Goal: Task Accomplishment & Management: Manage account settings

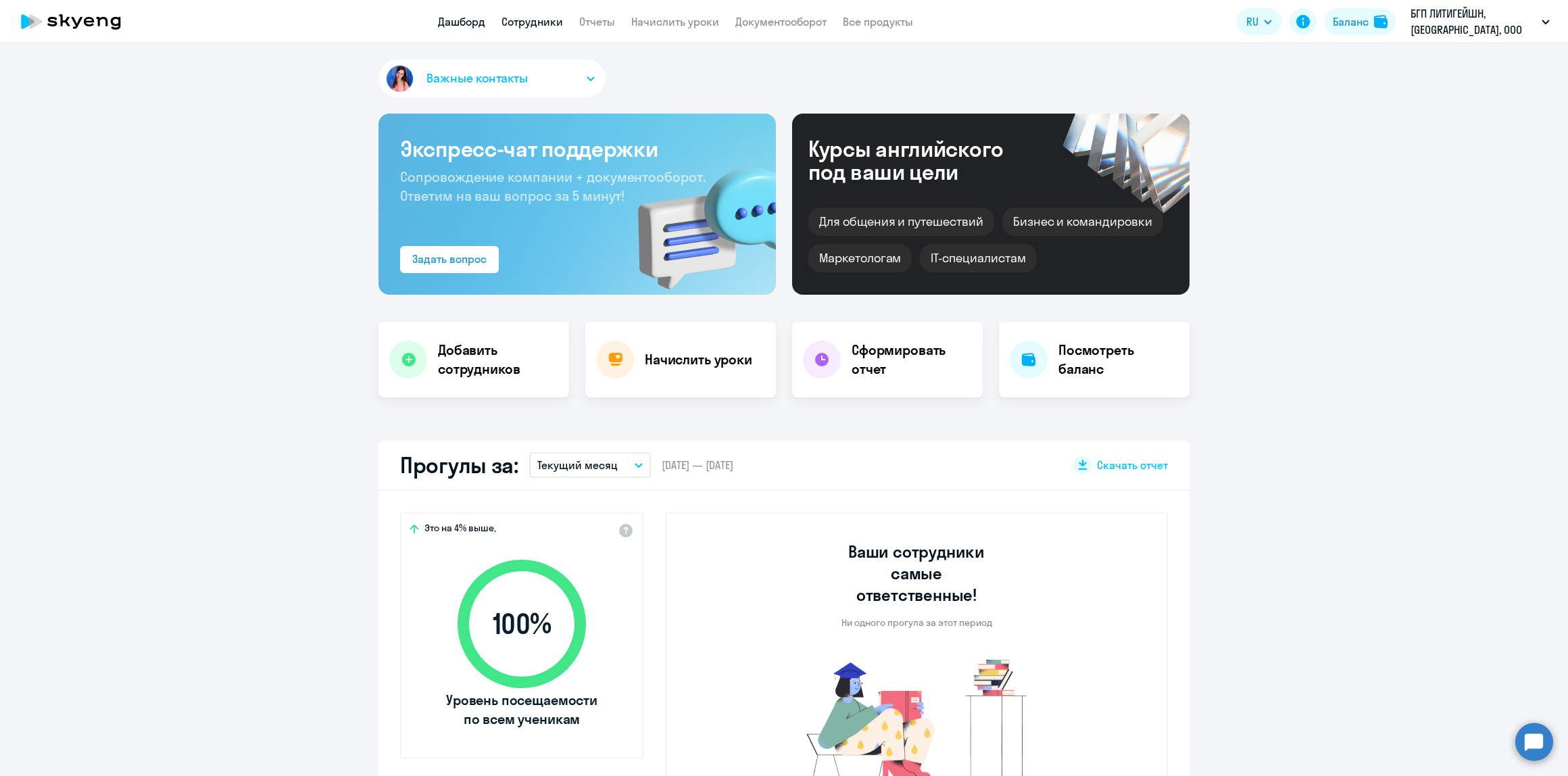
click at [526, 16] on link "Сотрудники" at bounding box center [532, 22] width 62 height 14
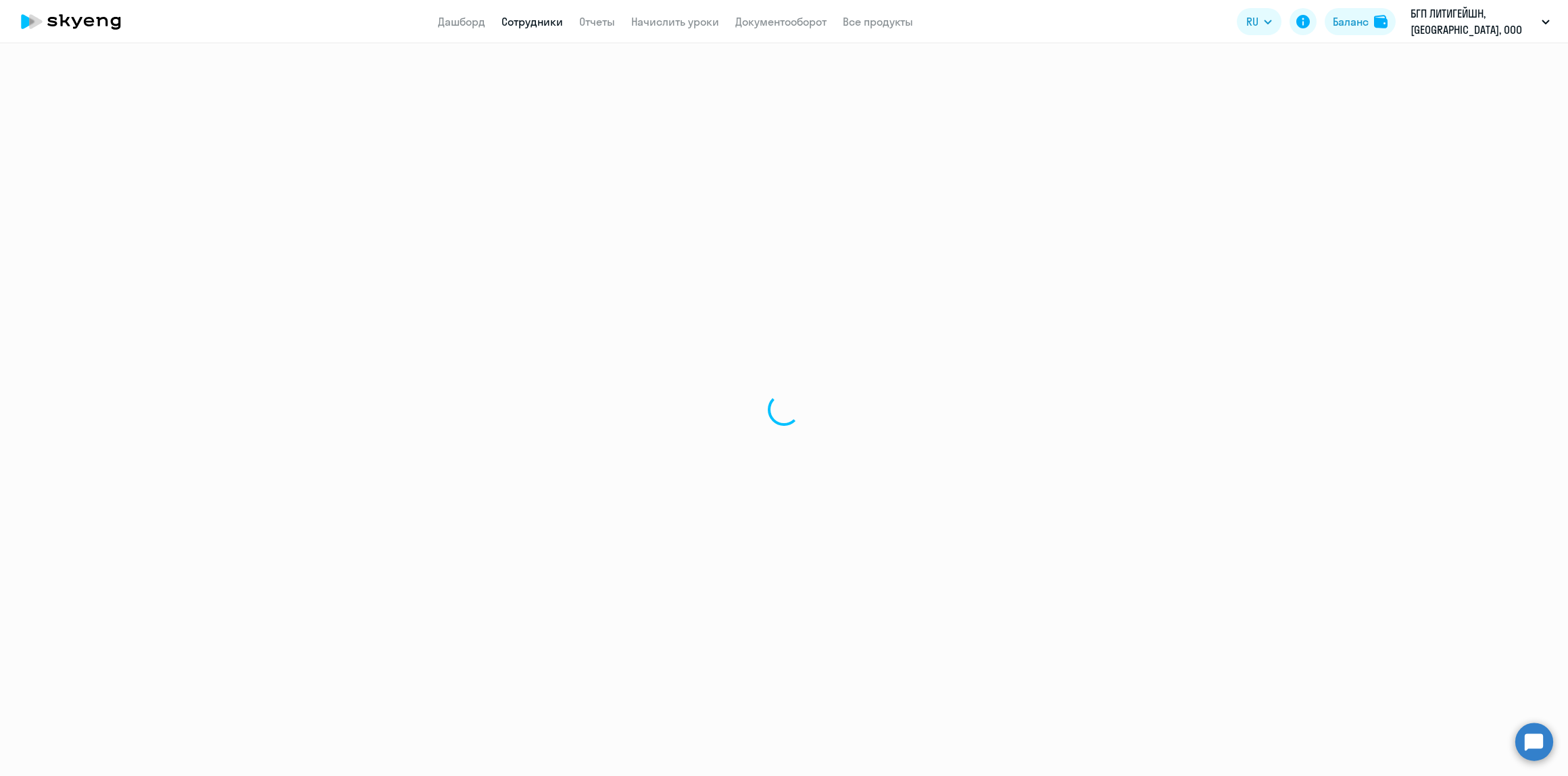
select select "30"
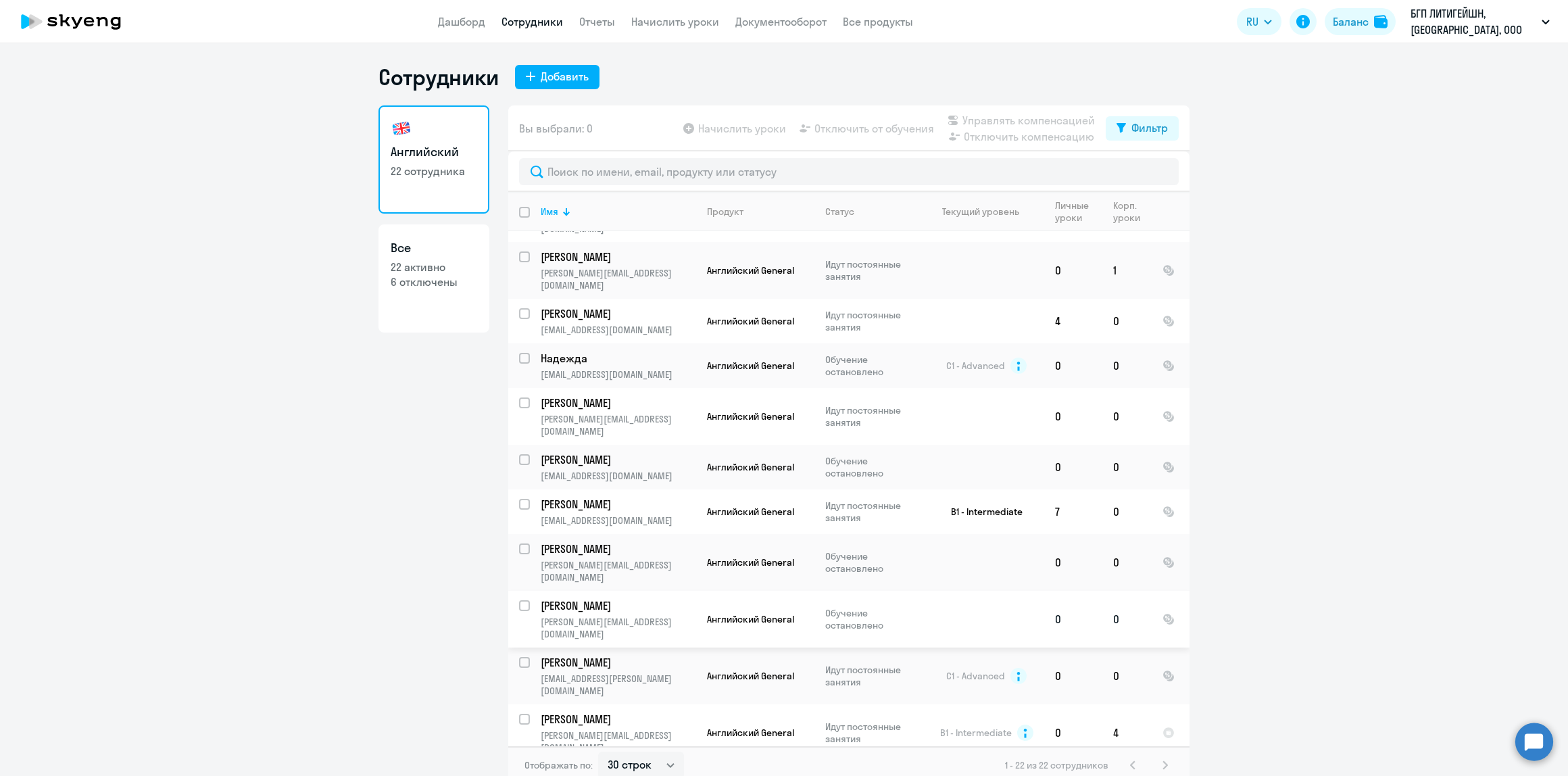
scroll to position [361, 0]
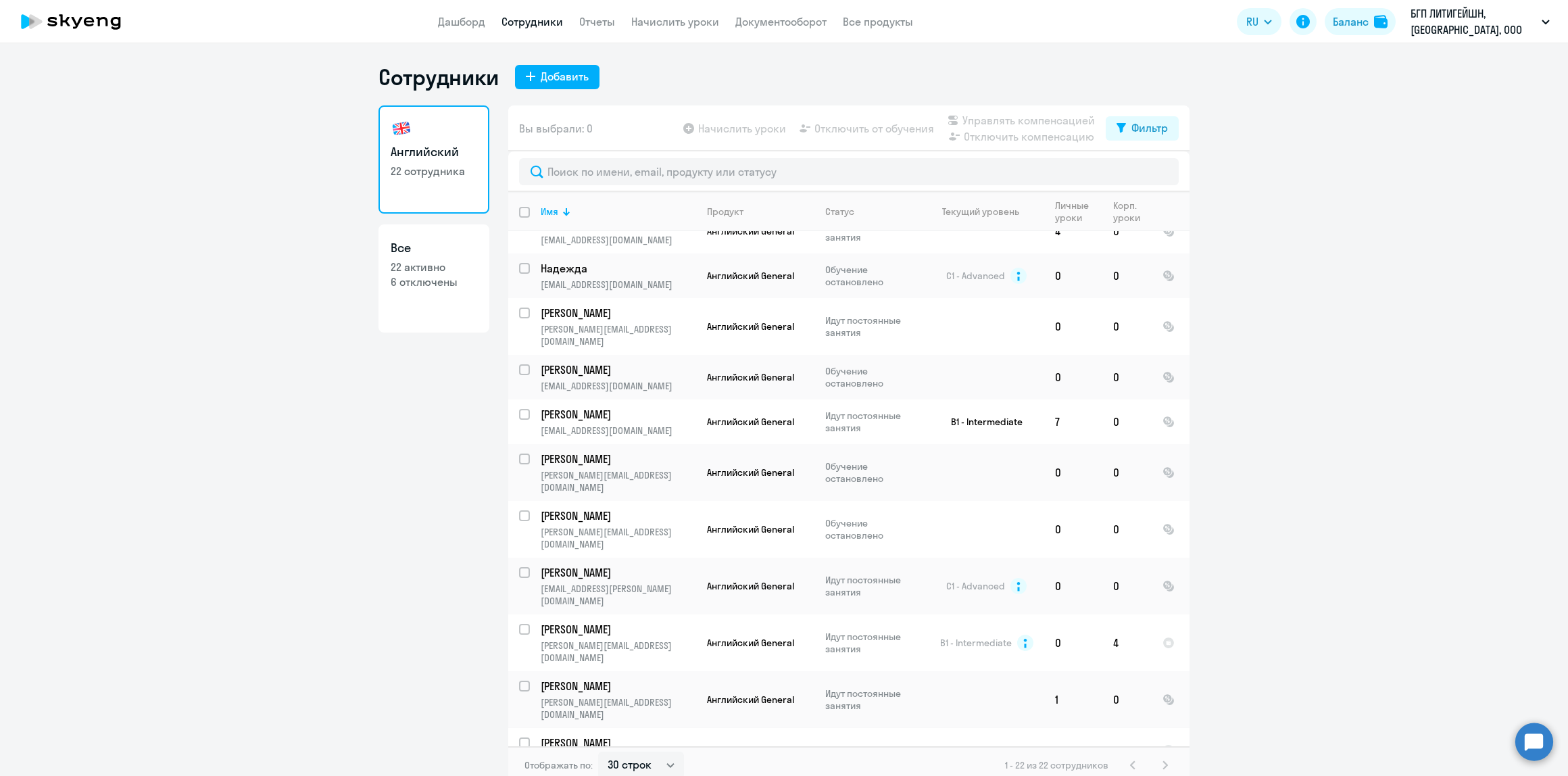
click at [607, 736] on p "[PERSON_NAME]" at bounding box center [616, 743] width 153 height 15
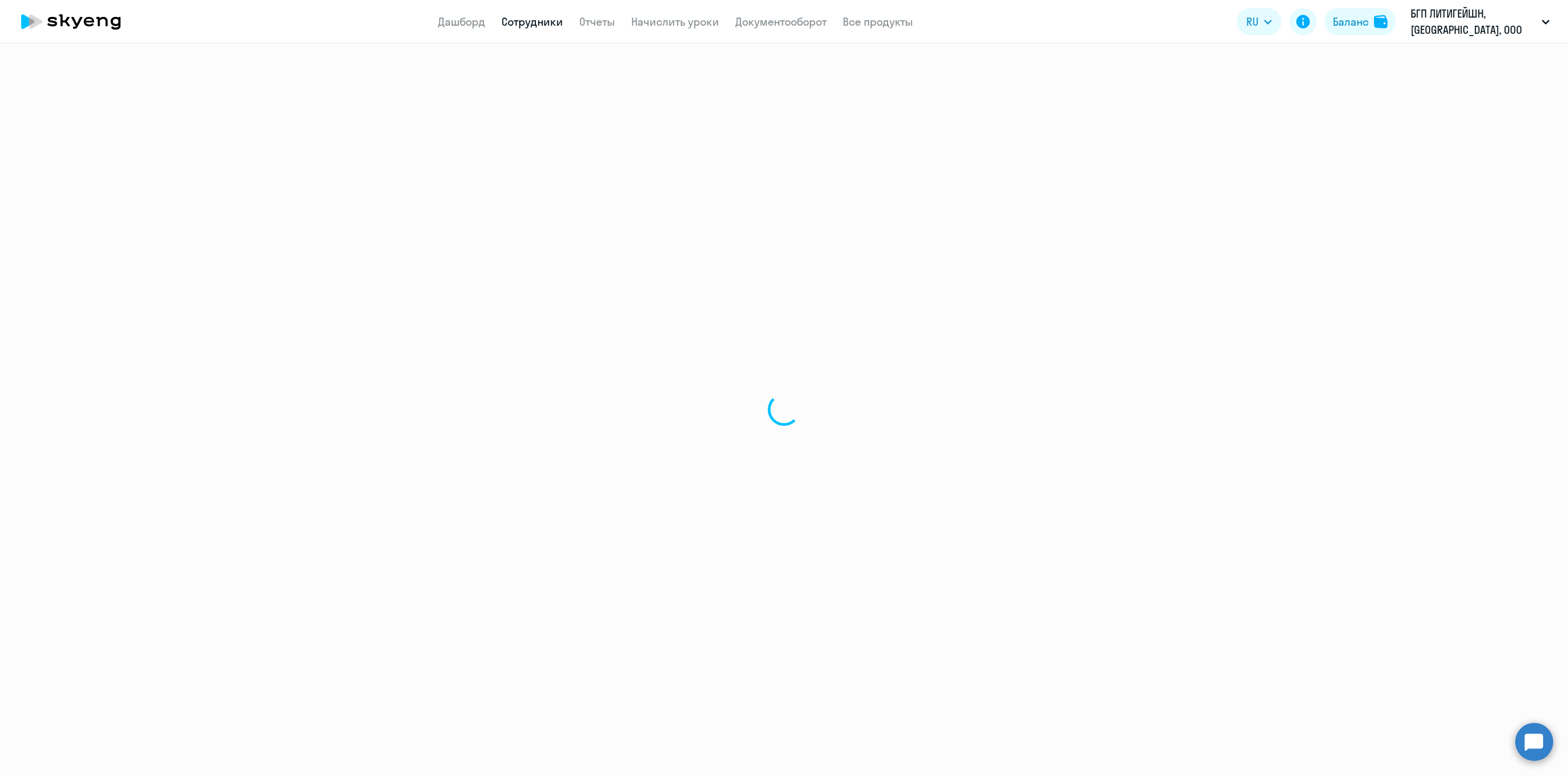
select select "english"
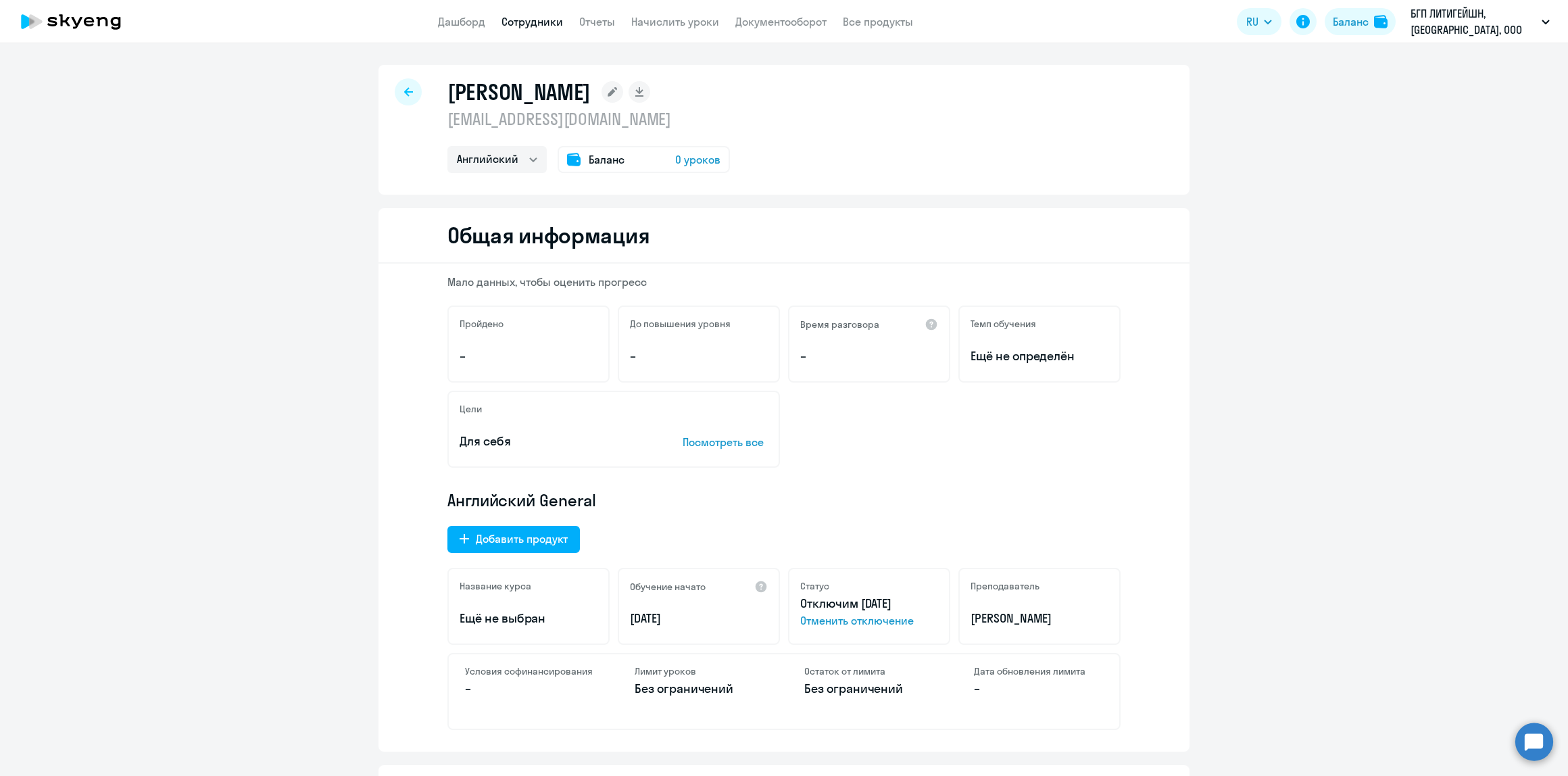
click at [891, 619] on span "Отменить отключение" at bounding box center [870, 621] width 138 height 16
click at [508, 548] on button "Добавить продукт" at bounding box center [514, 540] width 133 height 27
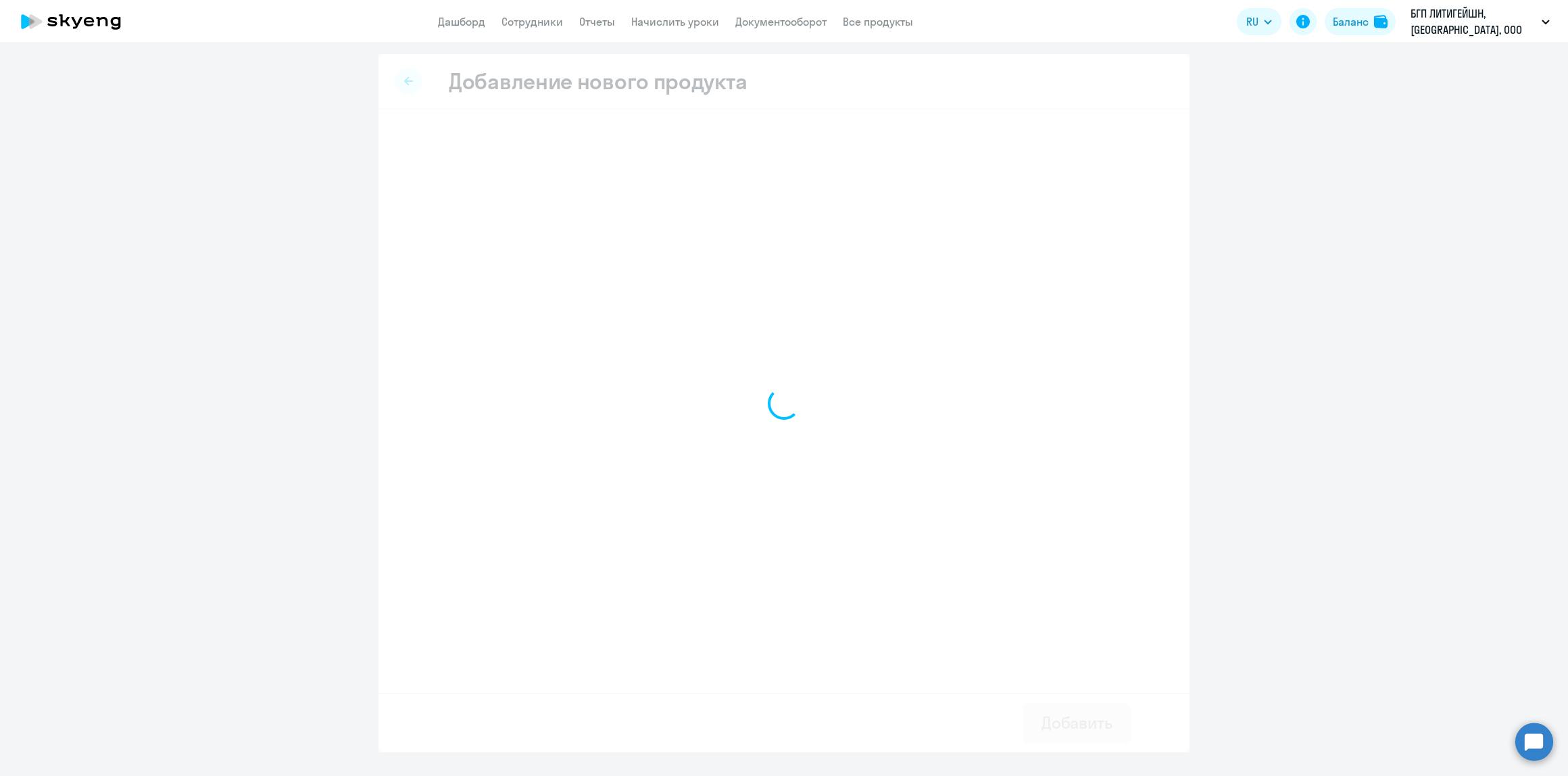
select select "english_adult_native_speaker"
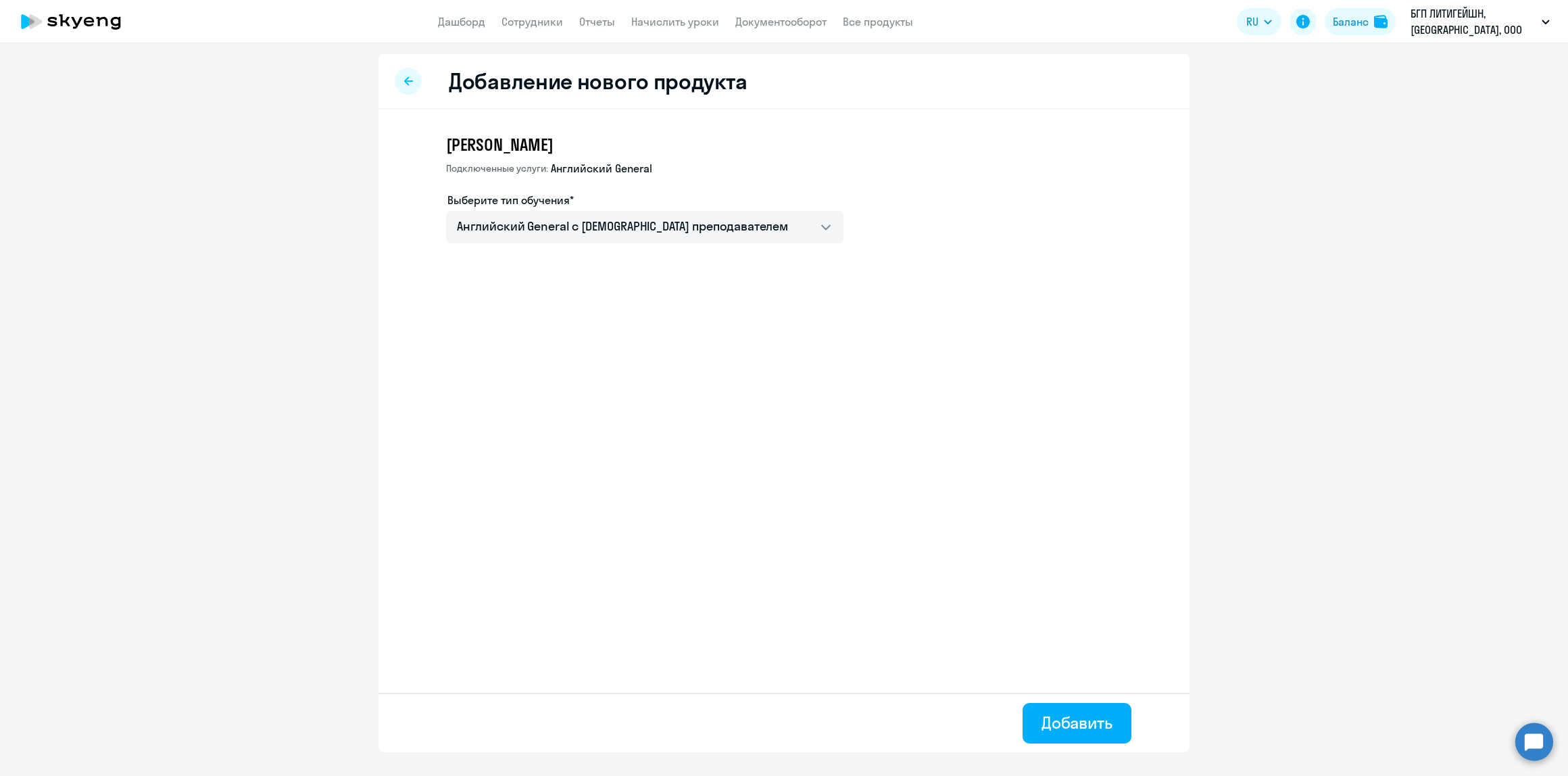
click at [406, 85] on icon at bounding box center [408, 81] width 9 height 10
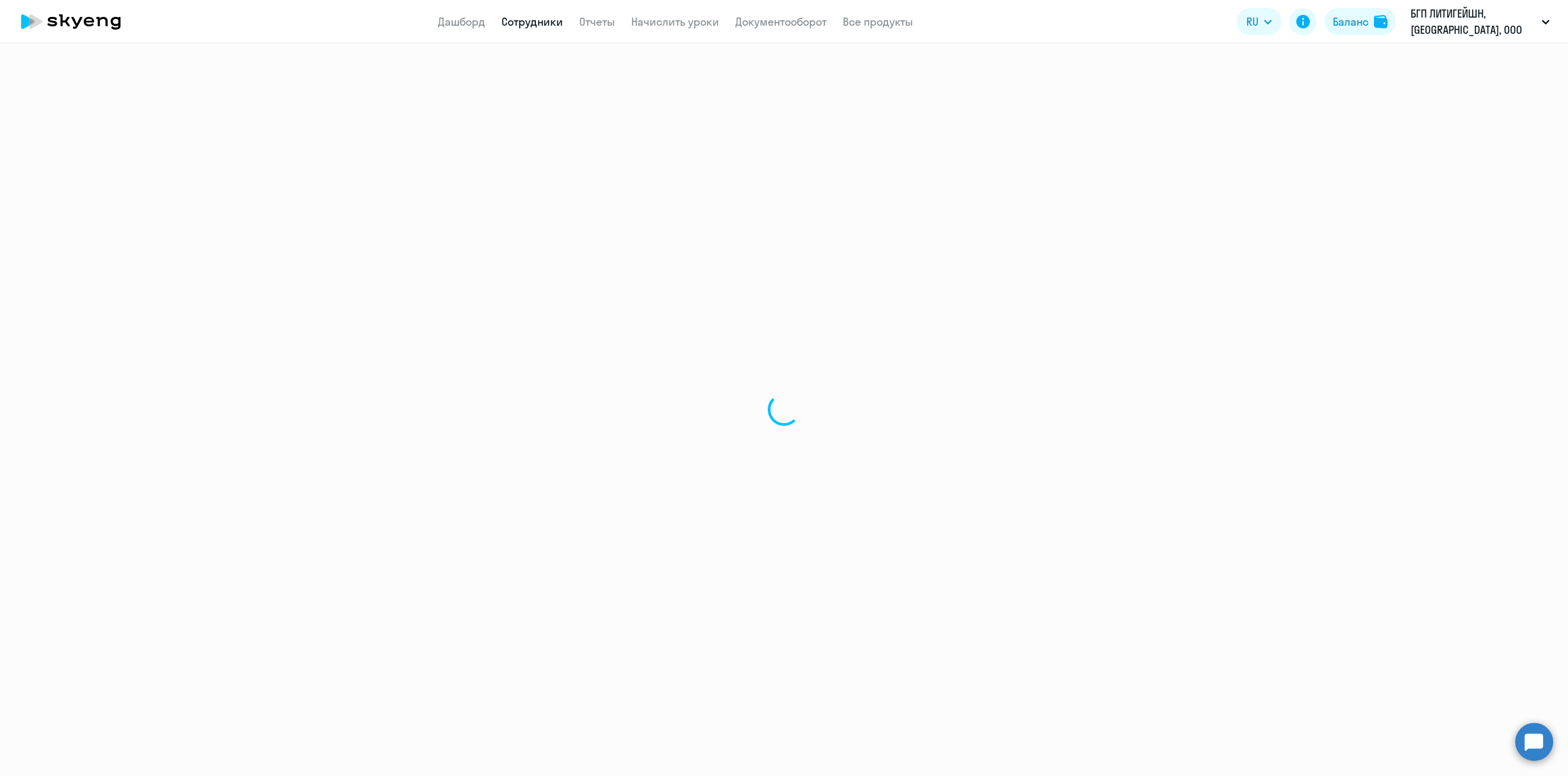
select select "english"
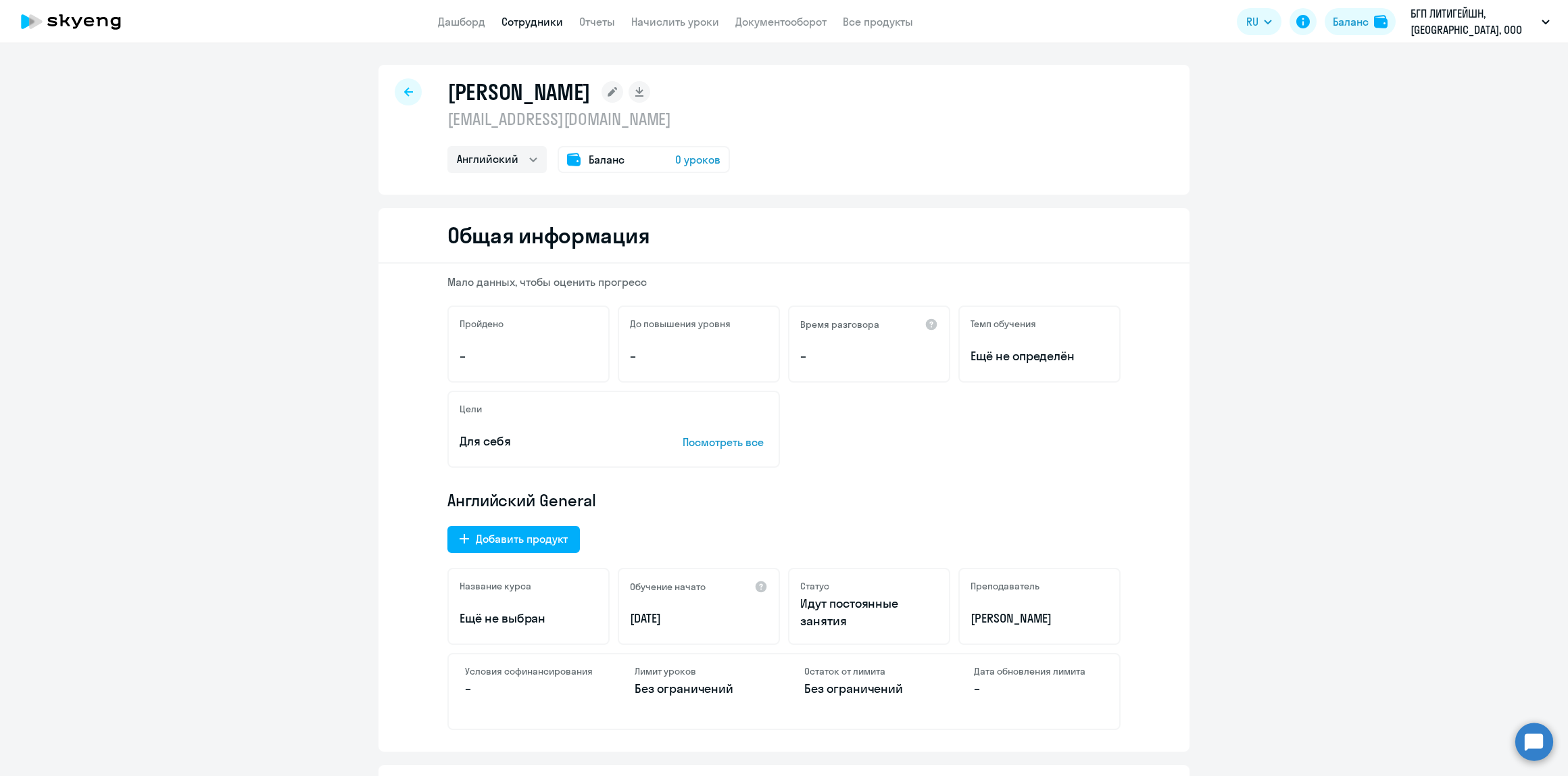
scroll to position [180, 0]
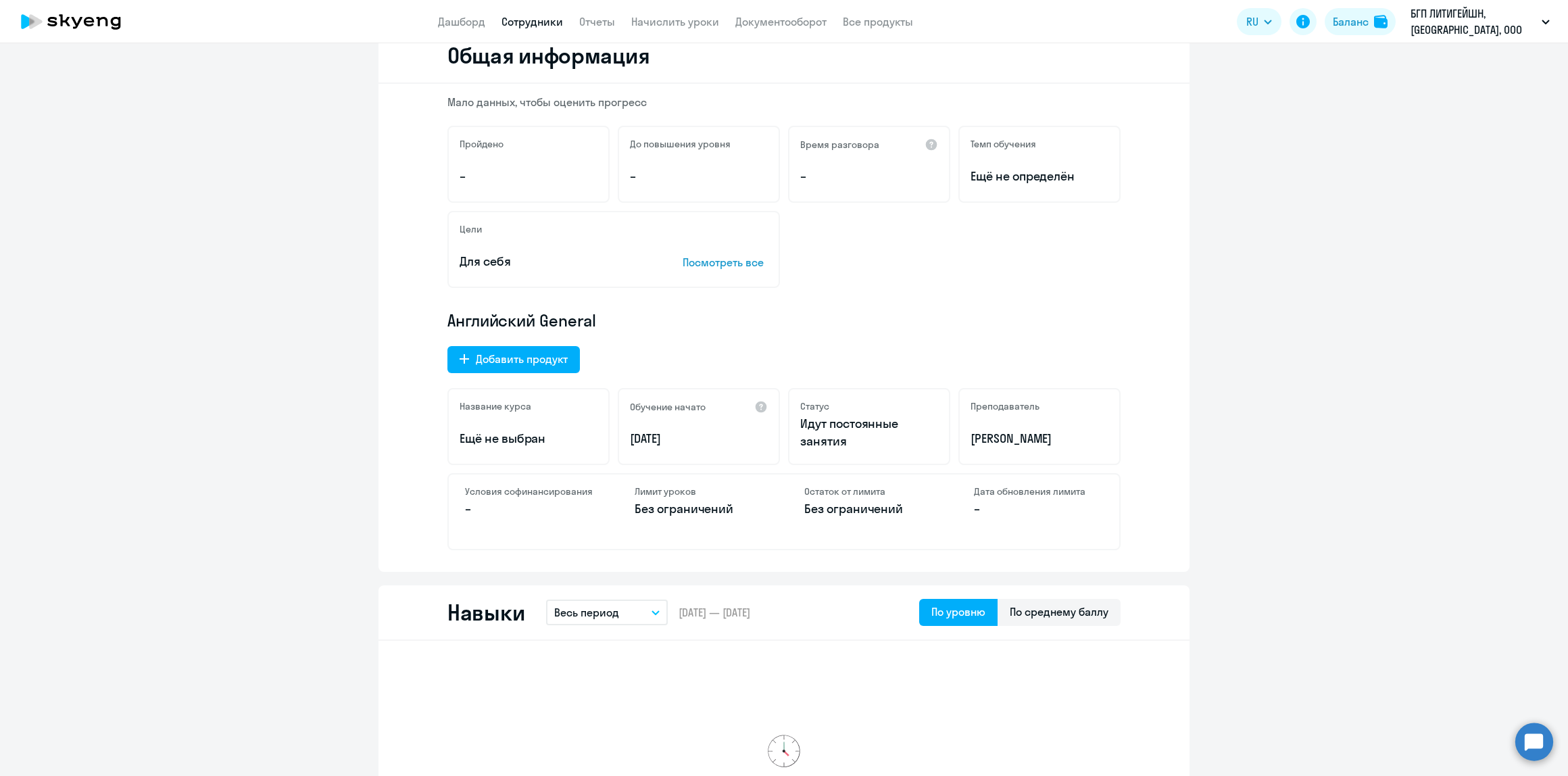
click at [510, 444] on p "Ещё не выбран" at bounding box center [529, 439] width 138 height 18
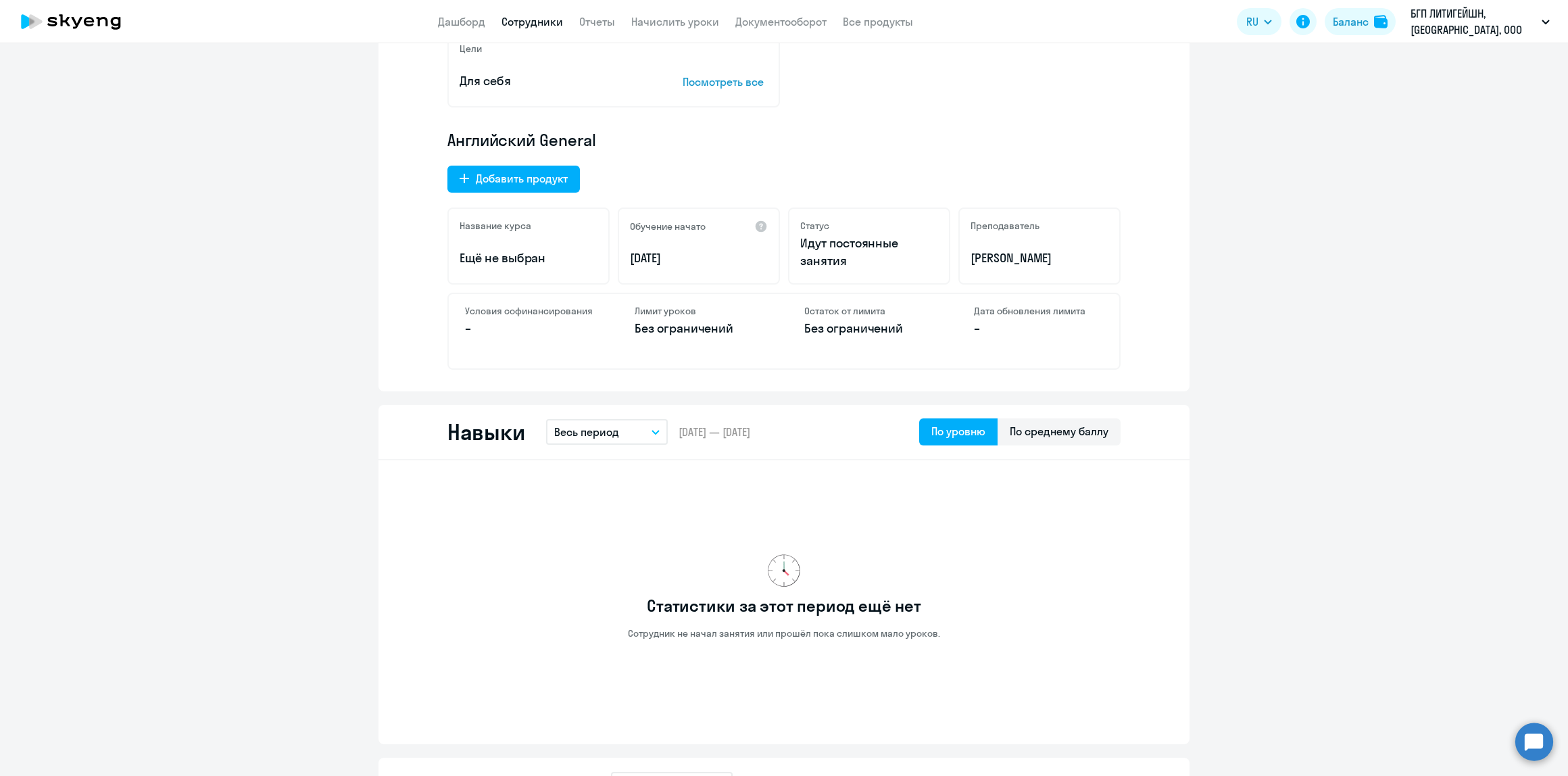
scroll to position [0, 0]
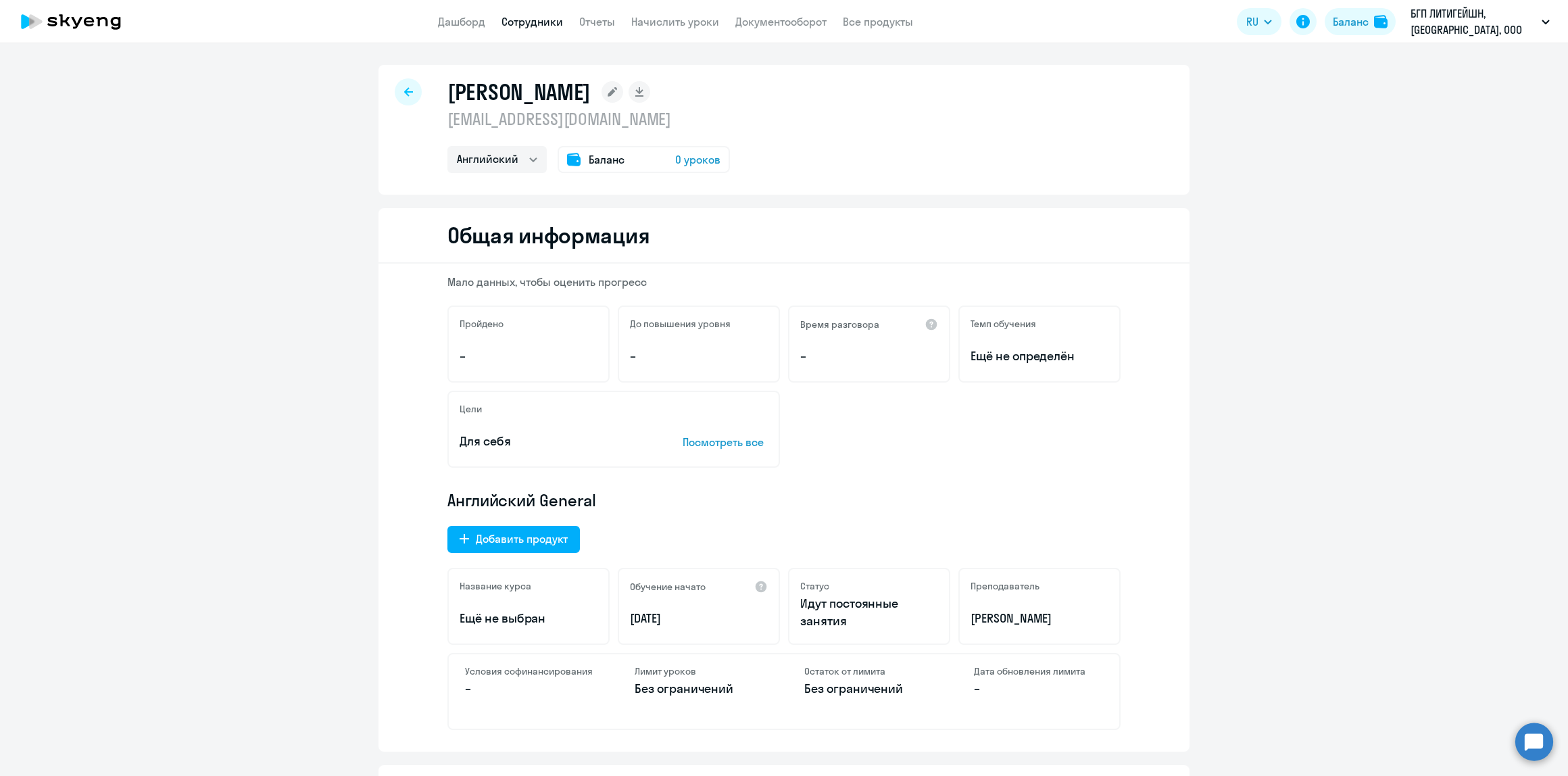
click at [703, 156] on span "0 уроков" at bounding box center [698, 159] width 45 height 16
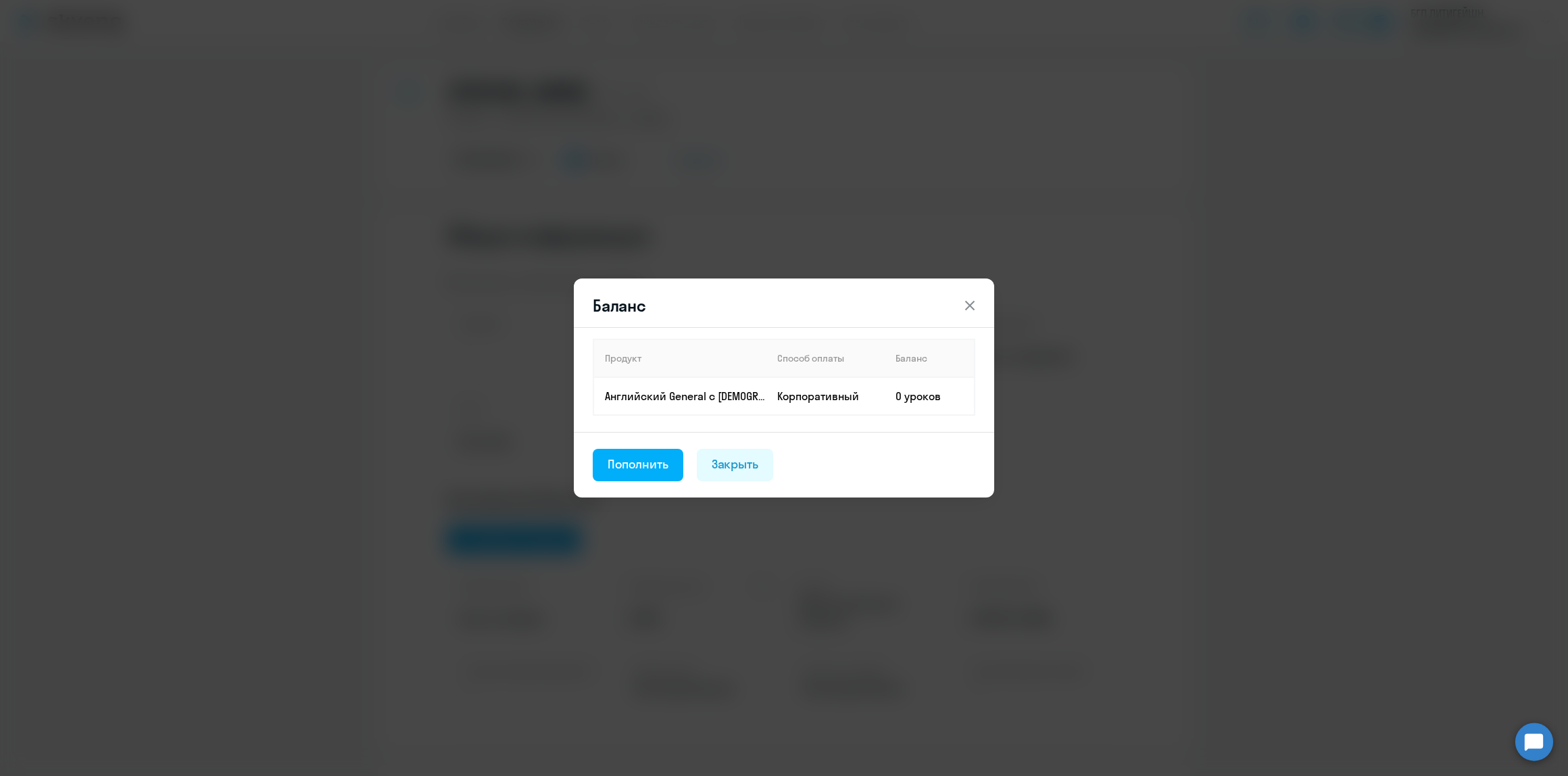
click at [960, 302] on button at bounding box center [970, 306] width 27 height 27
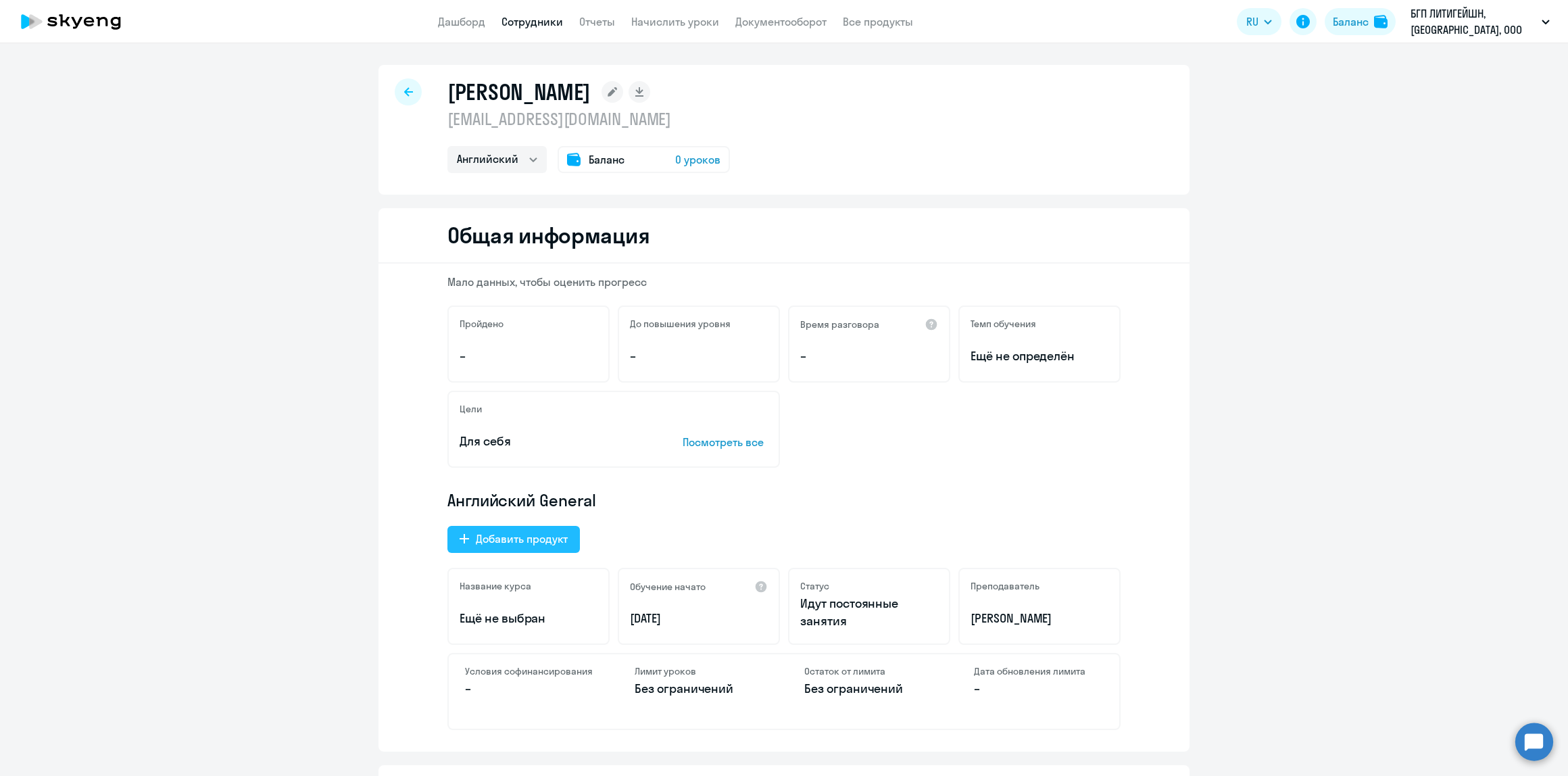
click at [551, 545] on div "Добавить продукт" at bounding box center [521, 539] width 92 height 16
select select "english_adult_native_speaker"
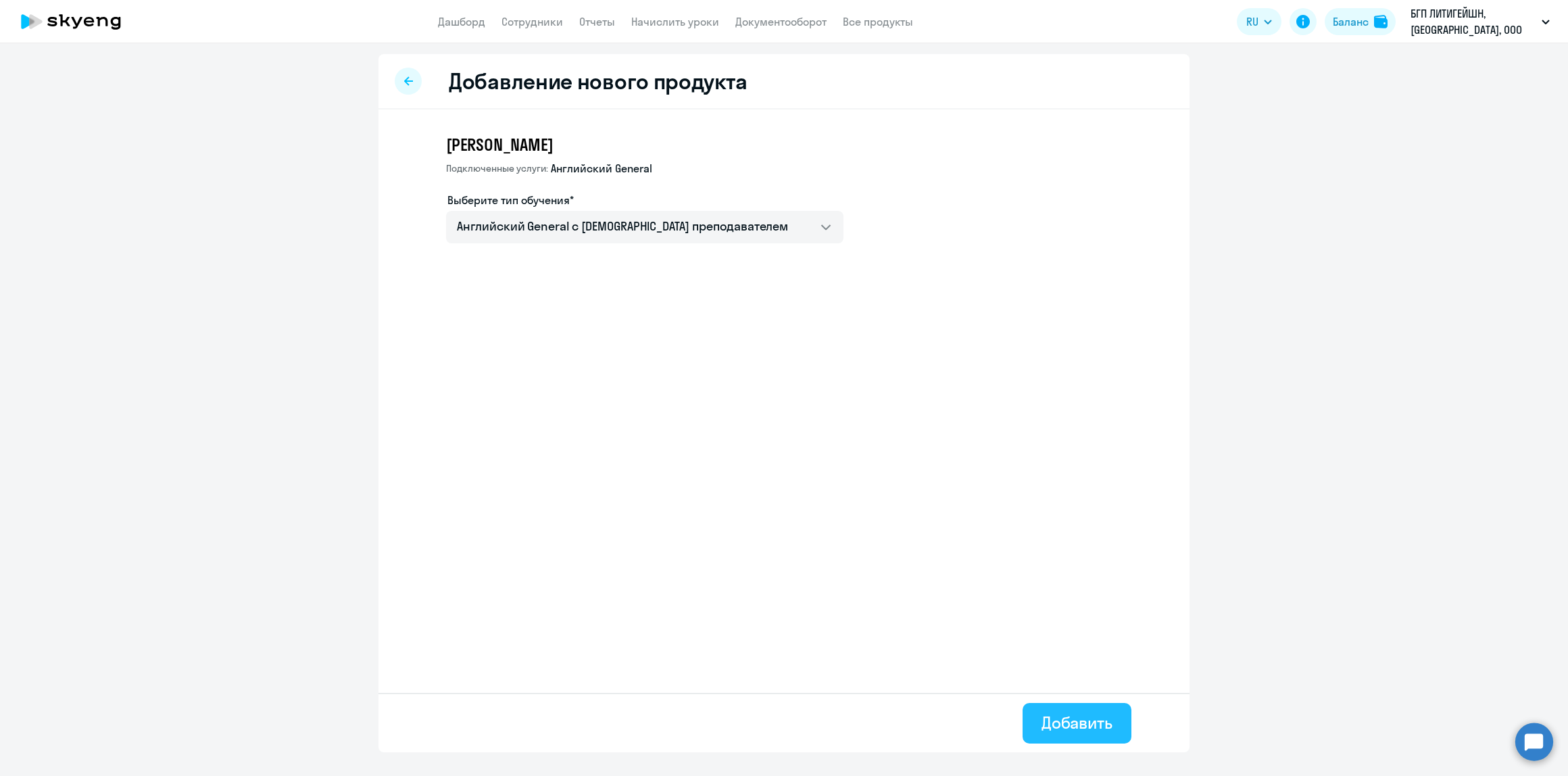
click at [1042, 721] on div "Добавить" at bounding box center [1077, 723] width 71 height 22
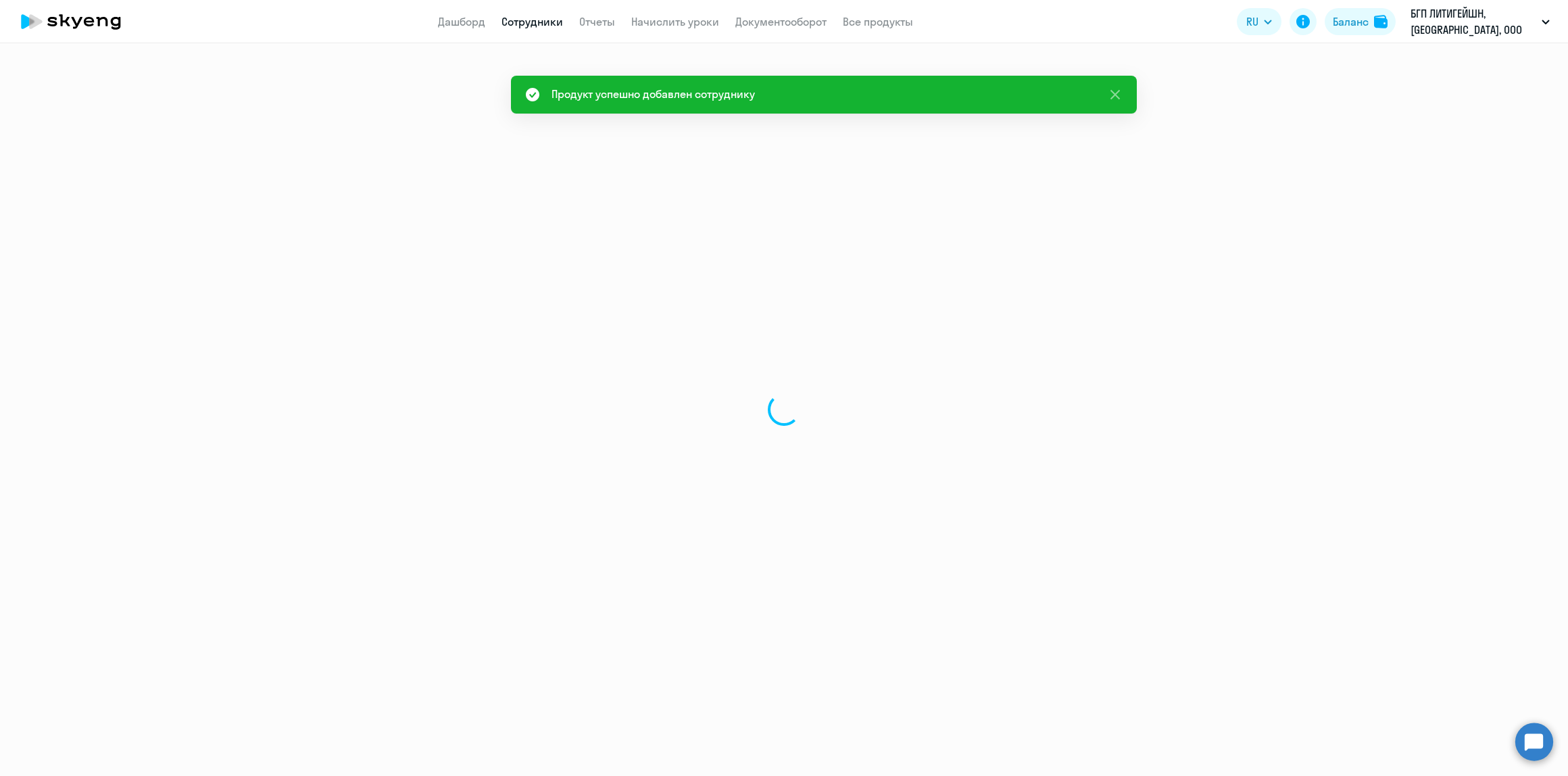
select select "english"
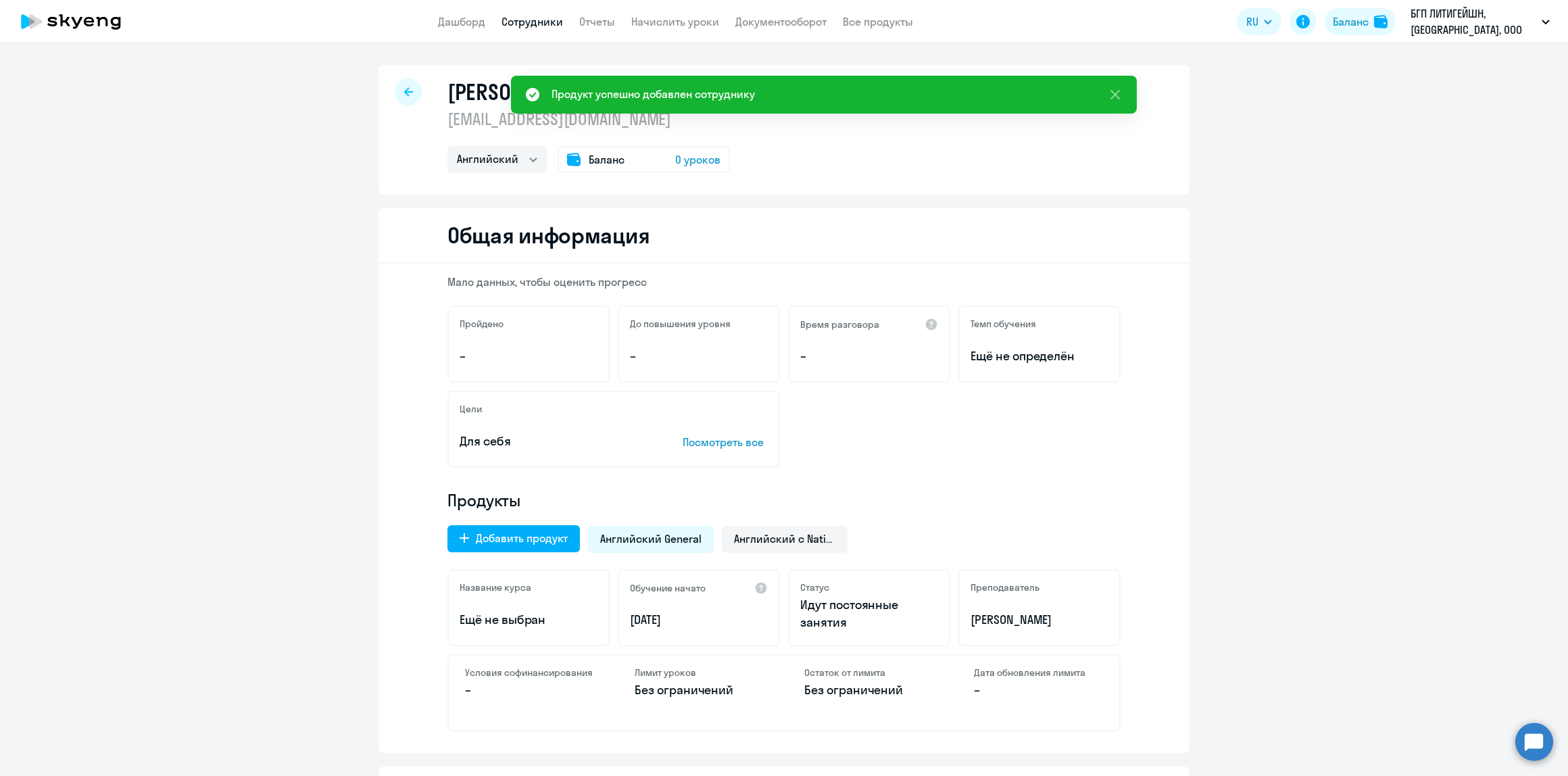
scroll to position [270, 0]
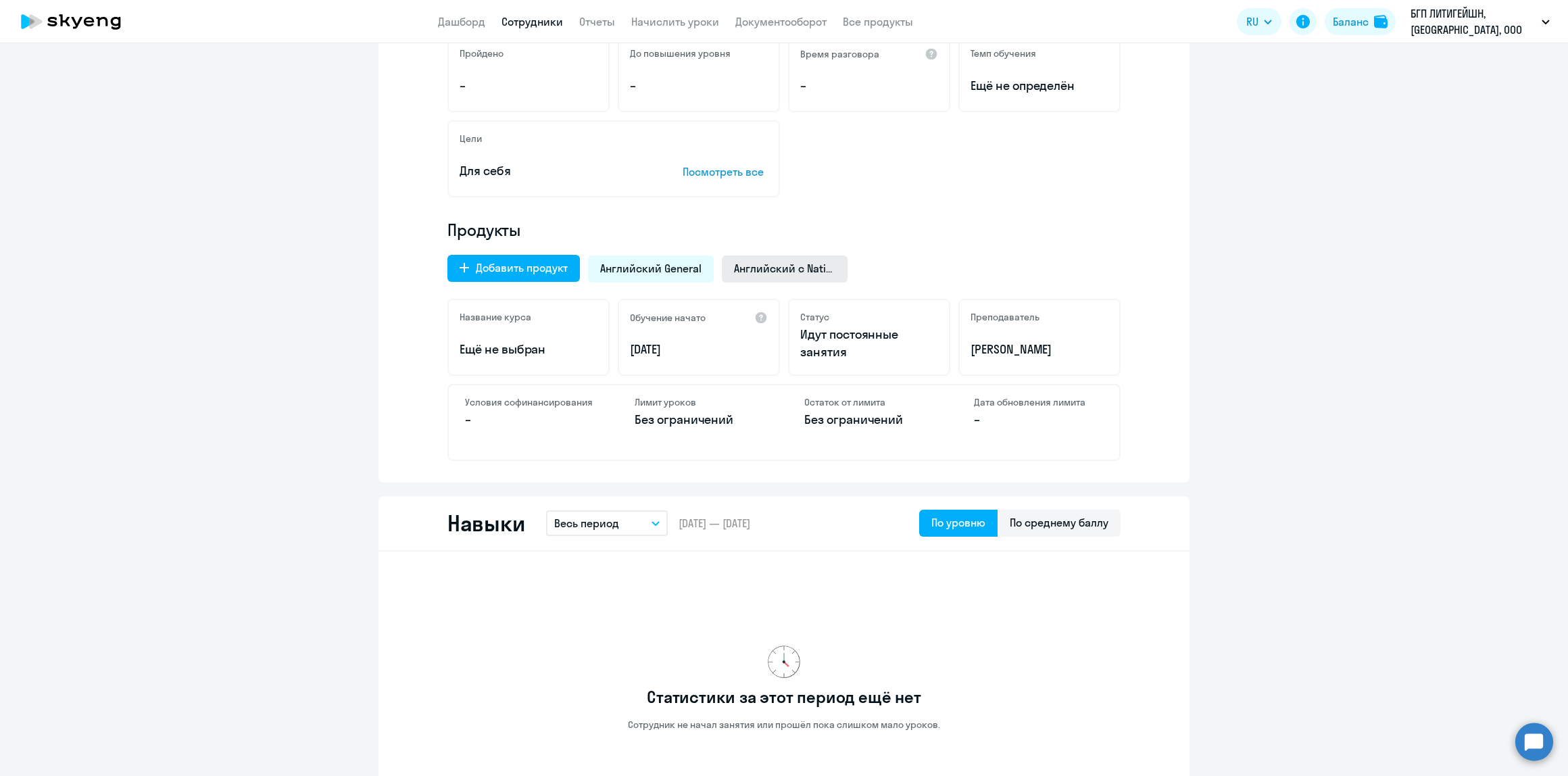
click at [798, 269] on span "Английский с Native" at bounding box center [785, 268] width 101 height 15
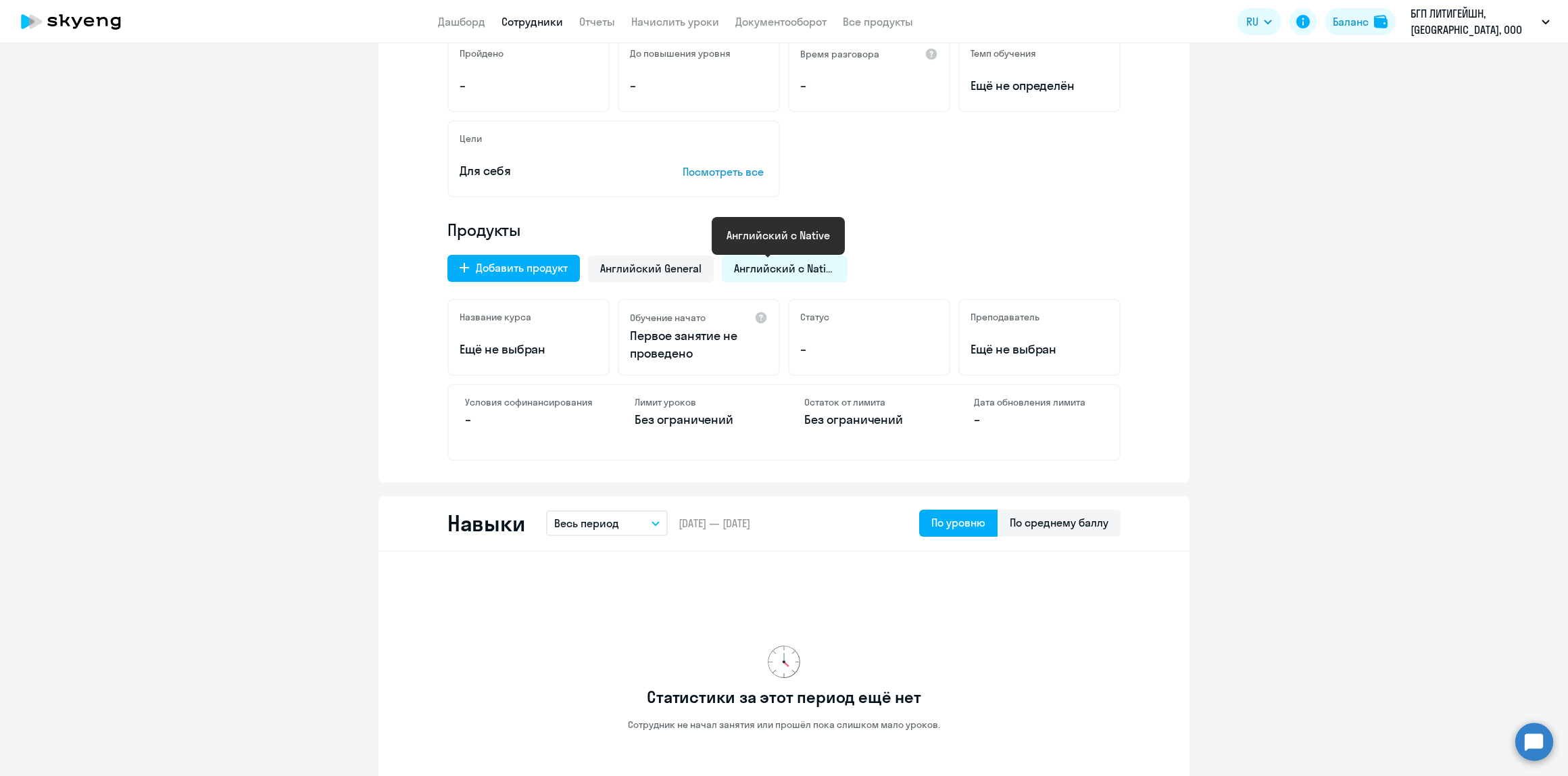
click at [796, 272] on span "Английский с Native" at bounding box center [785, 268] width 101 height 15
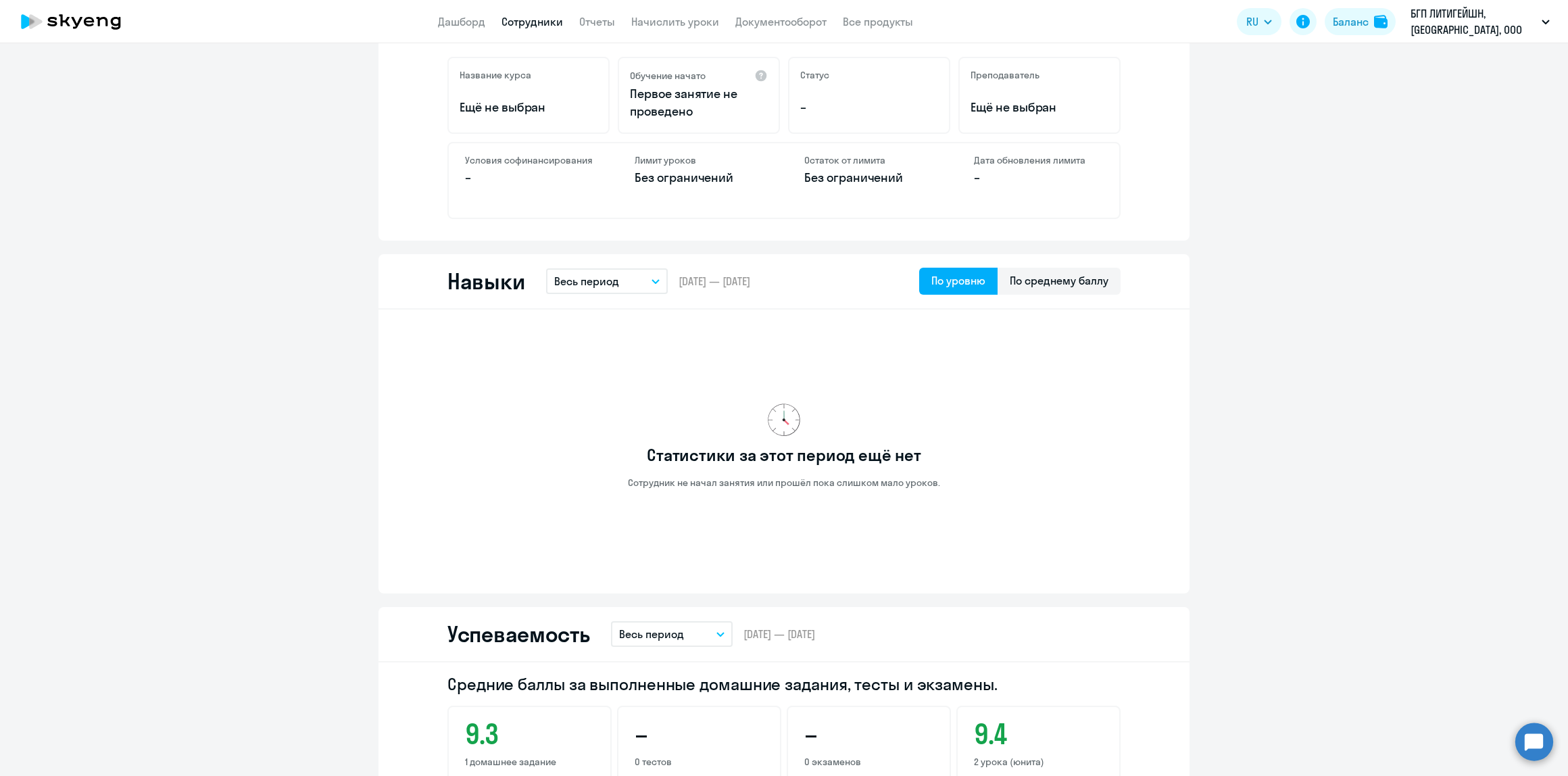
scroll to position [152, 0]
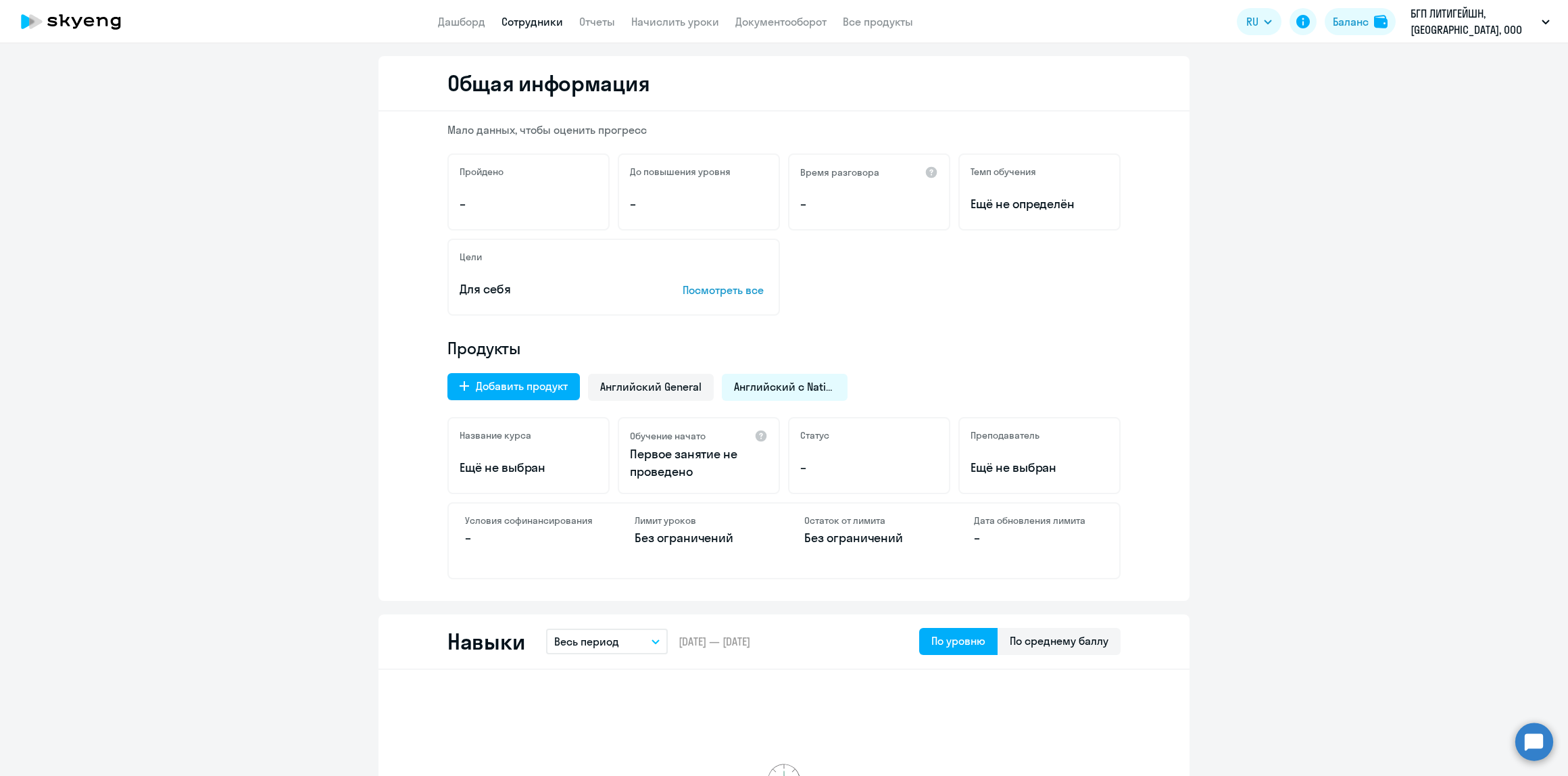
click at [870, 274] on div "Цели Для себя Посмотреть все" at bounding box center [784, 277] width 673 height 77
click at [825, 382] on span "Английский с Native" at bounding box center [785, 387] width 101 height 15
click at [531, 391] on div "Добавить продукт" at bounding box center [521, 386] width 92 height 16
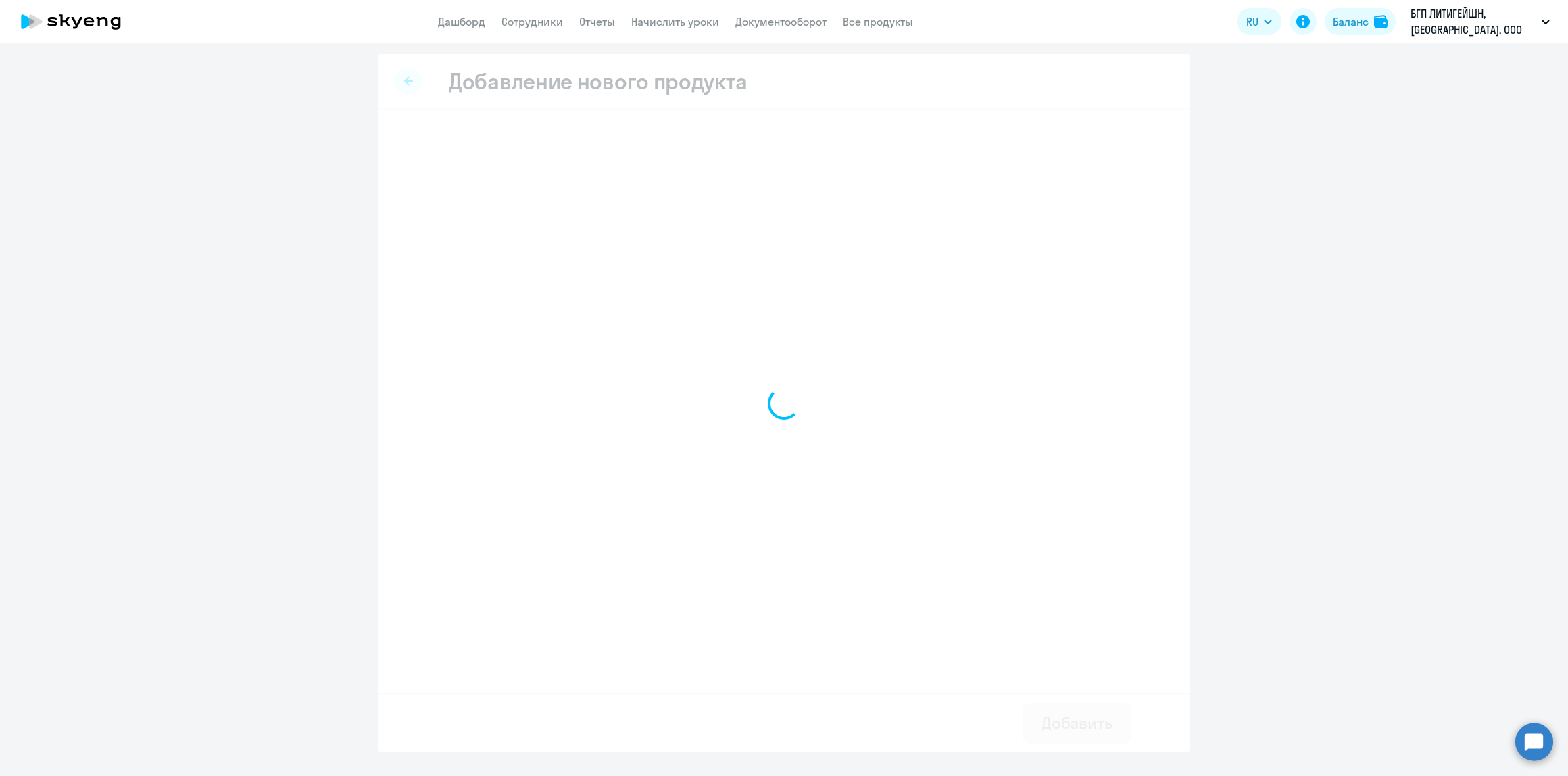
select select "english_adult_not_native_speaker_premium"
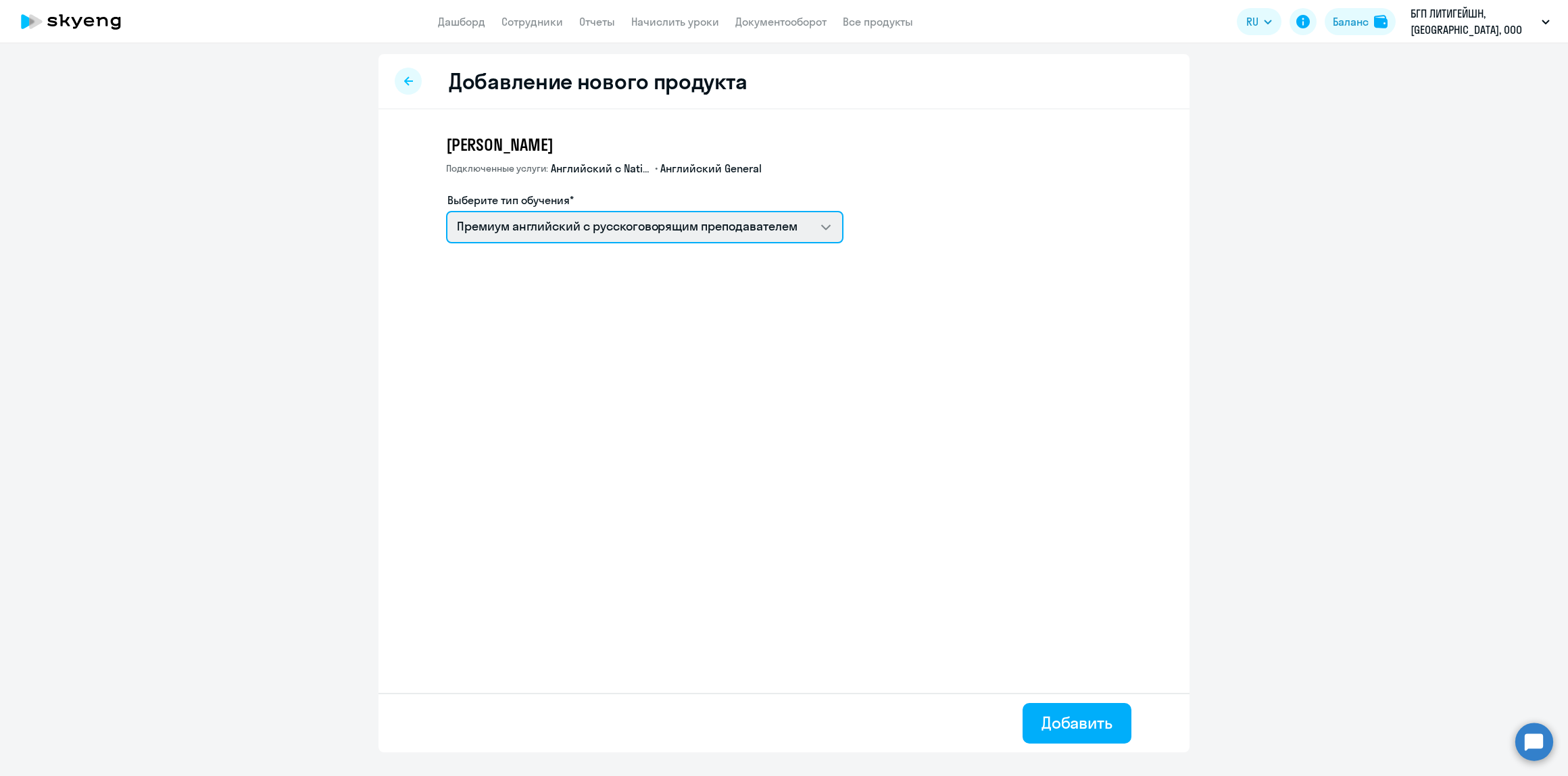
click at [602, 220] on select "Премиум английский с русскоговорящим преподавателем" at bounding box center [644, 227] width 397 height 32
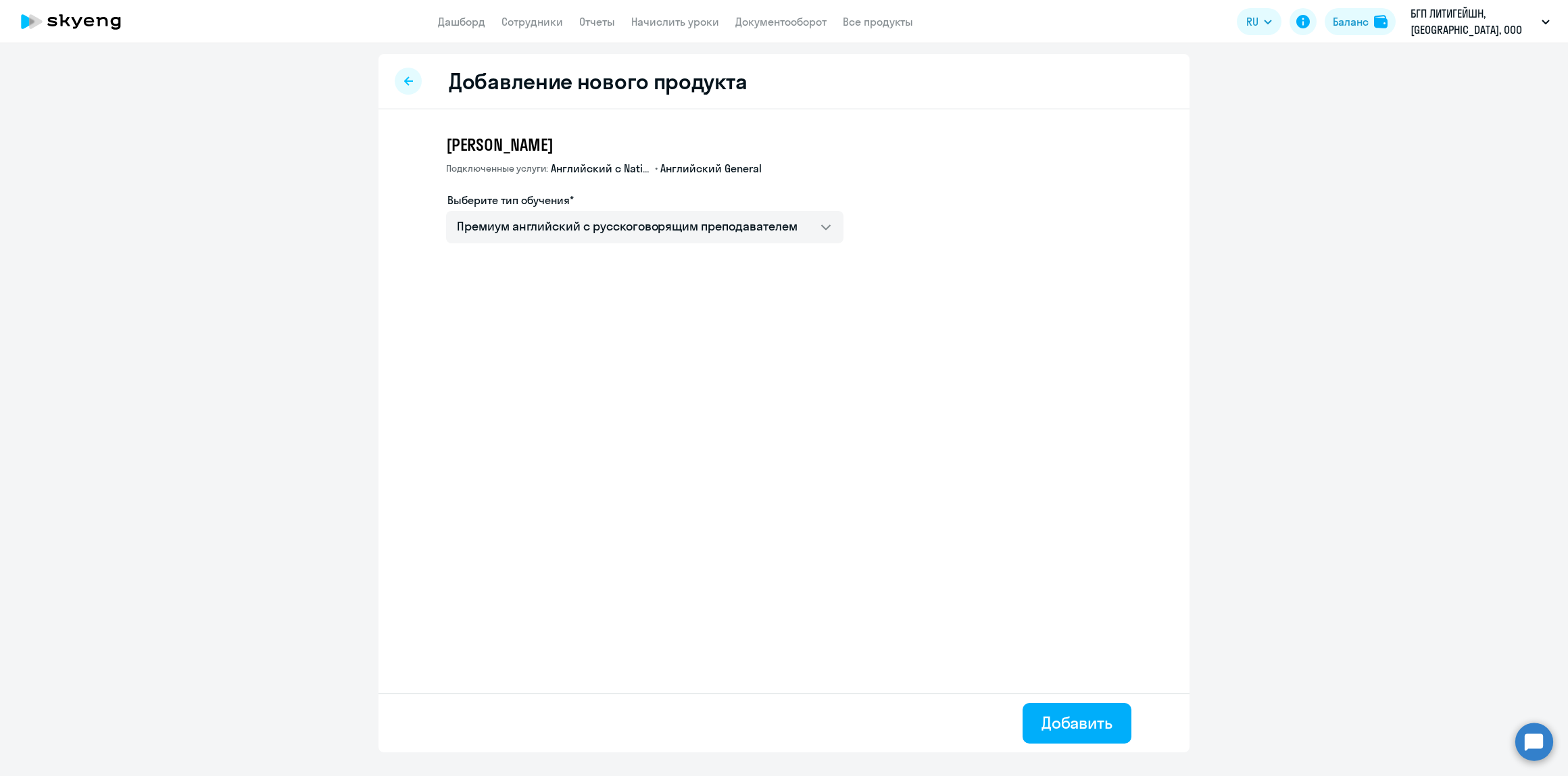
click at [622, 170] on span "Английский с Native" at bounding box center [601, 168] width 101 height 15
click at [630, 166] on span "Английский с Native" at bounding box center [601, 168] width 101 height 15
click at [692, 168] on span "Английский General" at bounding box center [711, 168] width 101 height 15
click at [758, 166] on span "Английский General" at bounding box center [711, 168] width 101 height 15
click at [395, 89] on div "Добавление нового продукта" at bounding box center [783, 81] width 811 height 55
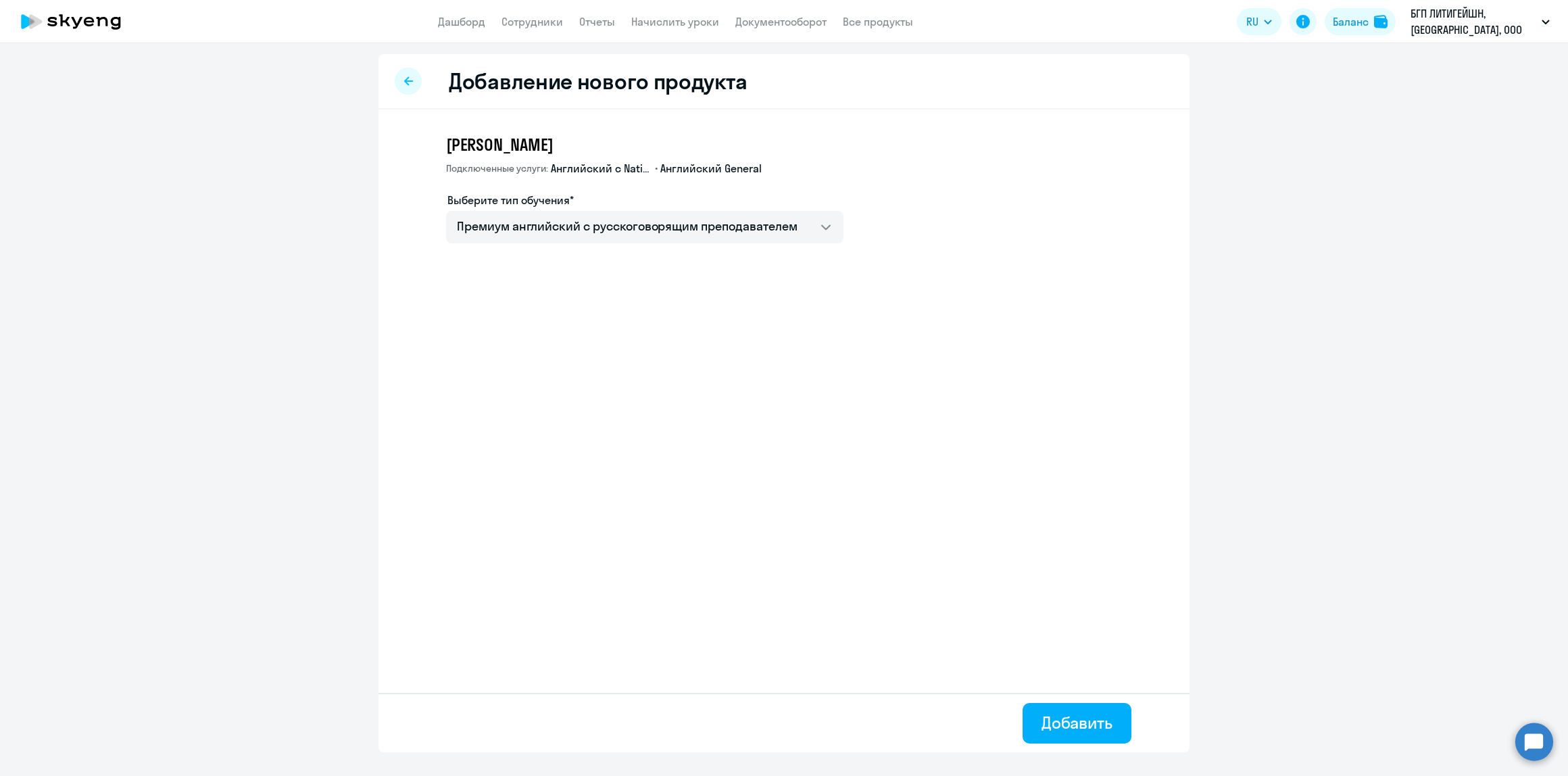
click at [411, 73] on div at bounding box center [408, 81] width 27 height 27
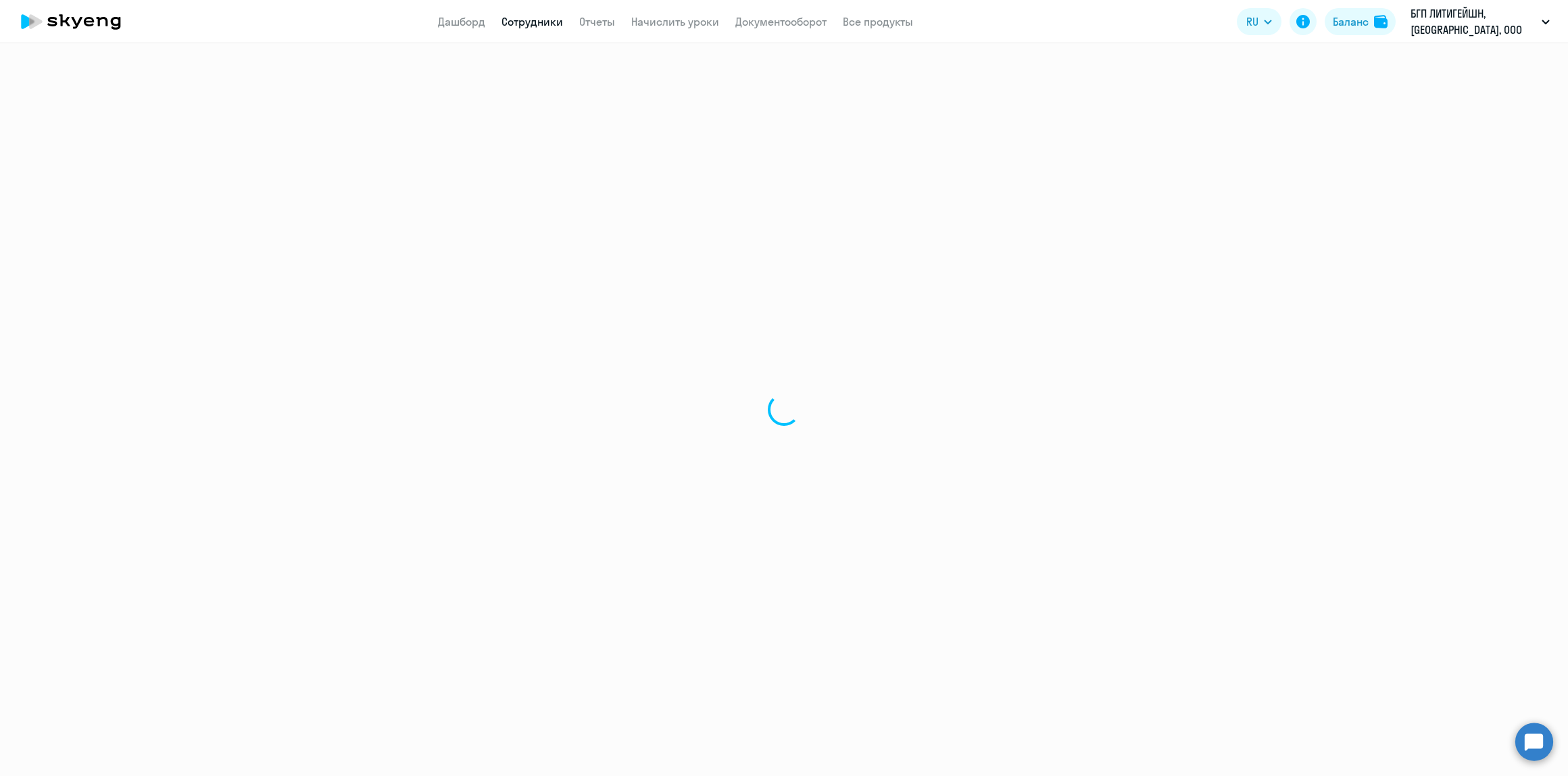
select select "english"
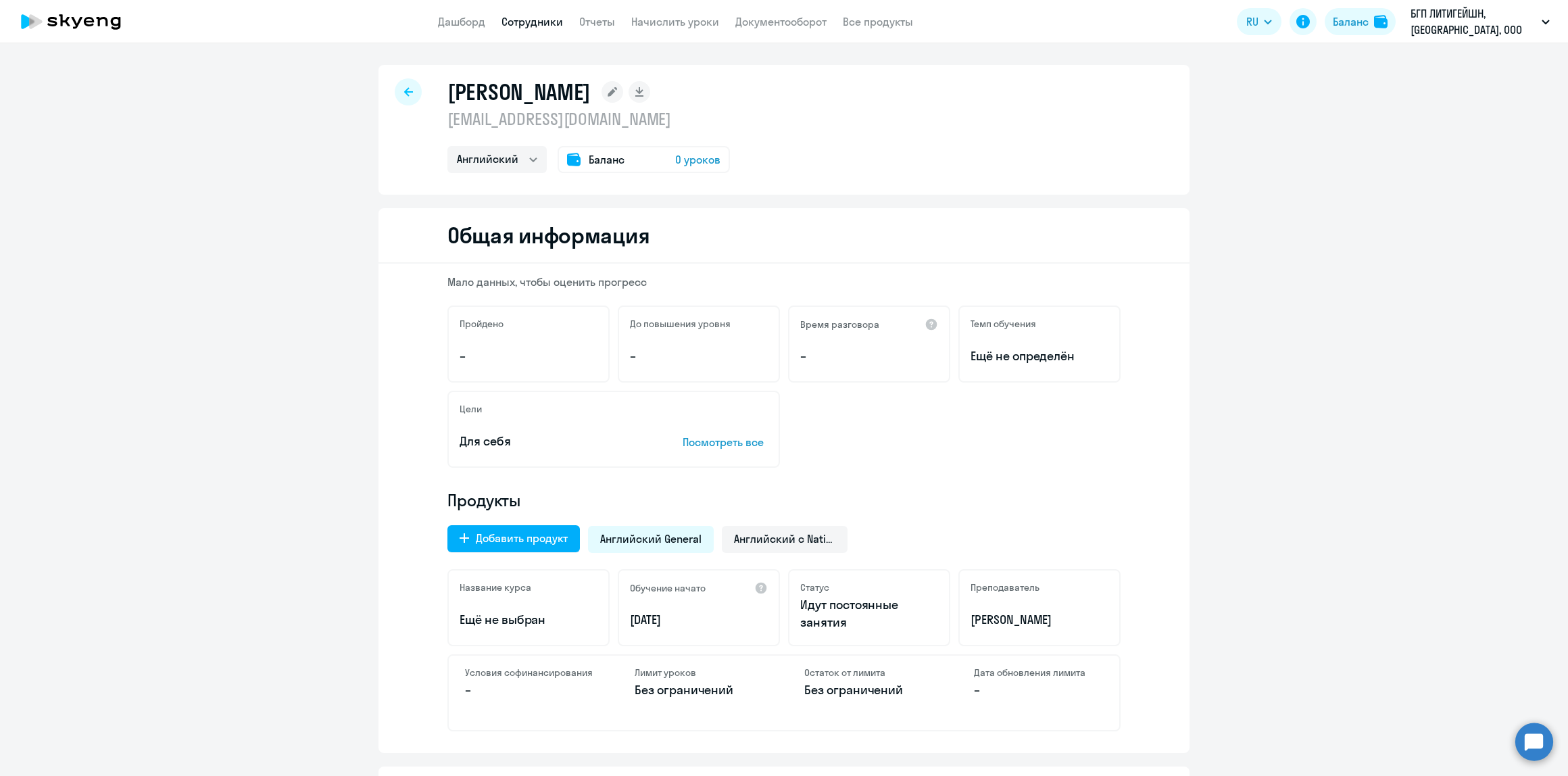
drag, startPoint x: 659, startPoint y: 124, endPoint x: 436, endPoint y: 69, distance: 229.7
click at [436, 69] on div "[PERSON_NAME] [EMAIL_ADDRESS][DOMAIN_NAME] Английский Баланс 0 уроков" at bounding box center [783, 130] width 811 height 130
copy div "[PERSON_NAME] [EMAIL_ADDRESS][DOMAIN_NAME]"
click at [1528, 734] on circle at bounding box center [1534, 741] width 38 height 38
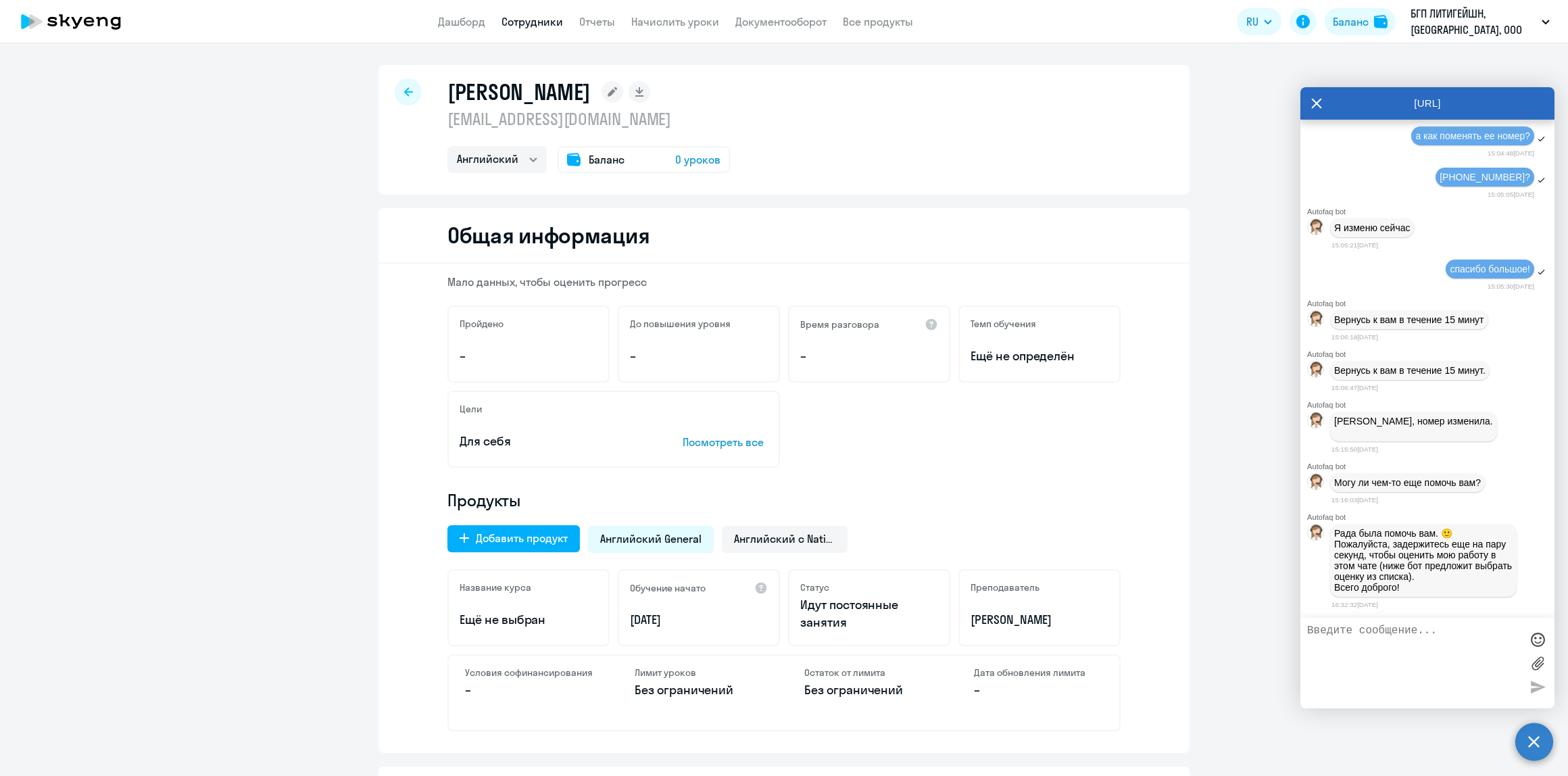
click at [1464, 654] on textarea at bounding box center [1414, 663] width 213 height 77
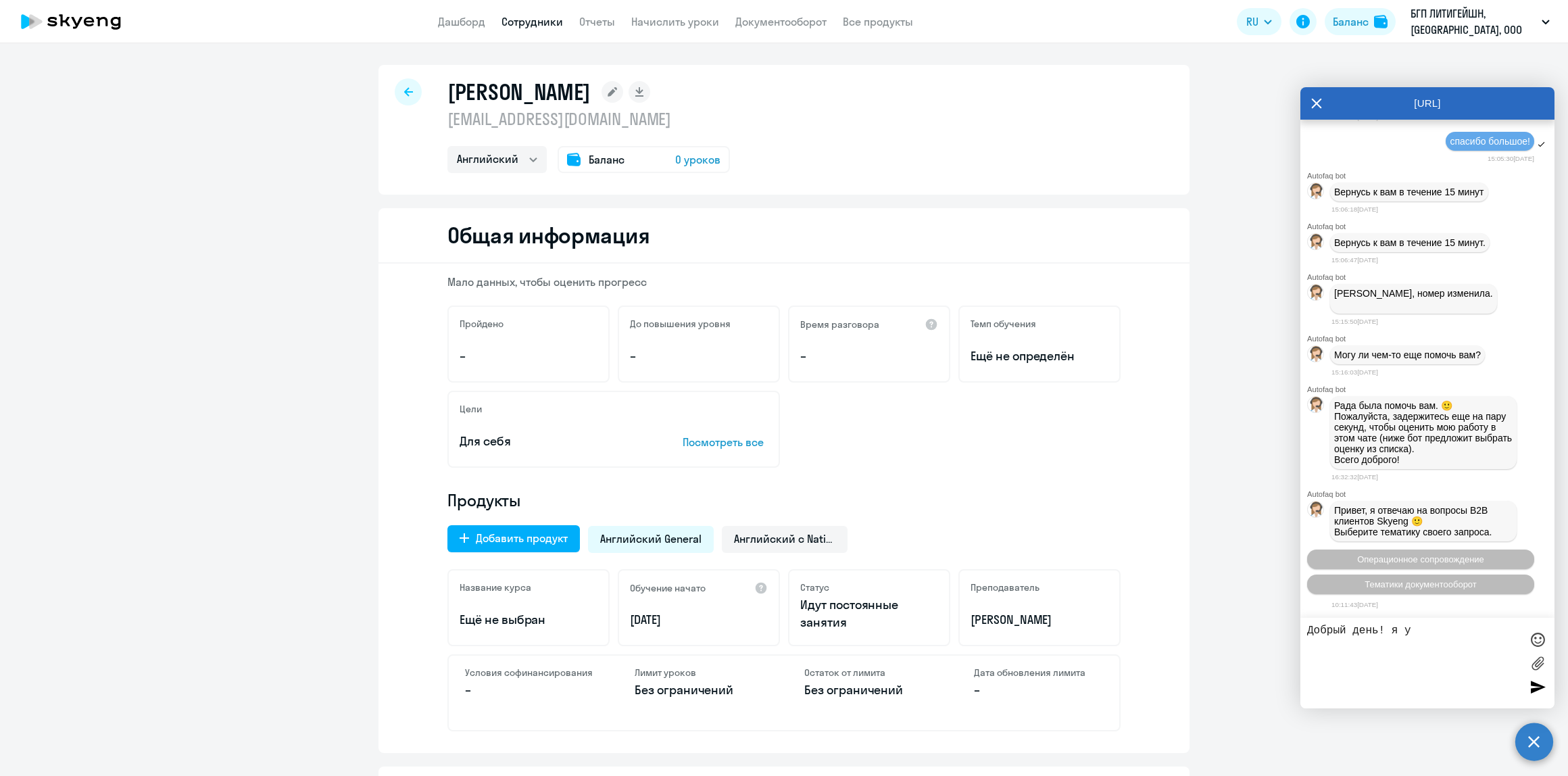
paste textarea "[PERSON_NAME] [EMAIL_ADDRESS][DOMAIN_NAME]"
type textarea "Добрый день! я у [PERSON_NAME] [EMAIL_ADDRESS][DOMAIN_NAME] случайно добавила "…"
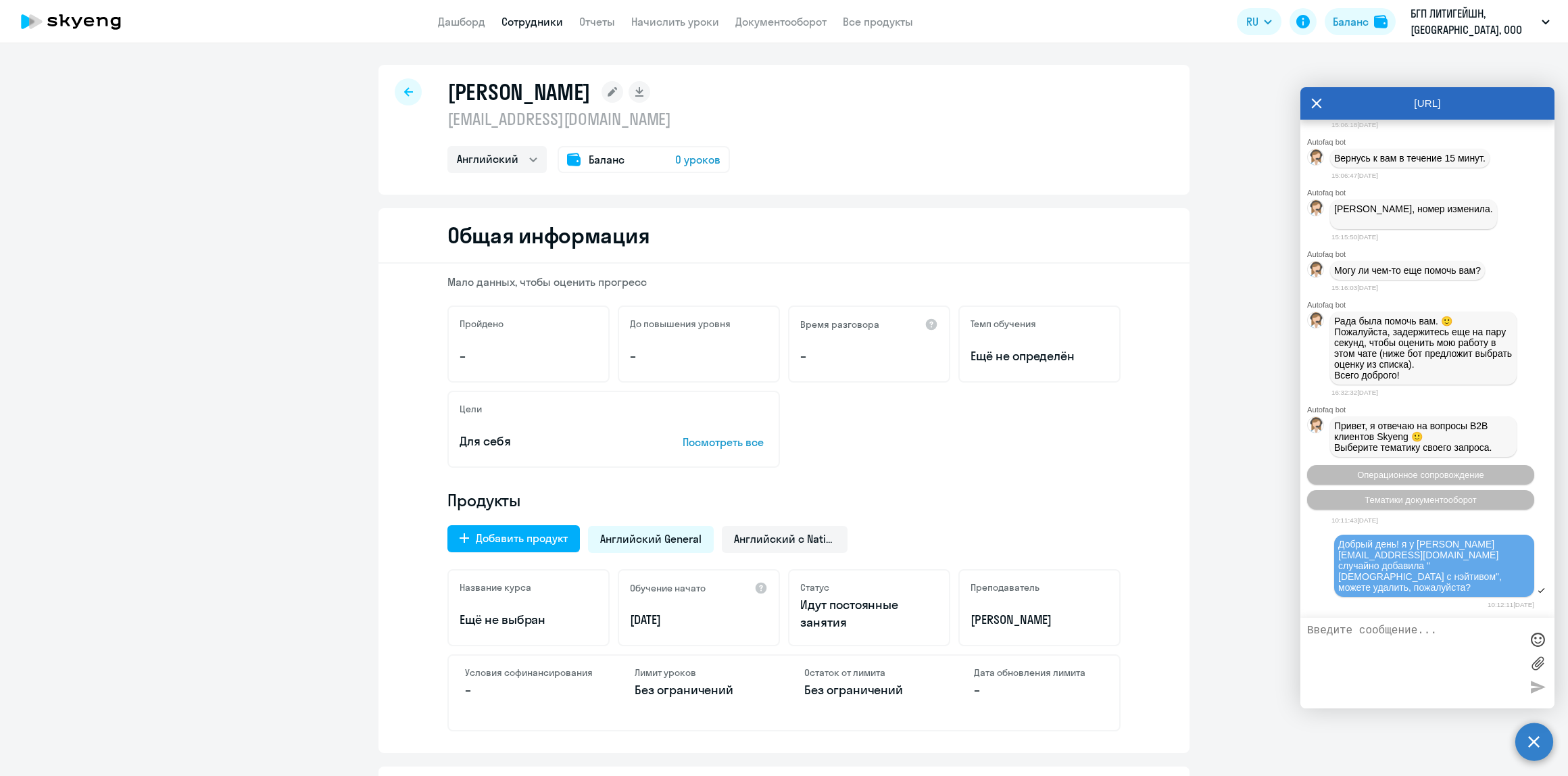
scroll to position [3774, 0]
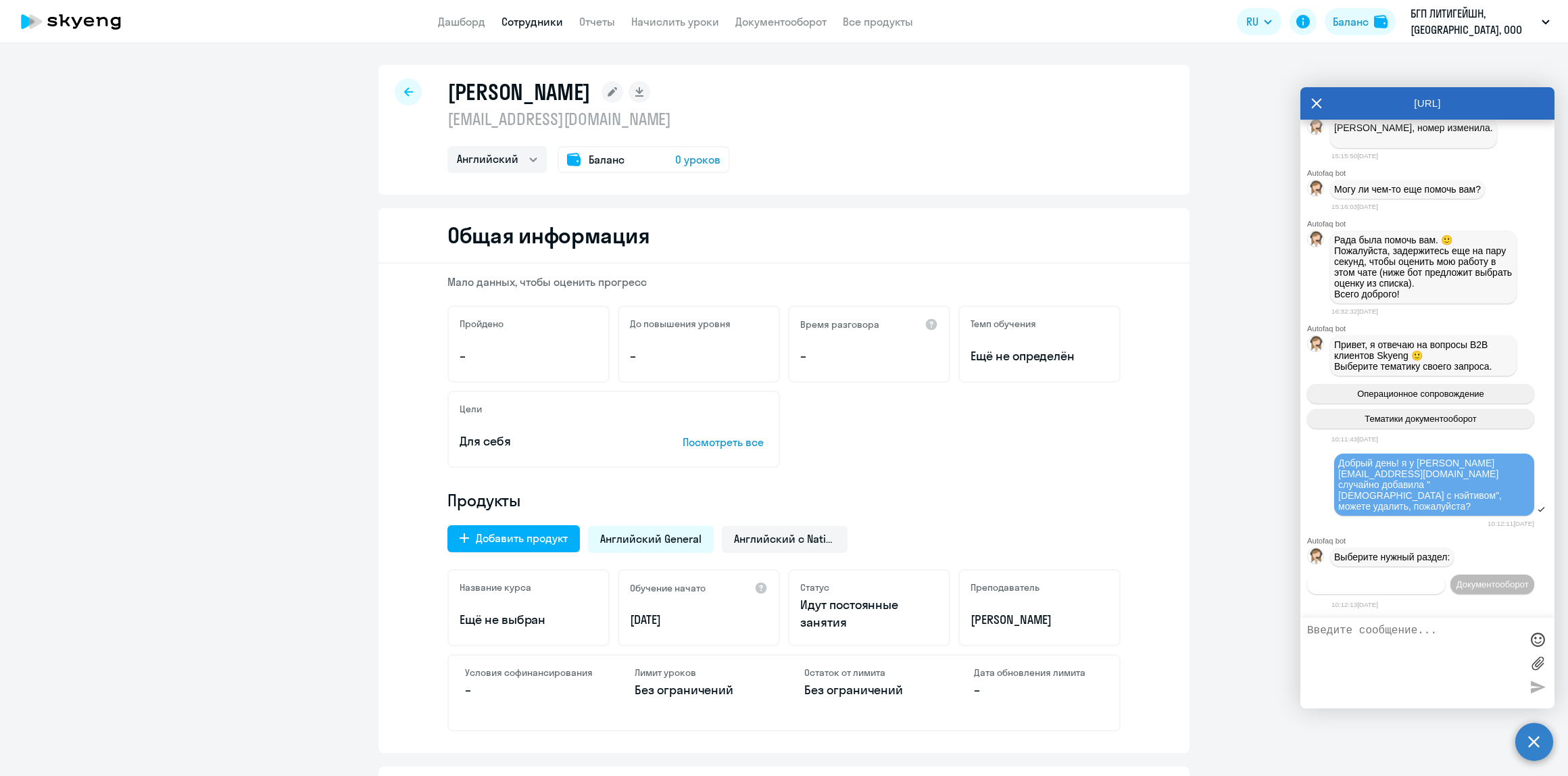
click at [1439, 580] on span "Операционное сопровождение" at bounding box center [1376, 584] width 127 height 10
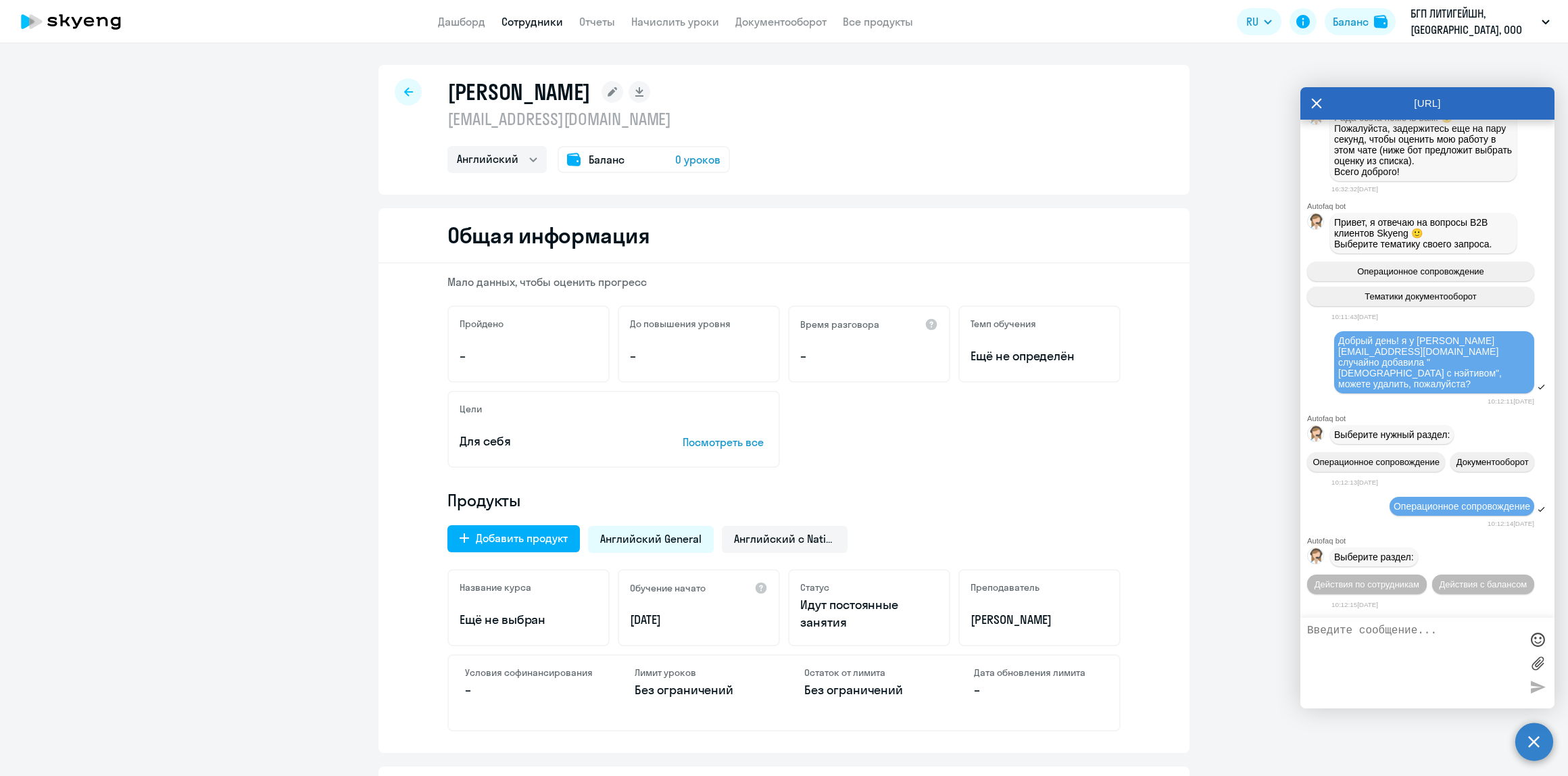
scroll to position [3921, 0]
click at [1370, 580] on span "Действия по сотрудникам" at bounding box center [1366, 584] width 105 height 10
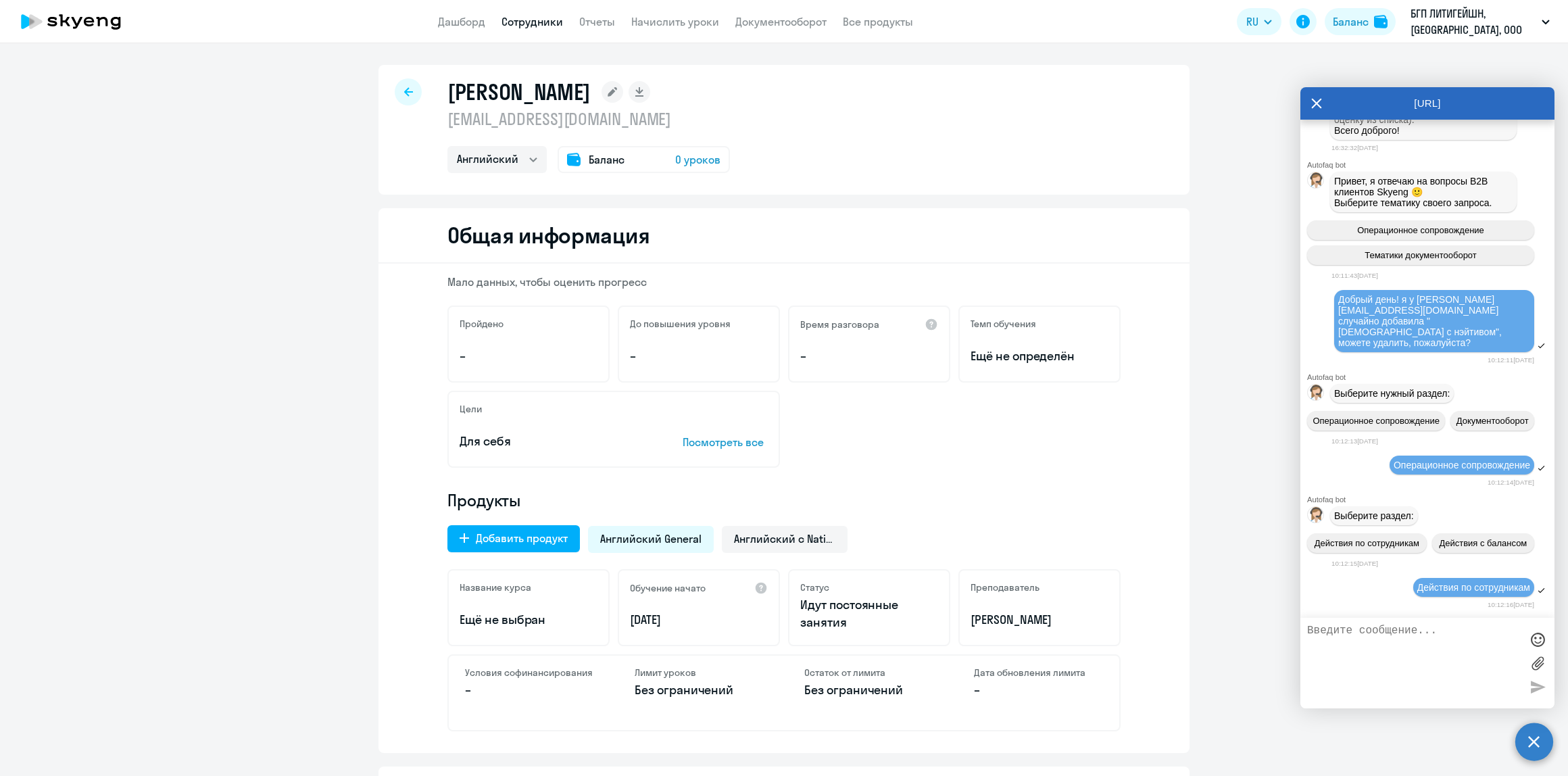
scroll to position [4121, 0]
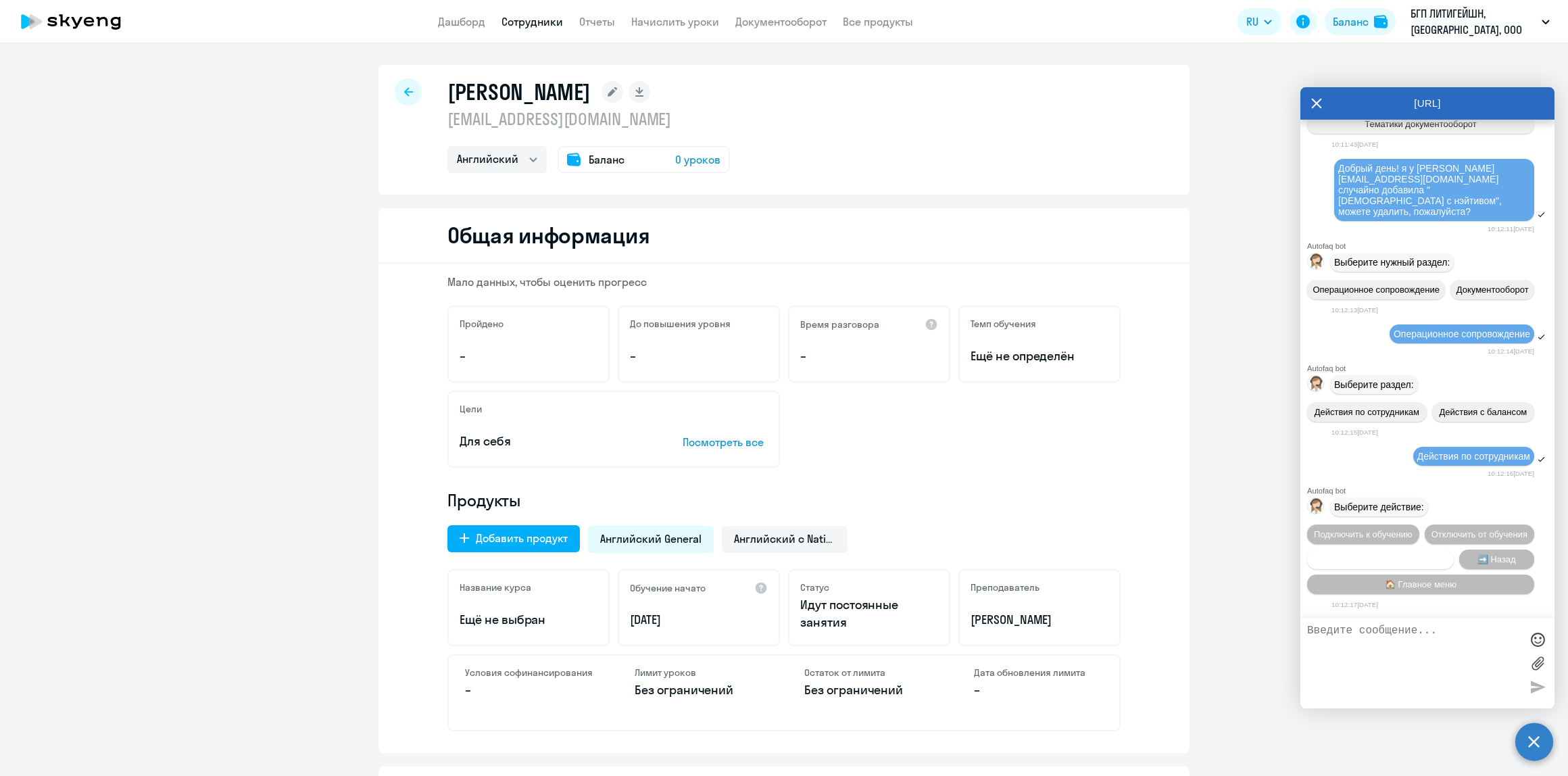
click at [1399, 549] on button "Сотруднику нужна помощь" at bounding box center [1381, 559] width 146 height 20
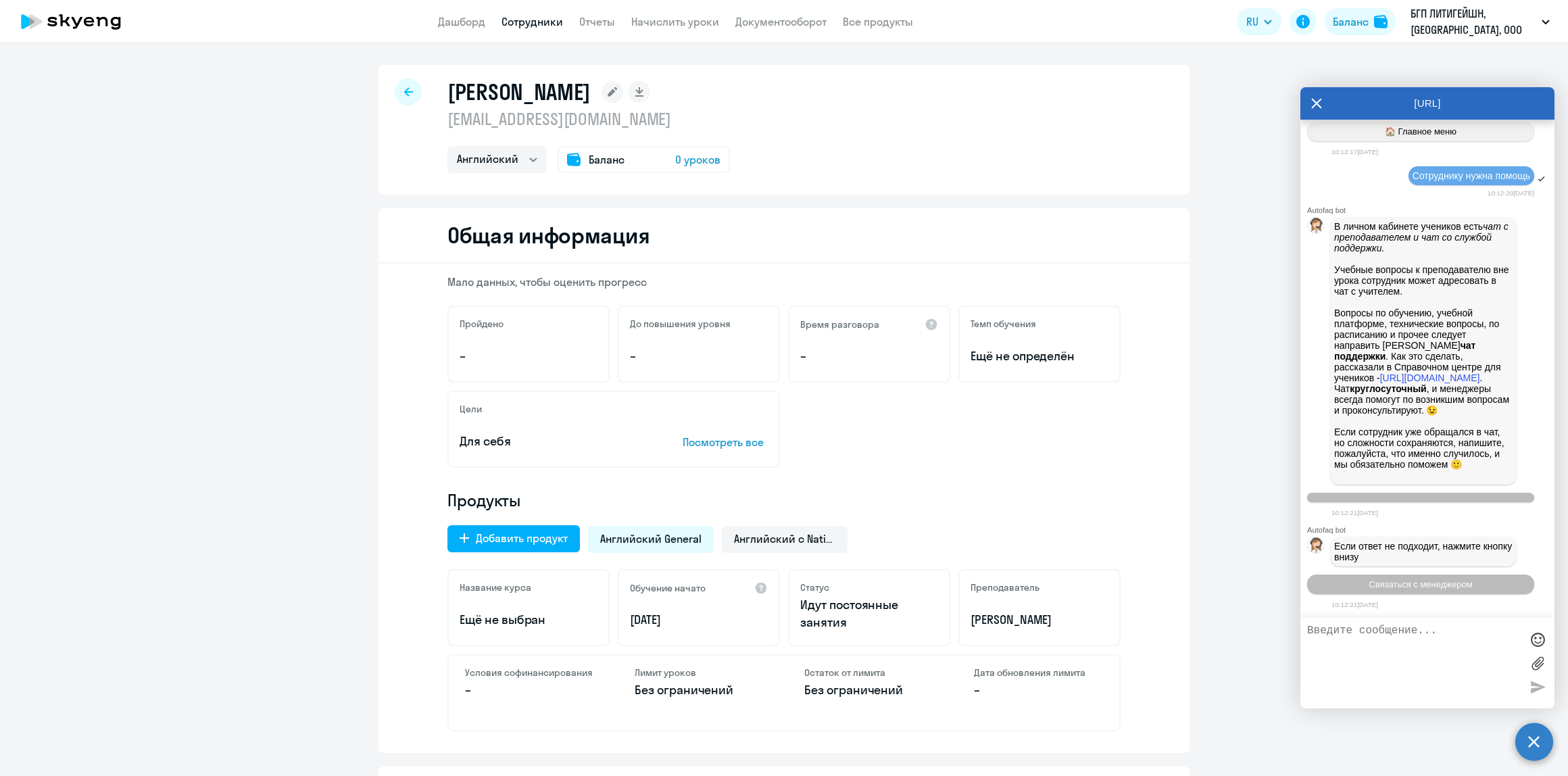
scroll to position [4571, 0]
click at [1423, 589] on span "Связаться с менеджером" at bounding box center [1420, 584] width 103 height 10
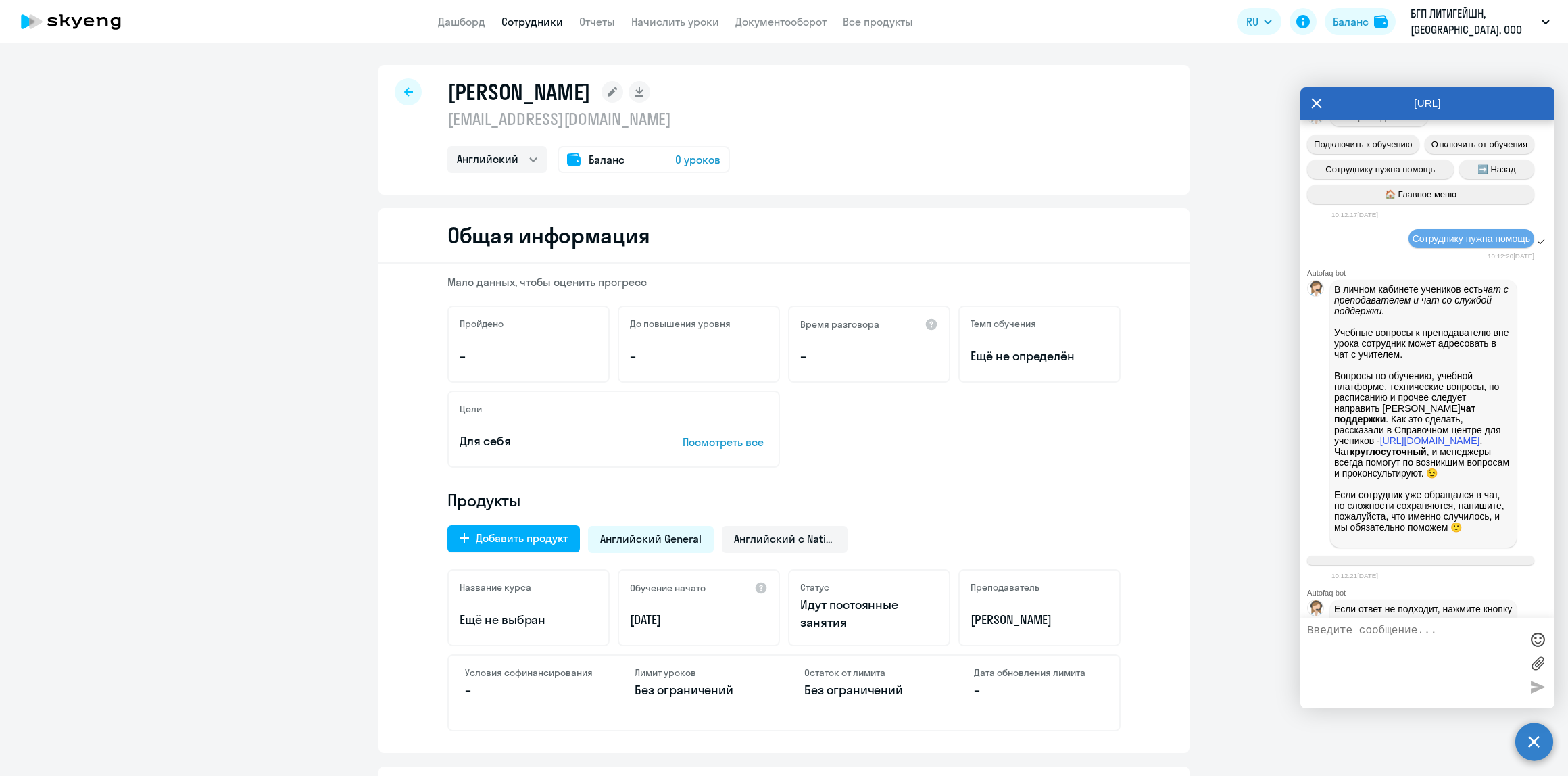
scroll to position [3801, 0]
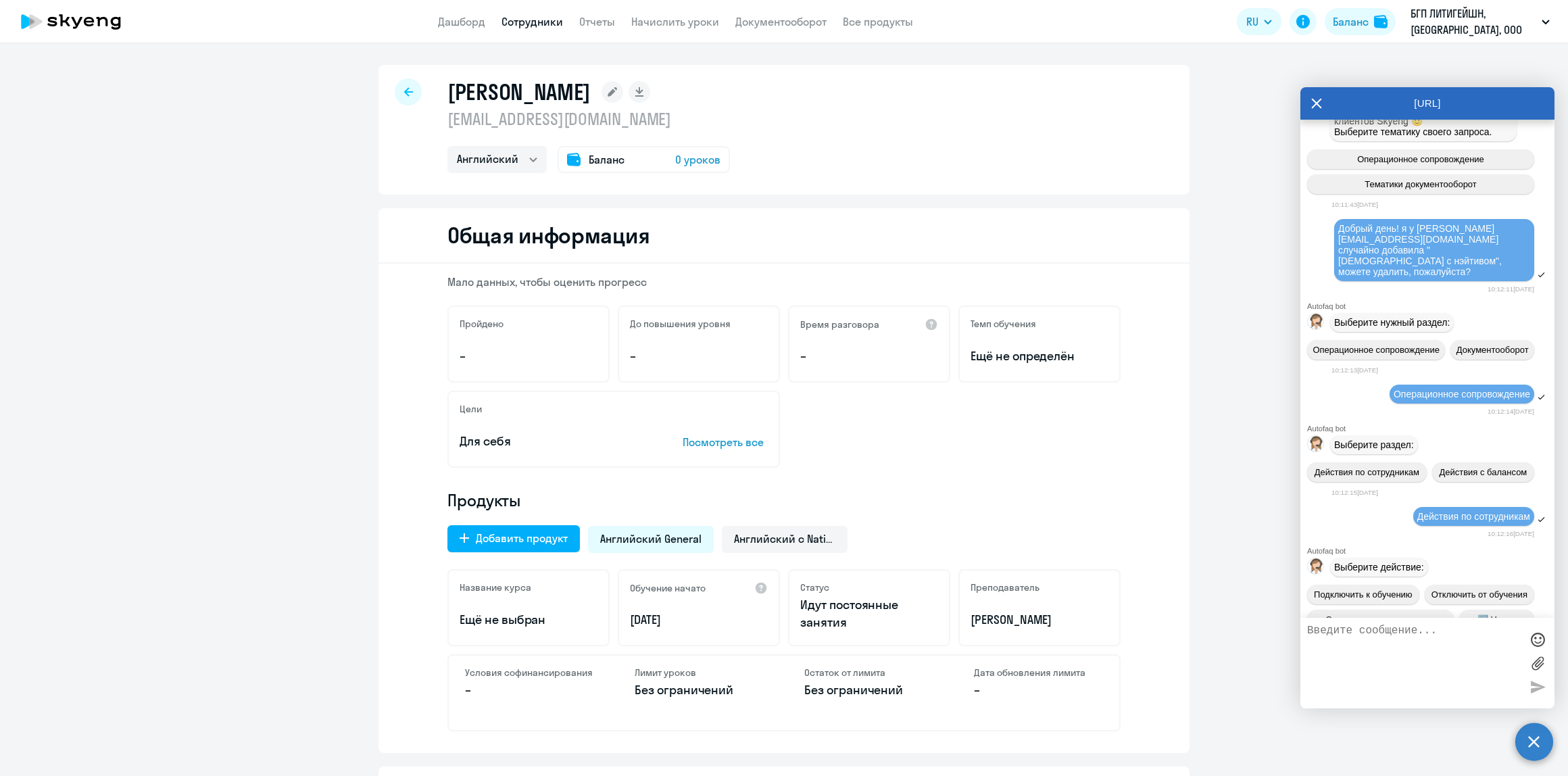
drag, startPoint x: 1480, startPoint y: 454, endPoint x: 1332, endPoint y: 424, distance: 151.0
click at [1332, 284] on div "Добрый день! я у [PERSON_NAME] [EMAIL_ADDRESS][DOMAIN_NAME] случайно добавила "…" at bounding box center [1427, 250] width 254 height 66
copy span "Добрый день! я у [PERSON_NAME] [EMAIL_ADDRESS][DOMAIN_NAME] случайно добавила "…"
click at [1394, 625] on textarea at bounding box center [1414, 663] width 213 height 77
paste textarea "Добрый день! я у [PERSON_NAME] [EMAIL_ADDRESS][DOMAIN_NAME] случайно добавила "…"
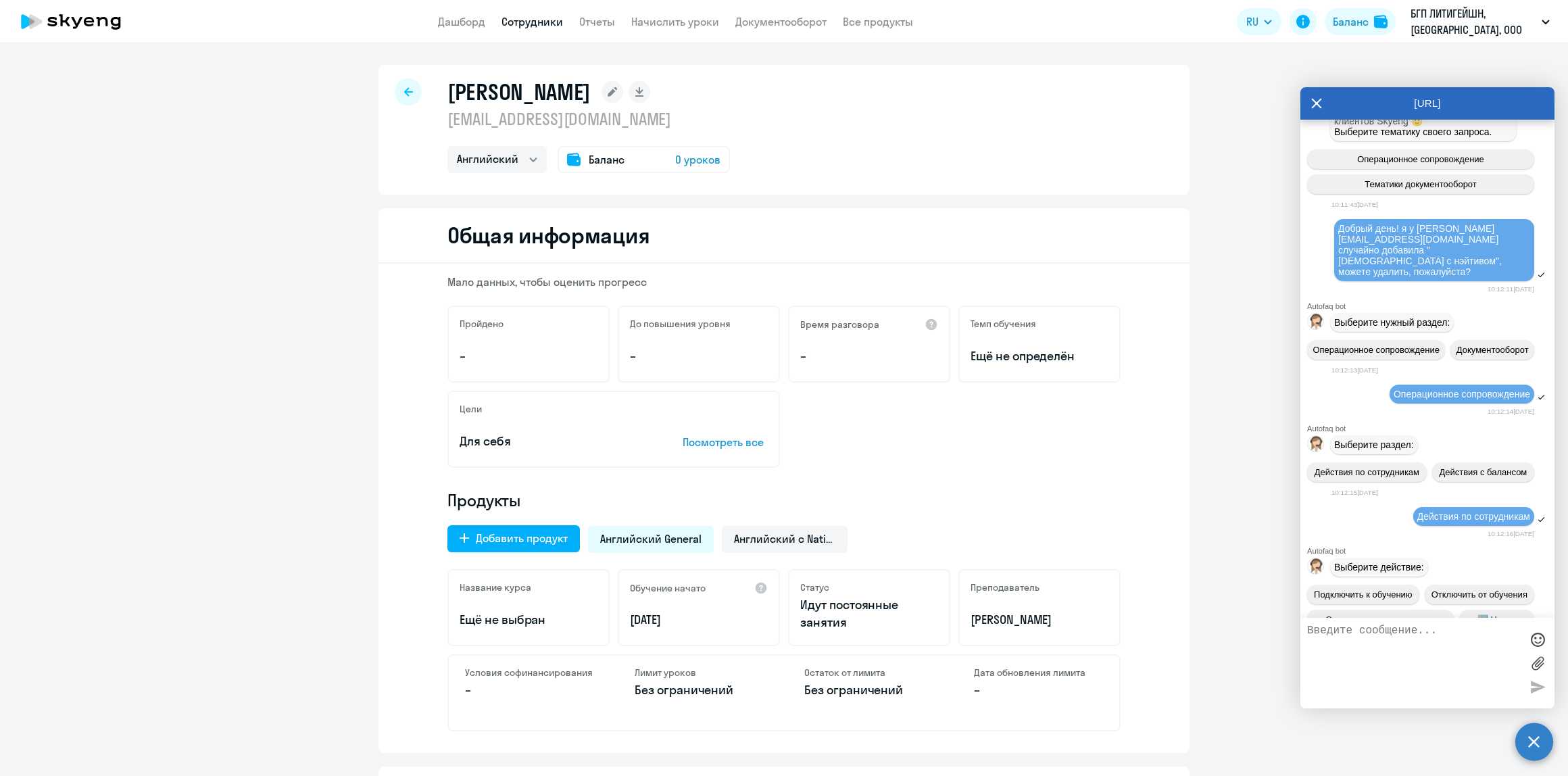
type textarea "Добрый день! я у [PERSON_NAME] [EMAIL_ADDRESS][DOMAIN_NAME] случайно добавила "…"
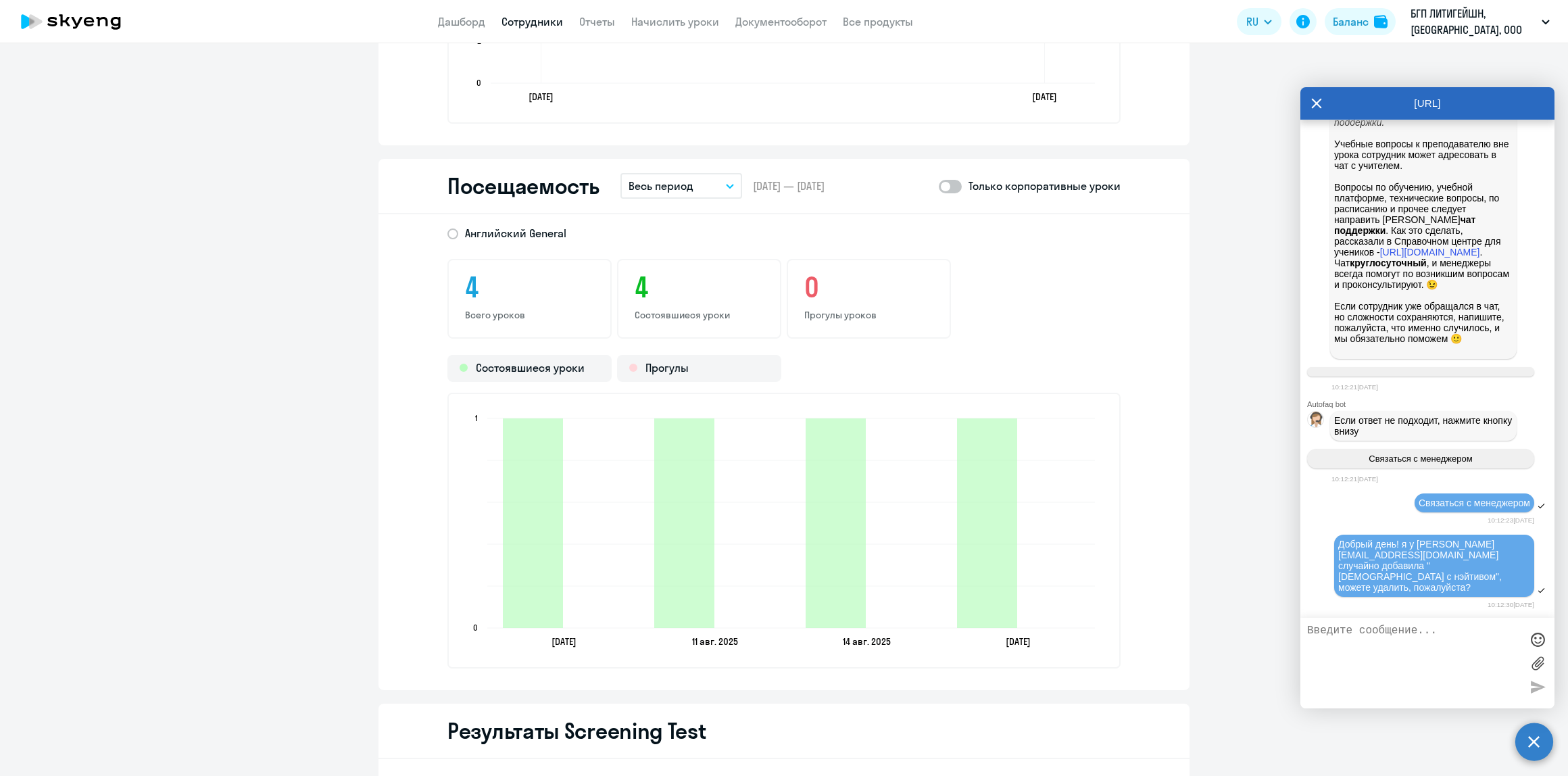
scroll to position [1414, 0]
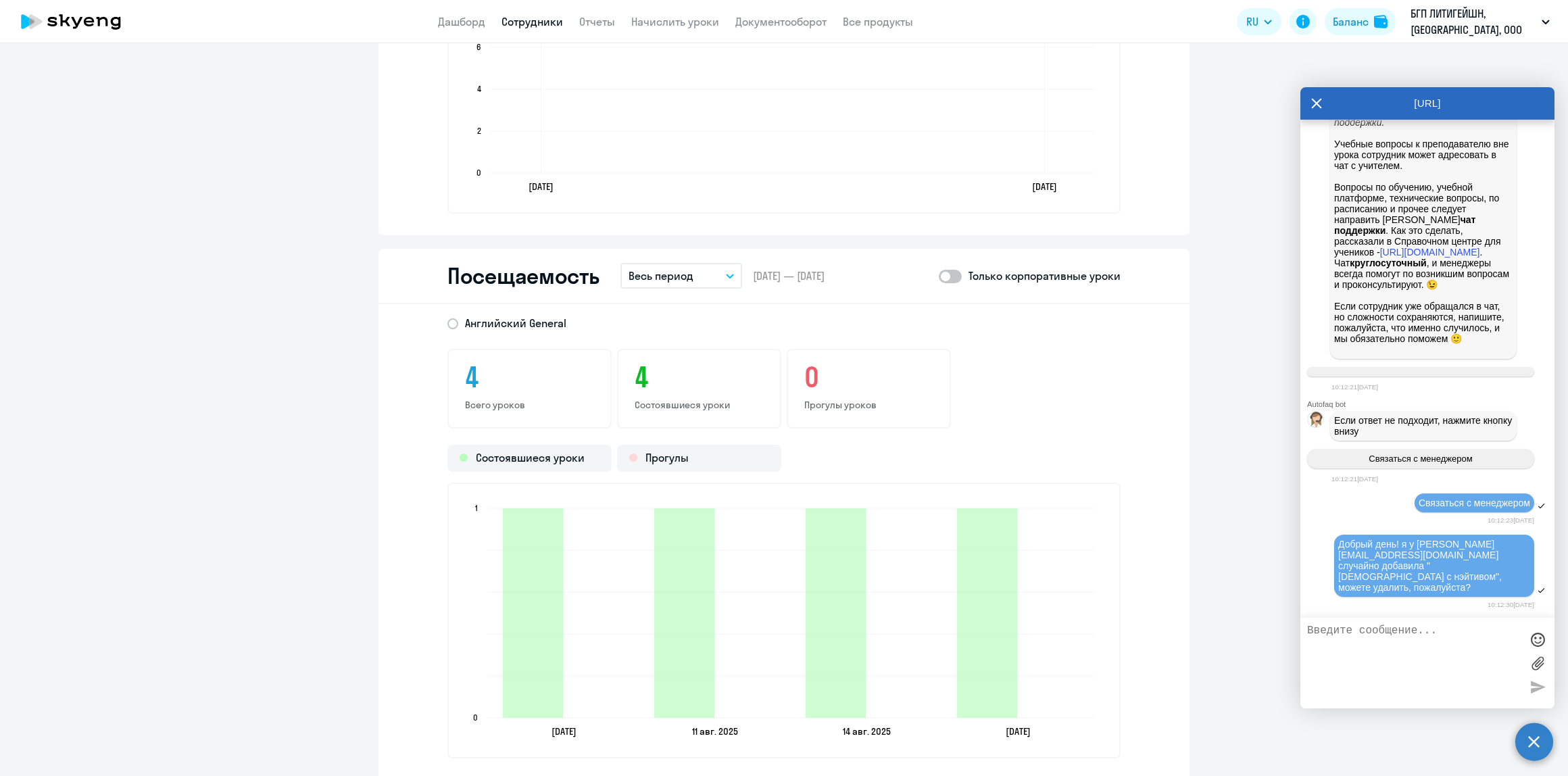
click at [957, 272] on div "Только корпоративные уроки" at bounding box center [1030, 276] width 182 height 16
click at [944, 272] on span at bounding box center [950, 276] width 23 height 14
click at [939, 276] on input "checkbox" at bounding box center [938, 276] width 1 height 1
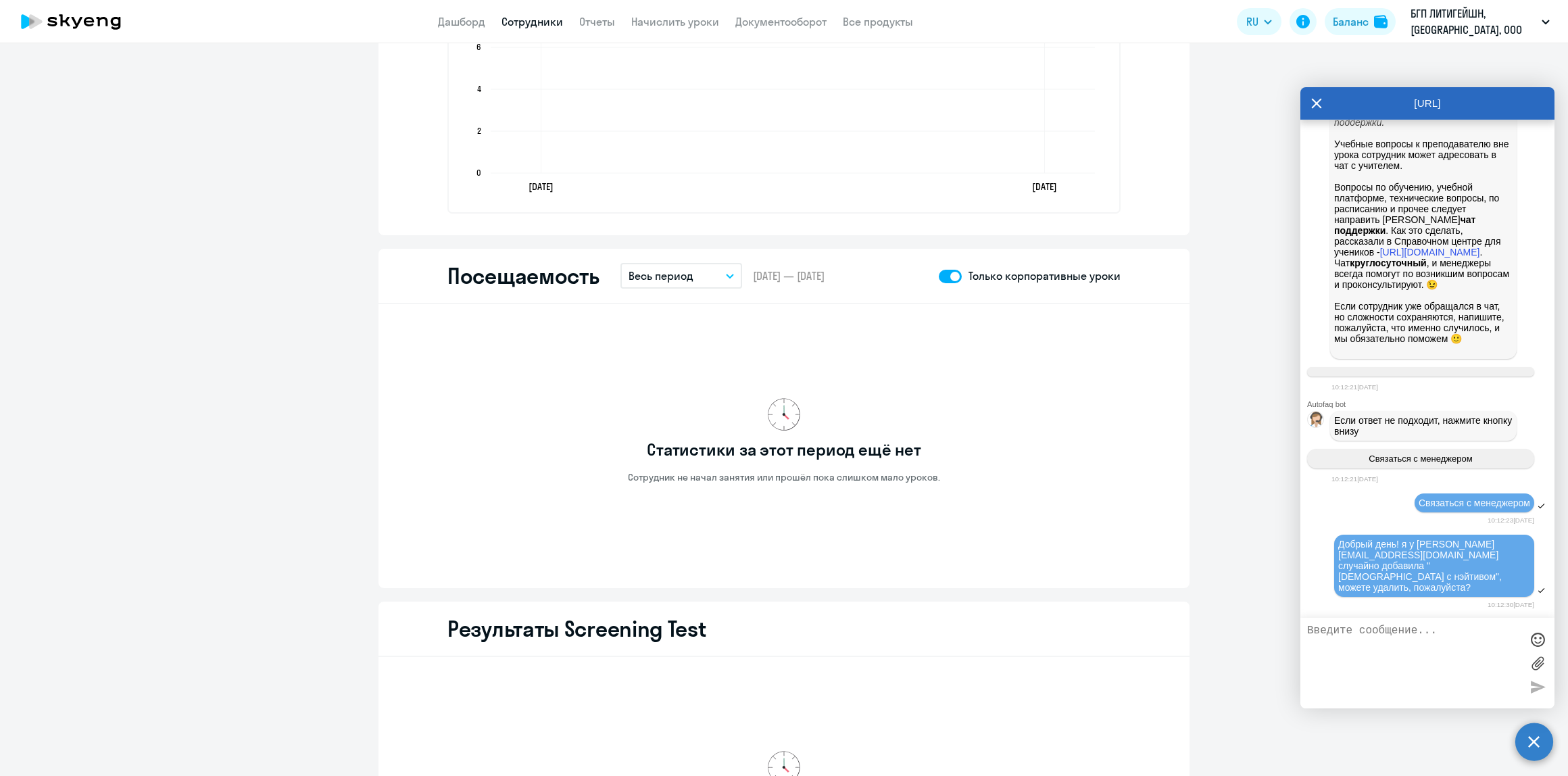
click at [944, 272] on span at bounding box center [950, 276] width 23 height 14
click at [939, 276] on input "checkbox" at bounding box center [938, 276] width 1 height 1
checkbox input "false"
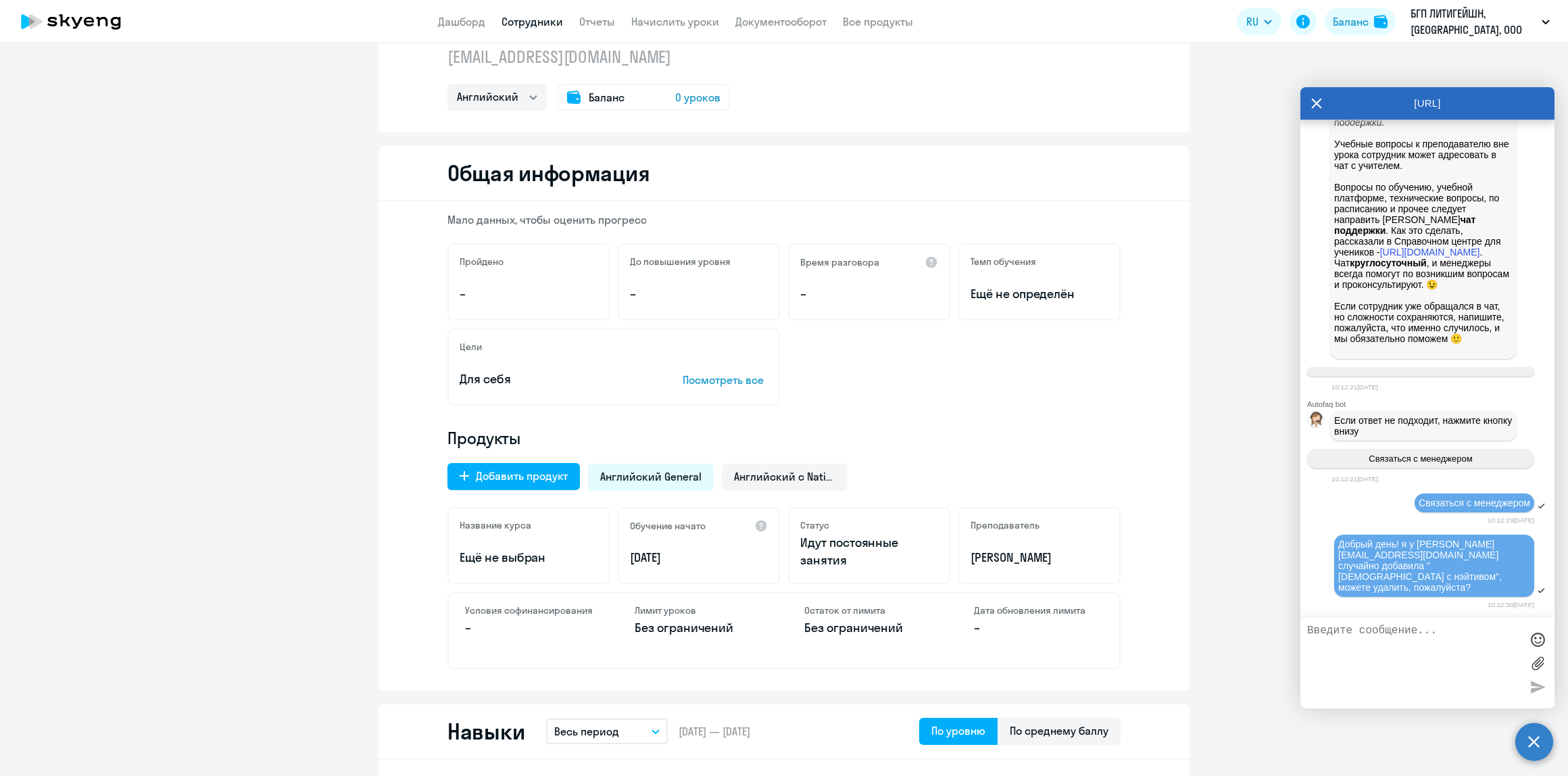
scroll to position [0, 0]
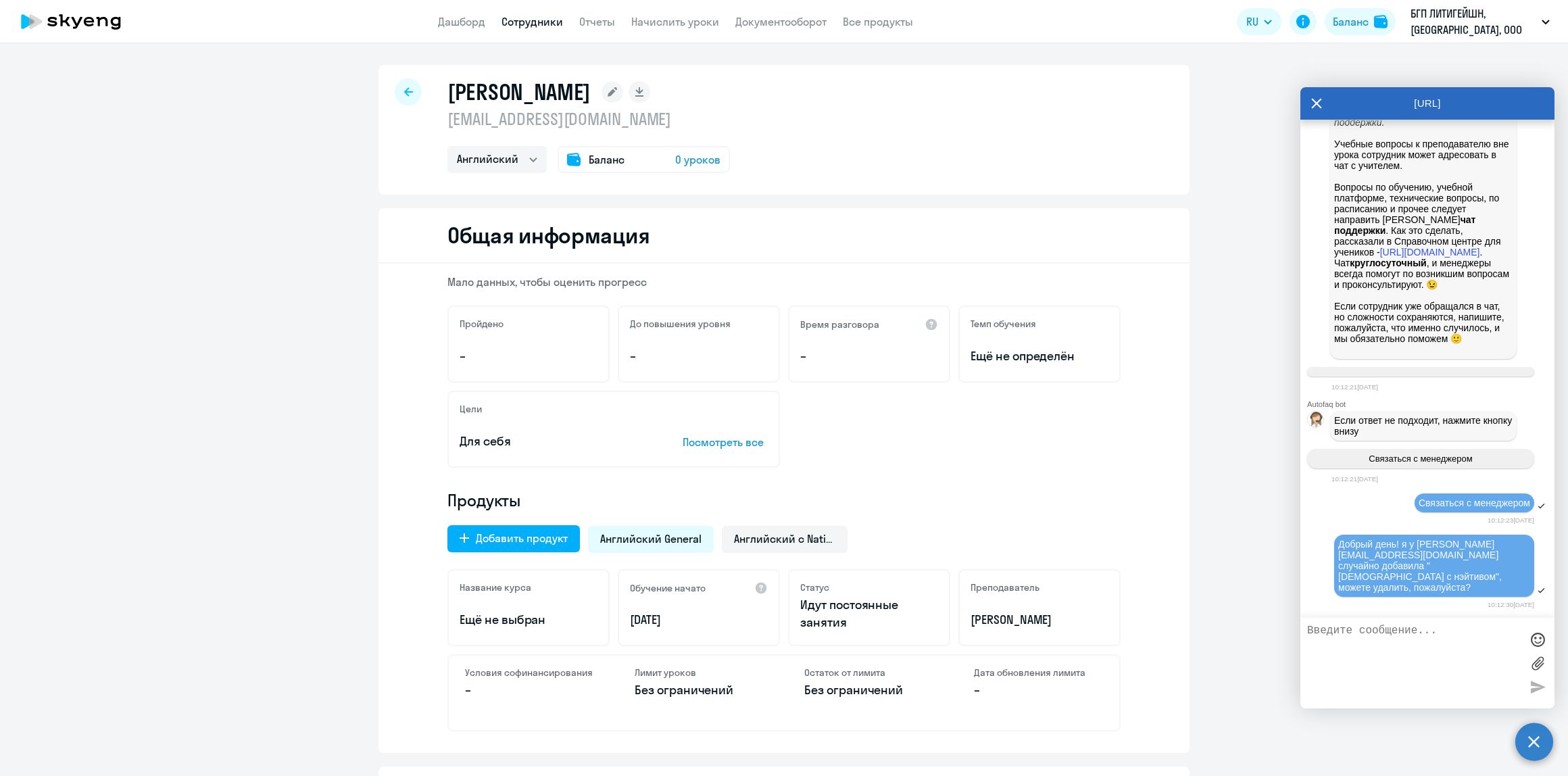
click at [695, 162] on span "0 уроков" at bounding box center [698, 159] width 45 height 16
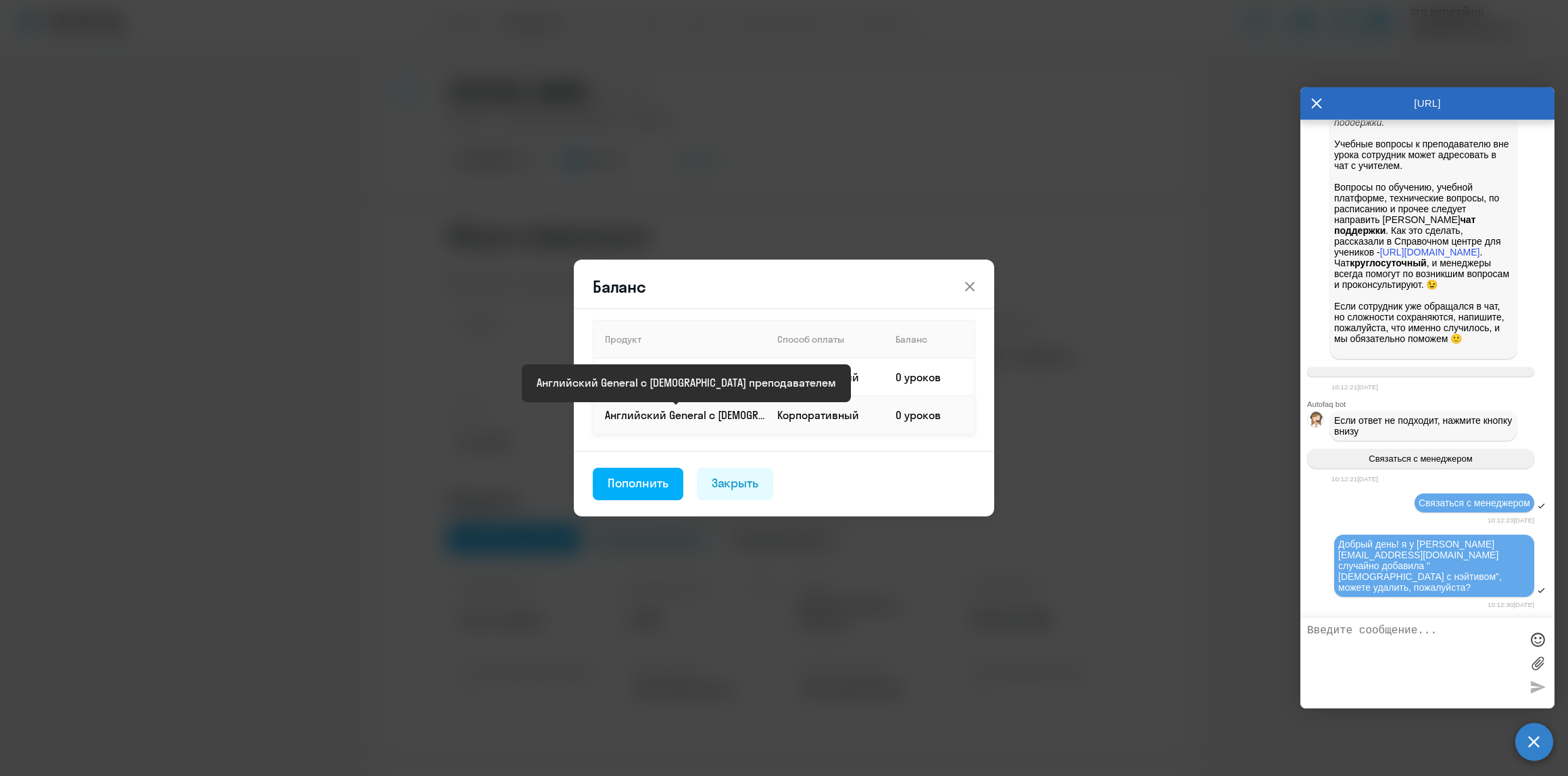
click at [755, 417] on p "Английский General с [DEMOGRAPHIC_DATA] преподавателем" at bounding box center [685, 415] width 161 height 15
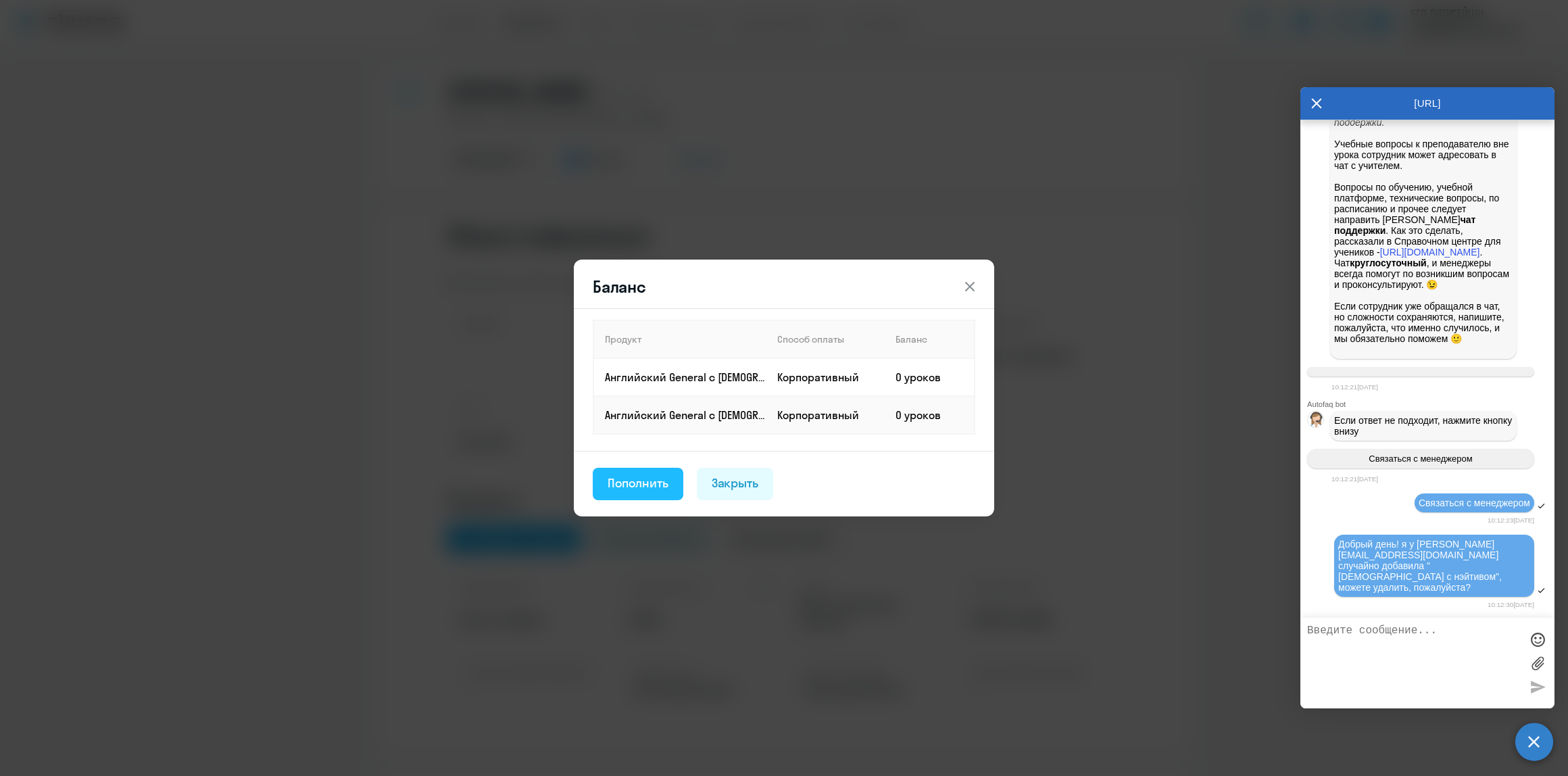
click at [651, 475] on div "Пополнить" at bounding box center [638, 483] width 61 height 18
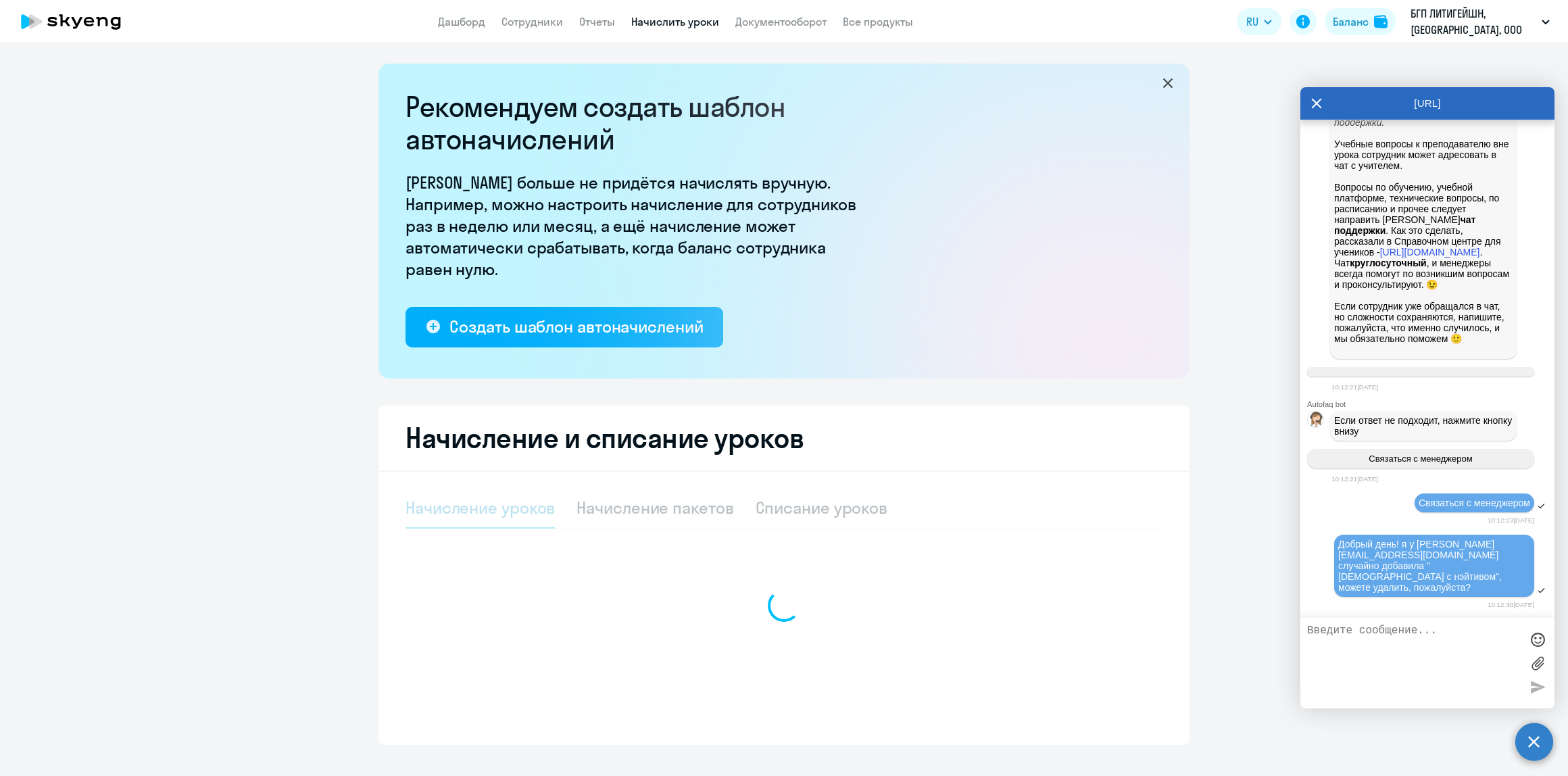
select select "10"
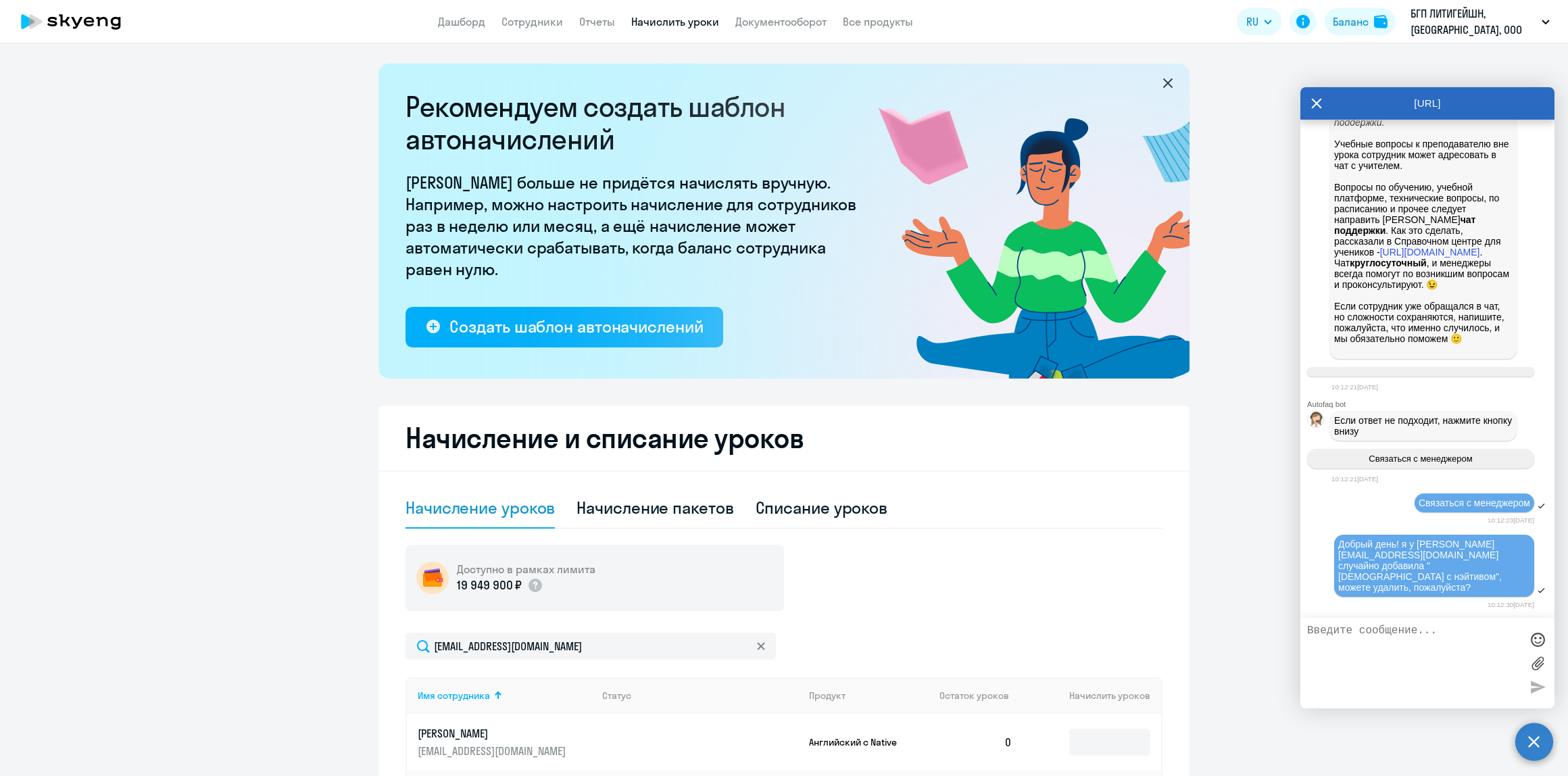
scroll to position [217, 0]
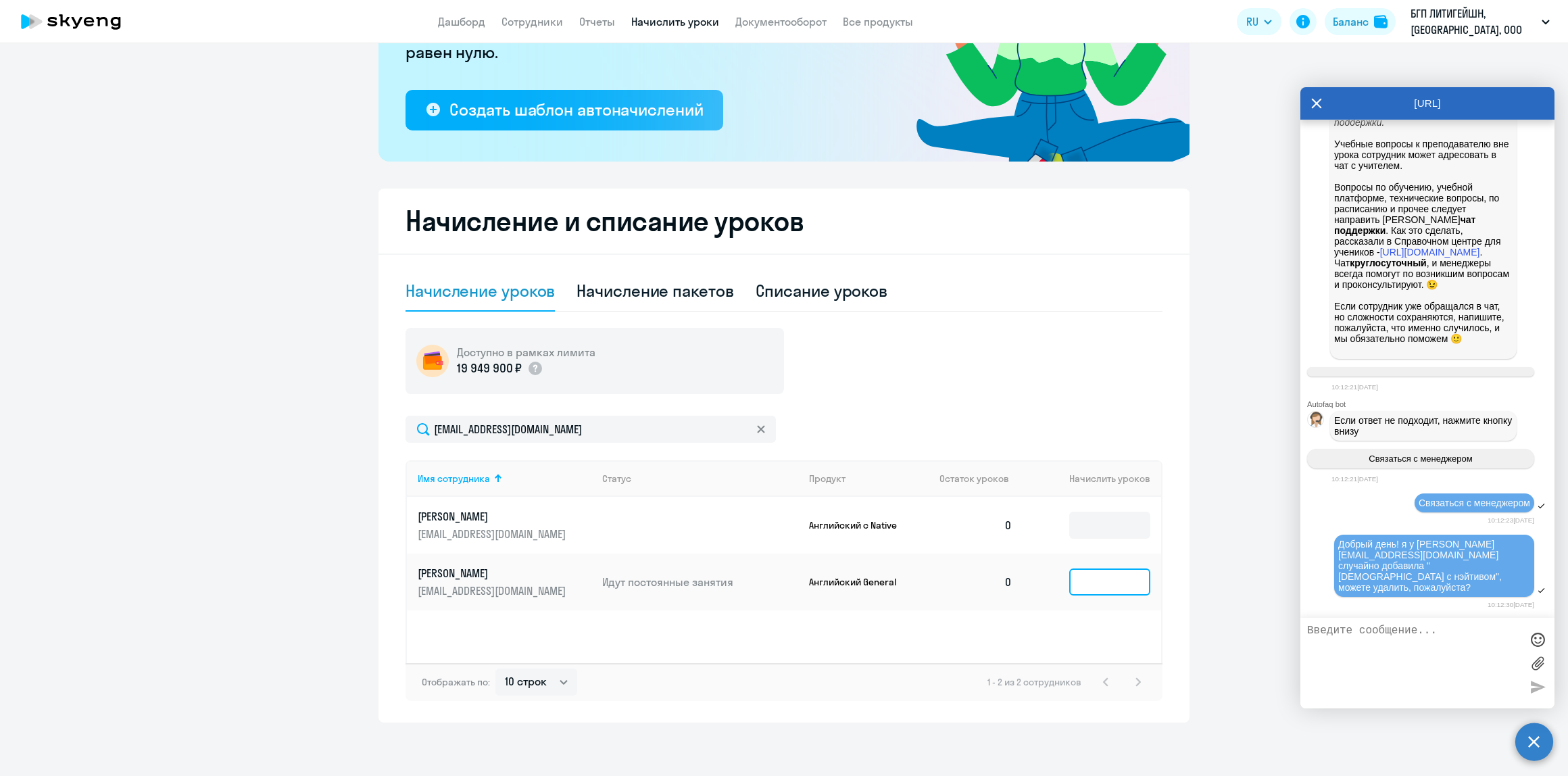
click at [1101, 582] on input at bounding box center [1110, 582] width 81 height 27
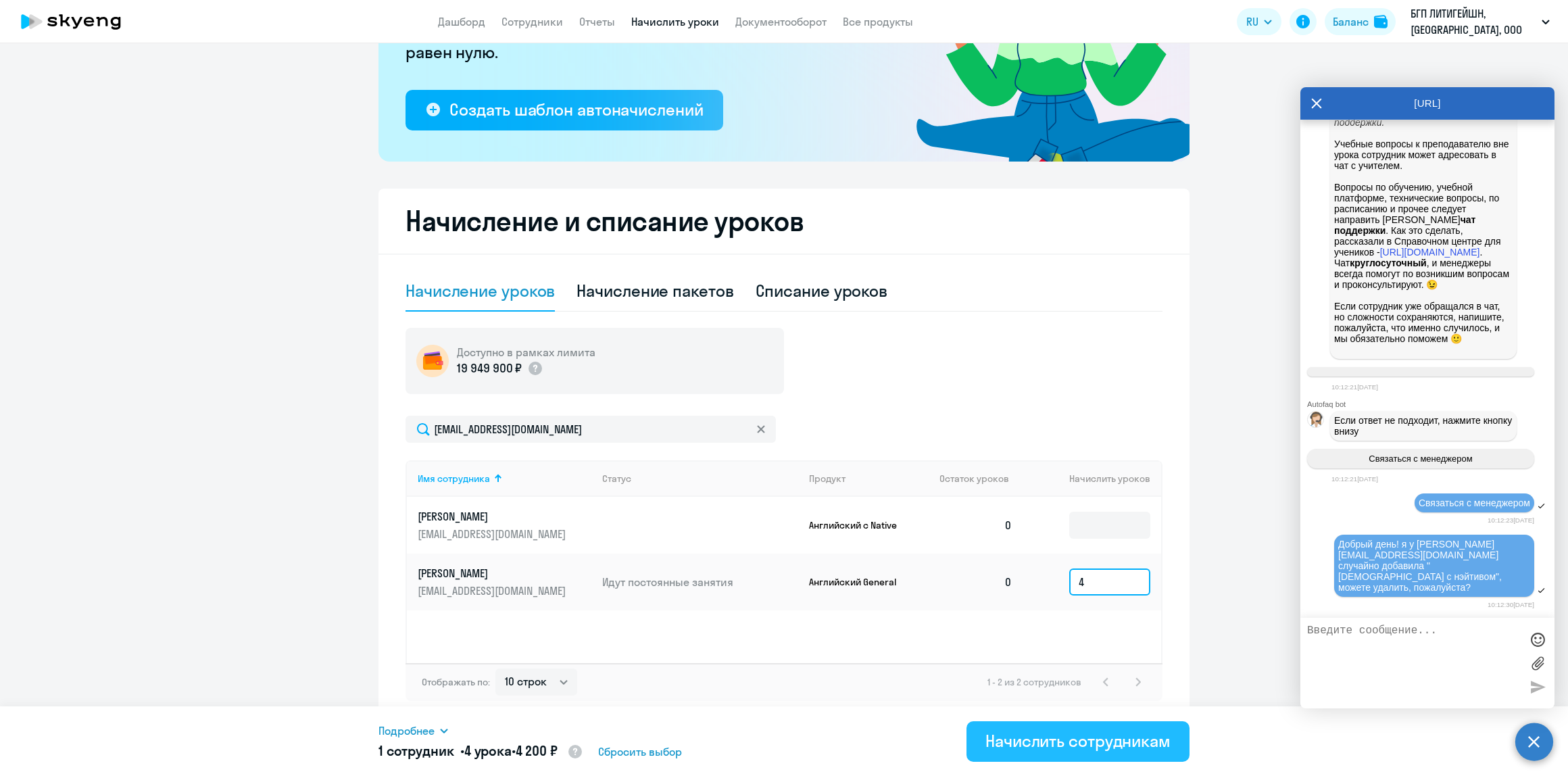
type input "4"
click at [1018, 731] on div "Начислить сотрудникам" at bounding box center [1077, 741] width 185 height 22
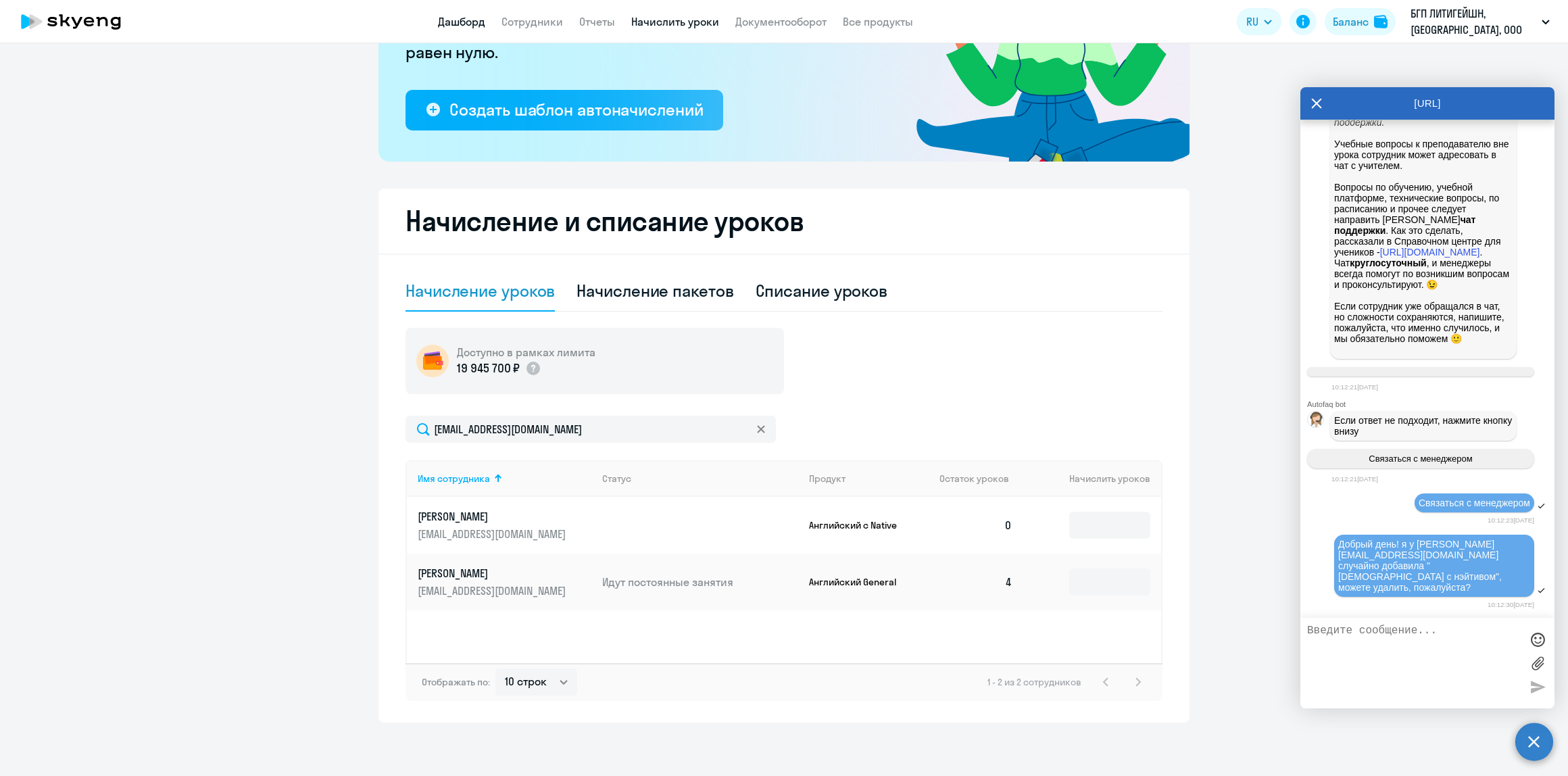
click at [457, 18] on link "Дашборд" at bounding box center [461, 22] width 47 height 14
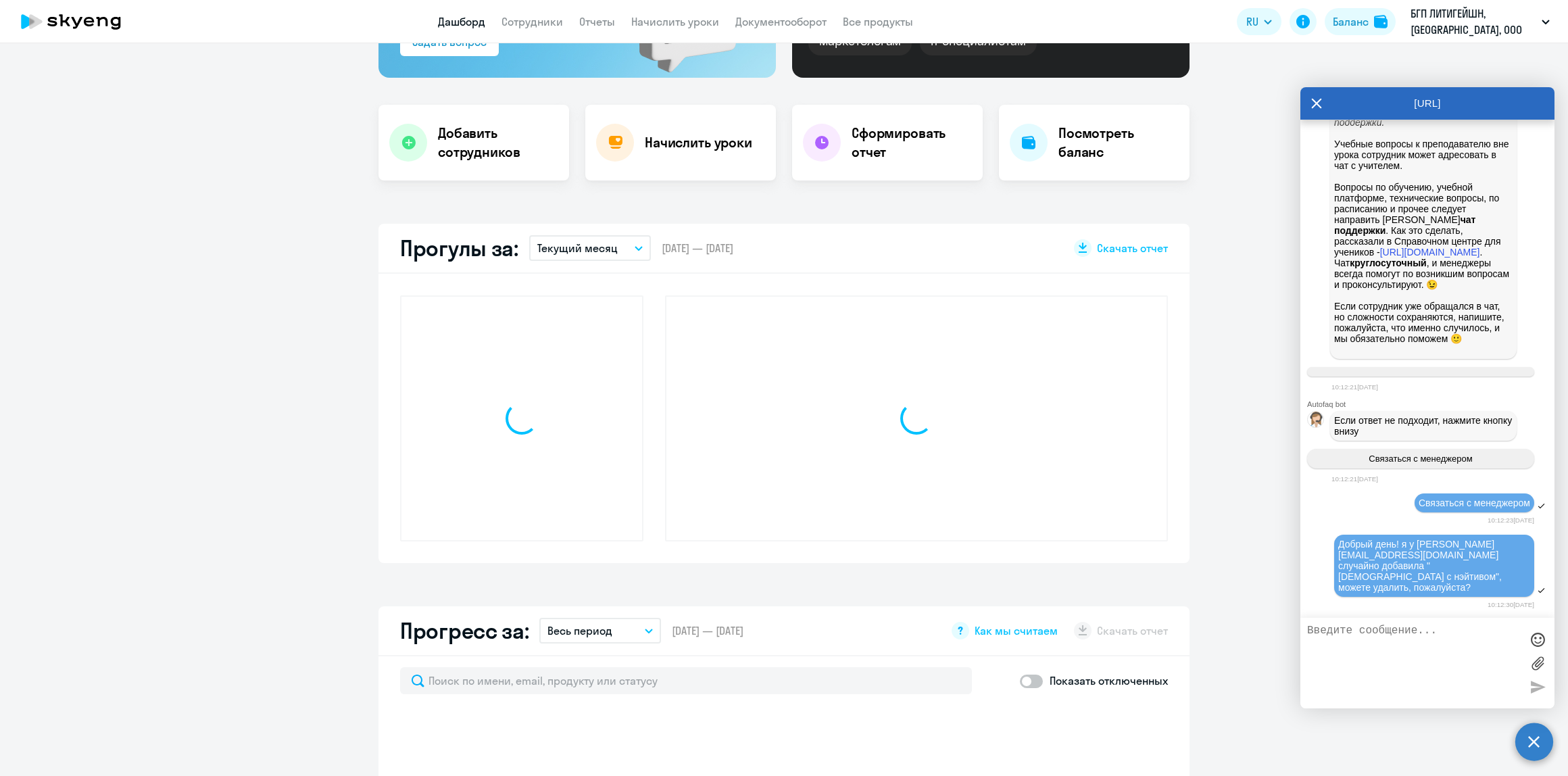
scroll to position [311, 0]
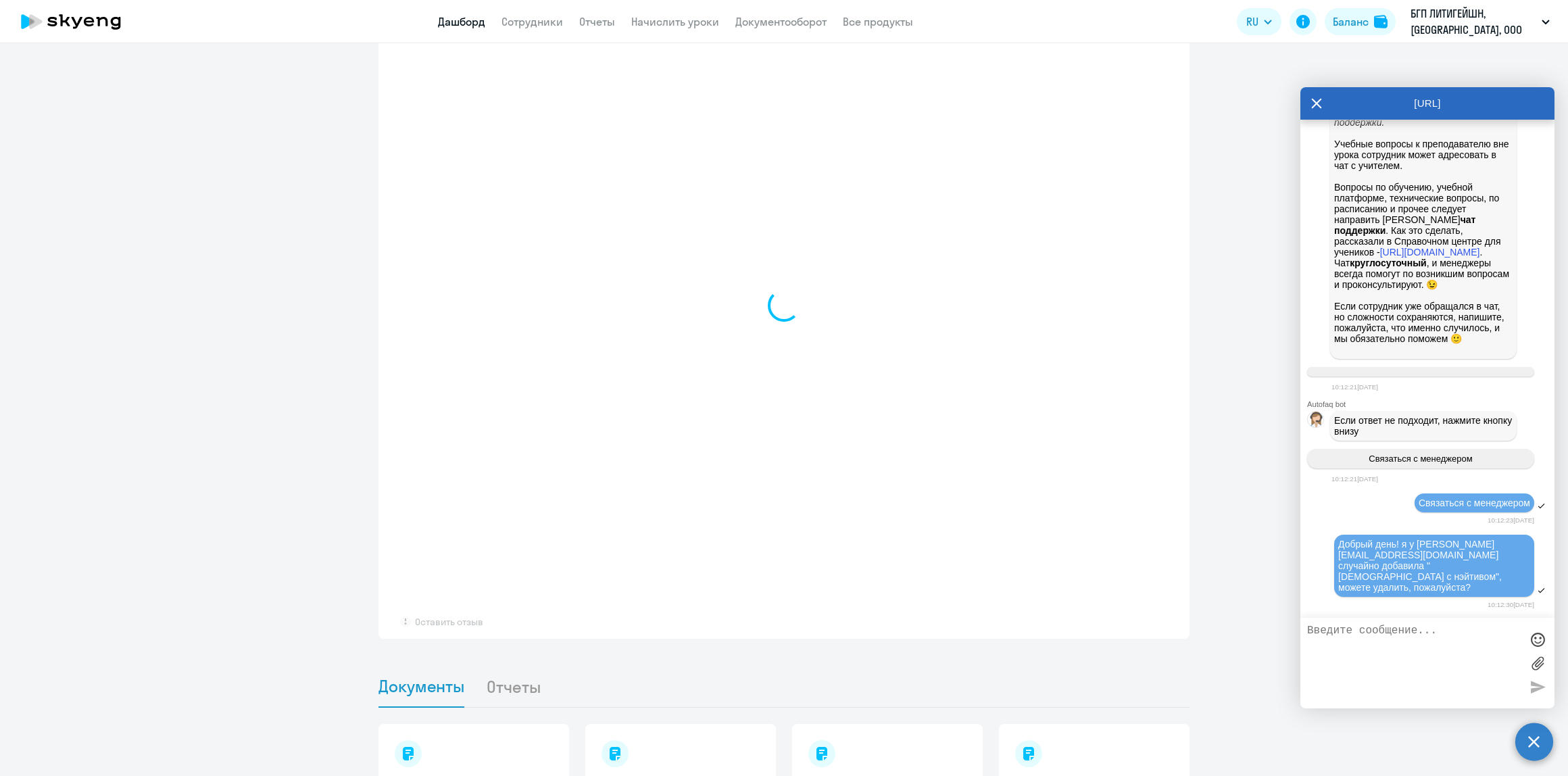
select select "30"
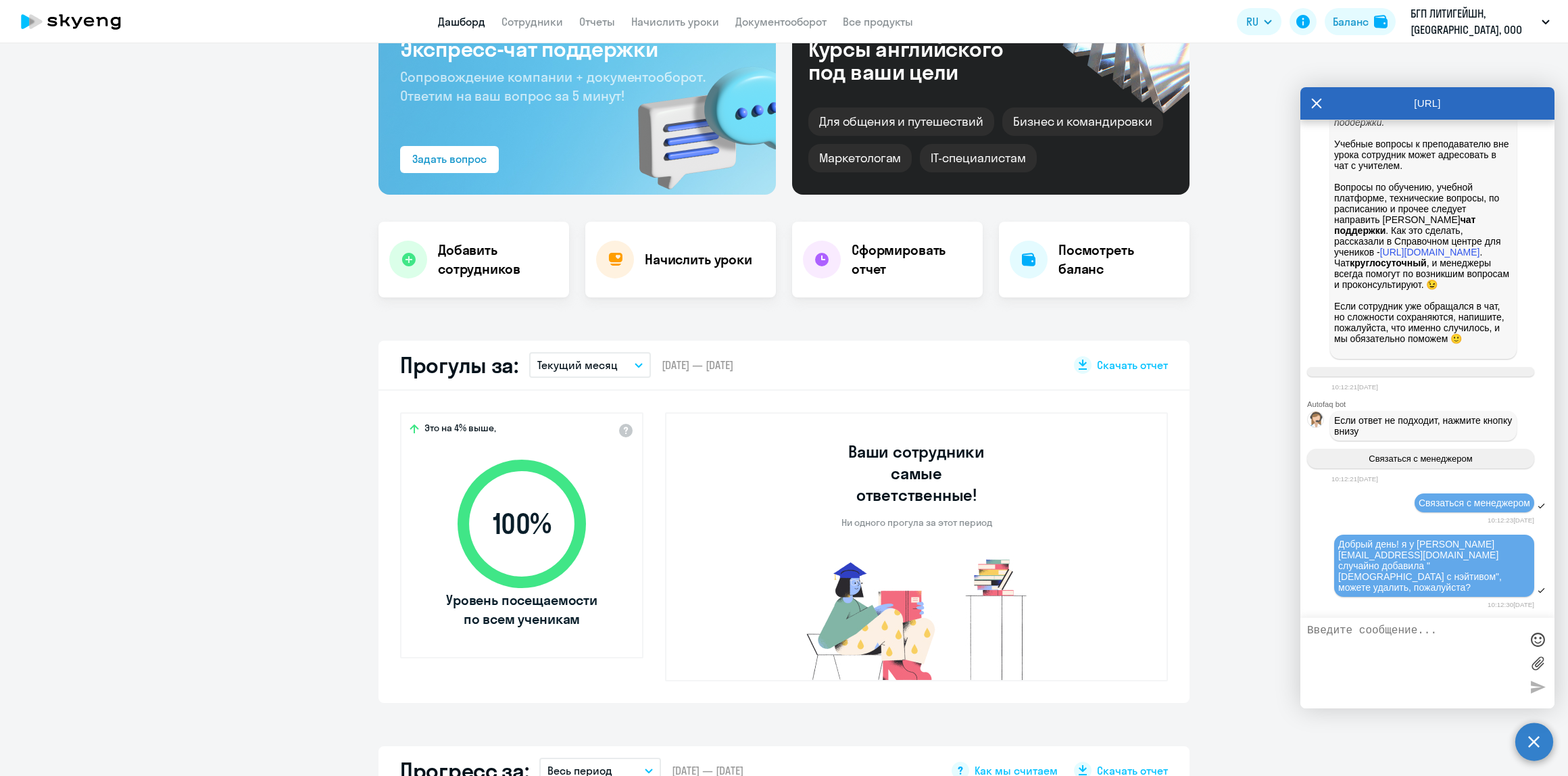
scroll to position [0, 0]
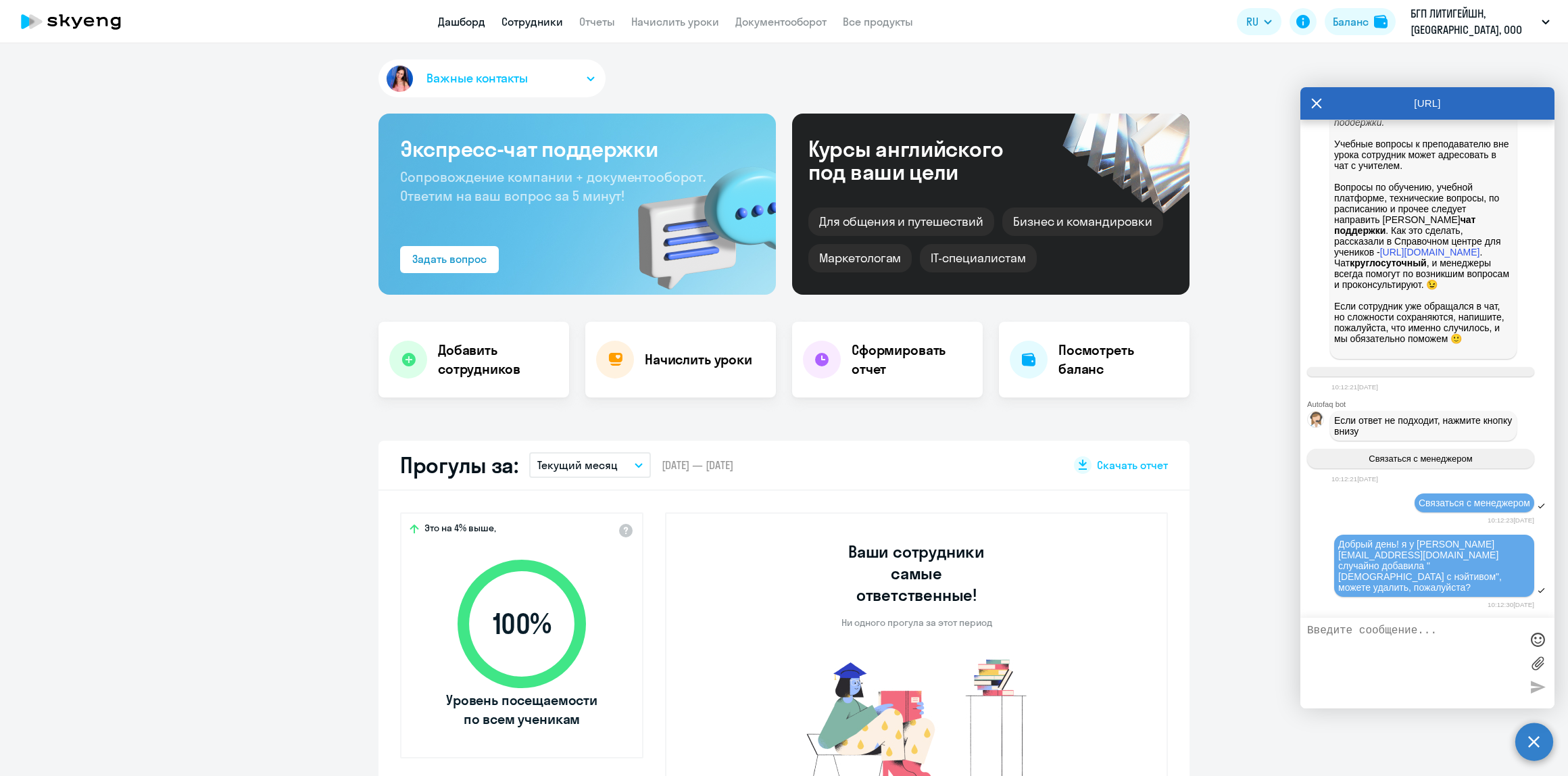
click at [545, 25] on link "Сотрудники" at bounding box center [532, 22] width 62 height 14
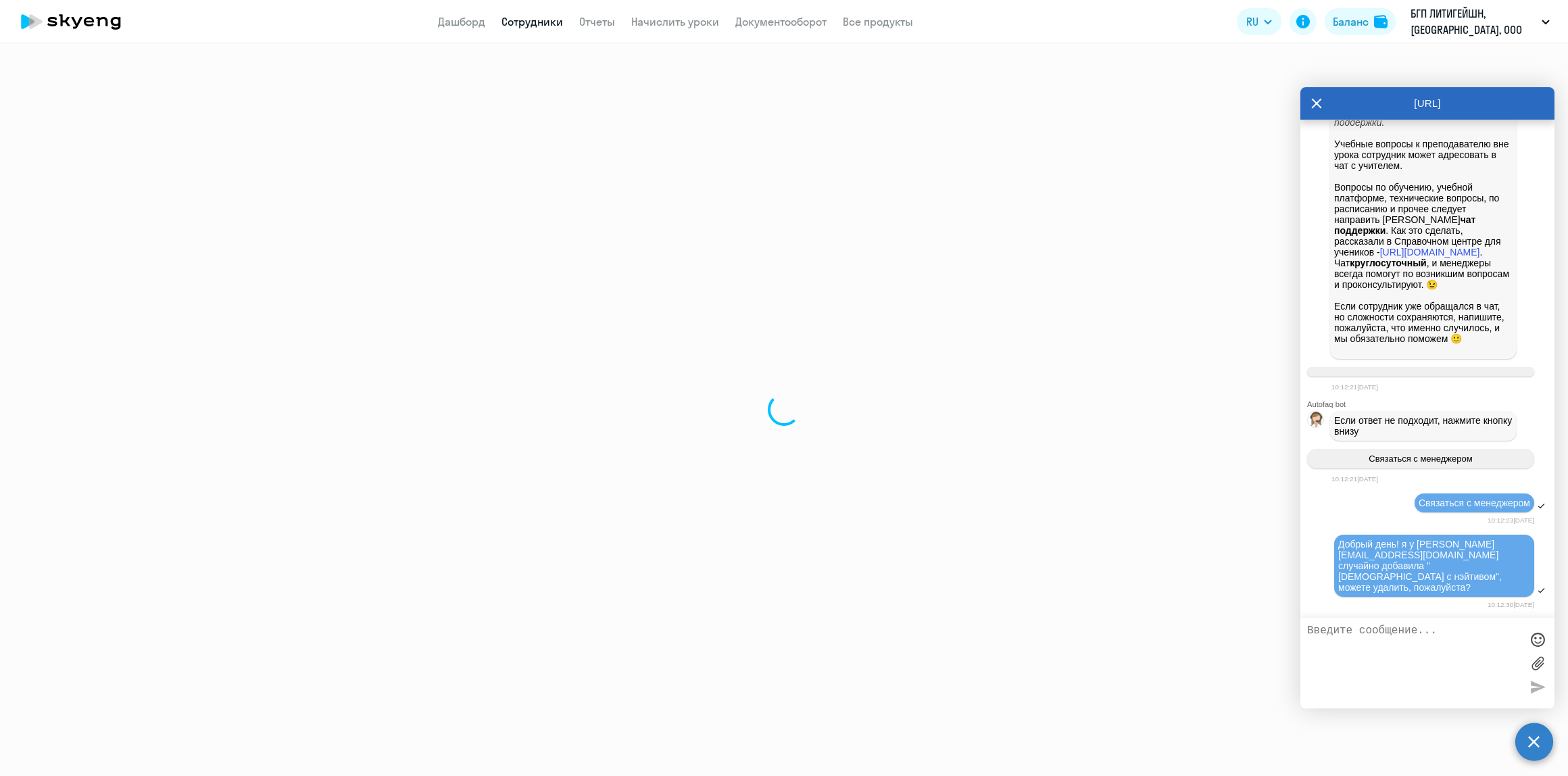
select select "30"
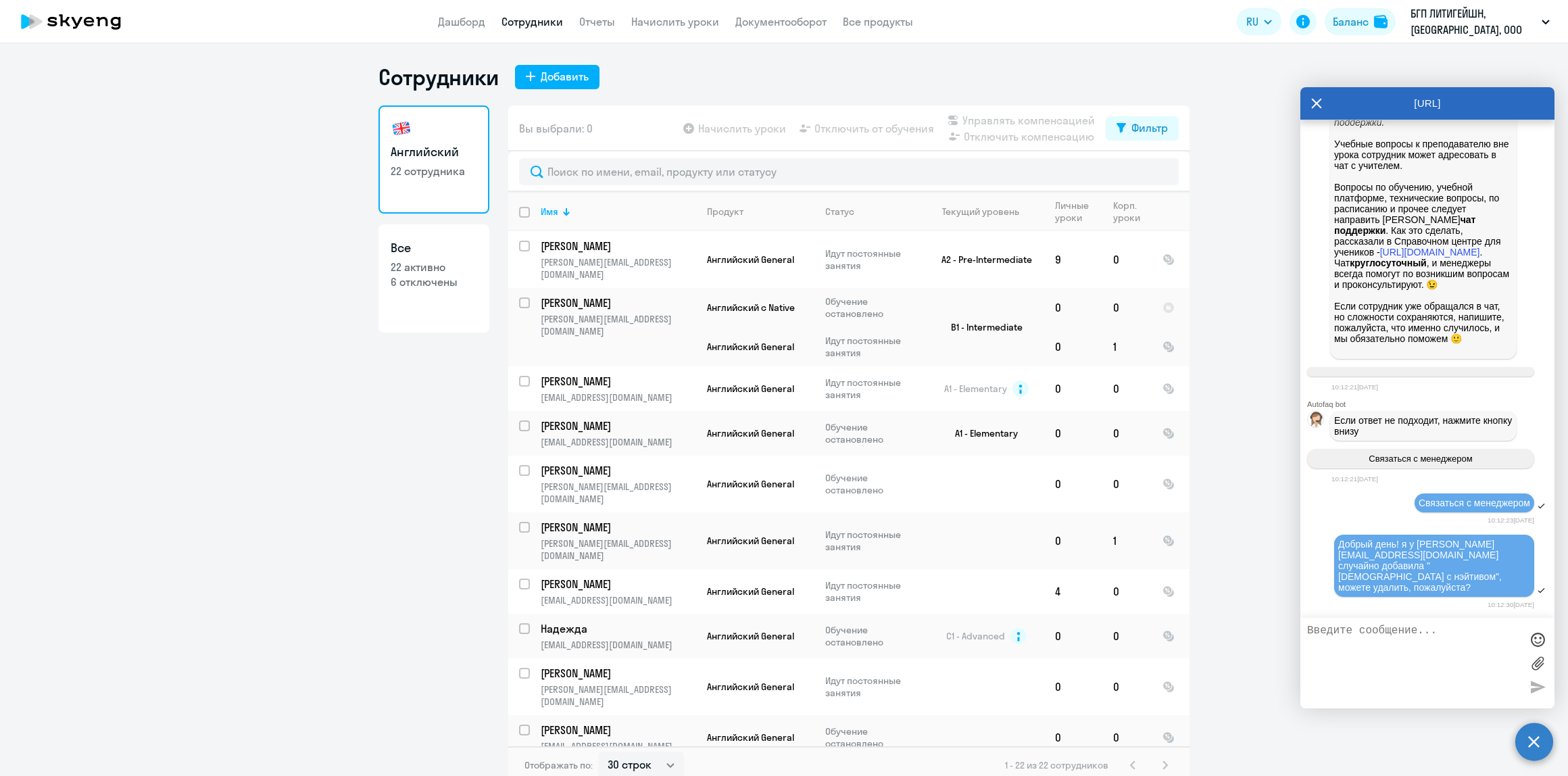
click at [419, 248] on h3 "Все" at bounding box center [434, 248] width 86 height 18
select select "30"
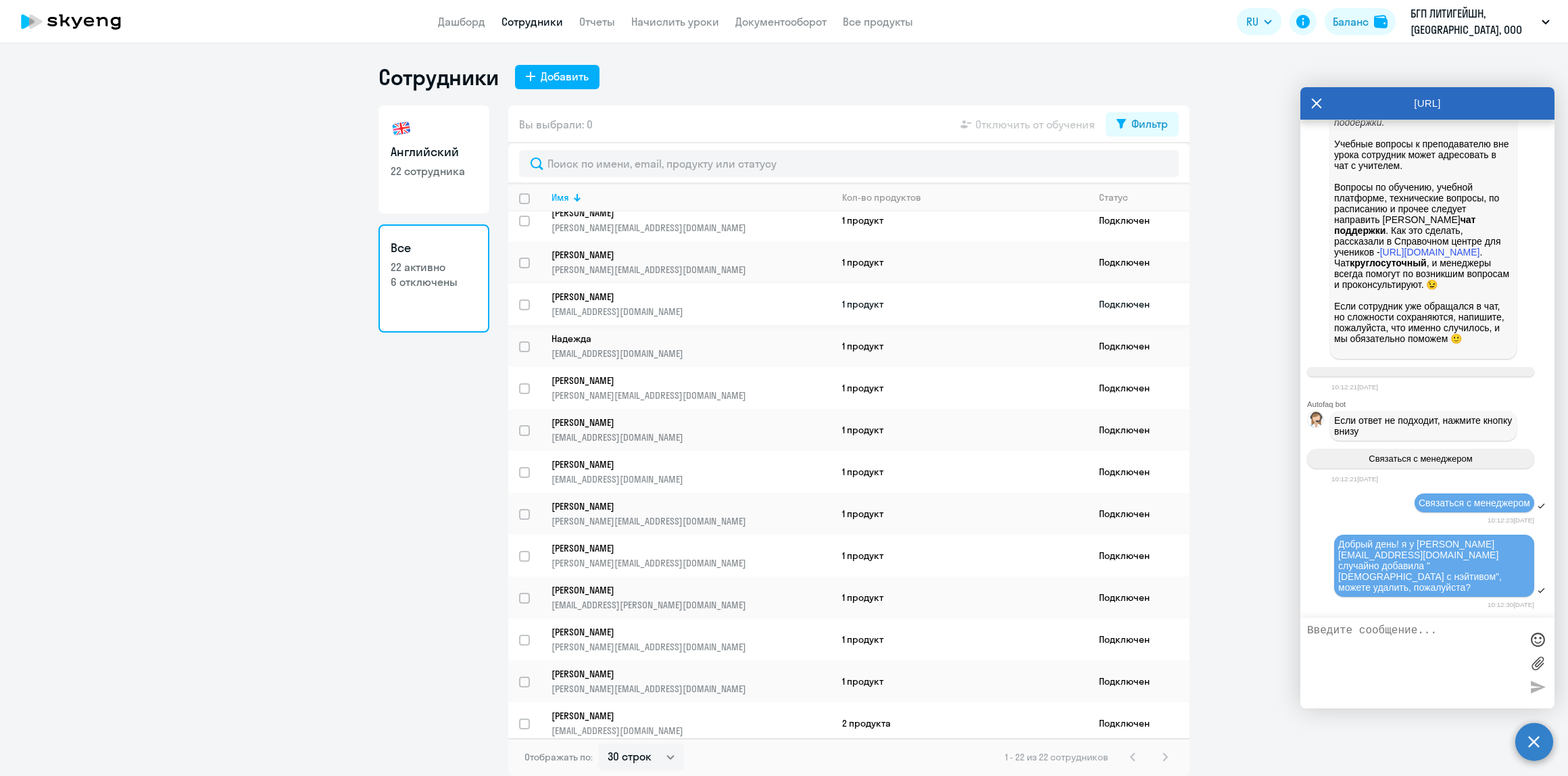
scroll to position [270, 0]
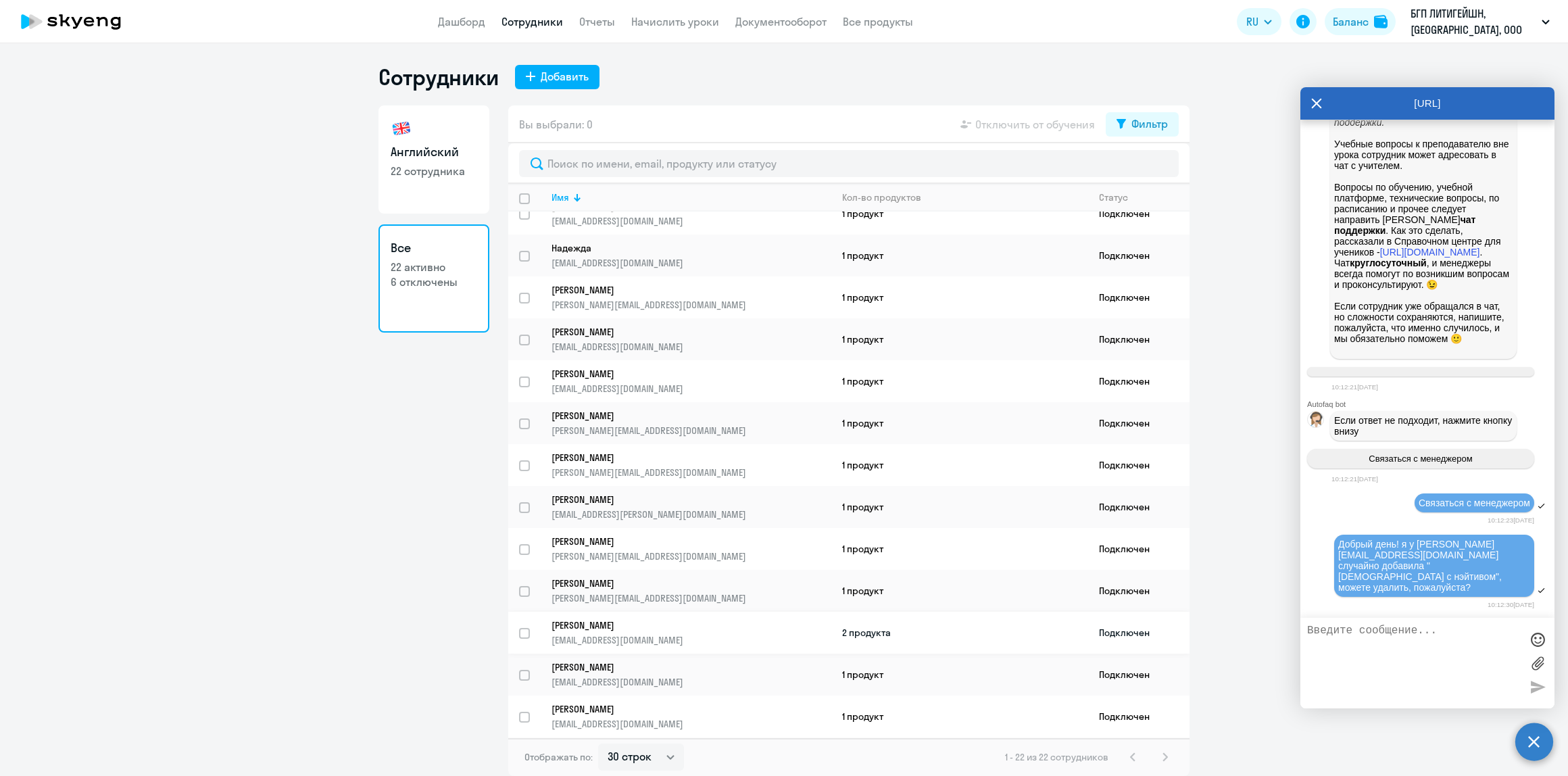
click at [655, 621] on link "[PERSON_NAME] [EMAIL_ADDRESS][DOMAIN_NAME]" at bounding box center [691, 633] width 279 height 27
select select "english"
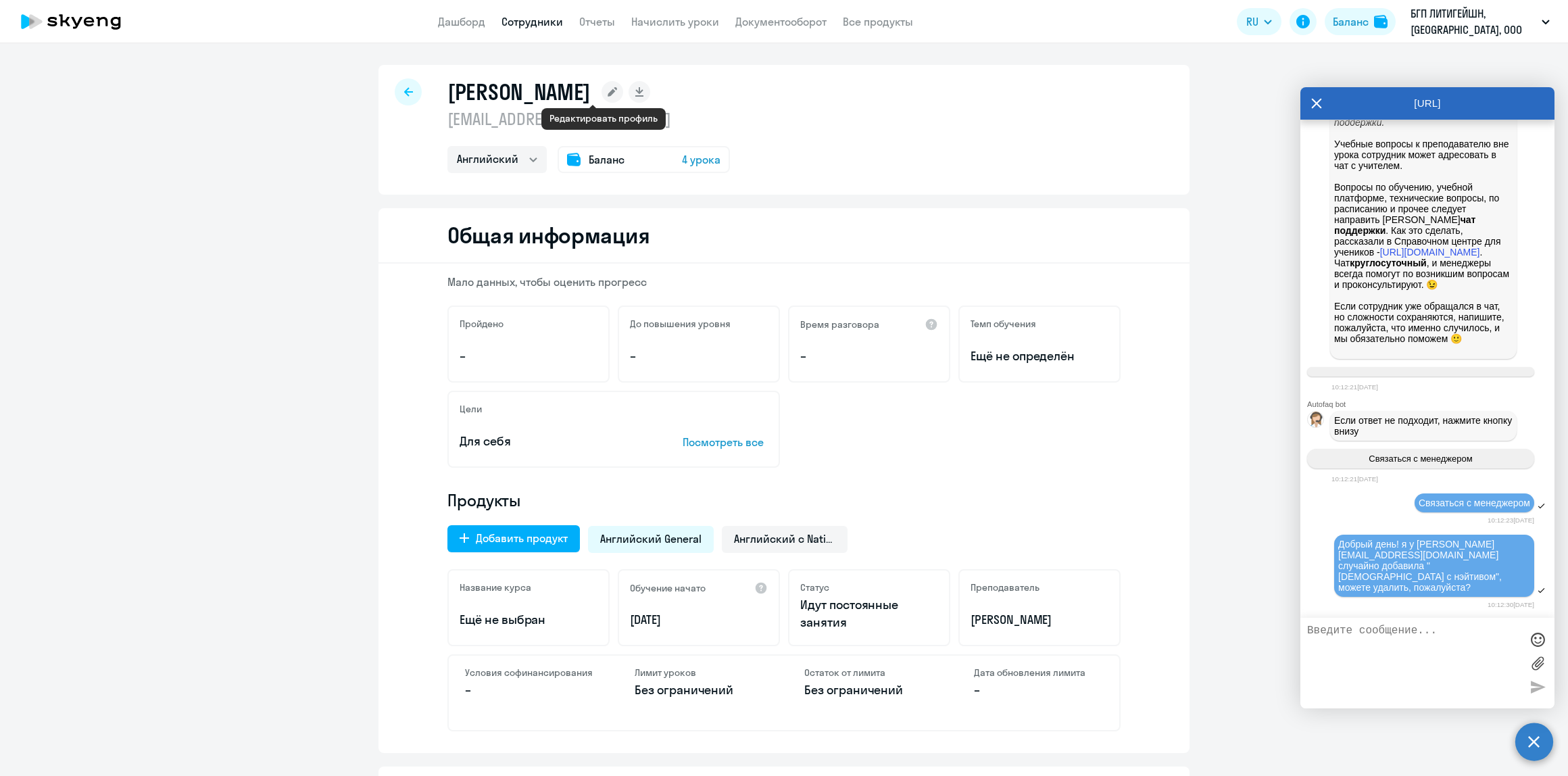
click at [603, 89] on rect at bounding box center [612, 92] width 22 height 22
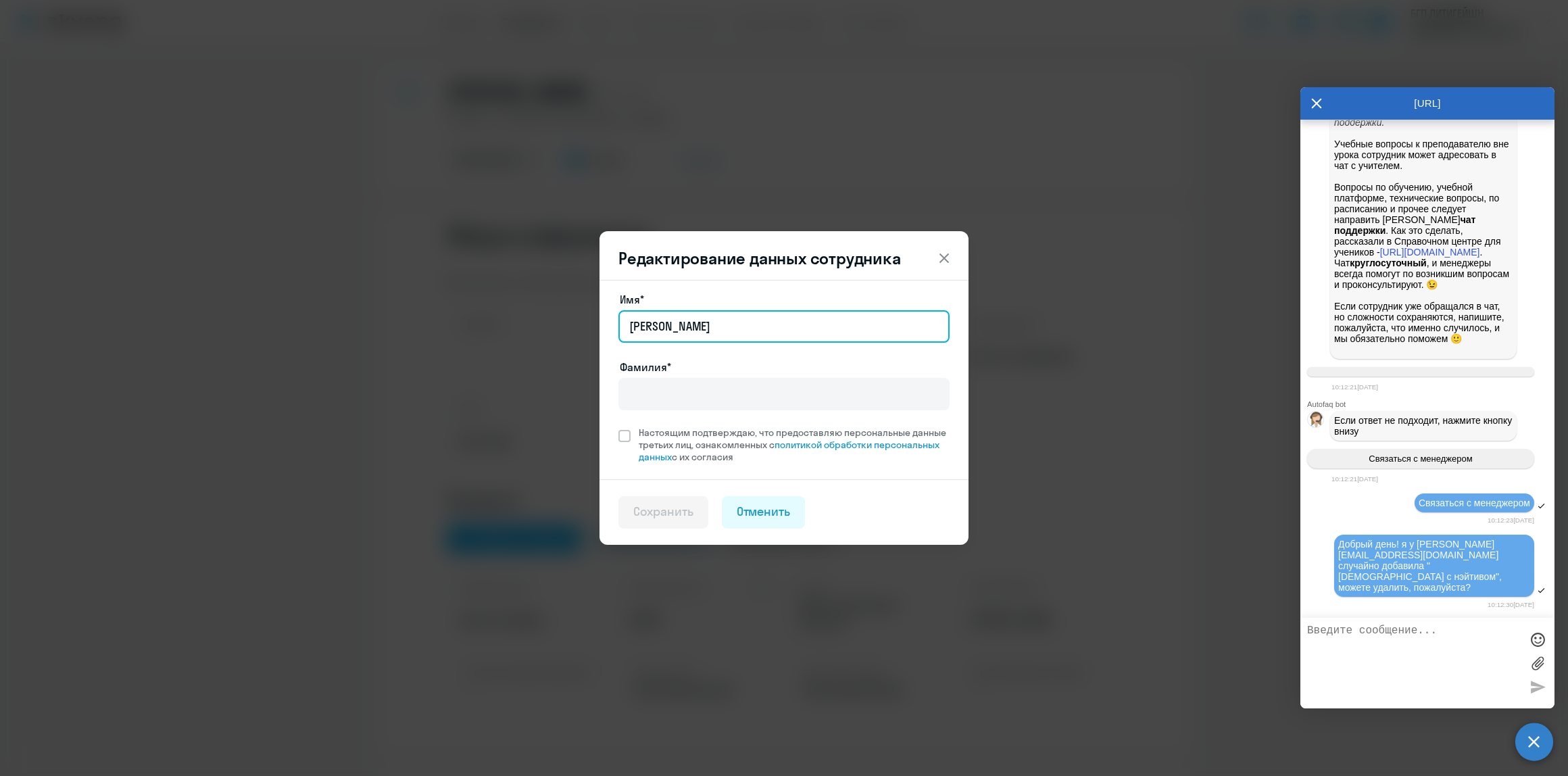
click at [698, 322] on input "[PERSON_NAME]" at bounding box center [784, 326] width 331 height 32
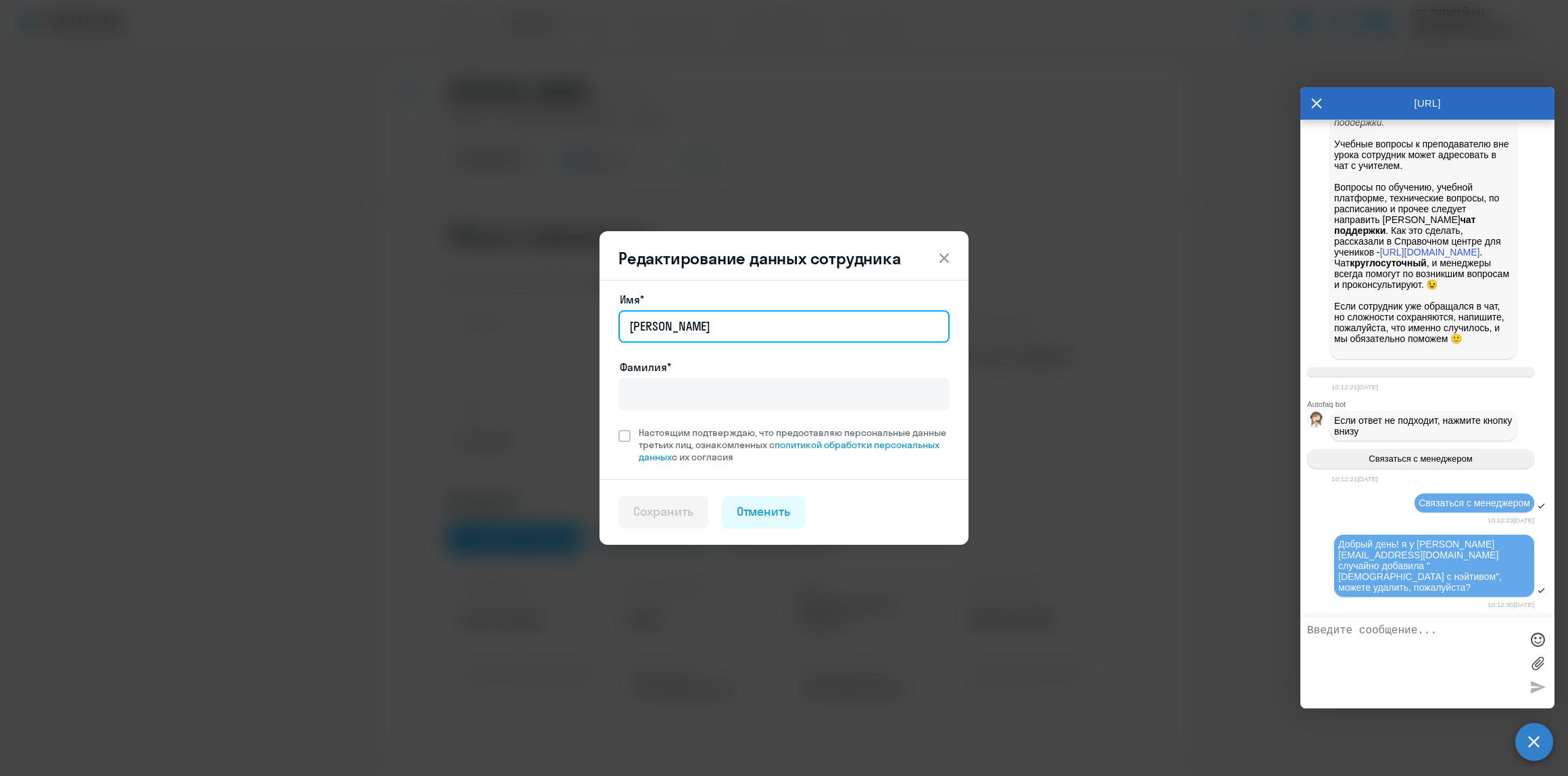
click at [698, 322] on input "[PERSON_NAME]" at bounding box center [784, 326] width 331 height 32
click at [700, 324] on input "[PERSON_NAME]" at bounding box center [784, 326] width 331 height 32
type input "[PERSON_NAME]"
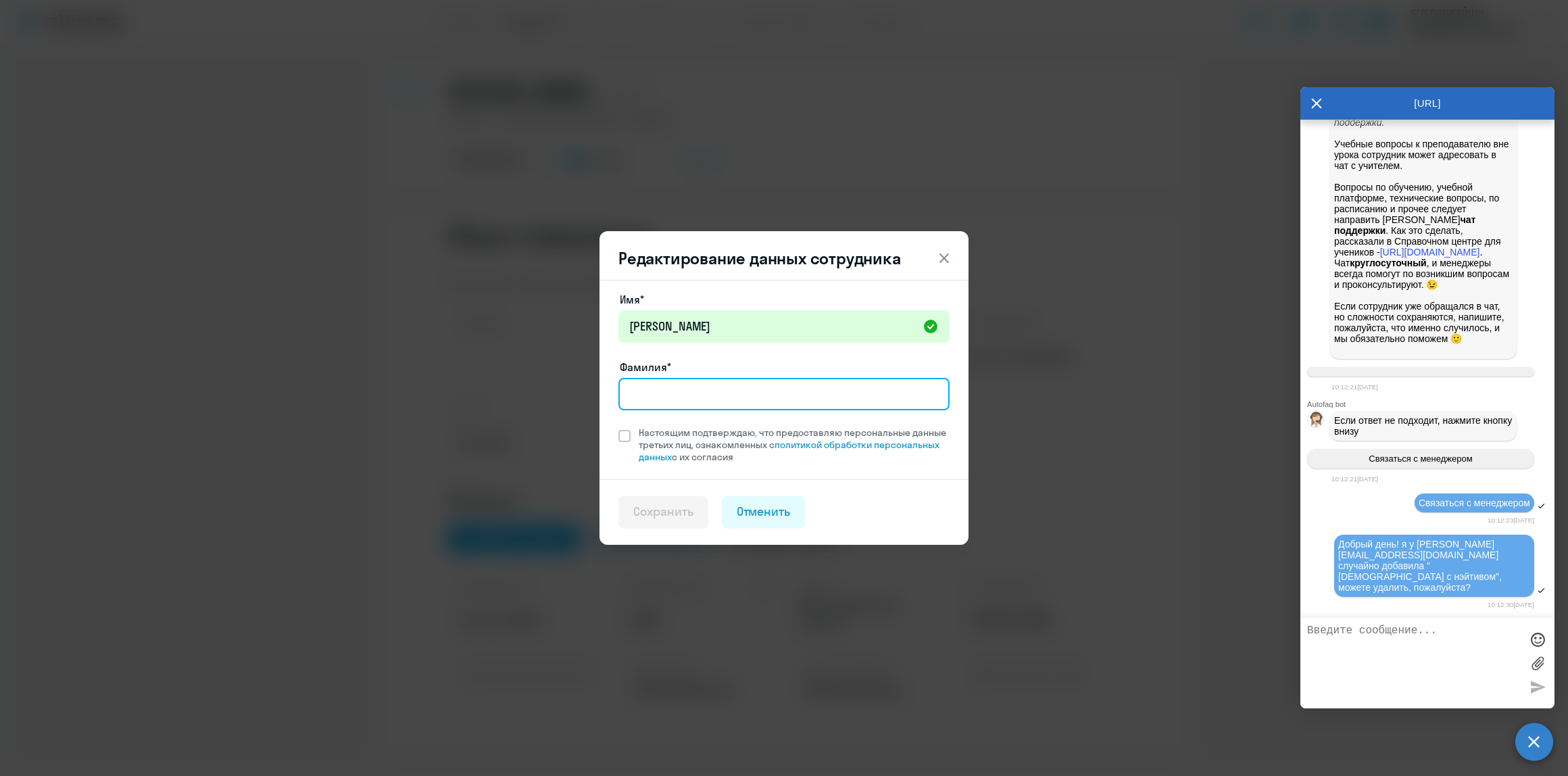
click at [680, 384] on input "Фамилия*" at bounding box center [784, 393] width 331 height 32
paste input "[PERSON_NAME]"
type input "[PERSON_NAME]"
click at [623, 441] on span at bounding box center [625, 436] width 12 height 12
click at [618, 426] on input "Настоящим подтверждаю, что предоставляю персональные данные третьих лиц, ознако…" at bounding box center [618, 426] width 1 height 1
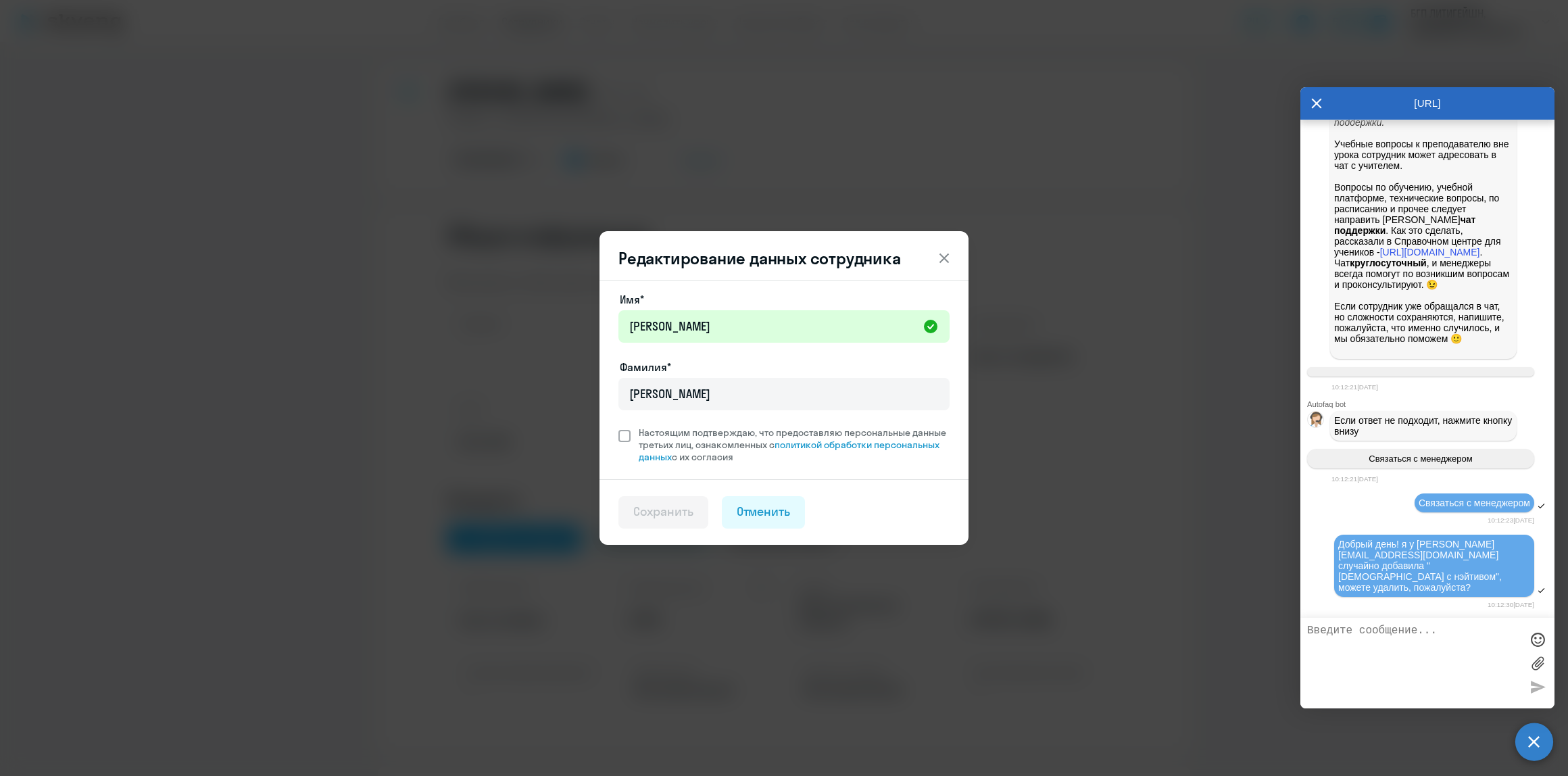
checkbox input "true"
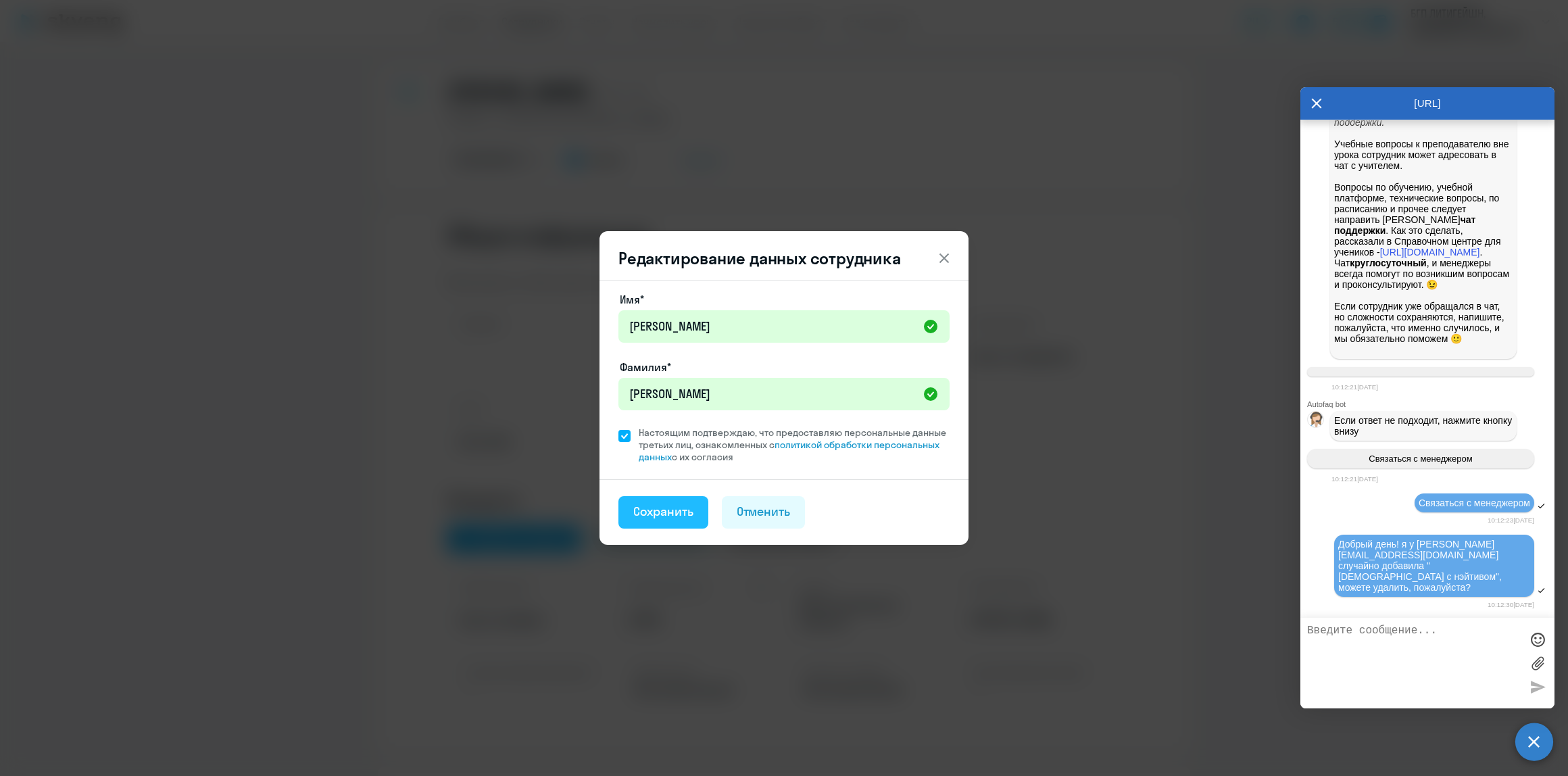
click at [670, 508] on div "Сохранить" at bounding box center [664, 512] width 60 height 18
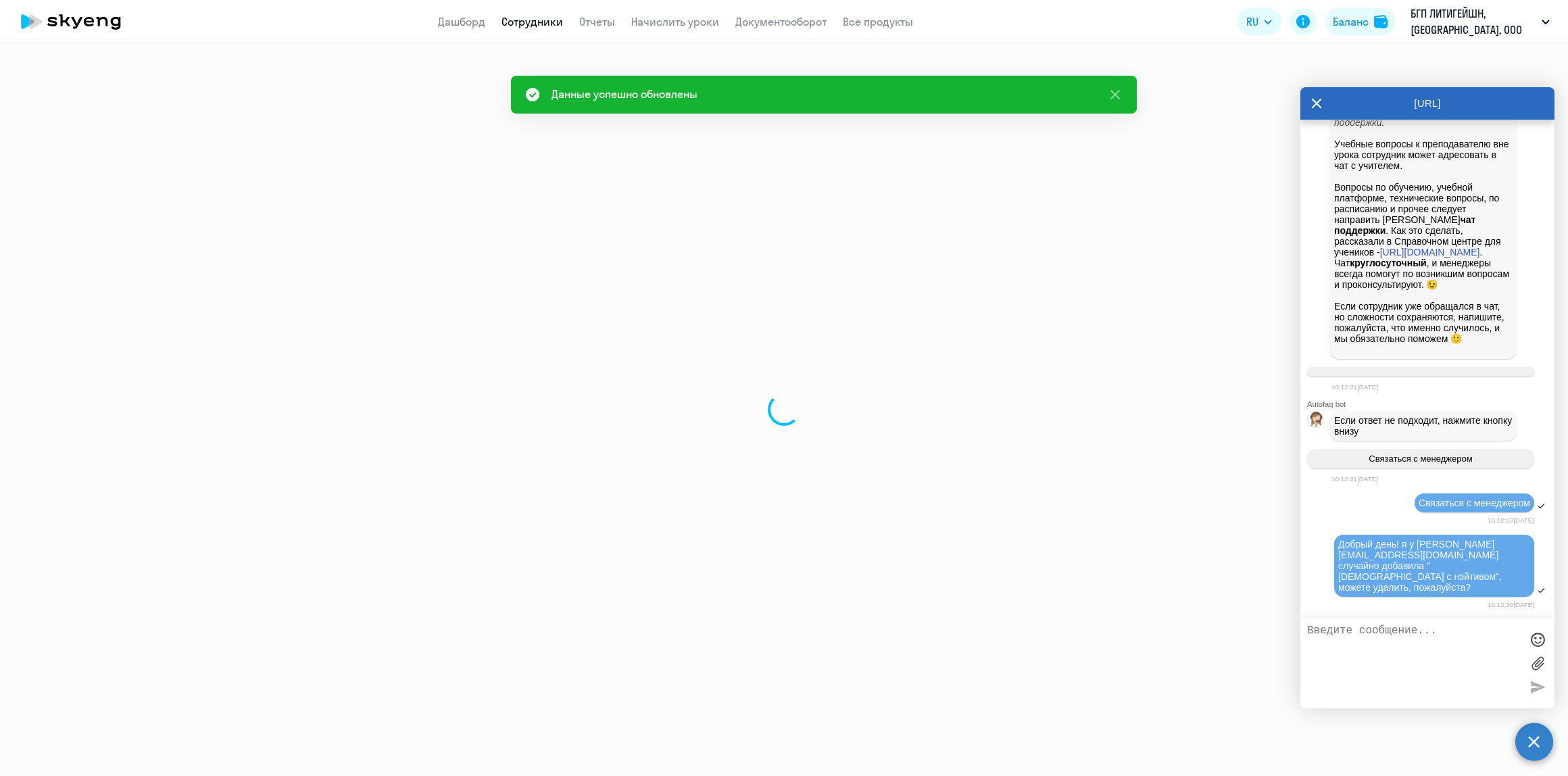
select select "english"
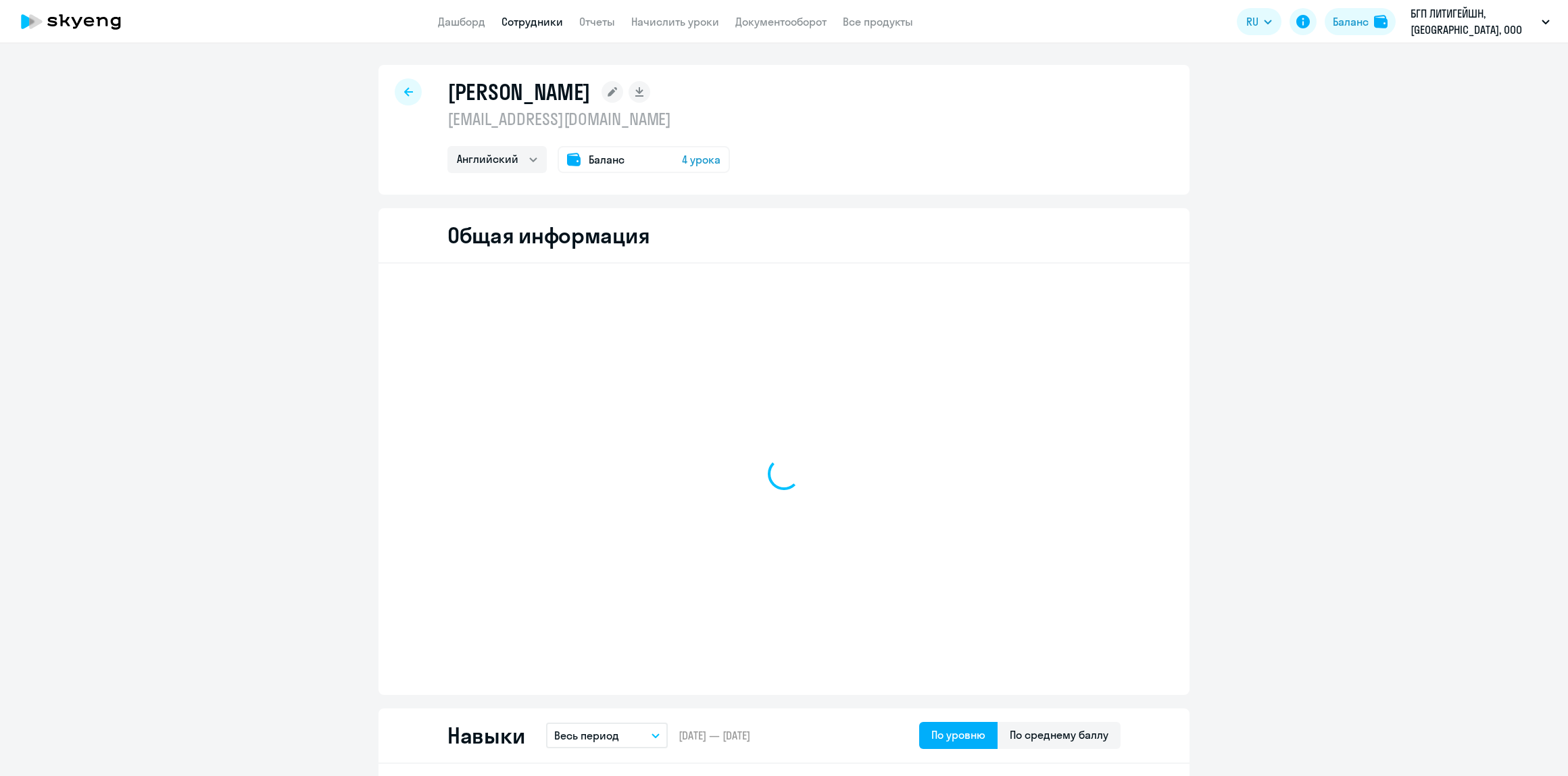
select select "english"
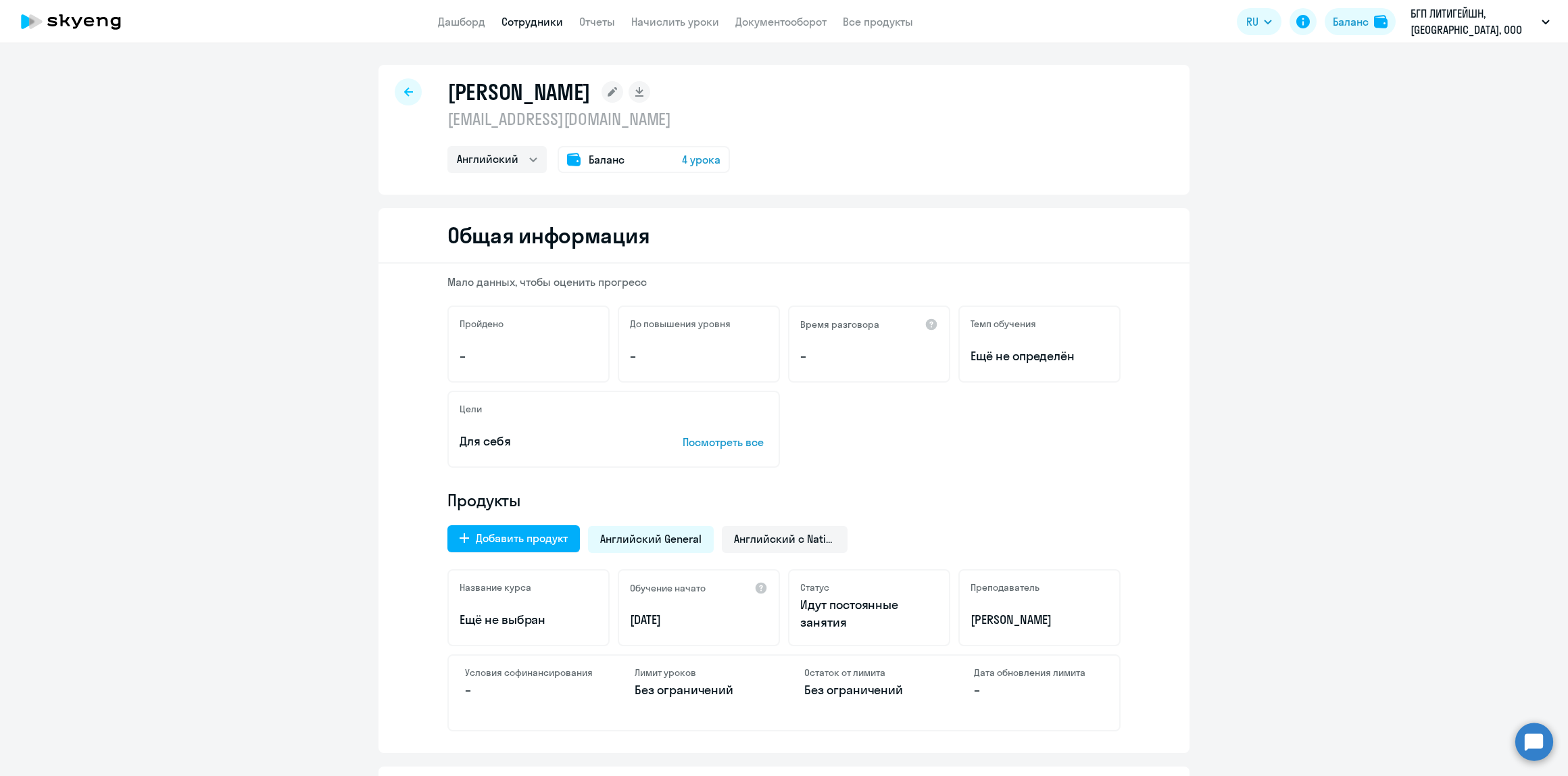
click at [395, 92] on div at bounding box center [408, 92] width 27 height 27
select select "30"
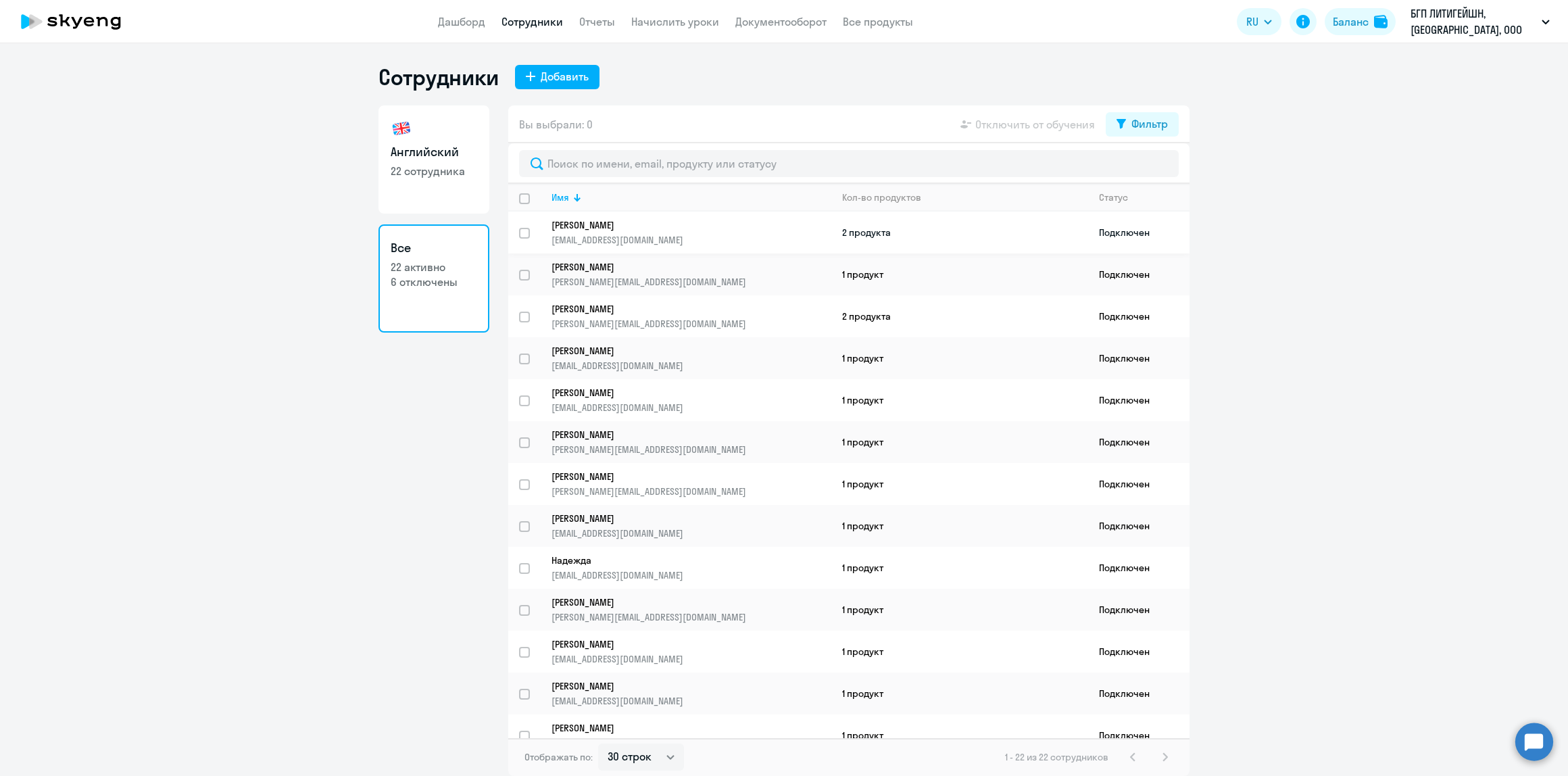
click at [588, 220] on p "[PERSON_NAME]" at bounding box center [681, 225] width 261 height 12
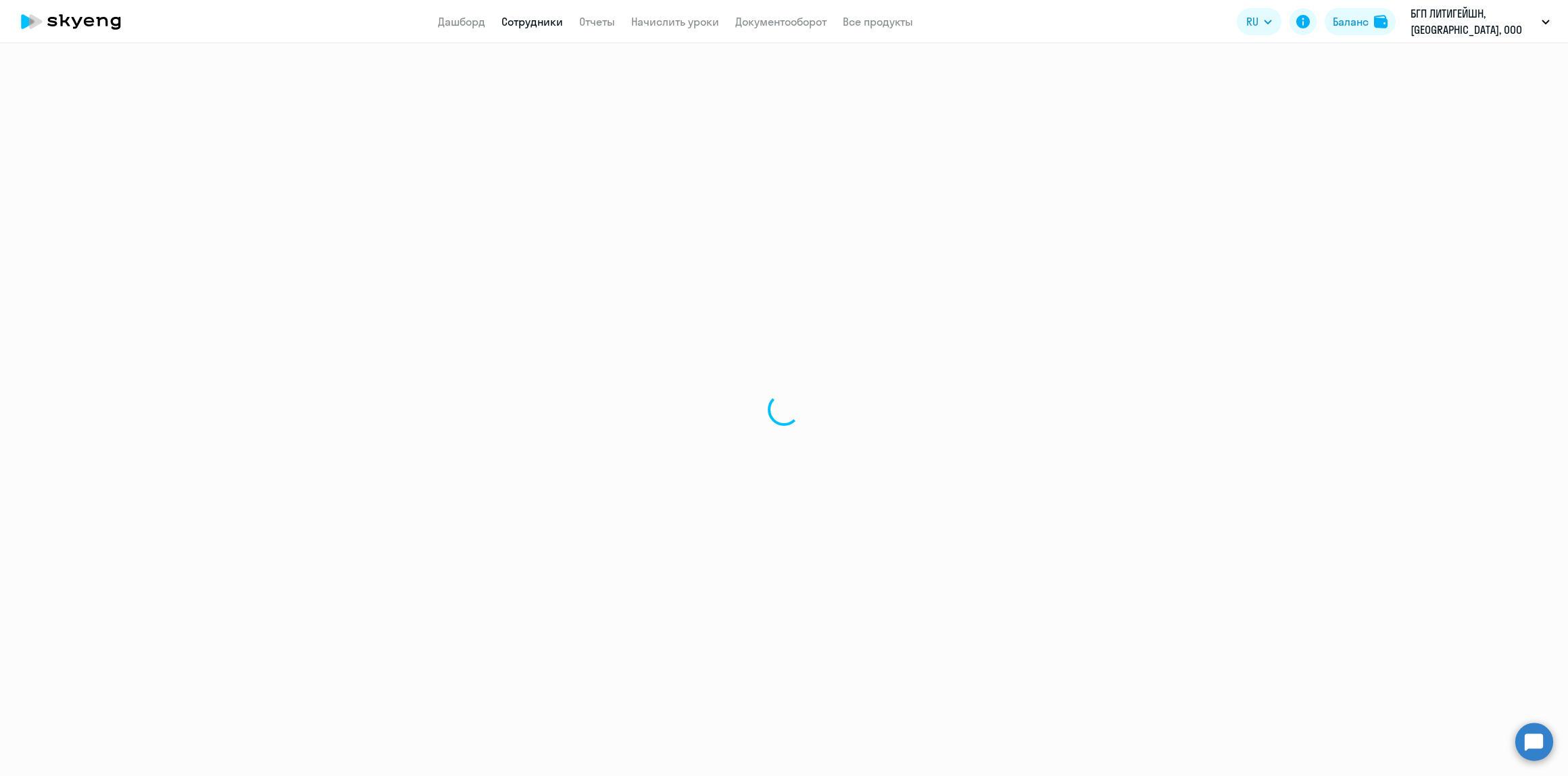
select select "english"
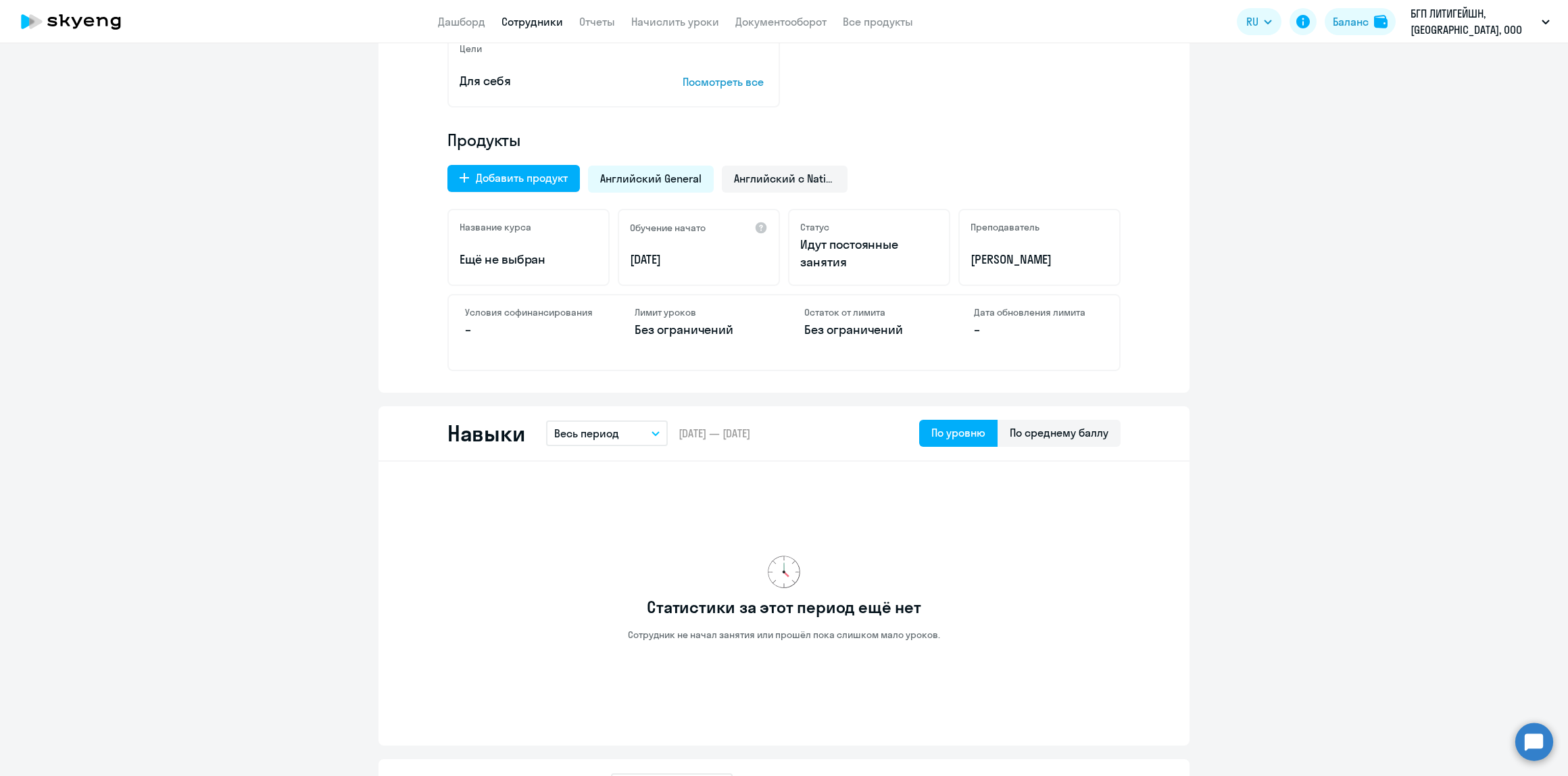
scroll to position [450, 0]
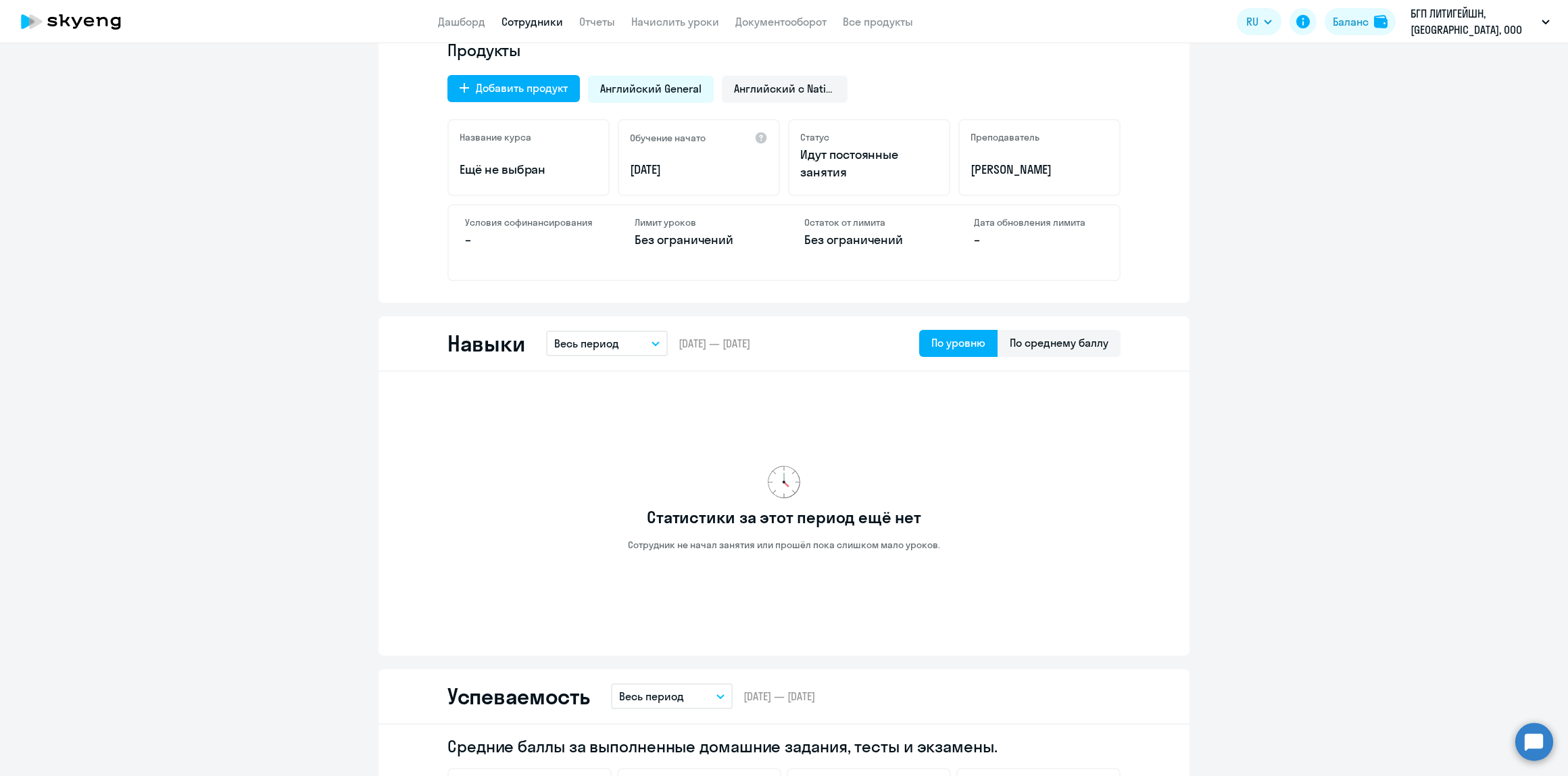
click at [512, 224] on h4 "Условия софинансирования" at bounding box center [530, 222] width 129 height 12
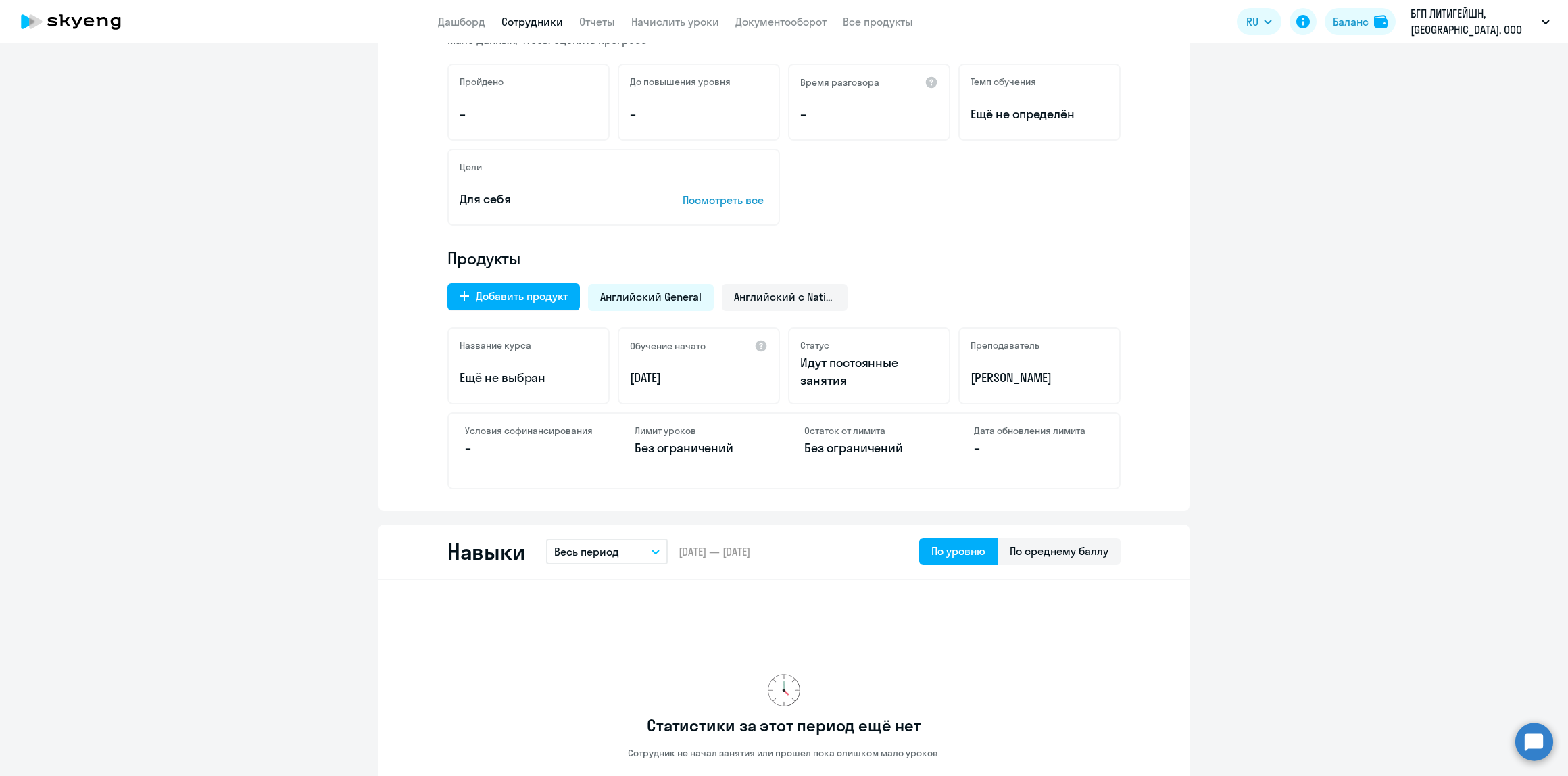
scroll to position [0, 0]
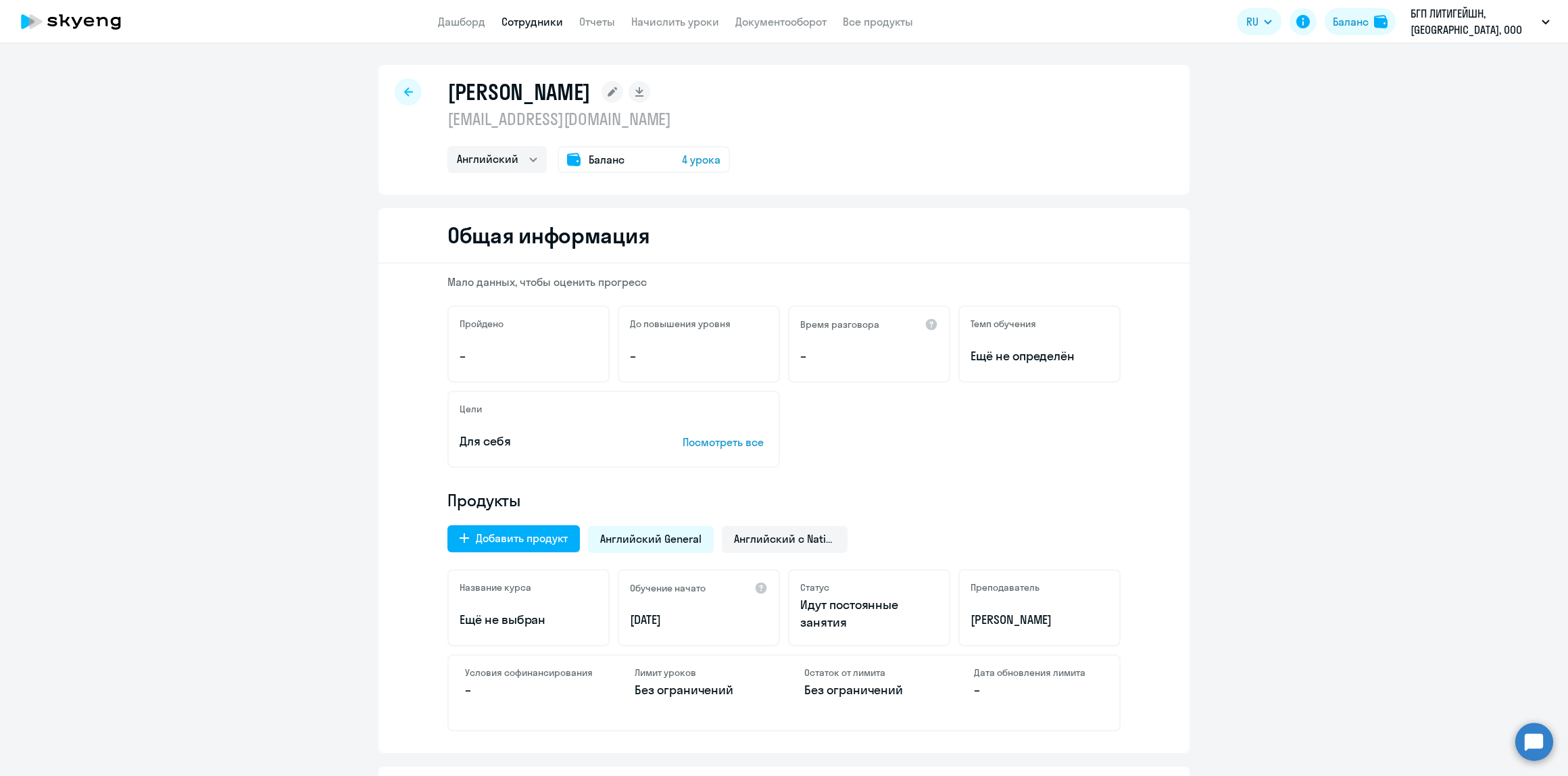
click at [683, 157] on span "4 урока" at bounding box center [701, 159] width 38 height 16
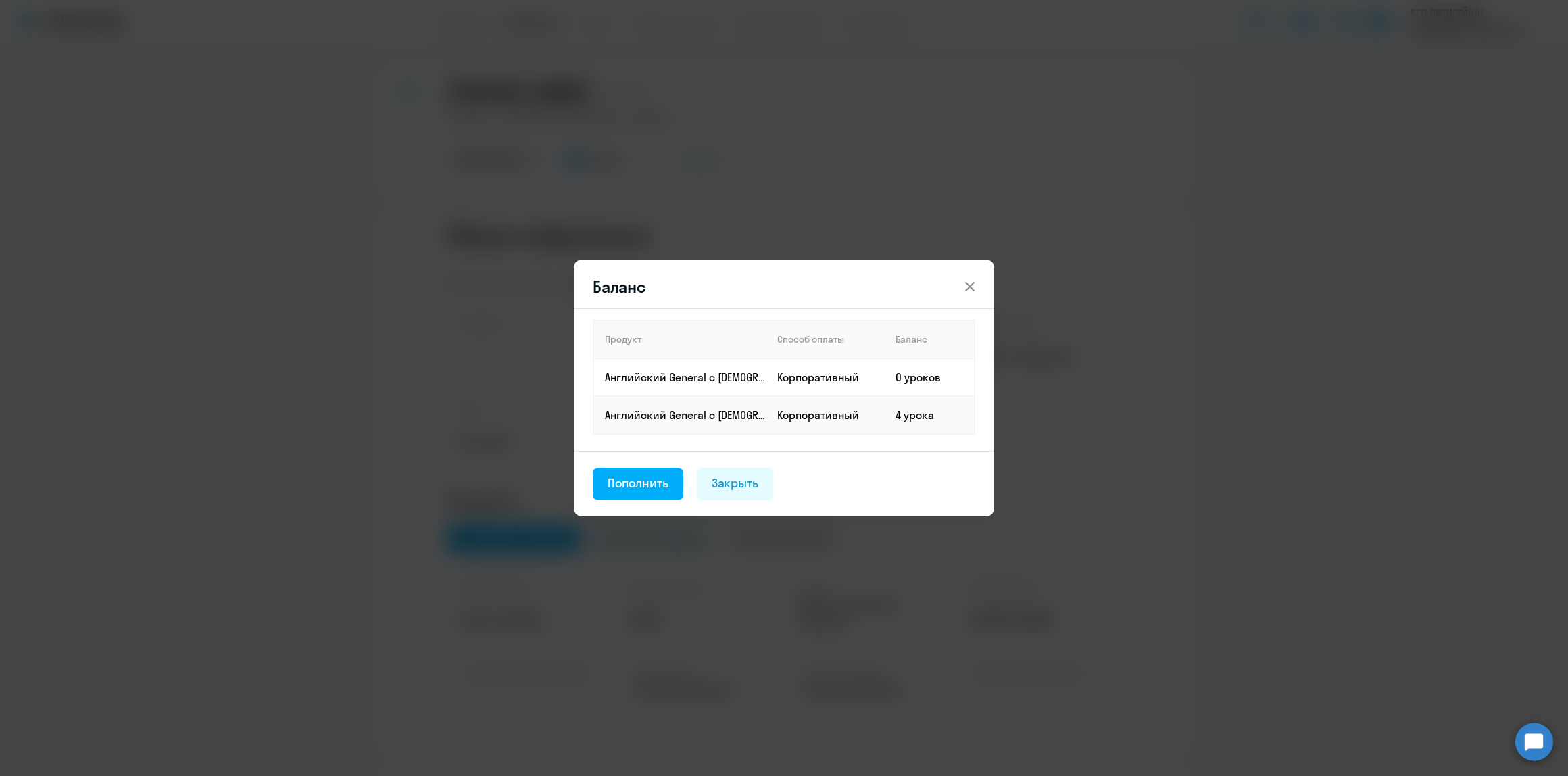
click at [945, 291] on header "Баланс" at bounding box center [784, 287] width 420 height 22
click at [961, 288] on button at bounding box center [970, 287] width 27 height 27
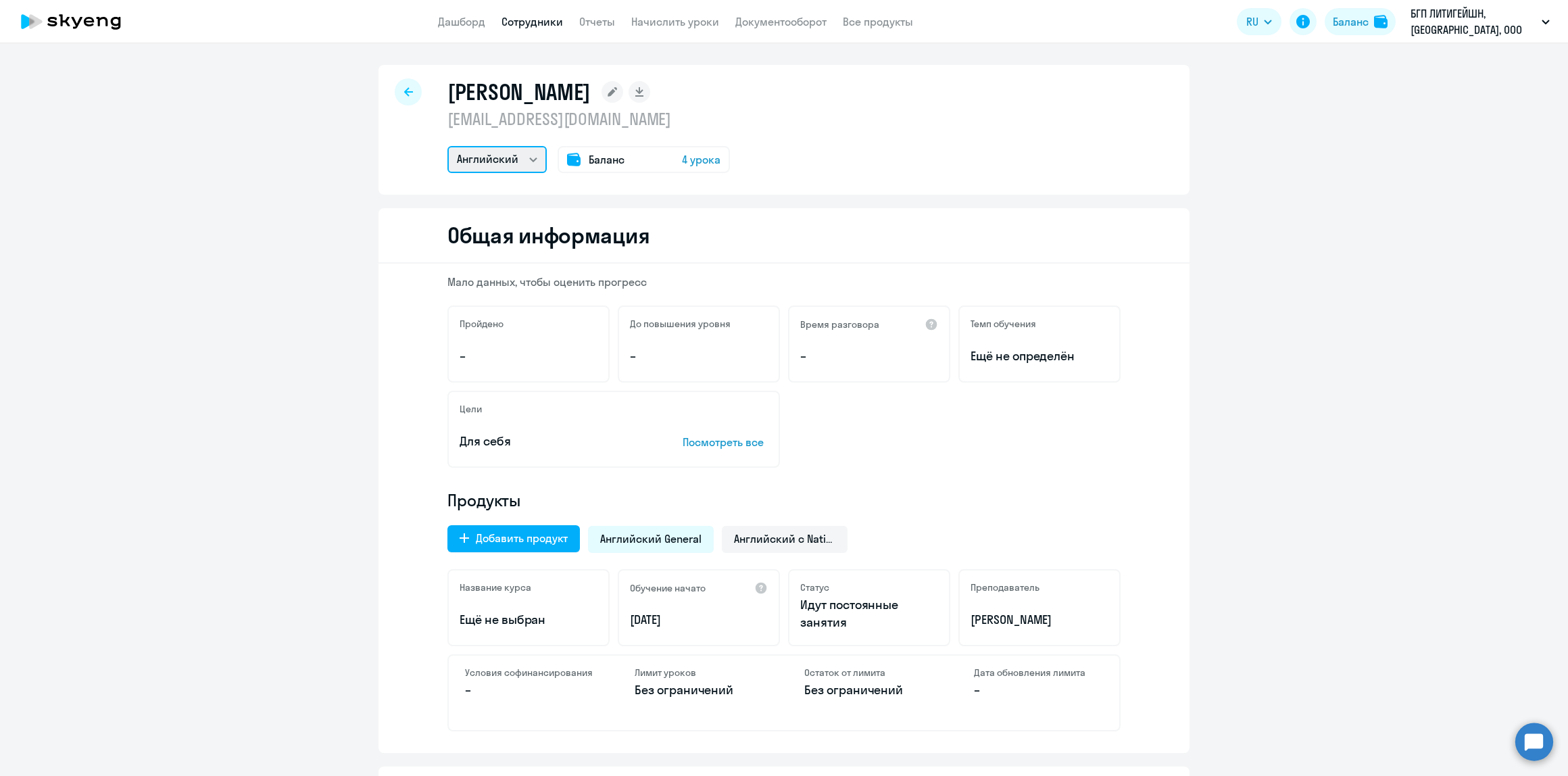
click at [526, 163] on select "Английский" at bounding box center [497, 159] width 99 height 27
click at [521, 544] on div "Добавить продукт" at bounding box center [521, 539] width 92 height 16
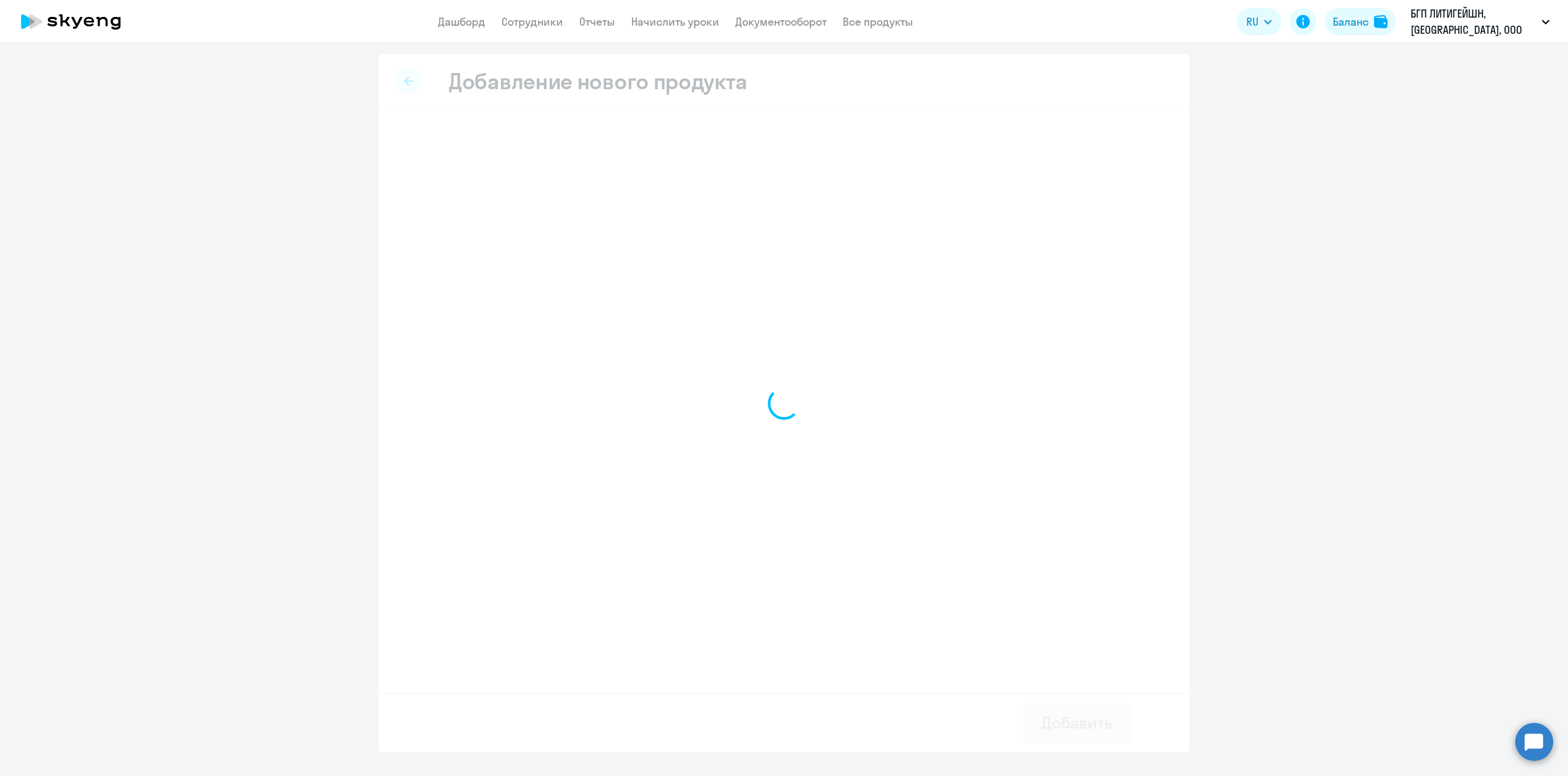
select select "english_adult_not_native_speaker_premium"
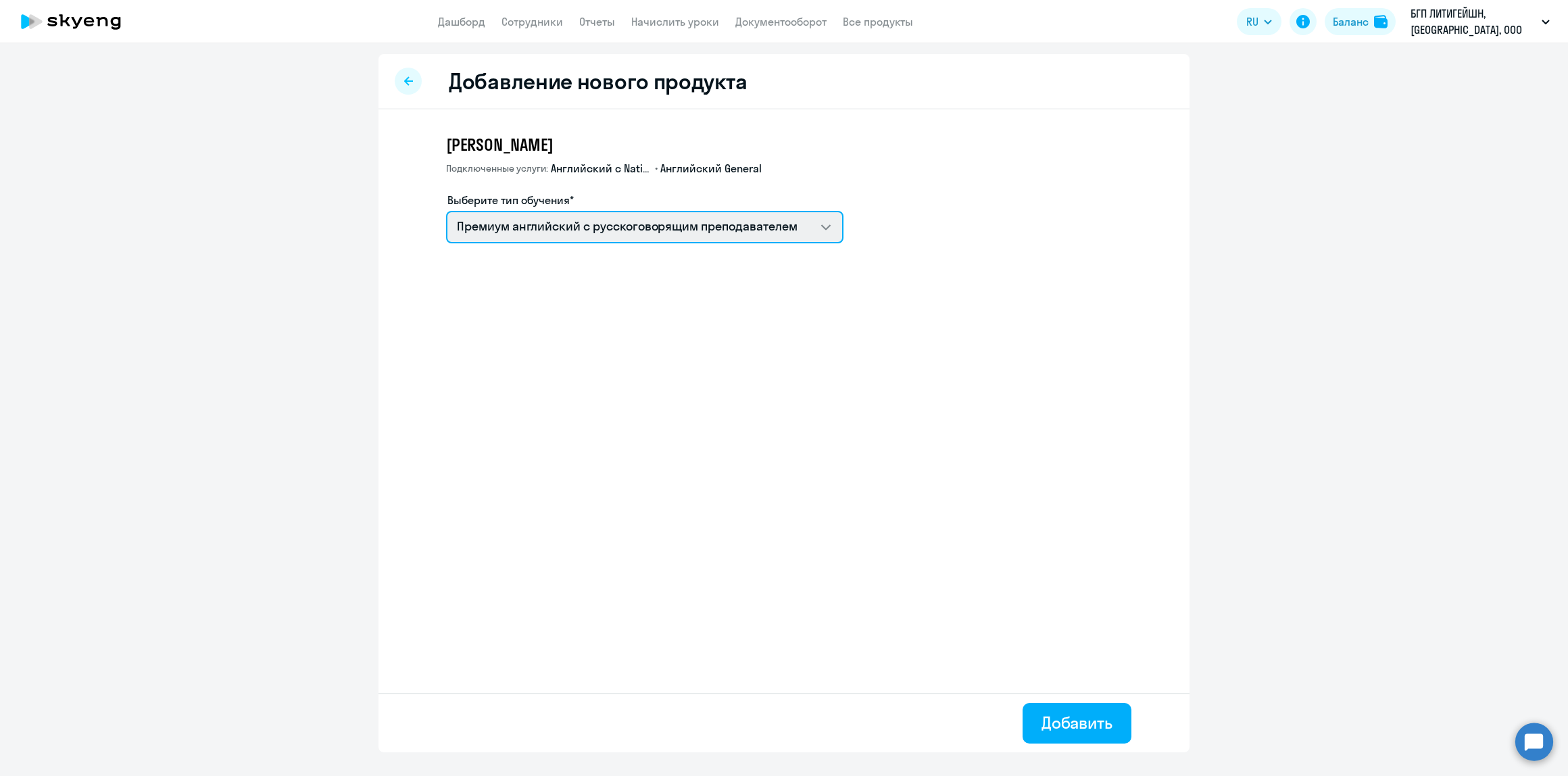
click at [605, 230] on select "Премиум английский с русскоговорящим преподавателем" at bounding box center [644, 227] width 397 height 32
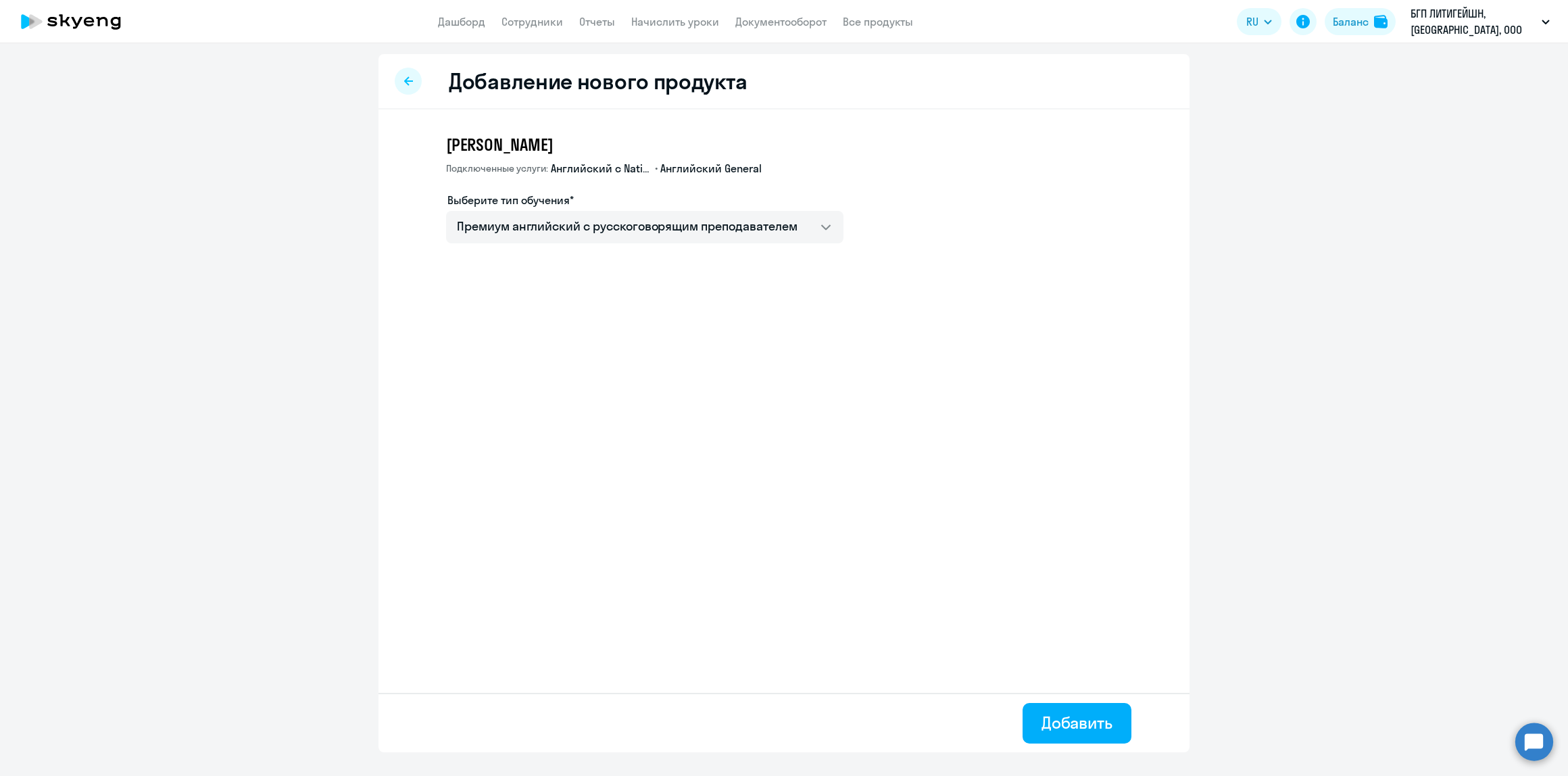
click at [408, 79] on icon at bounding box center [408, 81] width 9 height 10
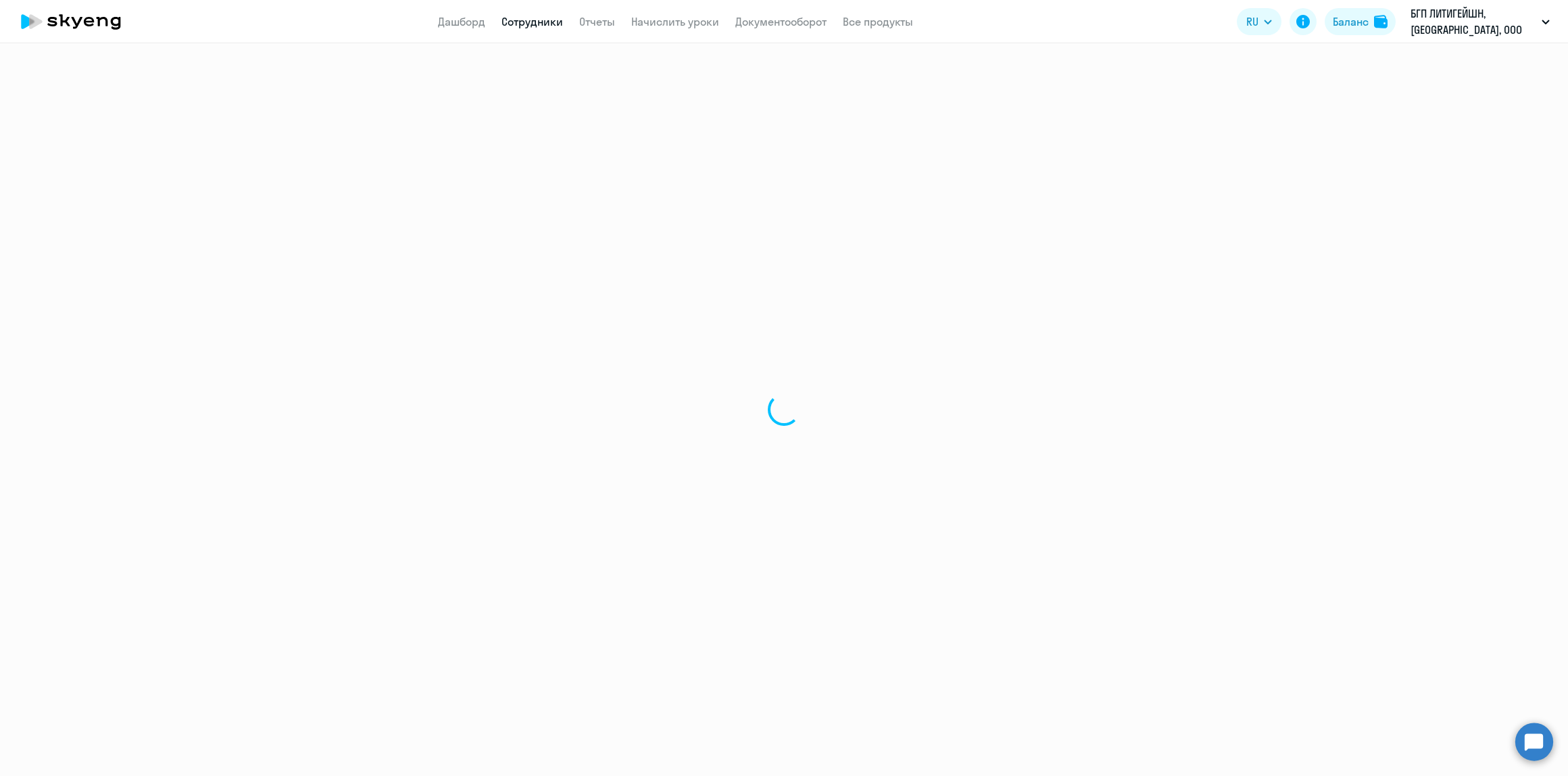
select select "english"
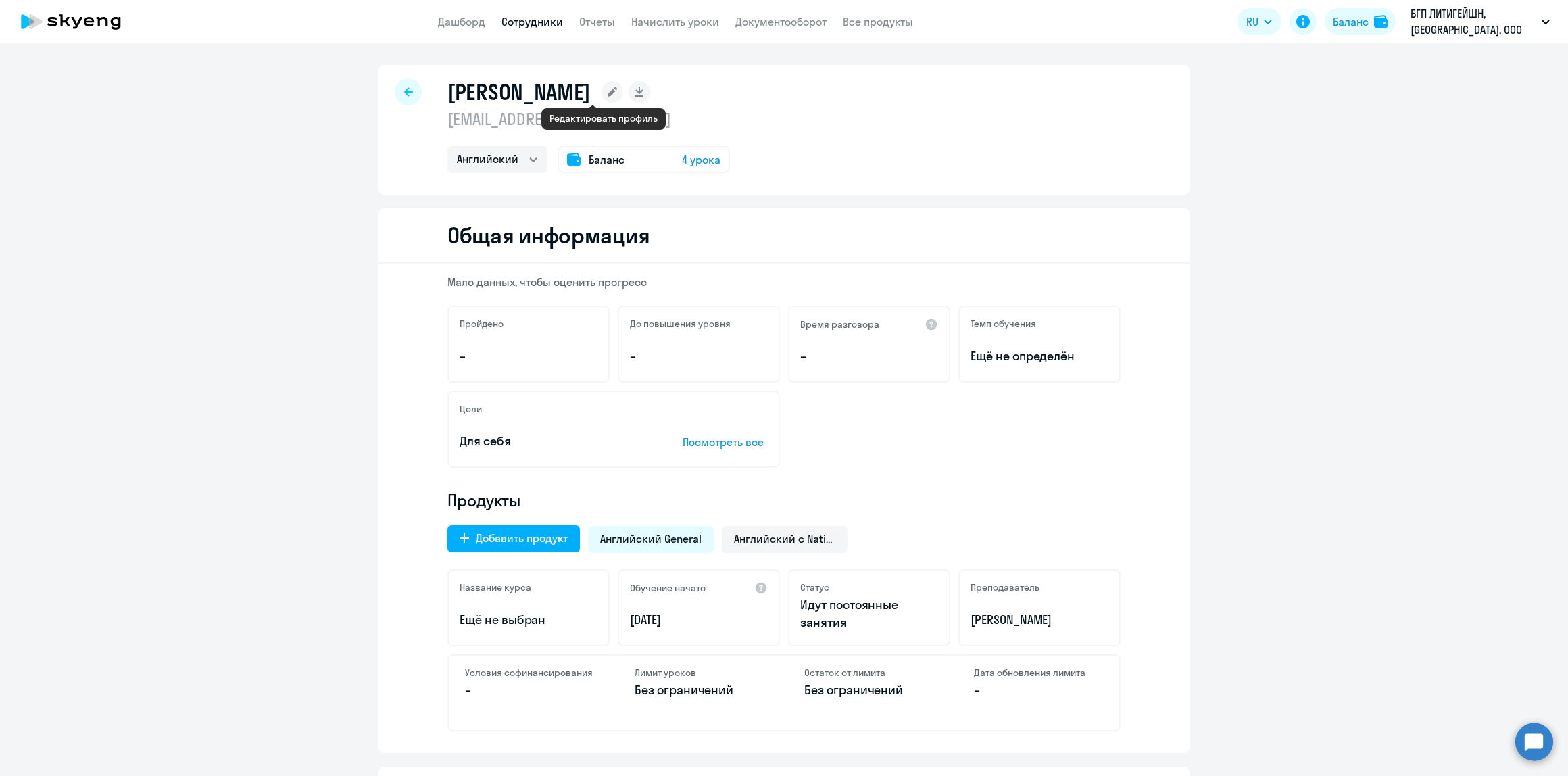
click at [605, 98] on rect at bounding box center [612, 92] width 22 height 22
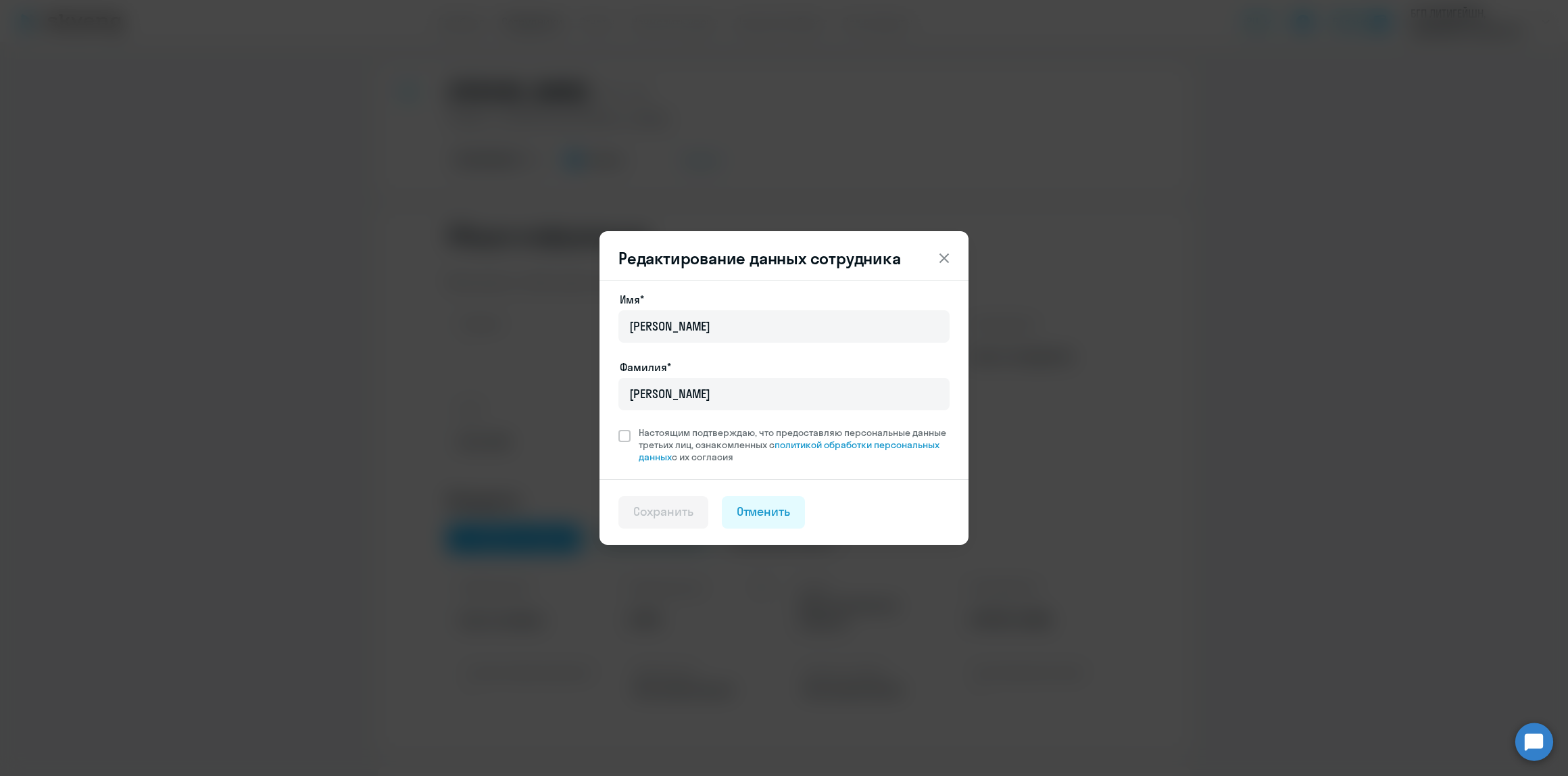
click at [946, 255] on icon at bounding box center [944, 259] width 16 height 16
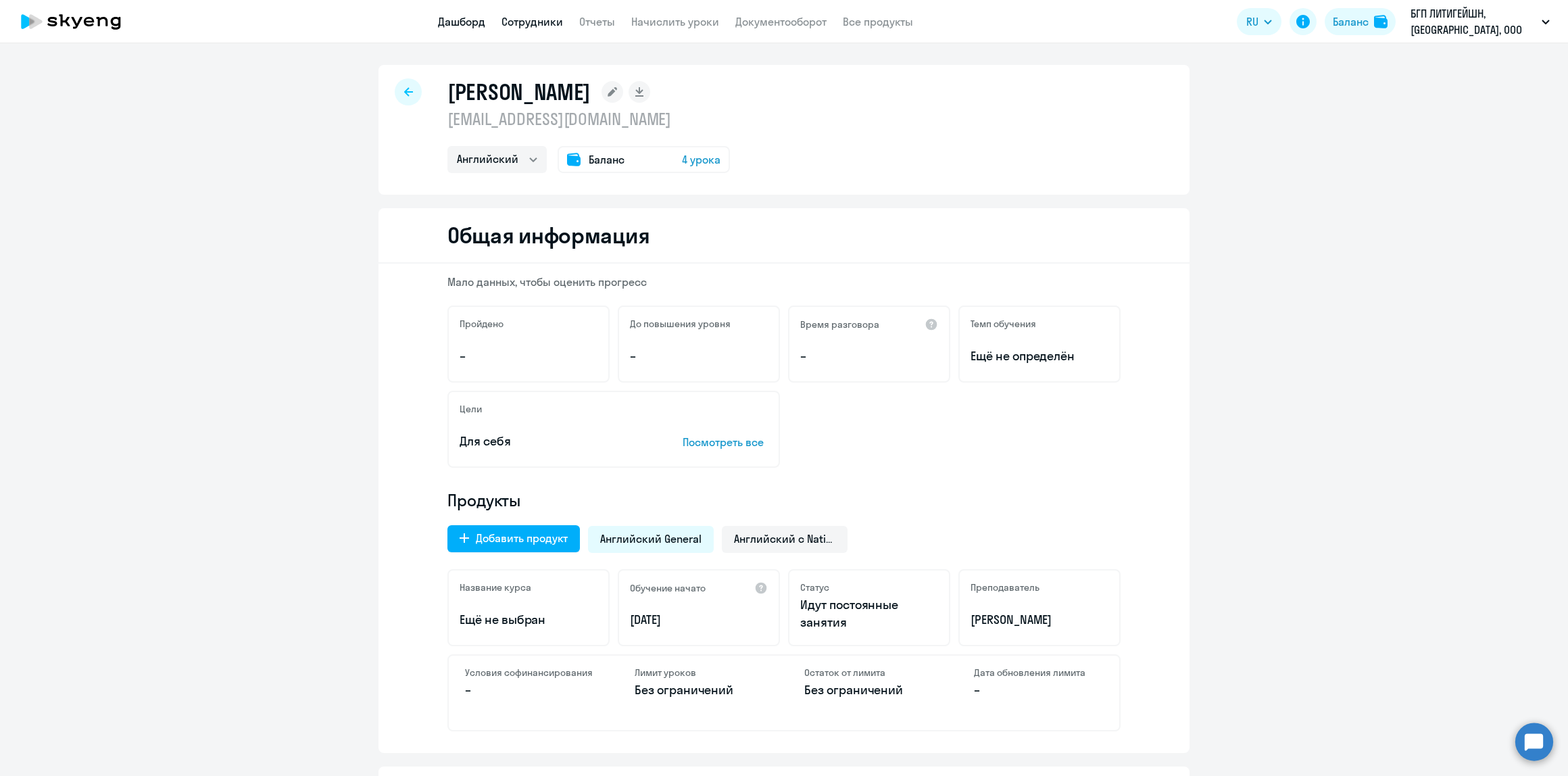
click at [450, 26] on link "Дашборд" at bounding box center [461, 22] width 47 height 14
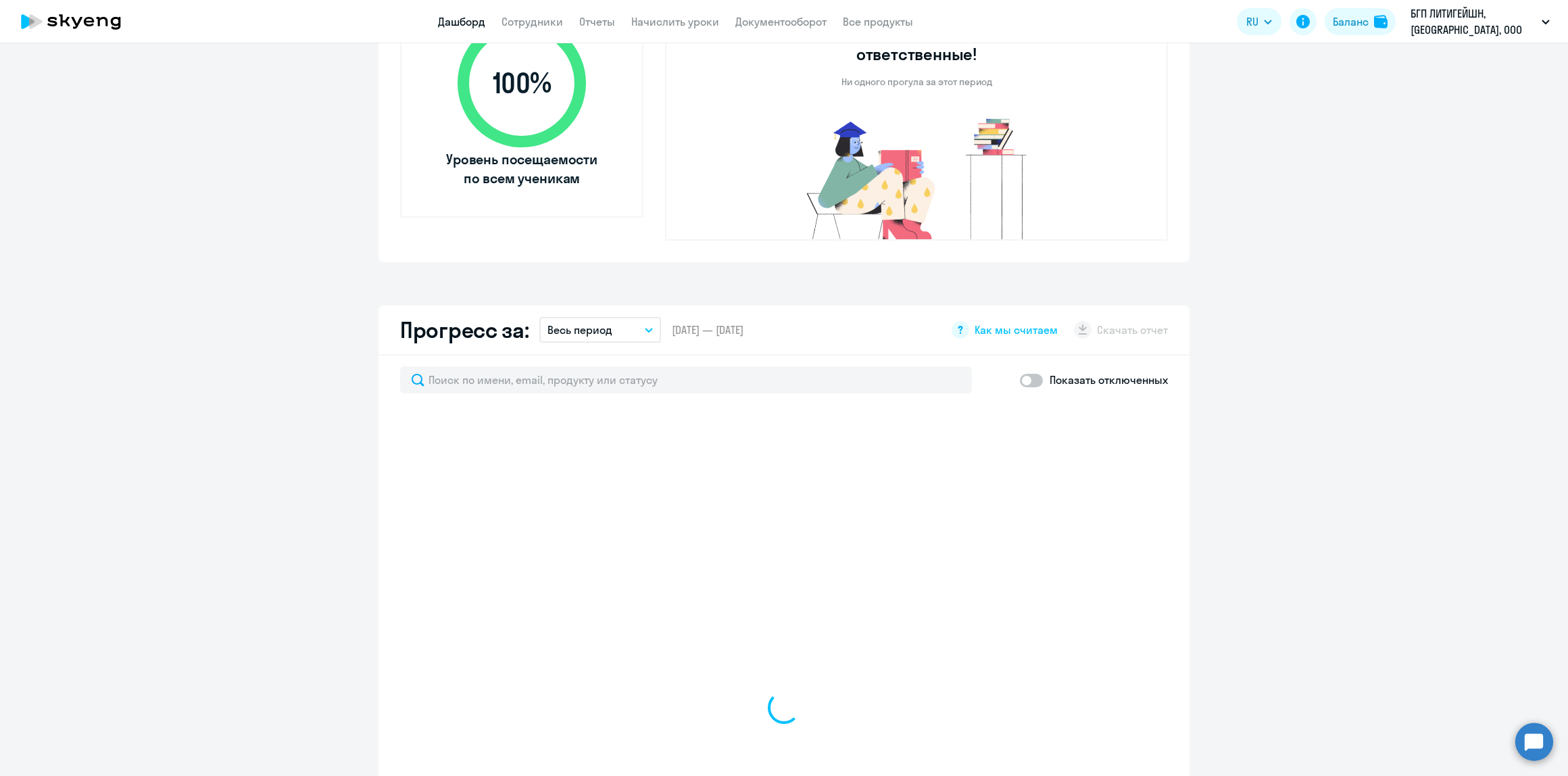
select select "30"
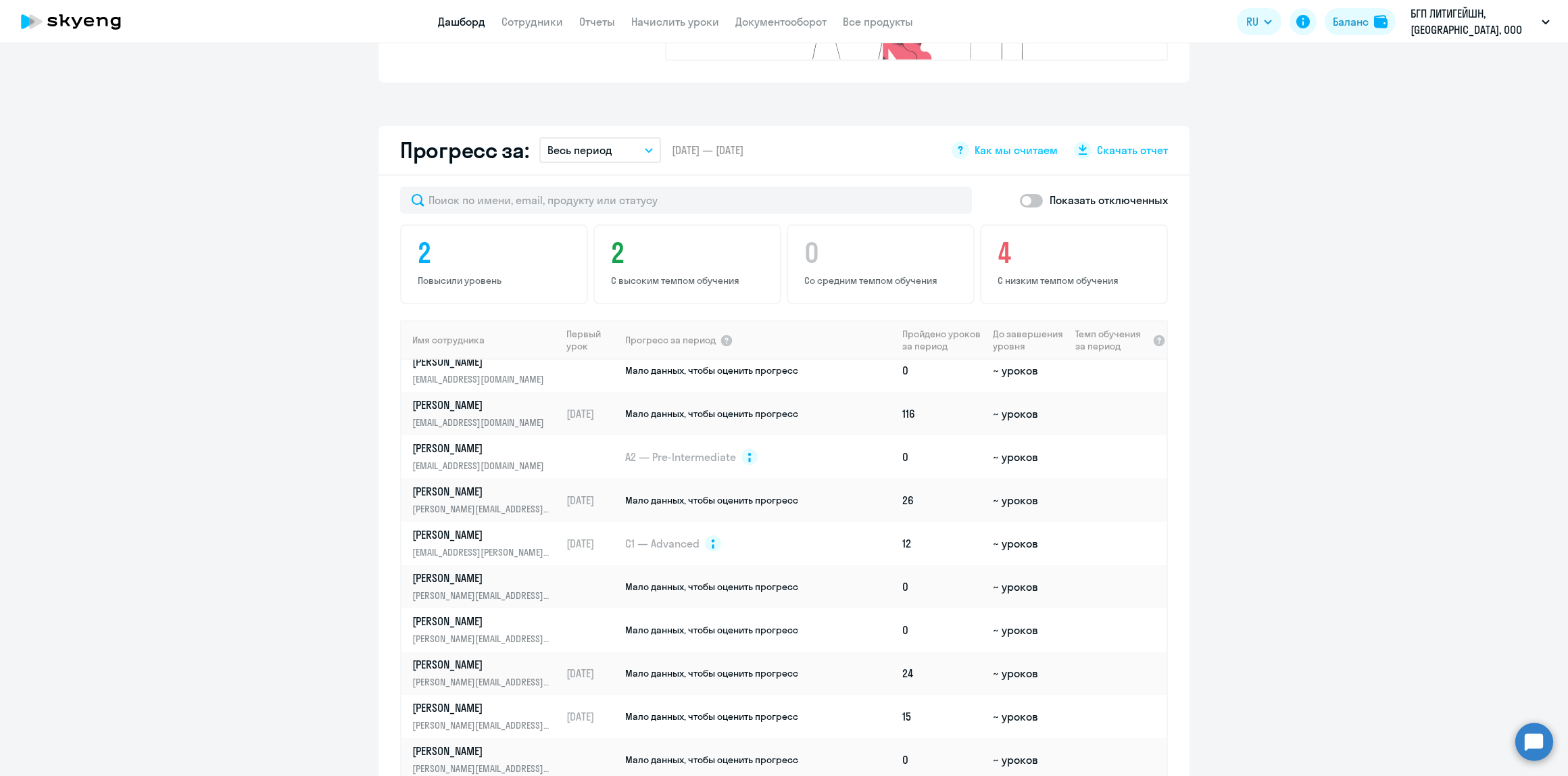
scroll to position [361, 0]
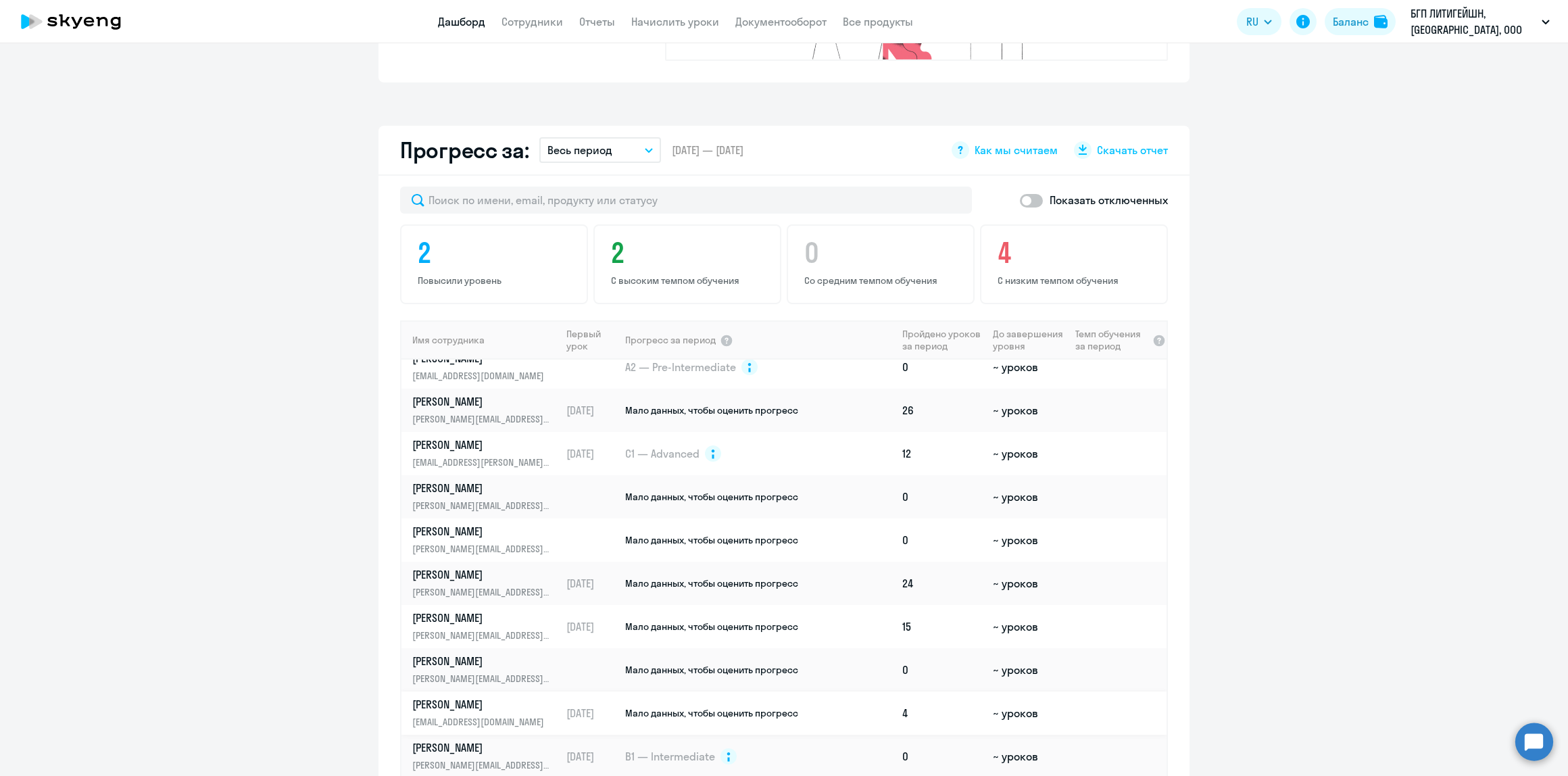
click at [660, 707] on span "Мало данных, чтобы оценить прогресс" at bounding box center [711, 713] width 173 height 12
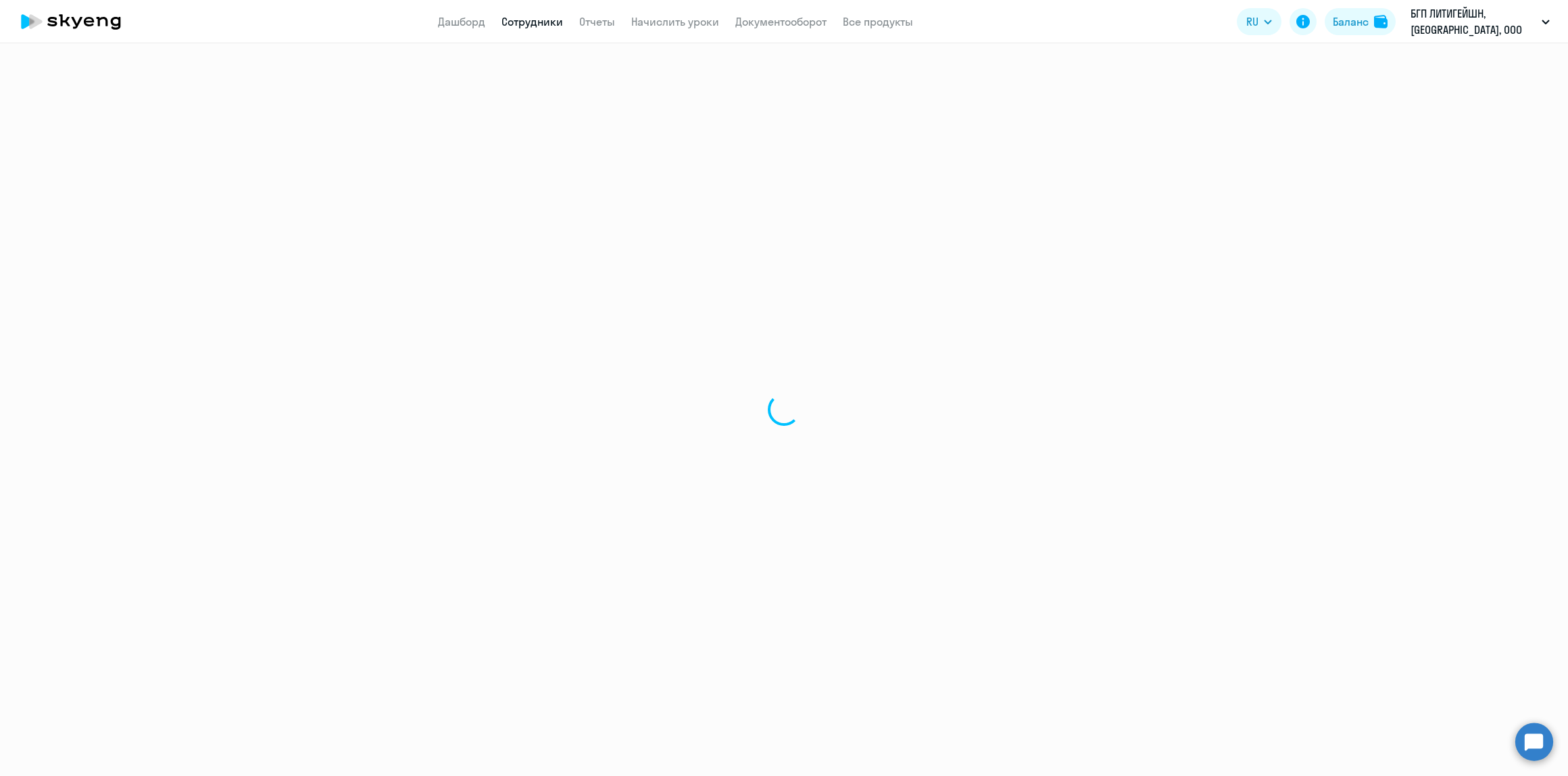
select select "english"
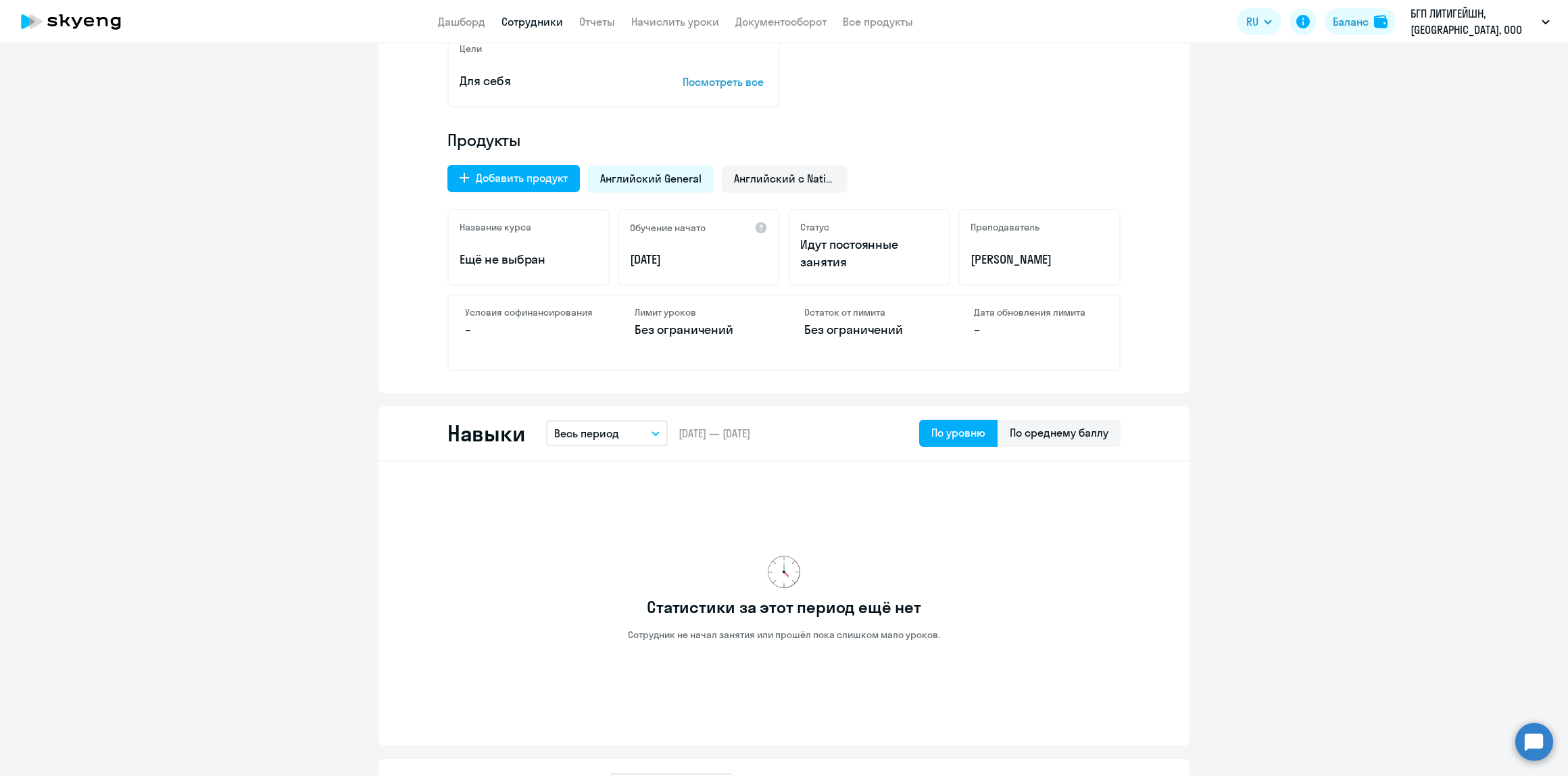
scroll to position [450, 0]
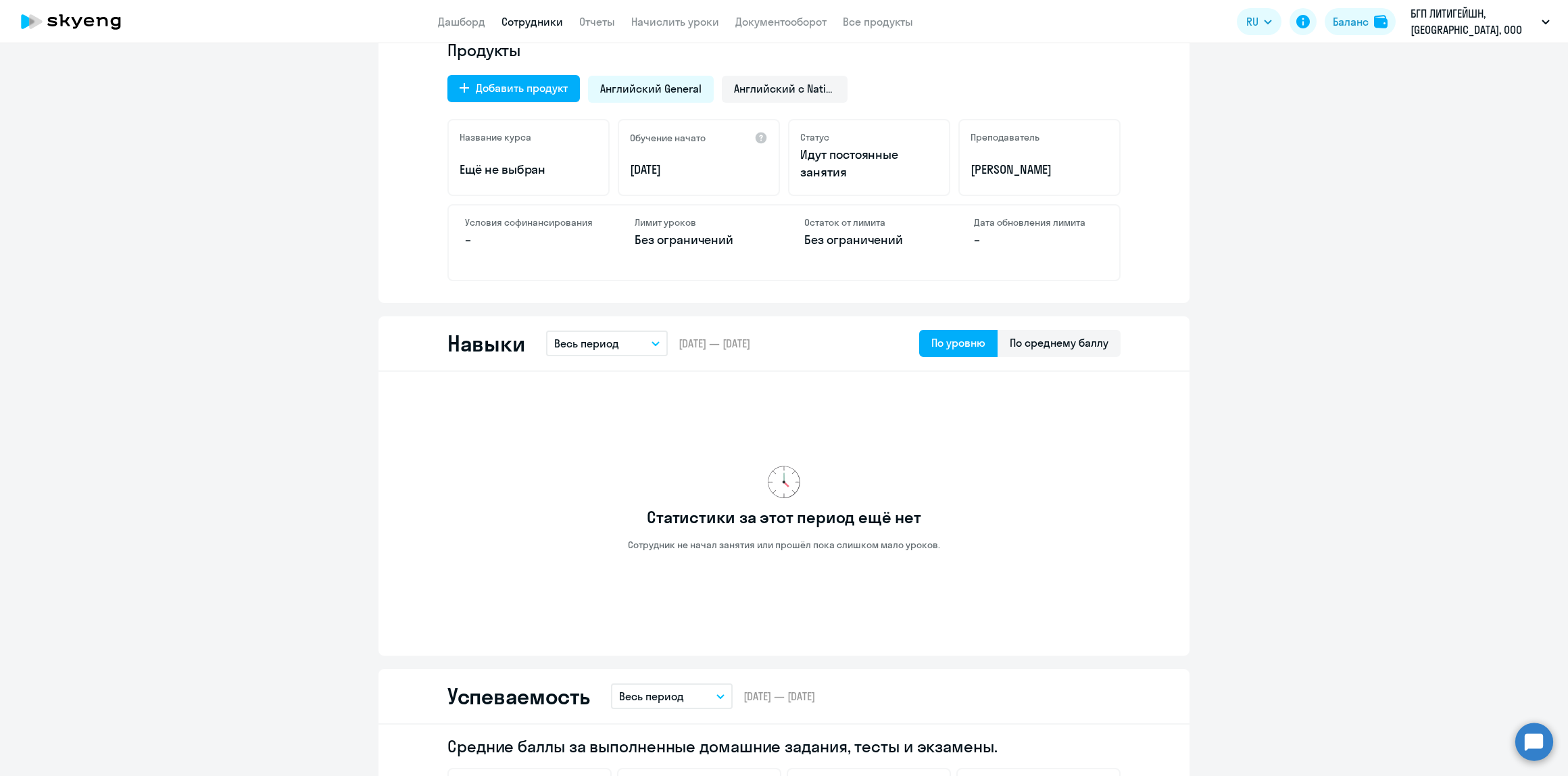
click at [1541, 731] on circle at bounding box center [1534, 741] width 38 height 38
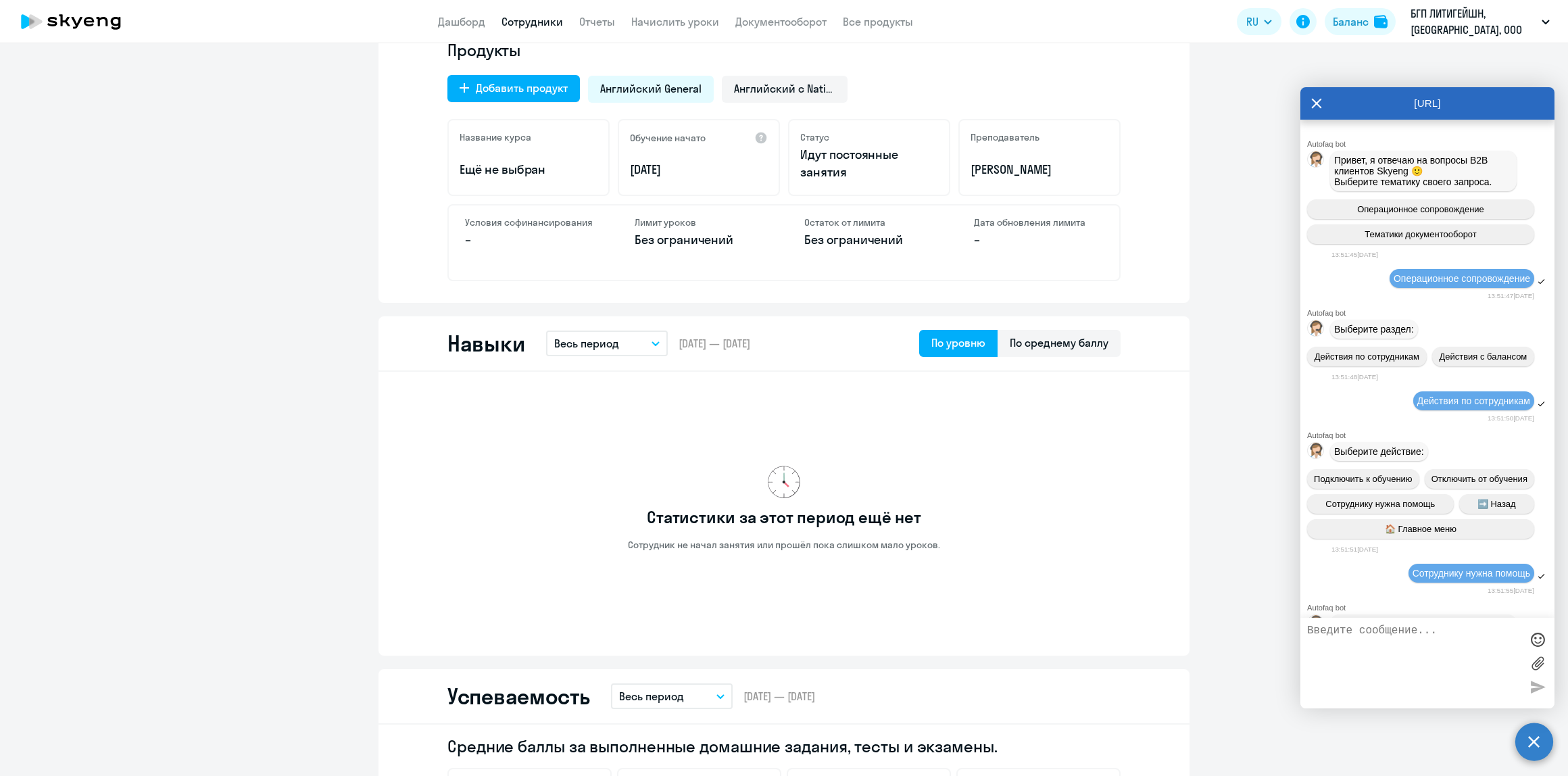
scroll to position [4827, 0]
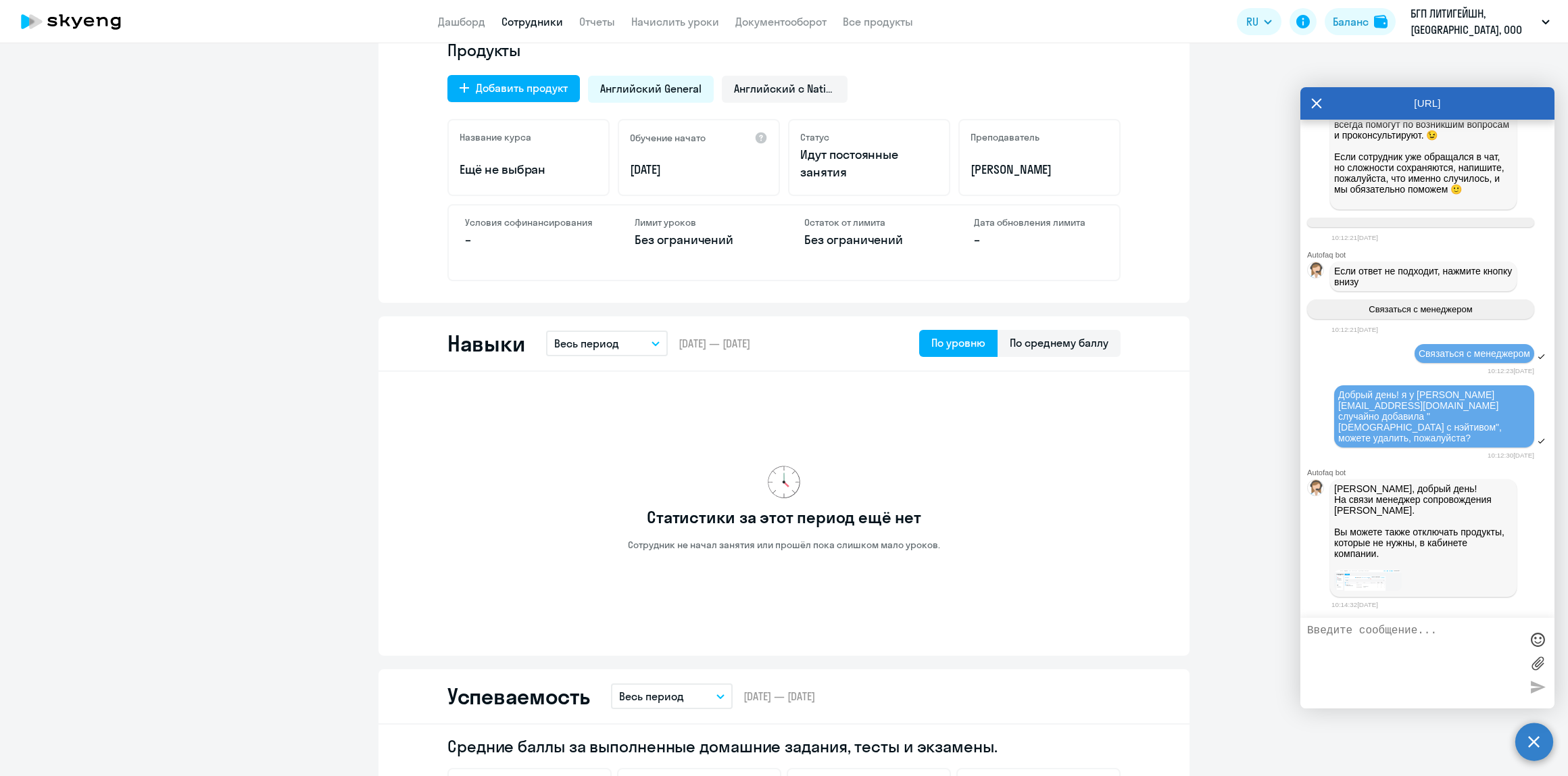
click at [1368, 580] on img at bounding box center [1368, 580] width 68 height 21
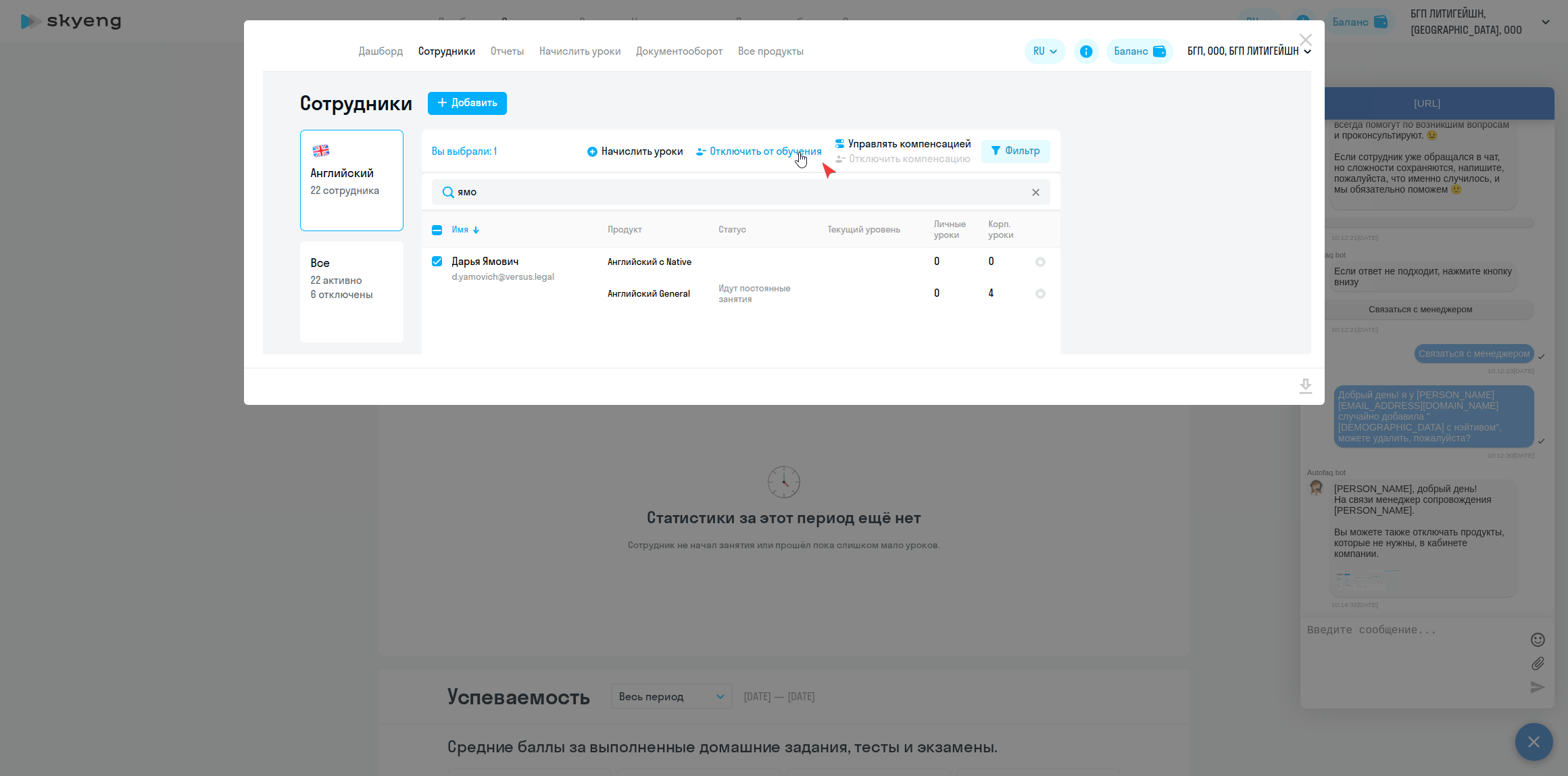
click at [1140, 558] on div at bounding box center [784, 388] width 1568 height 776
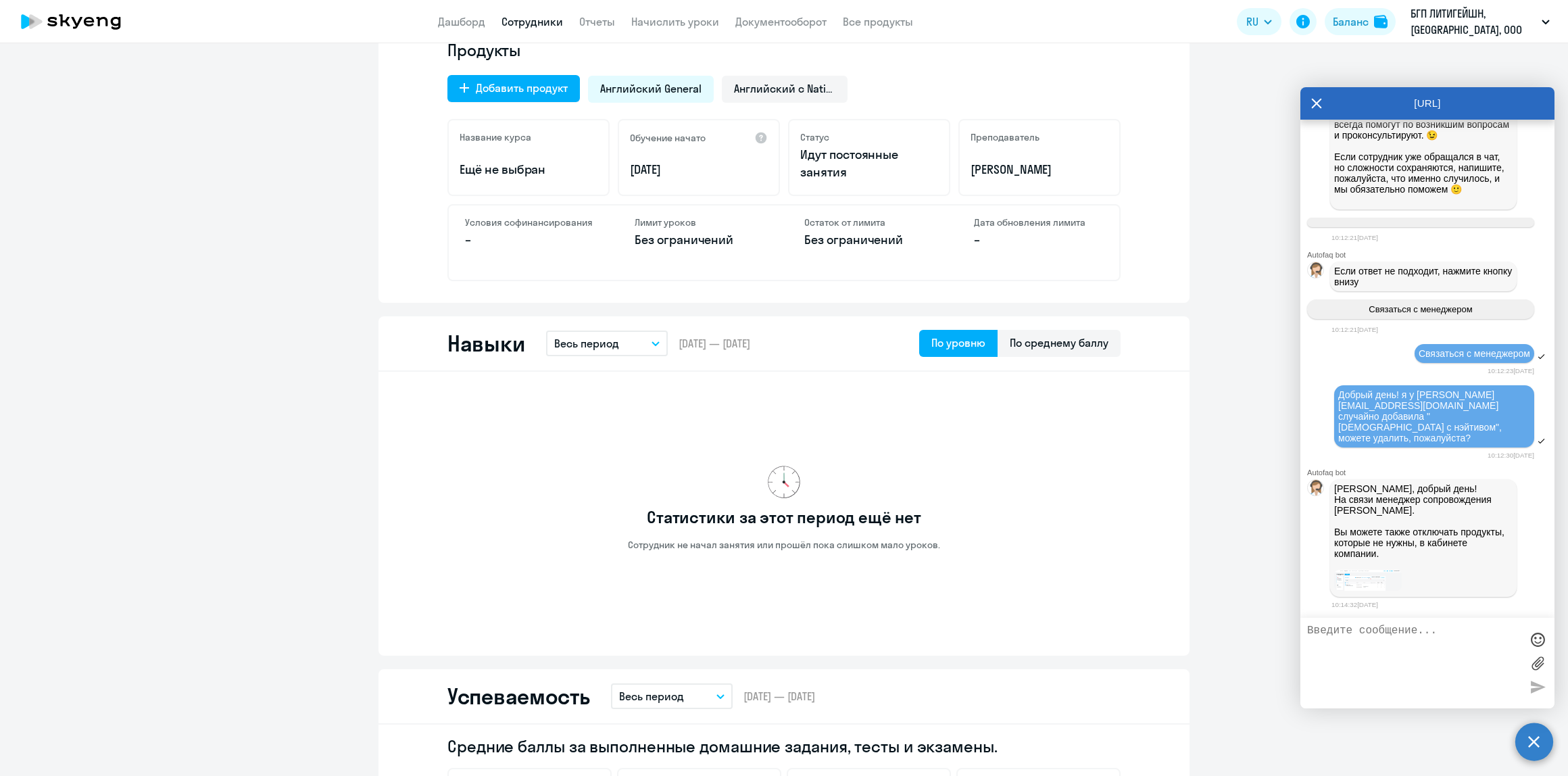
click at [1357, 529] on p "Элина, добрый день! На связи менеджер сопровождения Эржена. Вы можете также отк…" at bounding box center [1423, 526] width 179 height 86
click at [1353, 575] on img at bounding box center [1368, 580] width 68 height 21
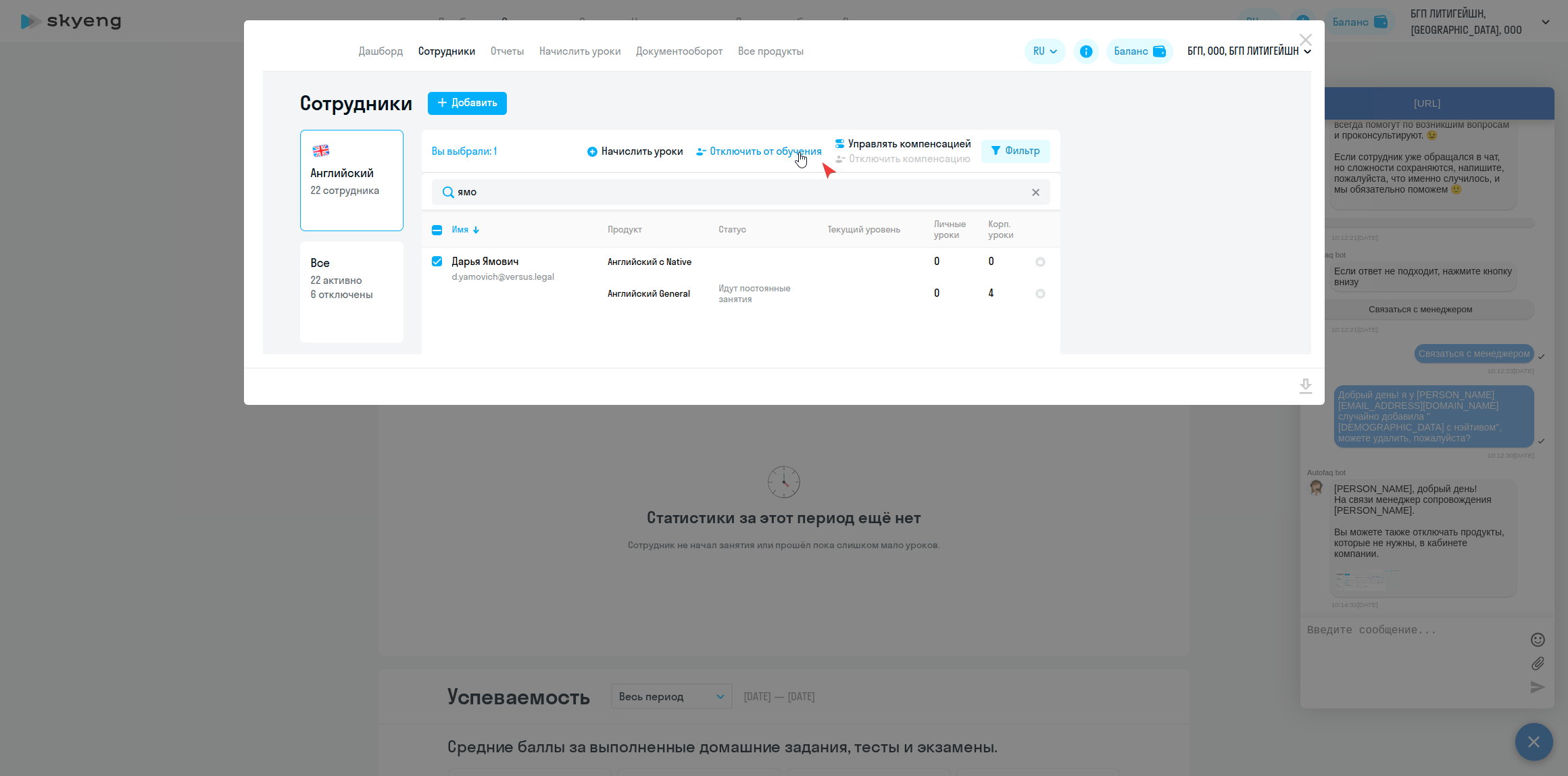
click at [1025, 531] on div at bounding box center [784, 388] width 1568 height 776
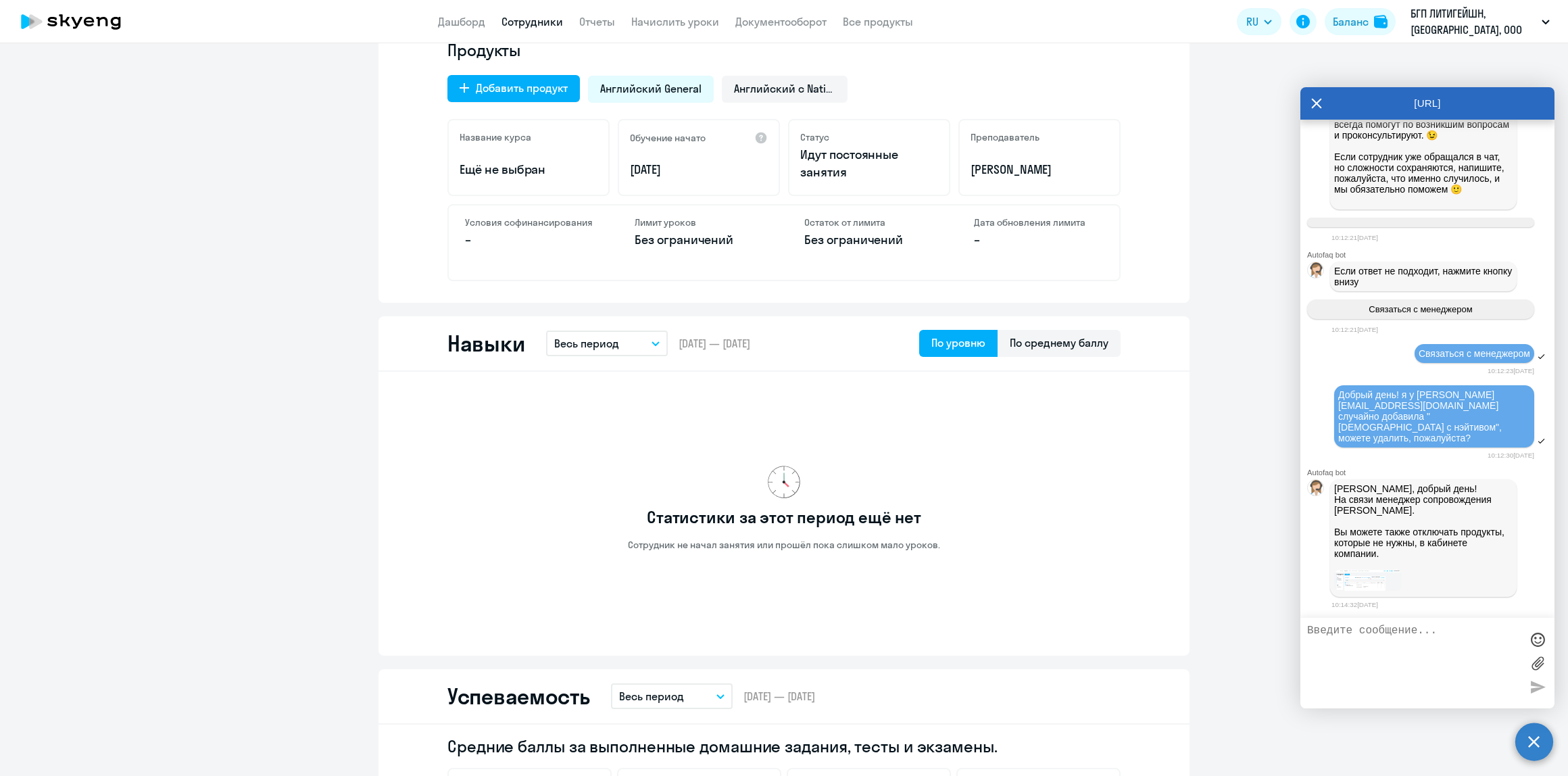
scroll to position [0, 0]
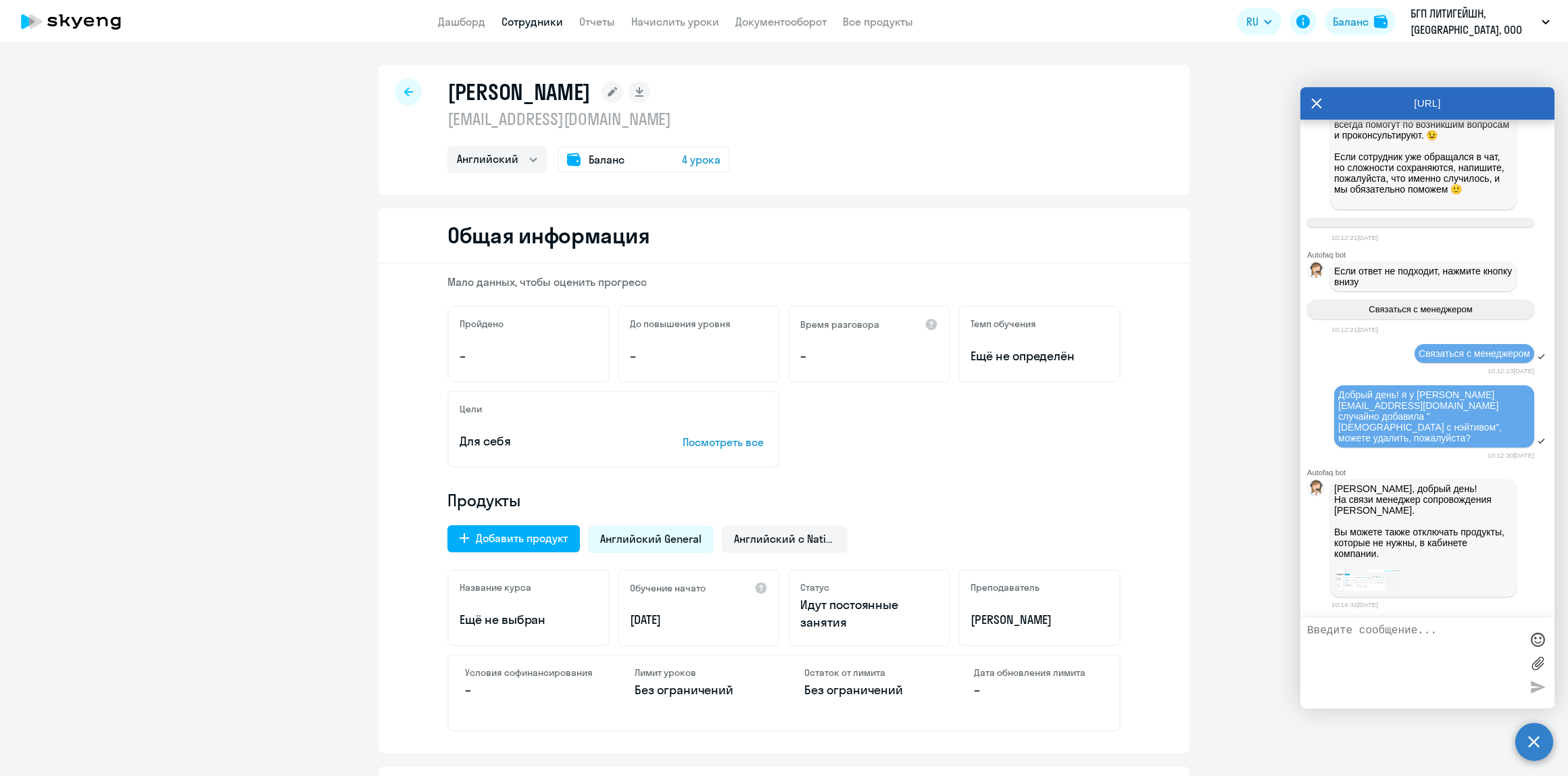
click at [395, 88] on div at bounding box center [408, 92] width 27 height 27
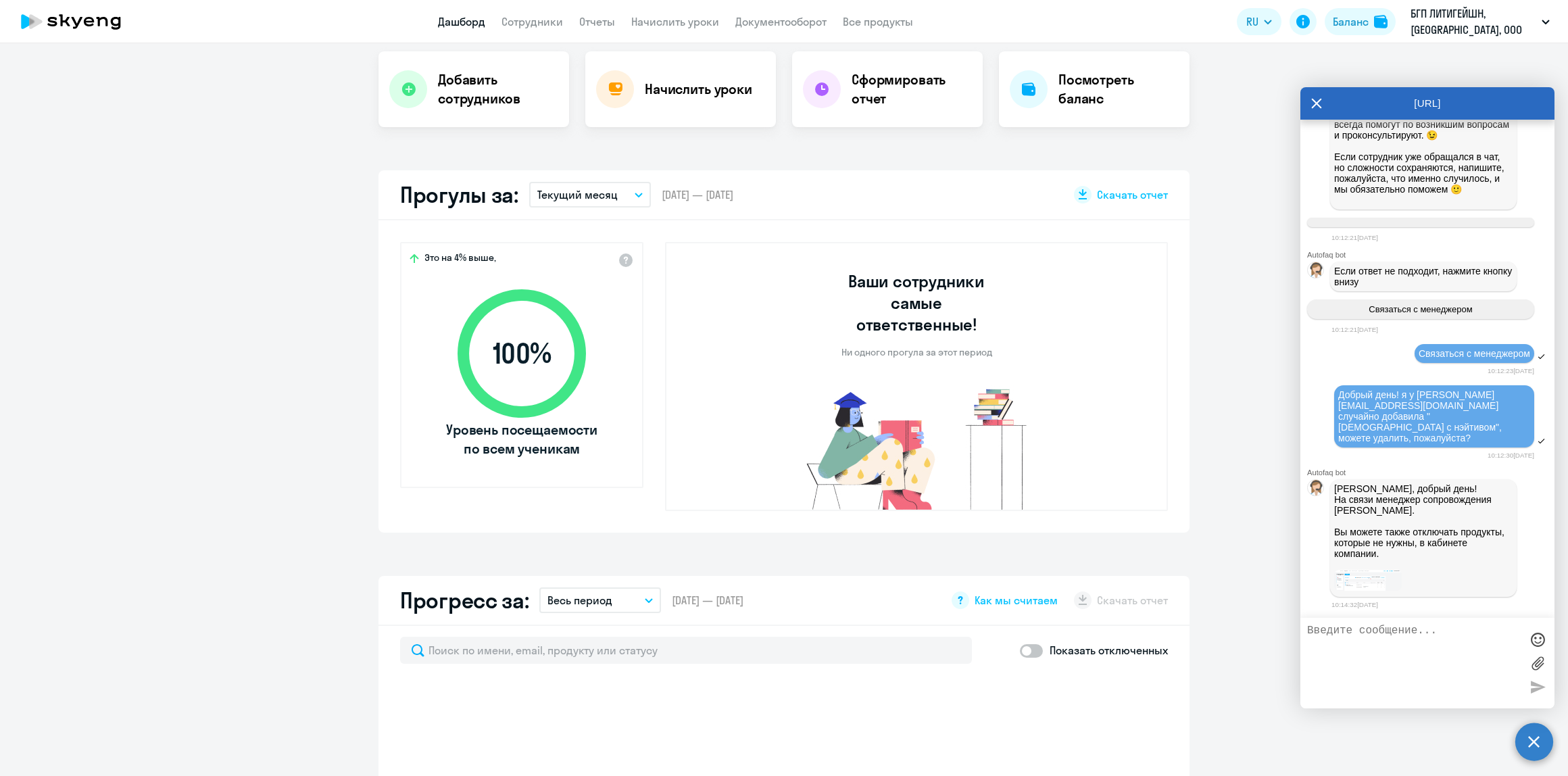
scroll to position [631, 0]
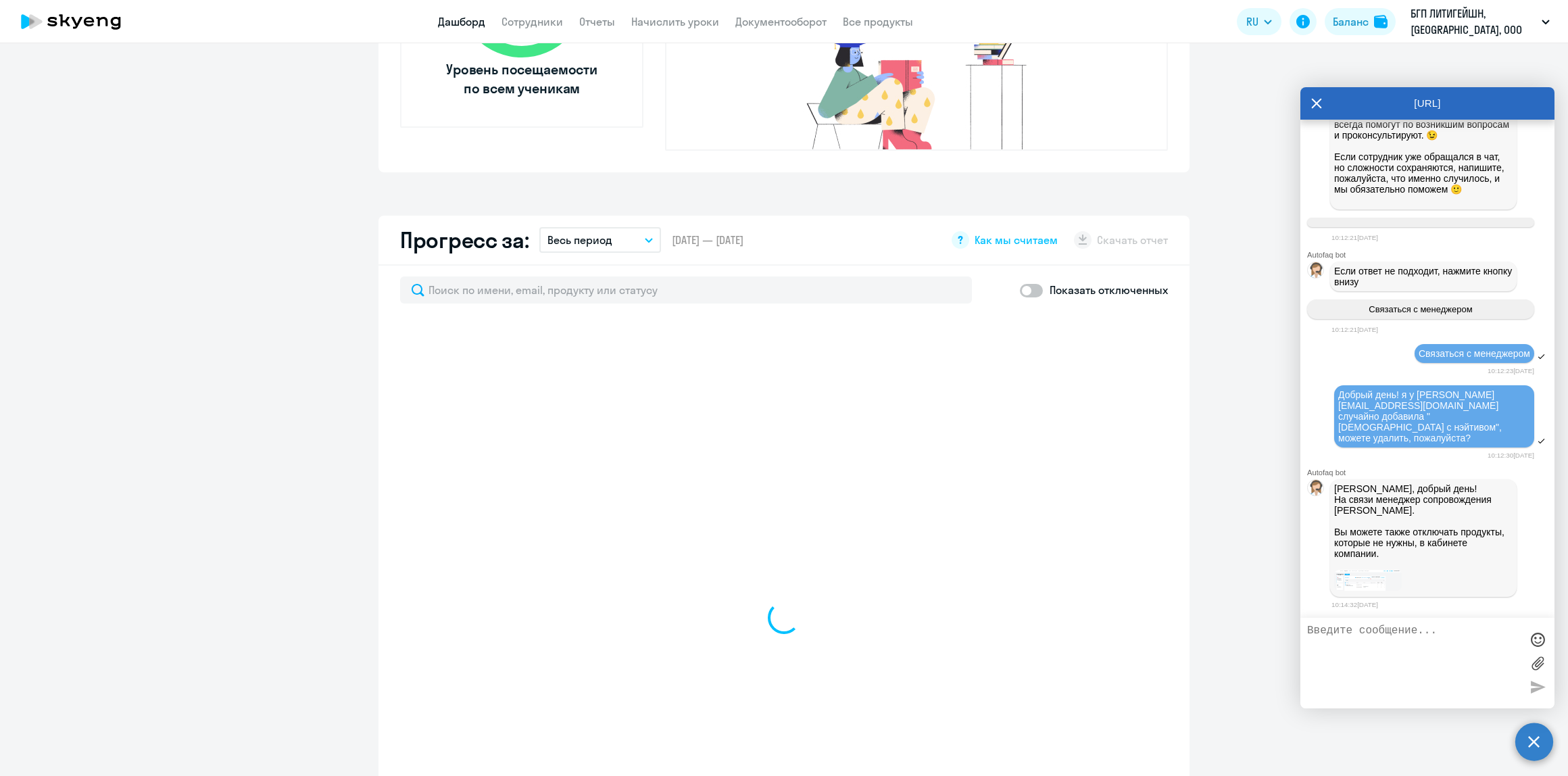
select select "30"
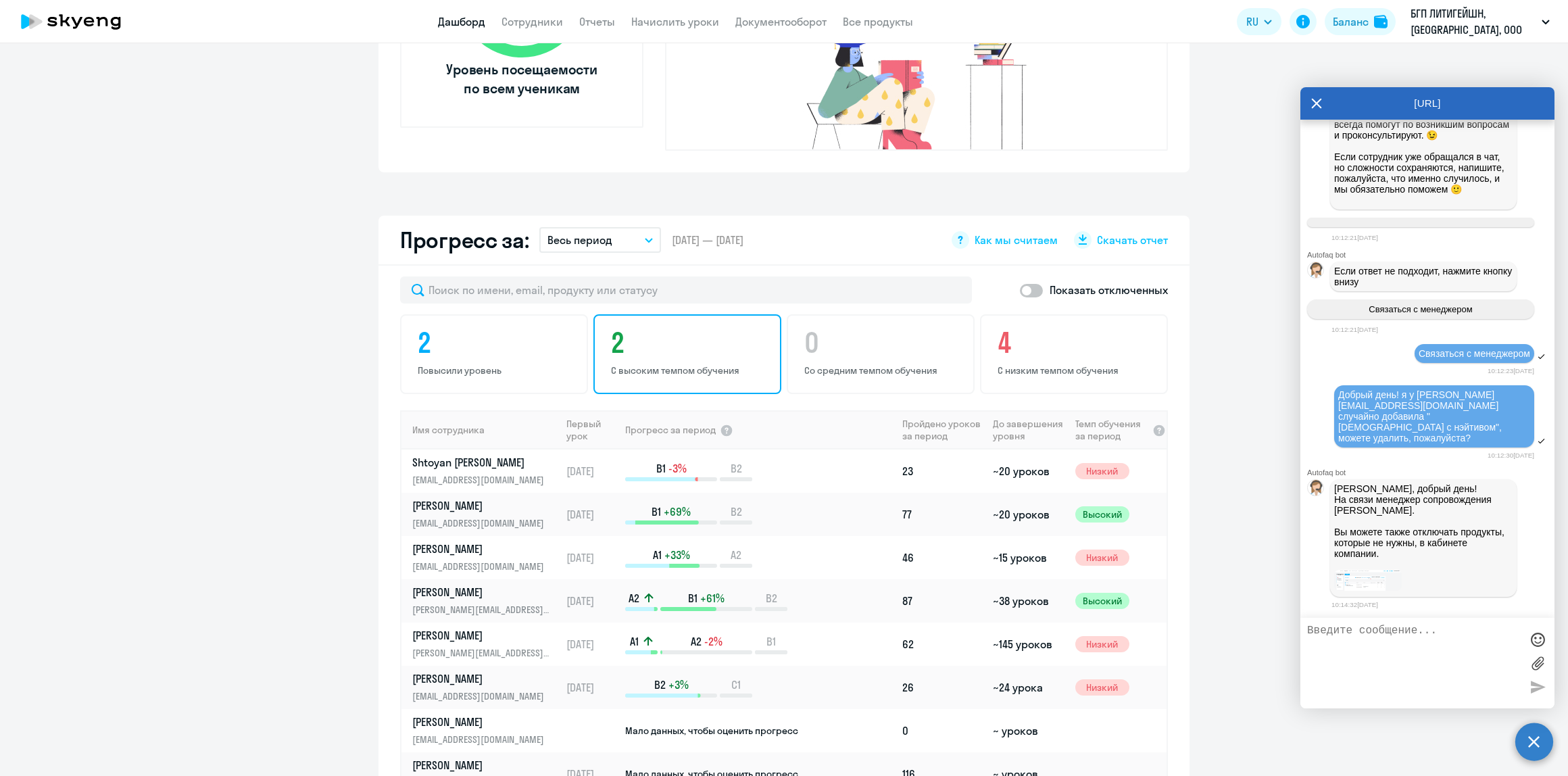
scroll to position [721, 0]
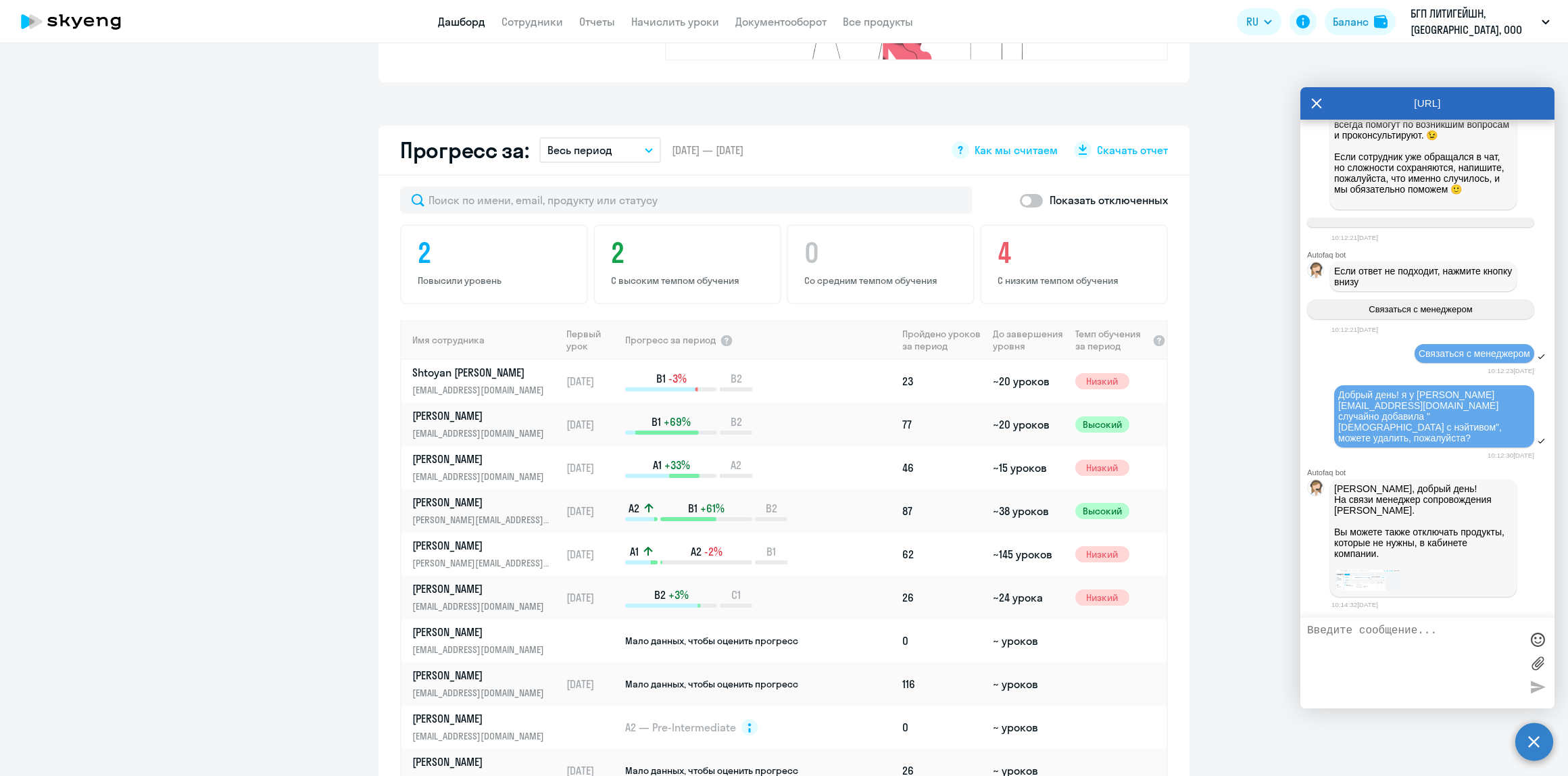
click at [1366, 588] on img at bounding box center [1368, 580] width 68 height 21
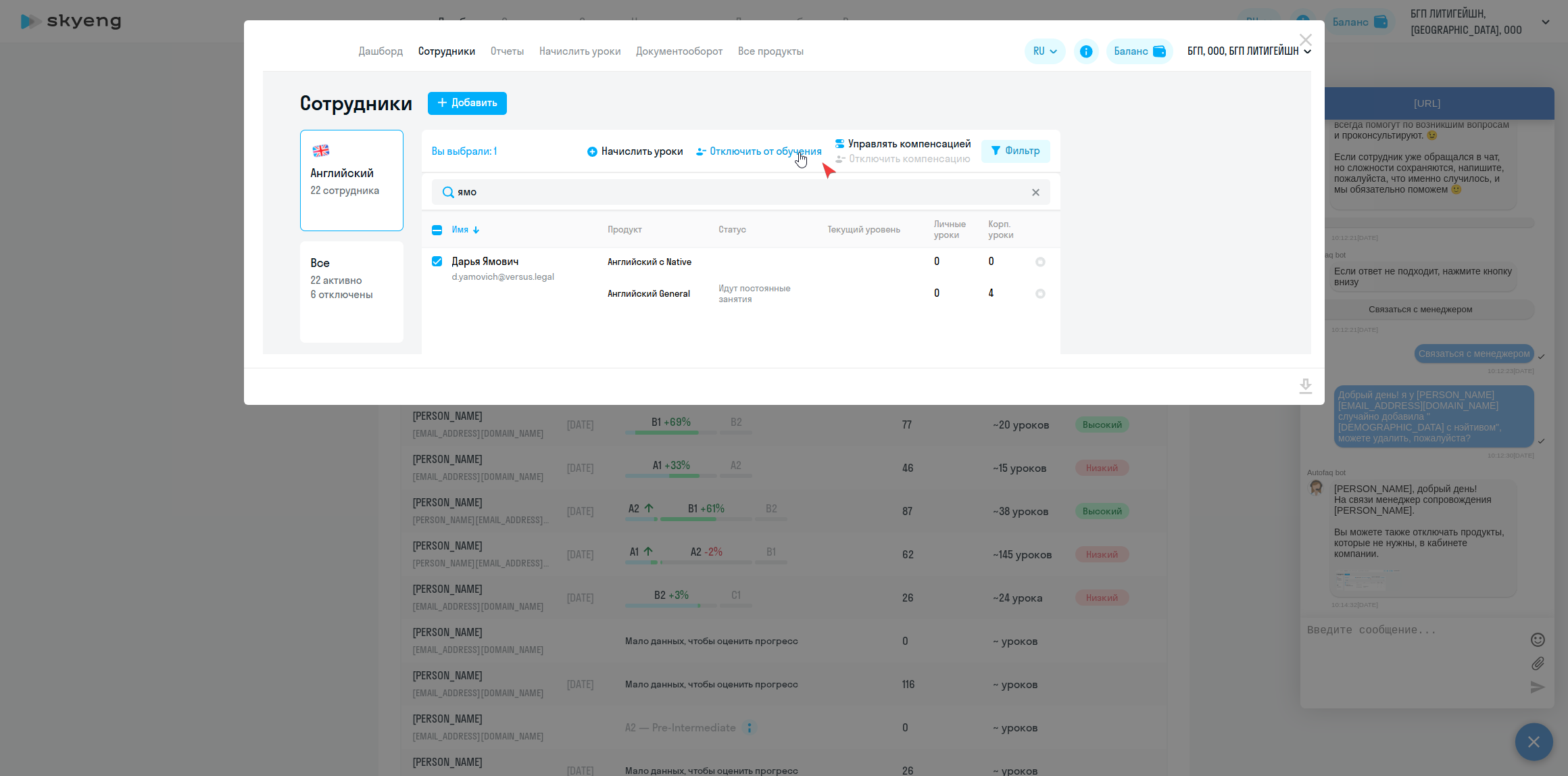
click at [1164, 541] on div at bounding box center [784, 388] width 1568 height 776
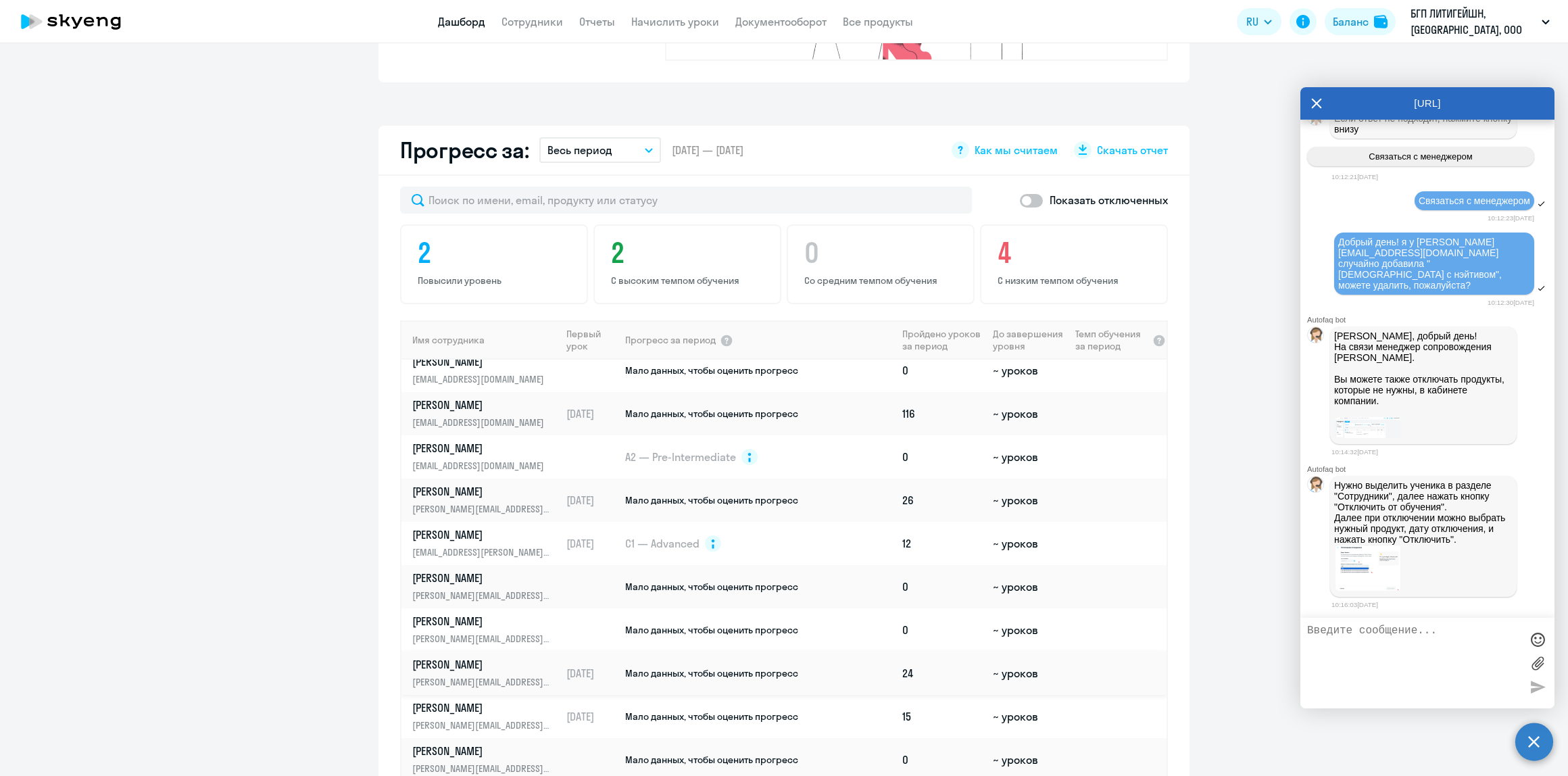
scroll to position [450, 0]
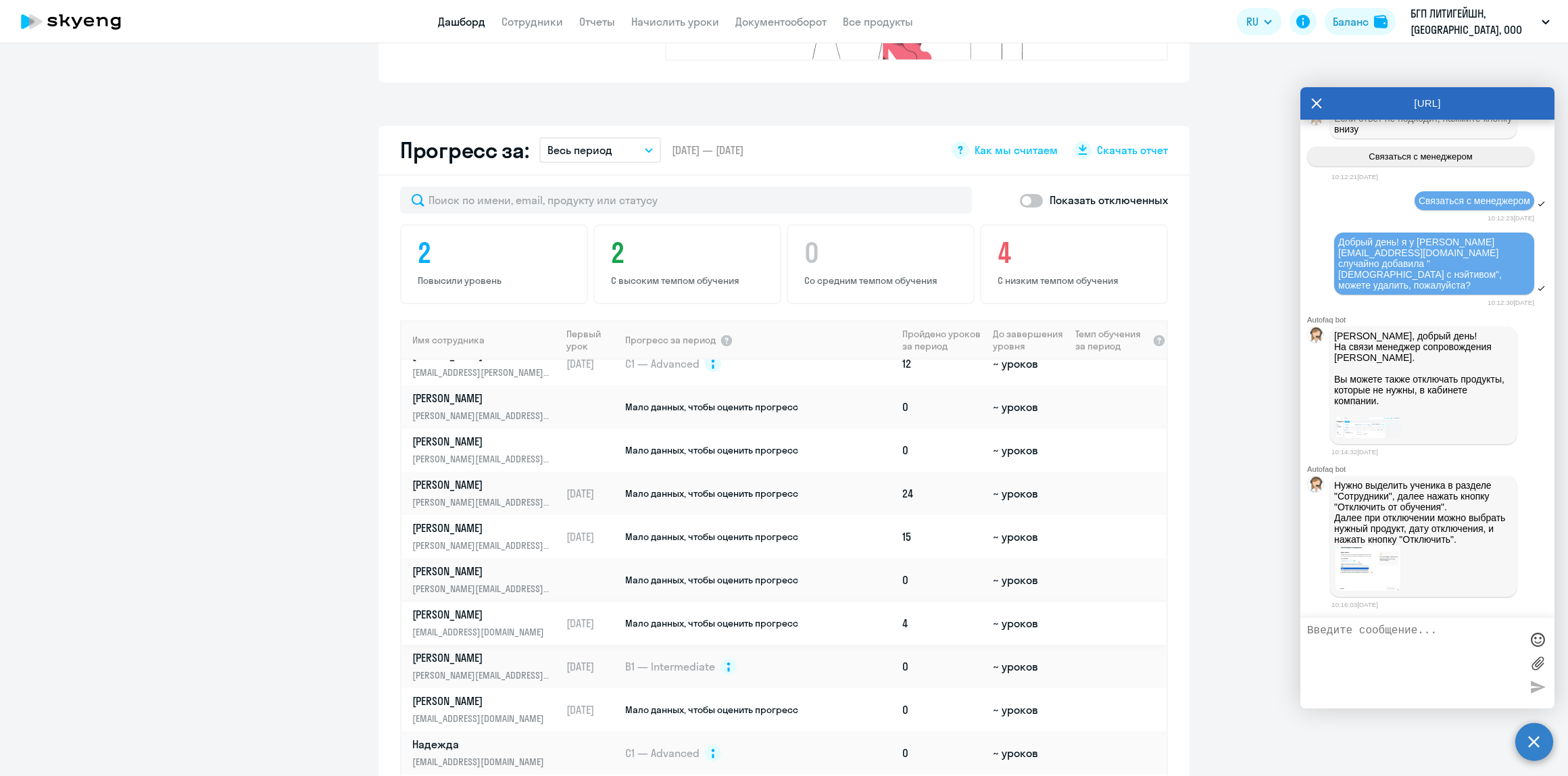
click at [402, 602] on td "Ямович Дарья d.yamovich@versus.legal" at bounding box center [481, 623] width 159 height 43
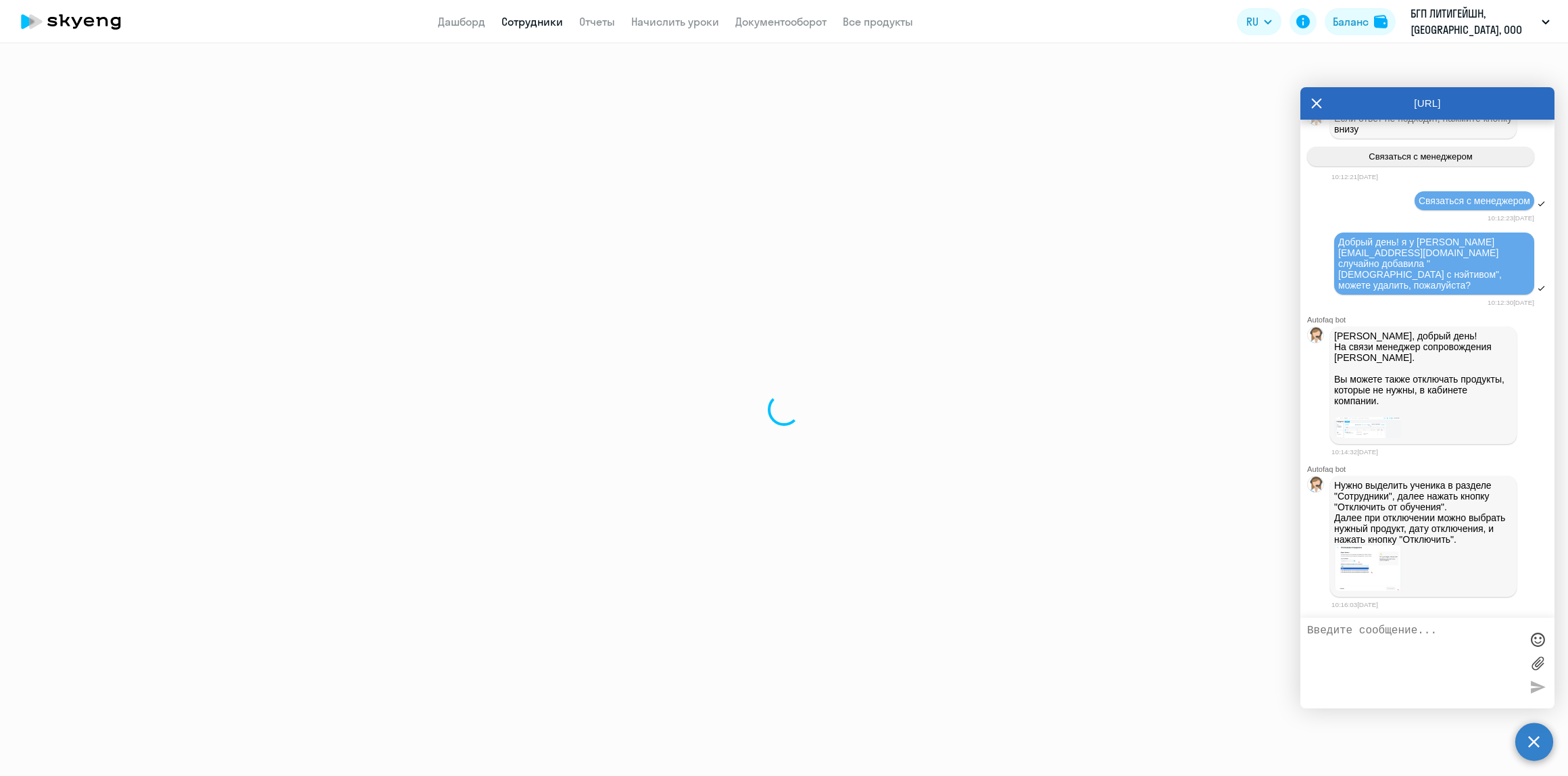
select select "english"
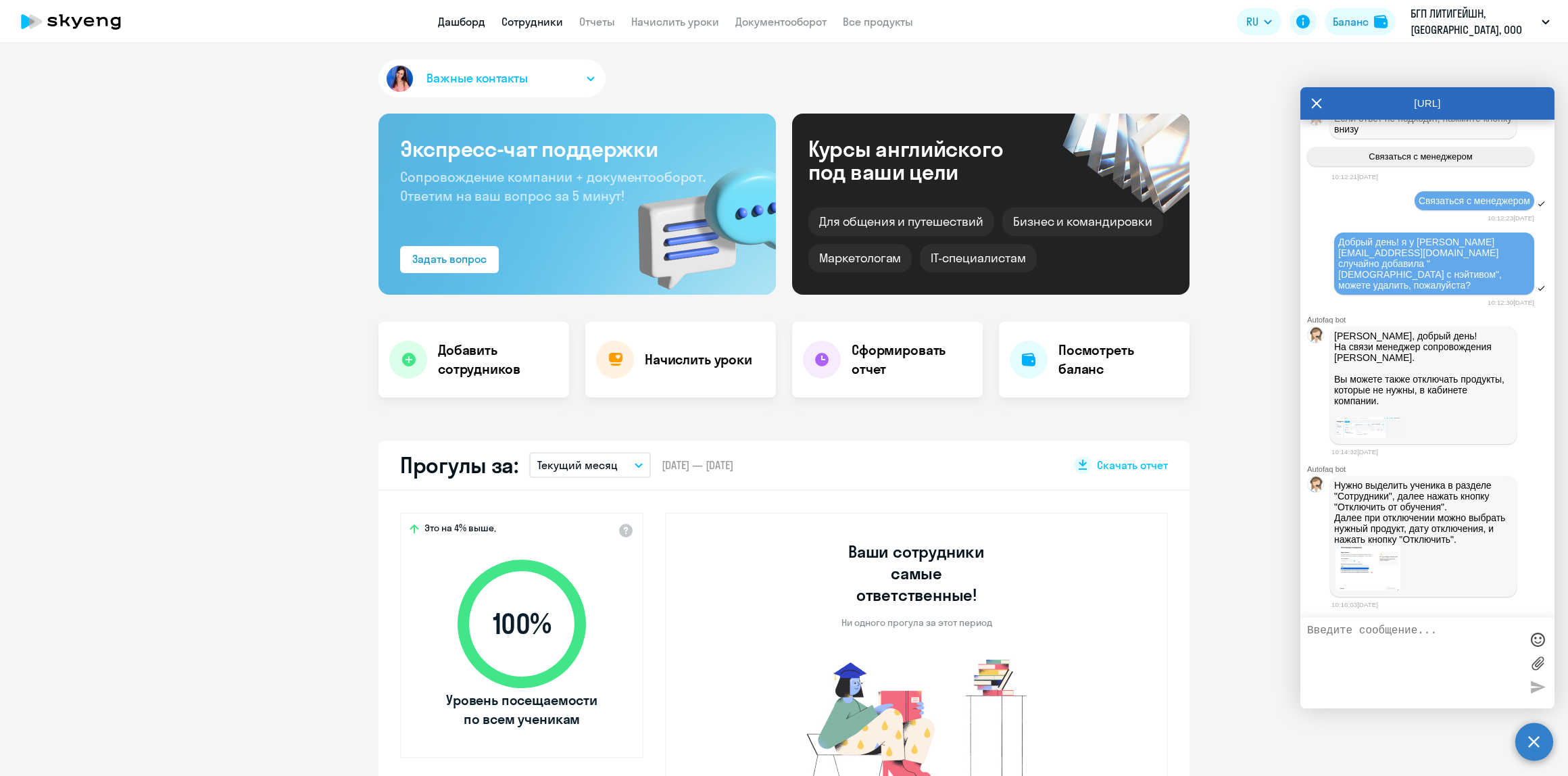
click at [546, 30] on app-header "Дашборд Сотрудники Отчеты Начислить уроки Документооборот Все продукты Дашборд …" at bounding box center [784, 21] width 1568 height 43
select select "30"
click at [545, 26] on link "Сотрудники" at bounding box center [532, 22] width 62 height 14
select select "30"
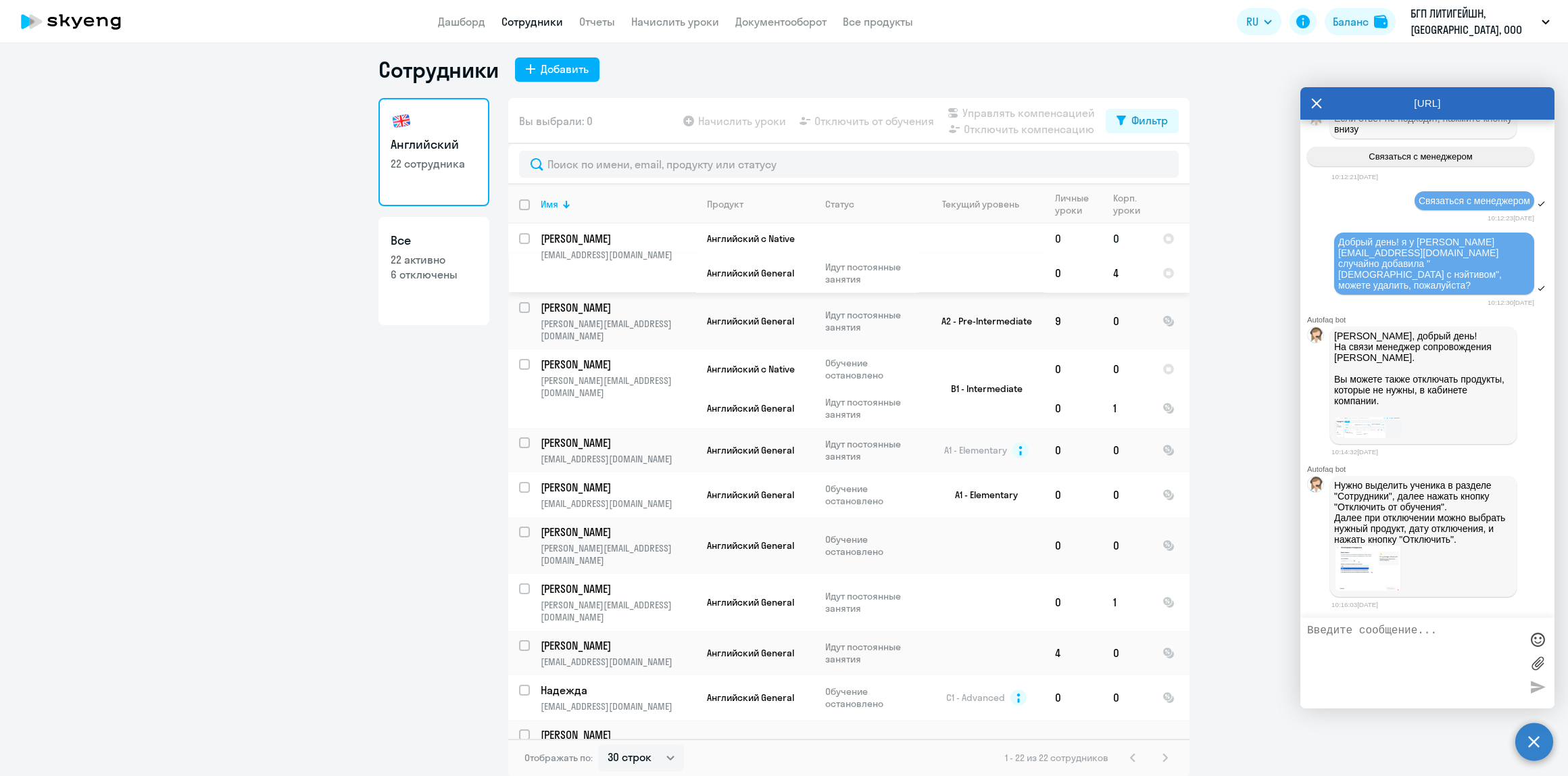
click at [519, 238] on input "select row 20635216" at bounding box center [533, 247] width 27 height 27
checkbox input "true"
click at [837, 129] on span "Отключить от обучения" at bounding box center [874, 121] width 120 height 16
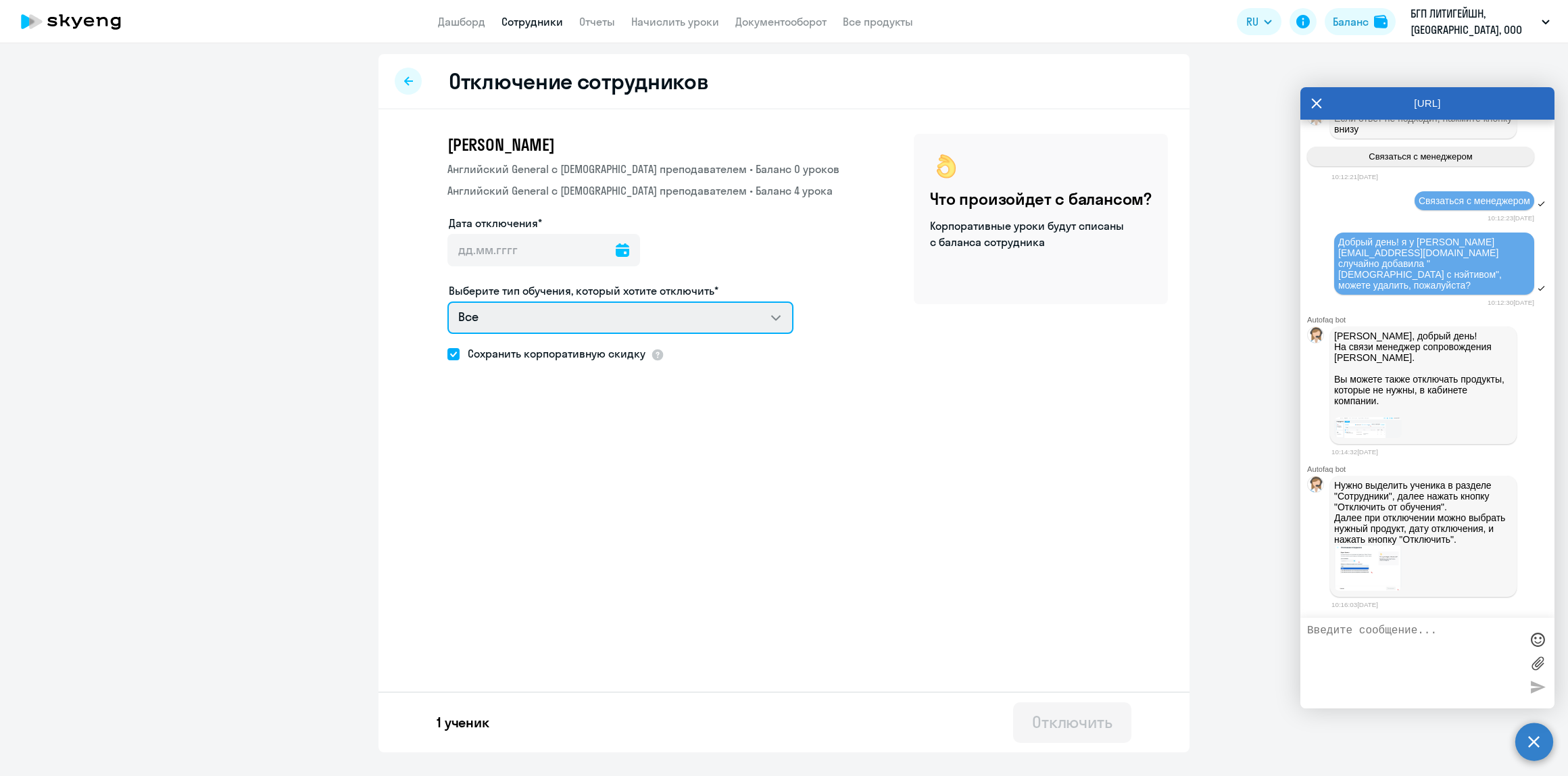
click at [769, 319] on select "Все Английский General с англоговорящим преподавателем Английский General с рус…" at bounding box center [620, 318] width 346 height 32
select select "english_adult_native_speaker"
click at [447, 302] on select "Все Английский General с англоговорящим преподавателем Английский General с рус…" at bounding box center [620, 318] width 346 height 32
click at [616, 254] on icon at bounding box center [623, 250] width 14 height 14
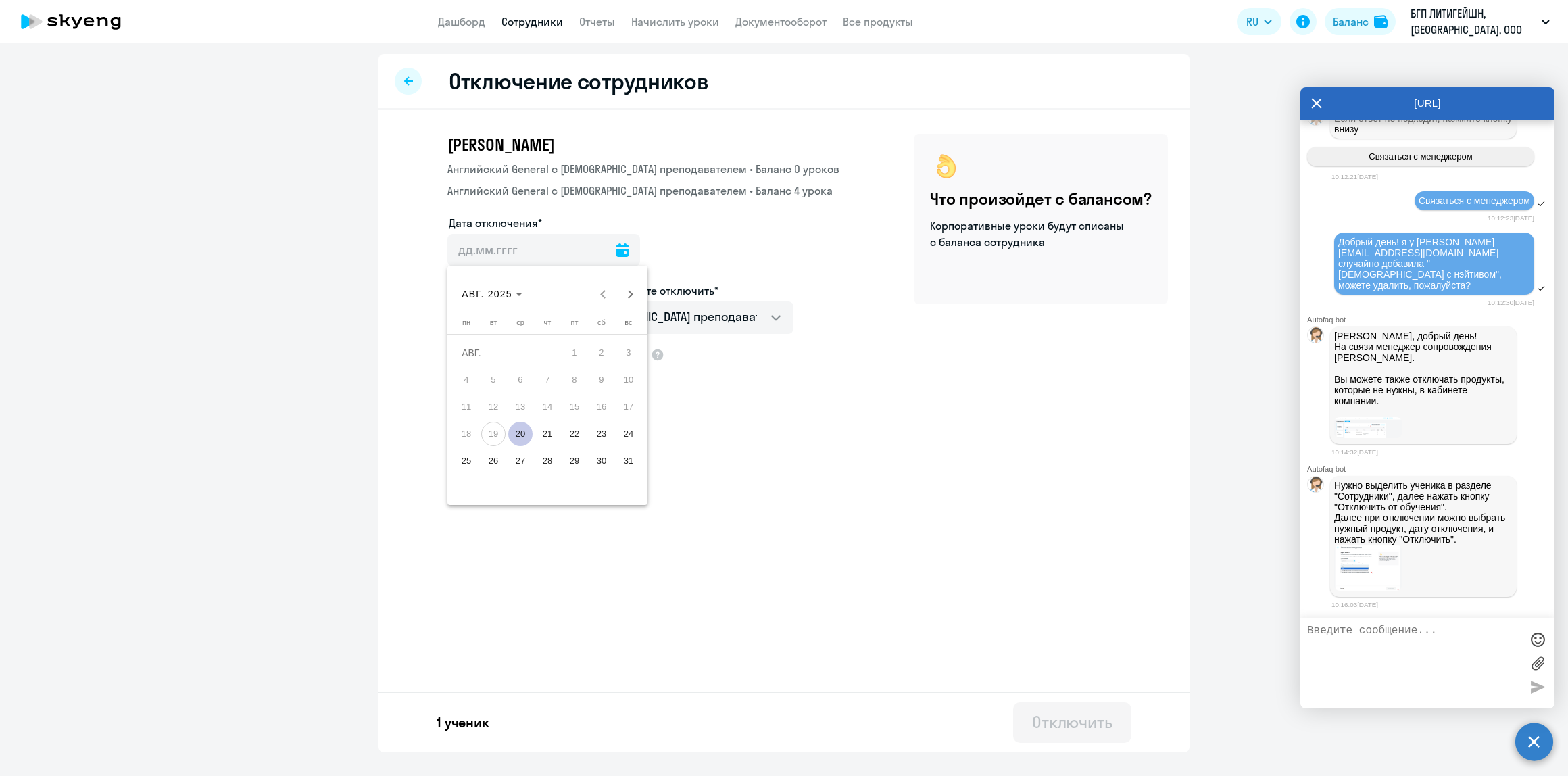
click at [512, 430] on span "20" at bounding box center [521, 434] width 25 height 25
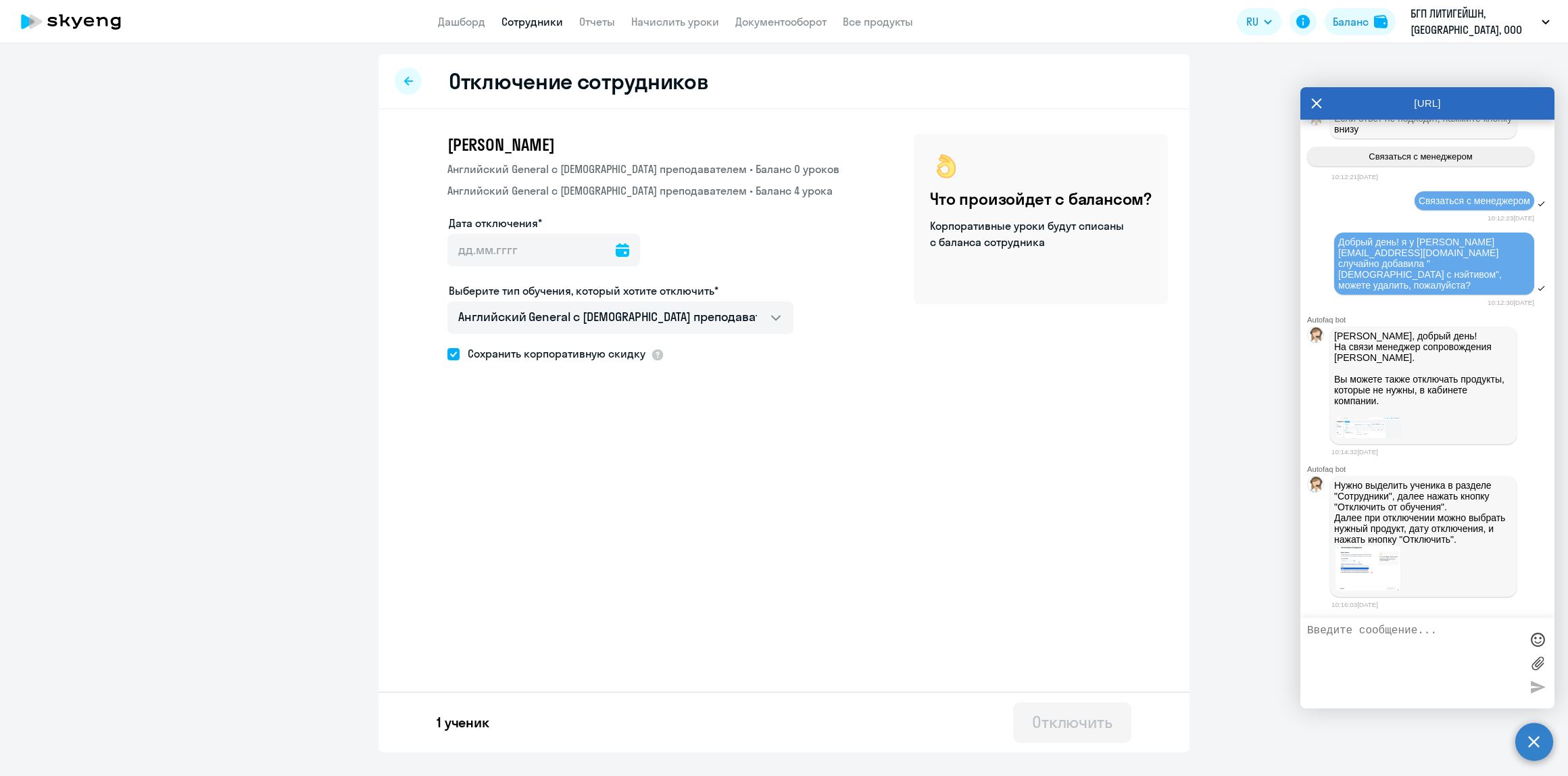
type input "20.08.2025"
type input "20.8.2025"
click at [1080, 731] on div "Отключить" at bounding box center [1073, 722] width 81 height 22
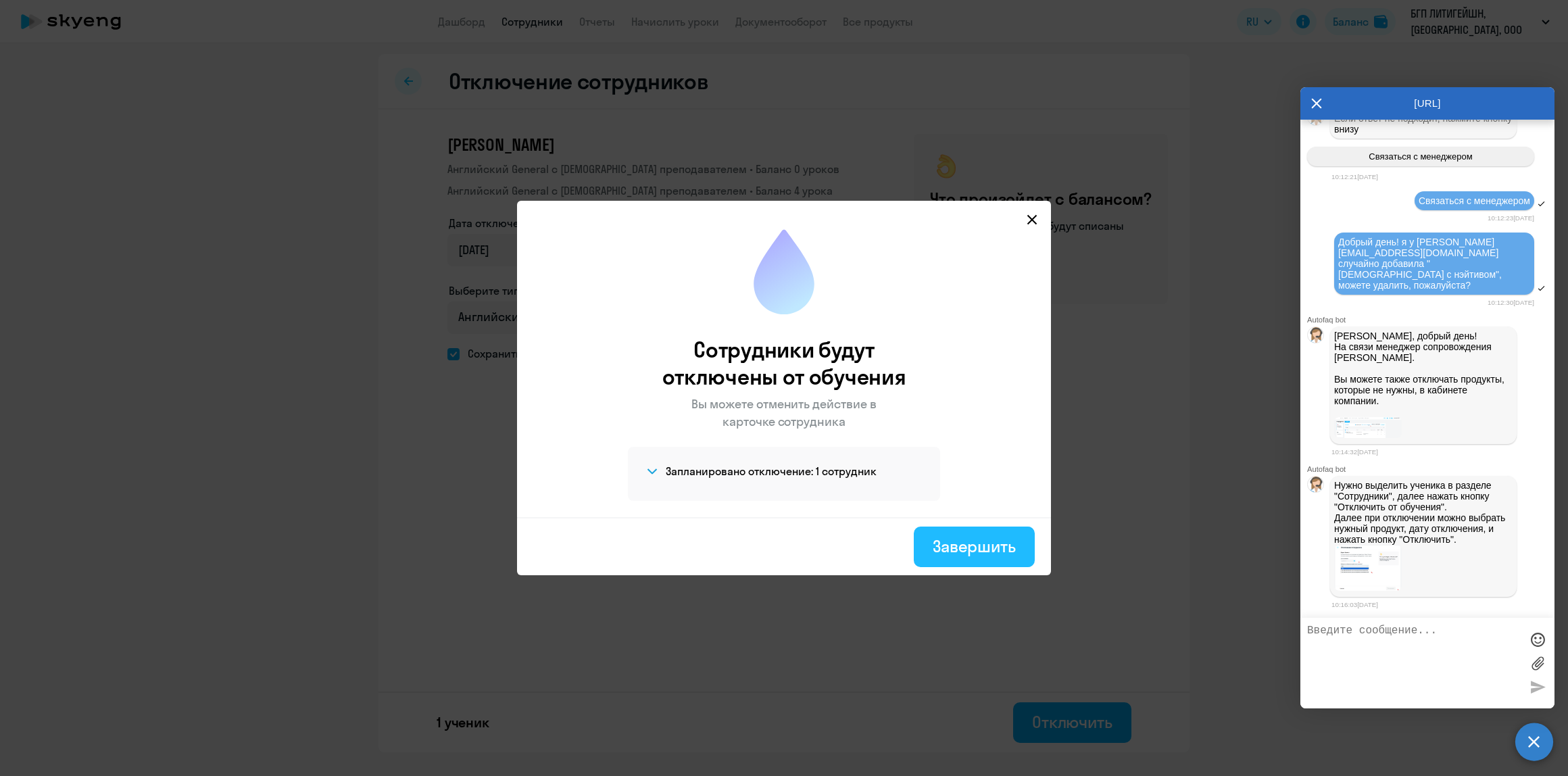
click at [1001, 542] on div "Завершить" at bounding box center [974, 546] width 83 height 22
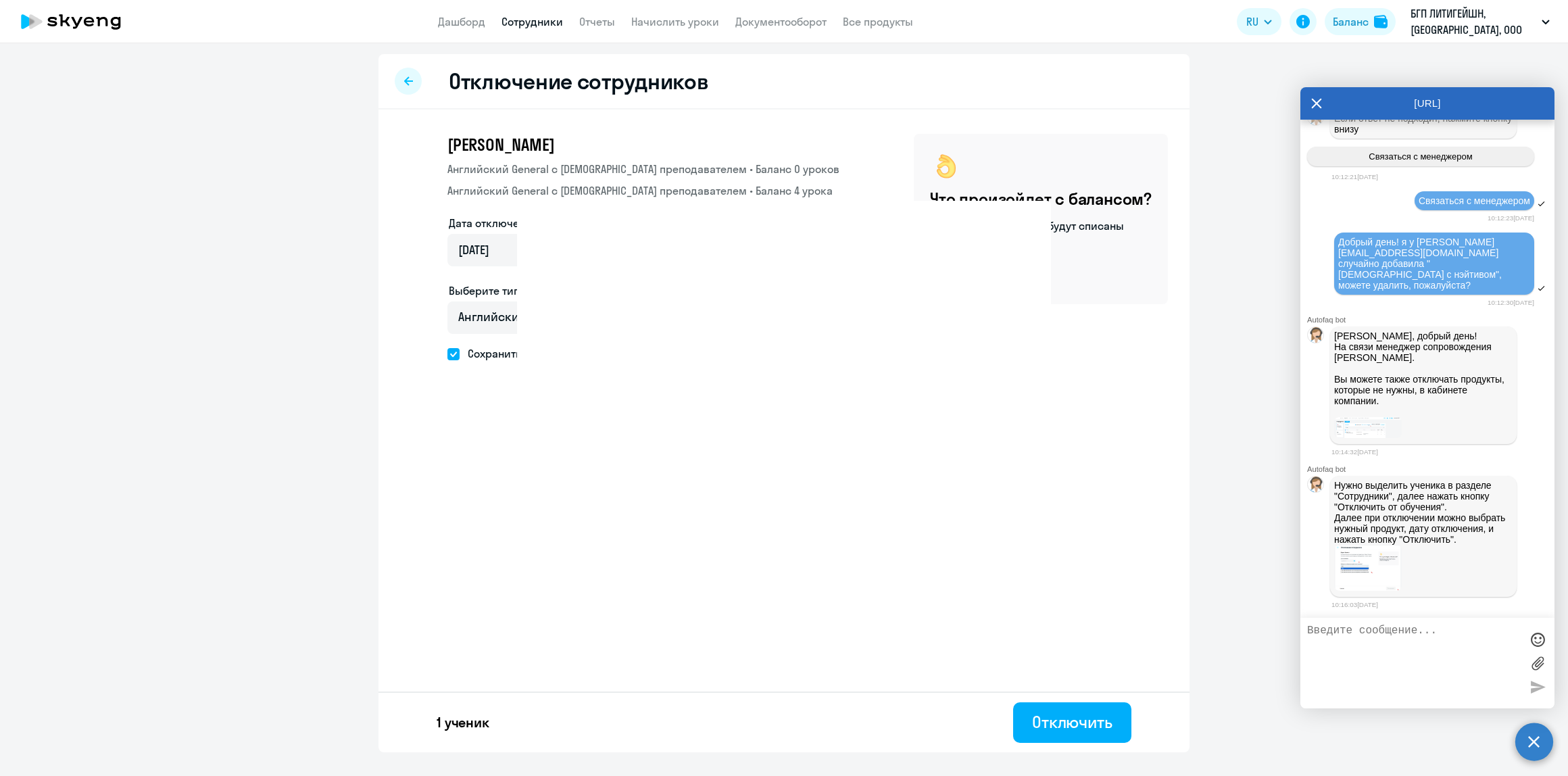
select select "30"
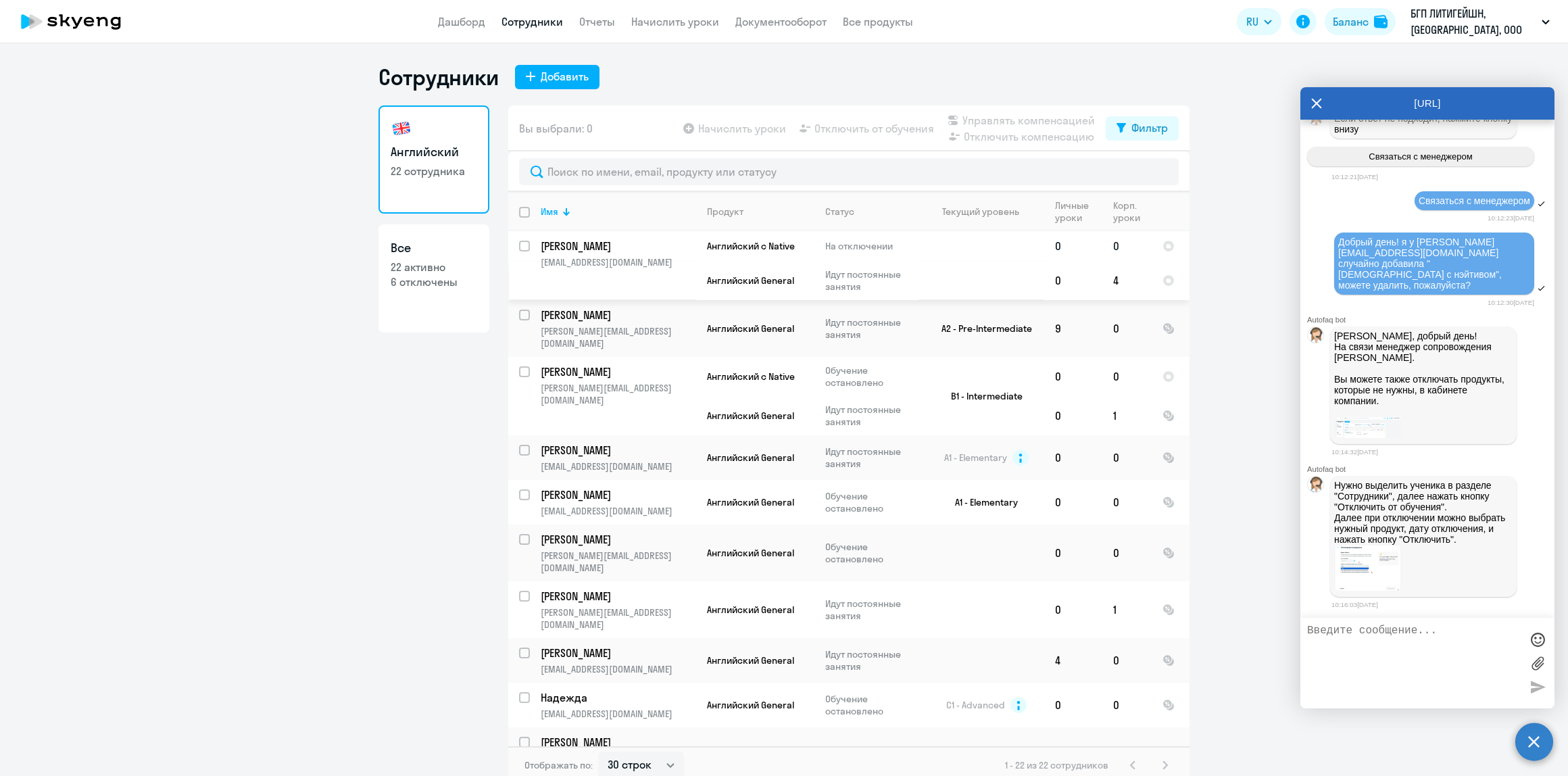
click at [519, 249] on input "select row 20635216" at bounding box center [533, 255] width 27 height 27
checkbox input "true"
click at [1015, 124] on span "Управлять компенсацией" at bounding box center [1029, 120] width 133 height 16
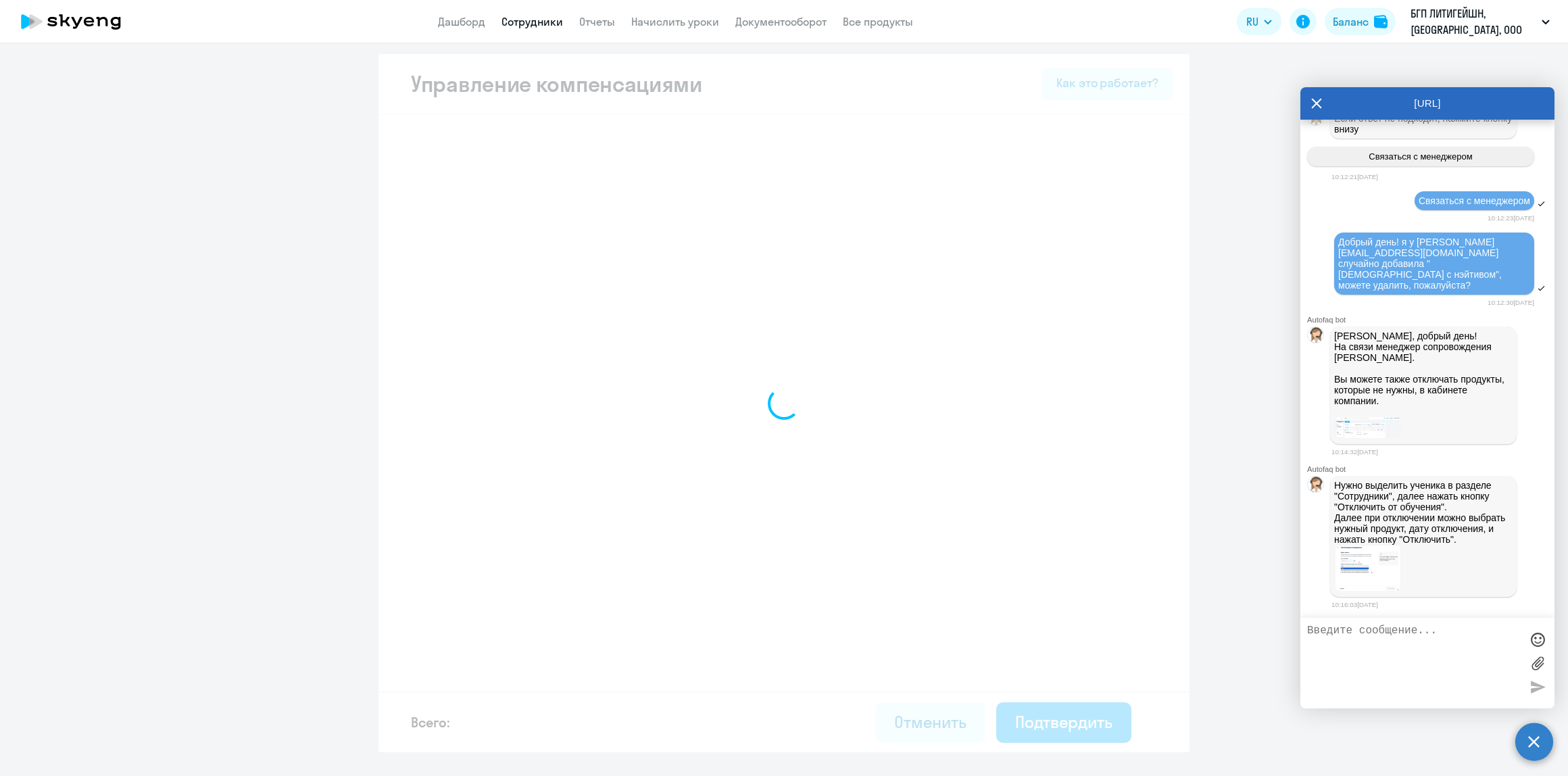
select select "MONTHLY"
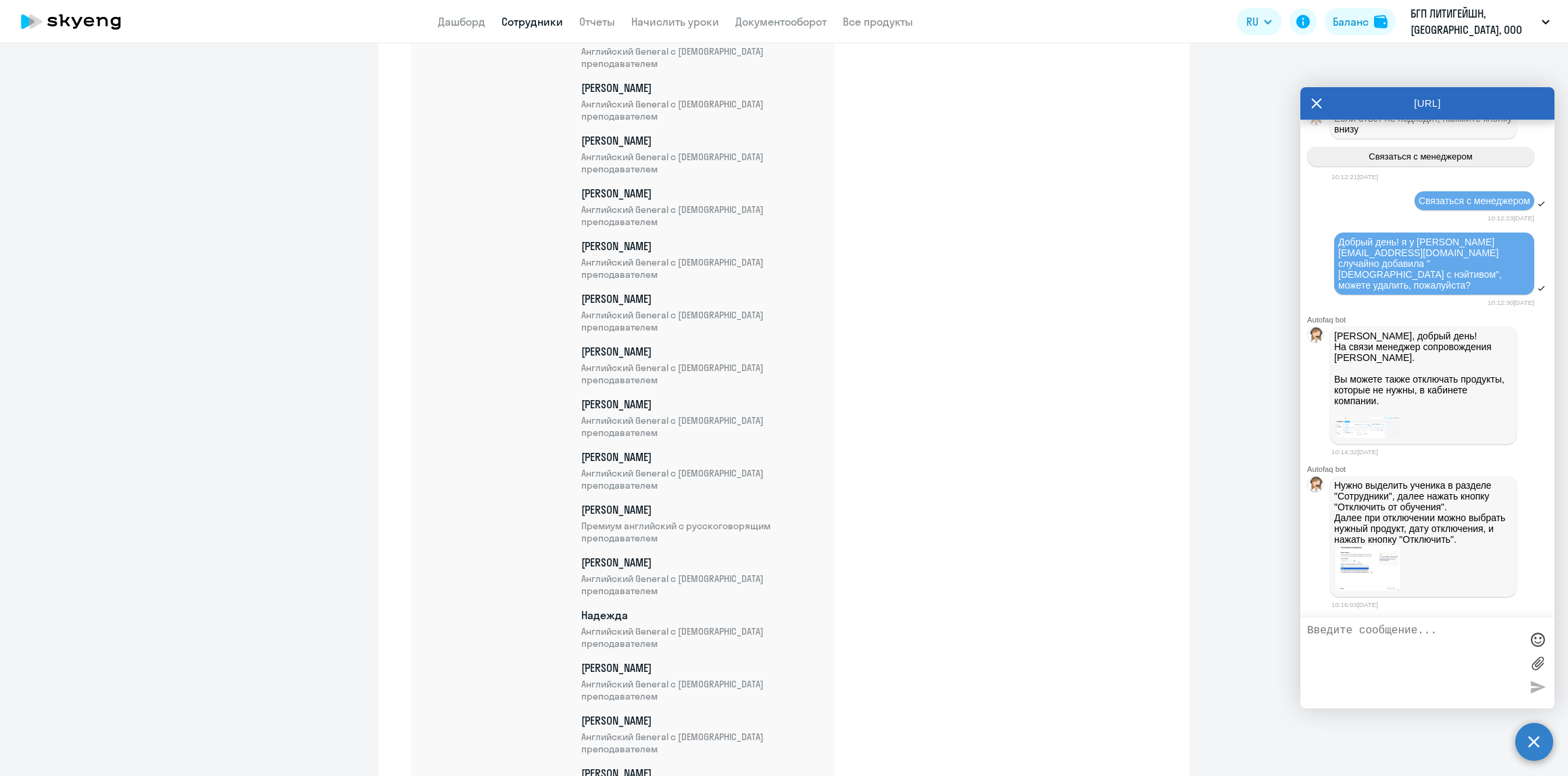
scroll to position [995, 0]
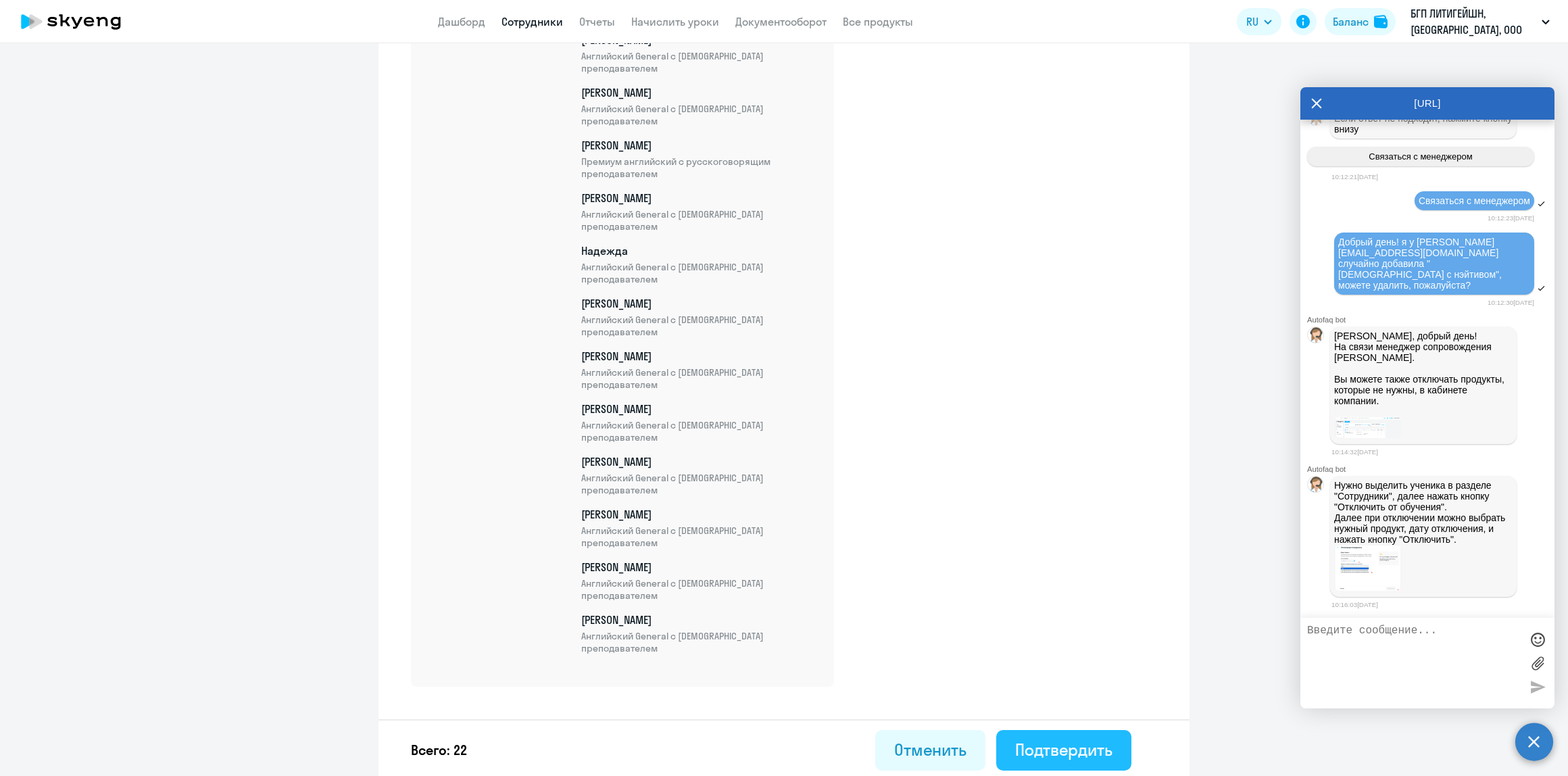
click at [1102, 739] on div "Подтвердить" at bounding box center [1064, 750] width 97 height 22
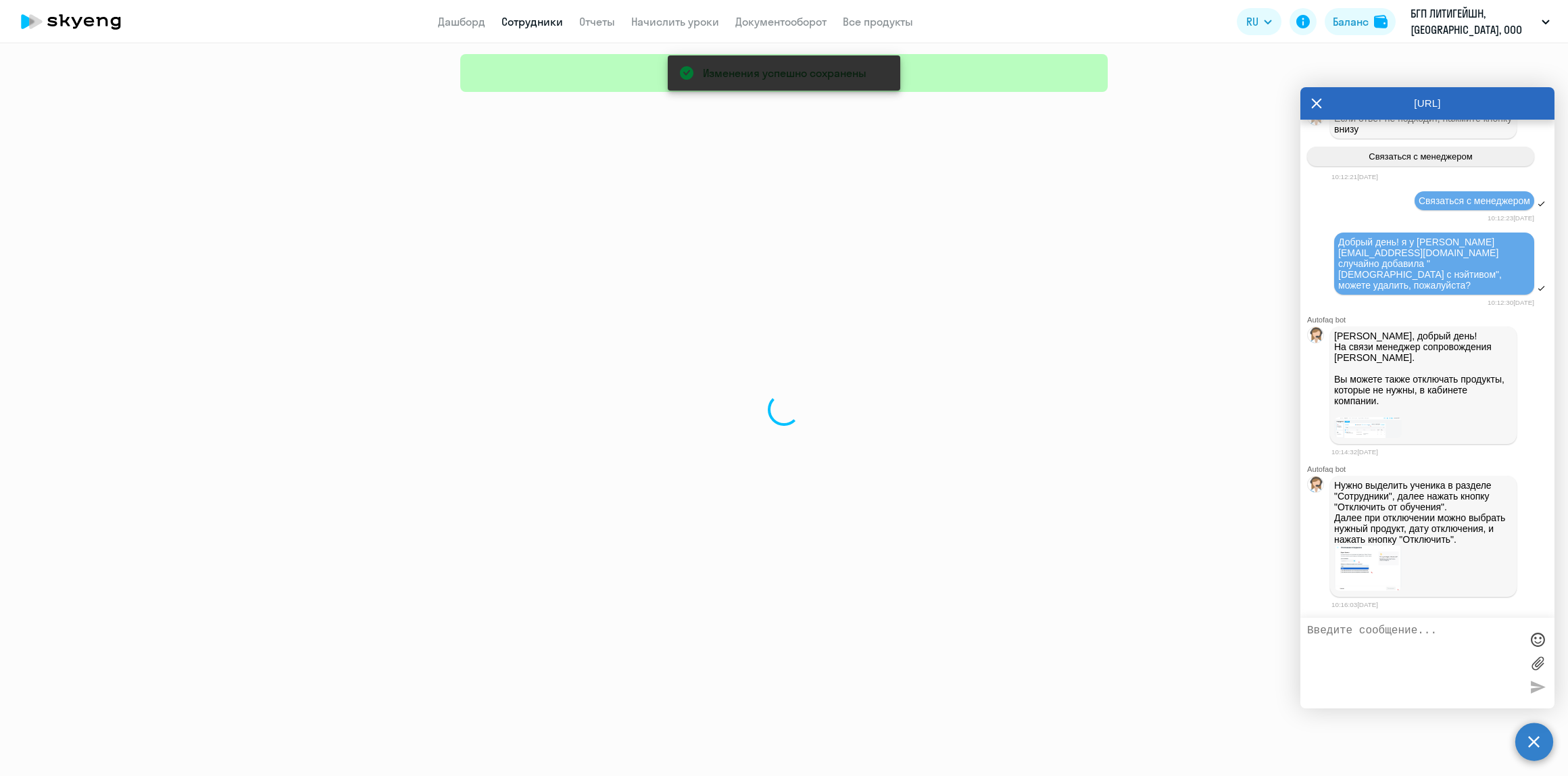
select select "30"
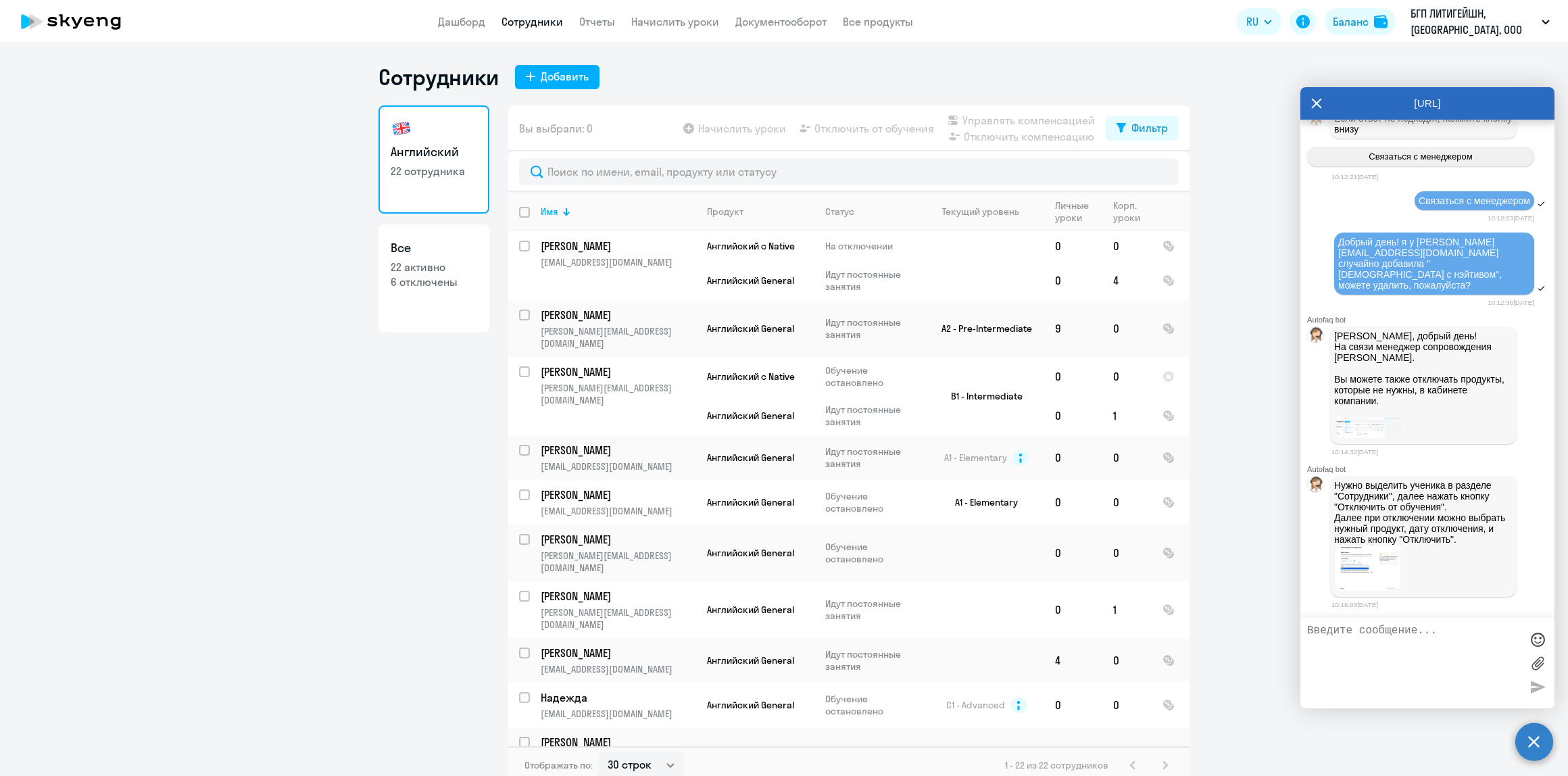
click at [1383, 669] on textarea at bounding box center [1414, 663] width 213 height 77
type textarea "спасибо! а можете еще подсказать пожалуйста по компенсации - она прошла 4 урока…"
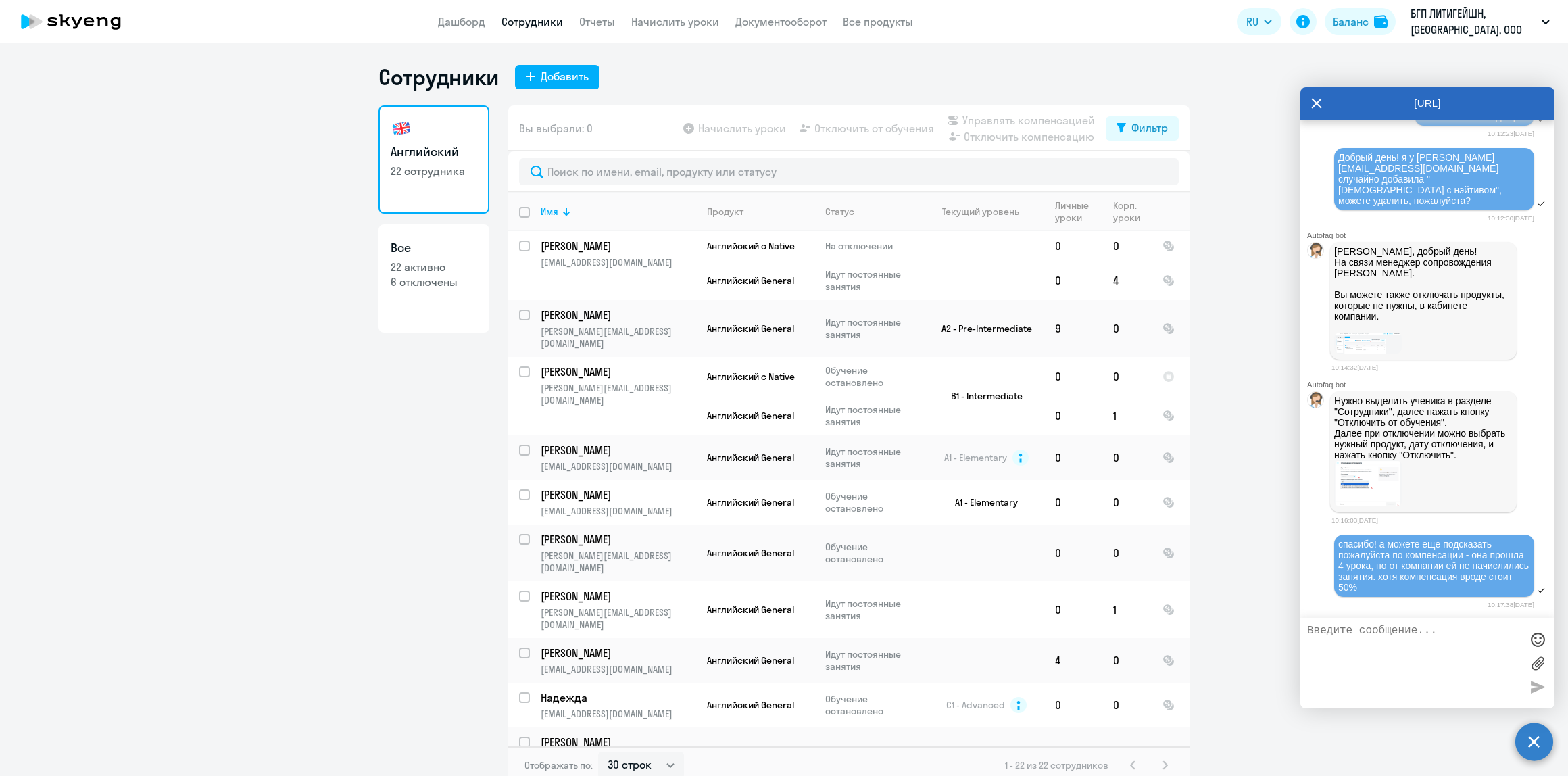
scroll to position [5119, 0]
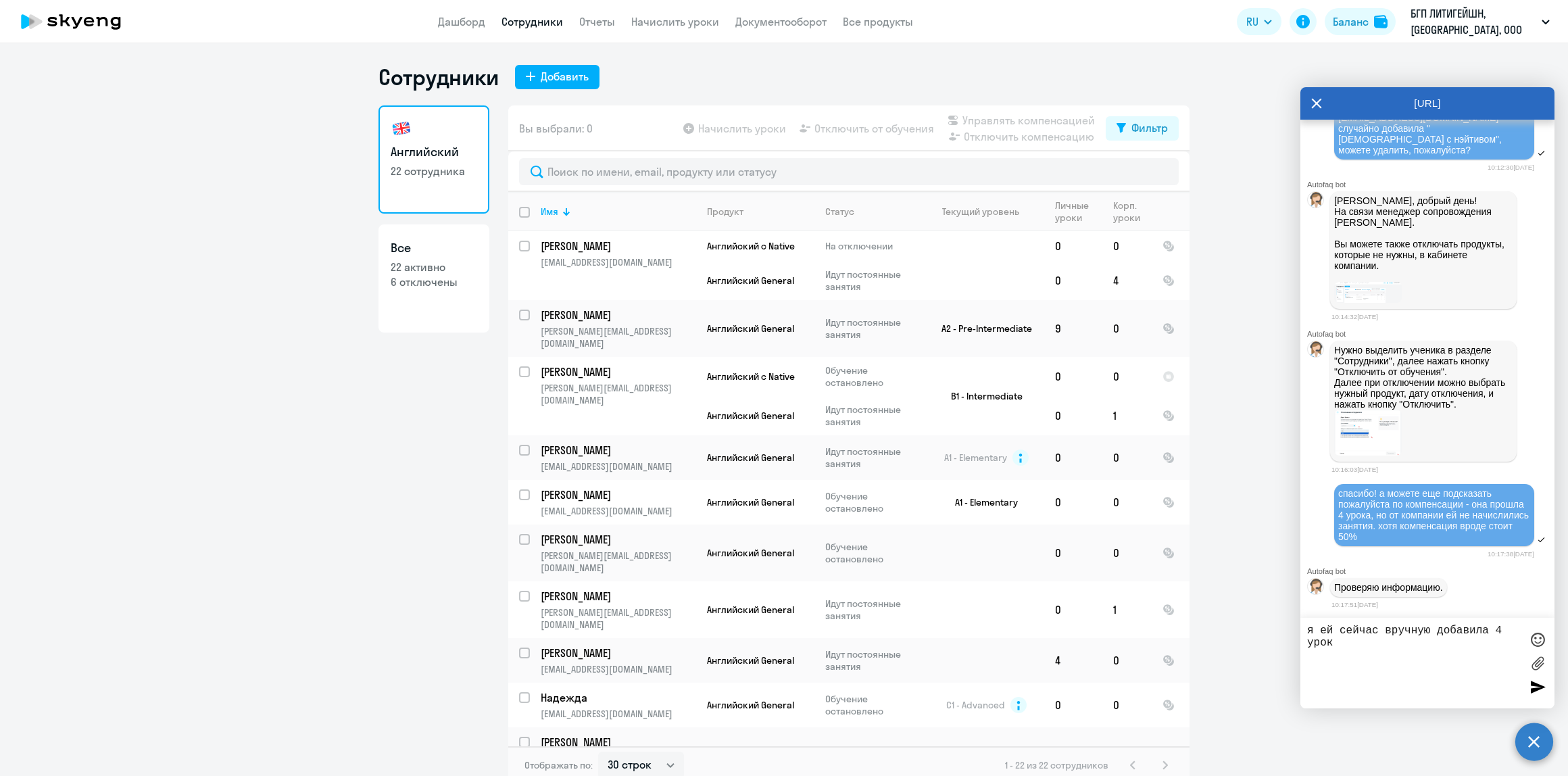
type textarea "я ей сейчас вручную добавила 4 урока"
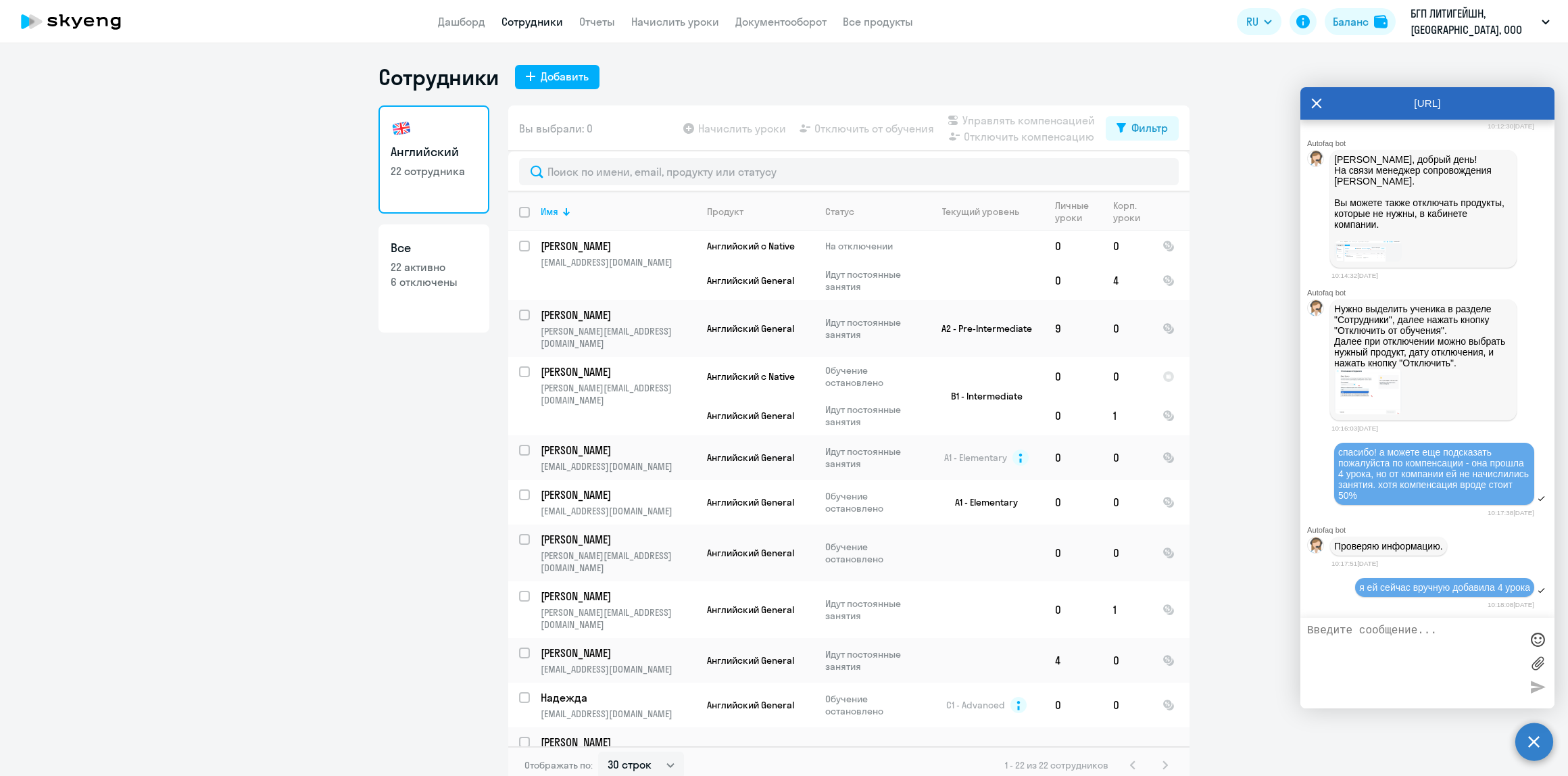
scroll to position [5160, 0]
type textarea "а до этого не было"
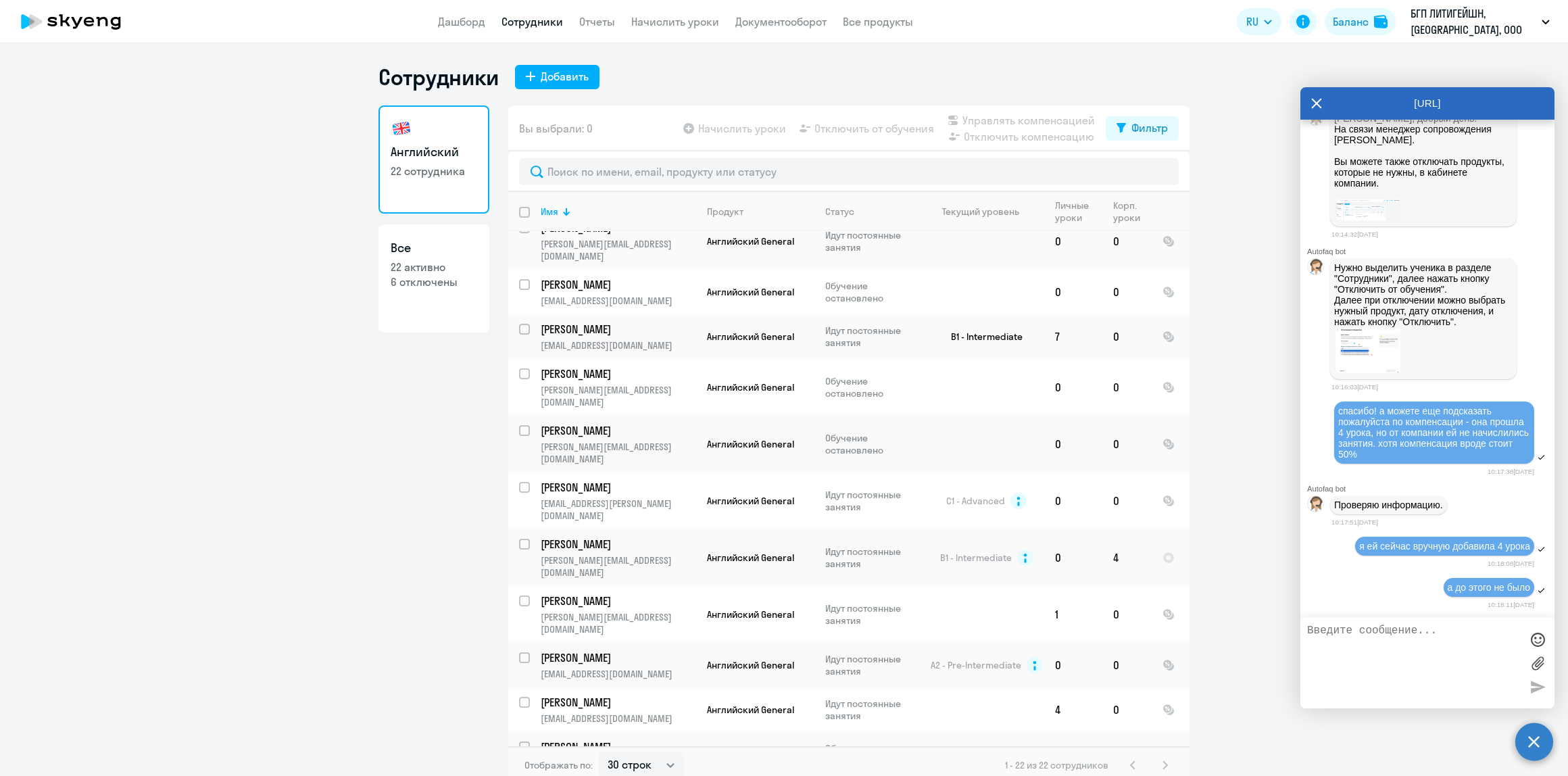
scroll to position [5261, 0]
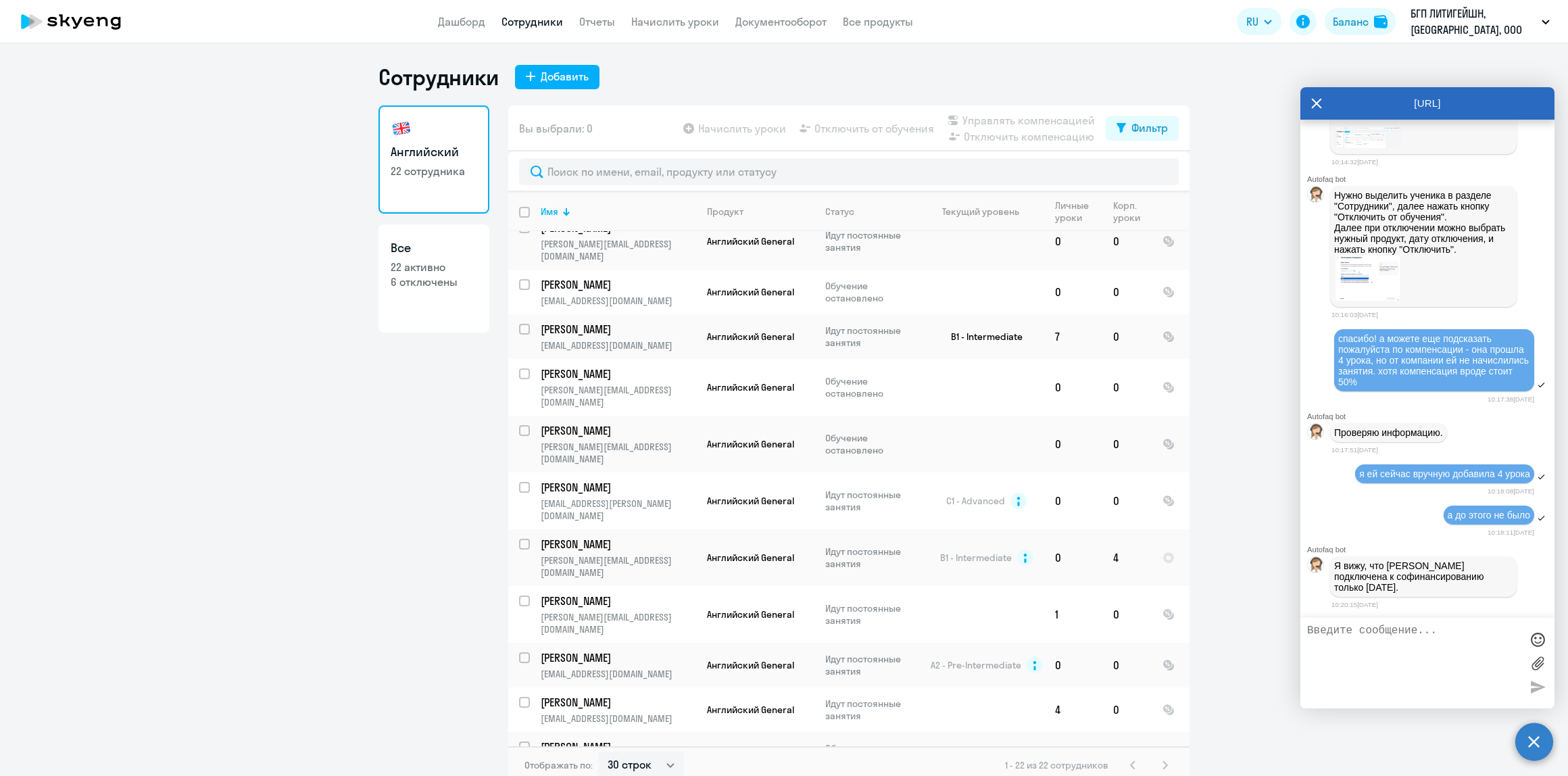
click at [1424, 664] on textarea at bounding box center [1414, 663] width 213 height 77
type textarea "ааа"
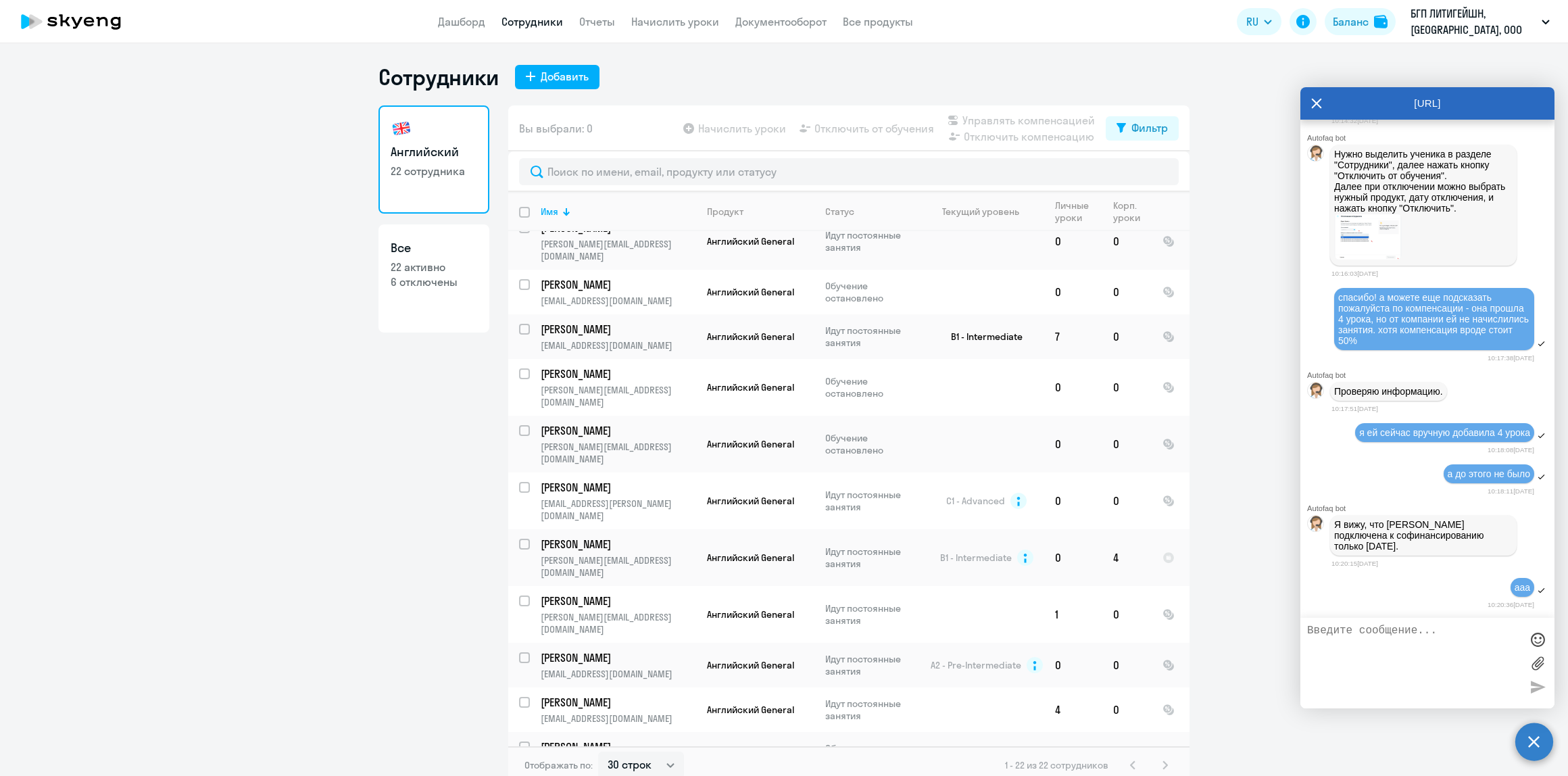
scroll to position [5301, 0]
type textarea "н"
type textarea "спасибо!"
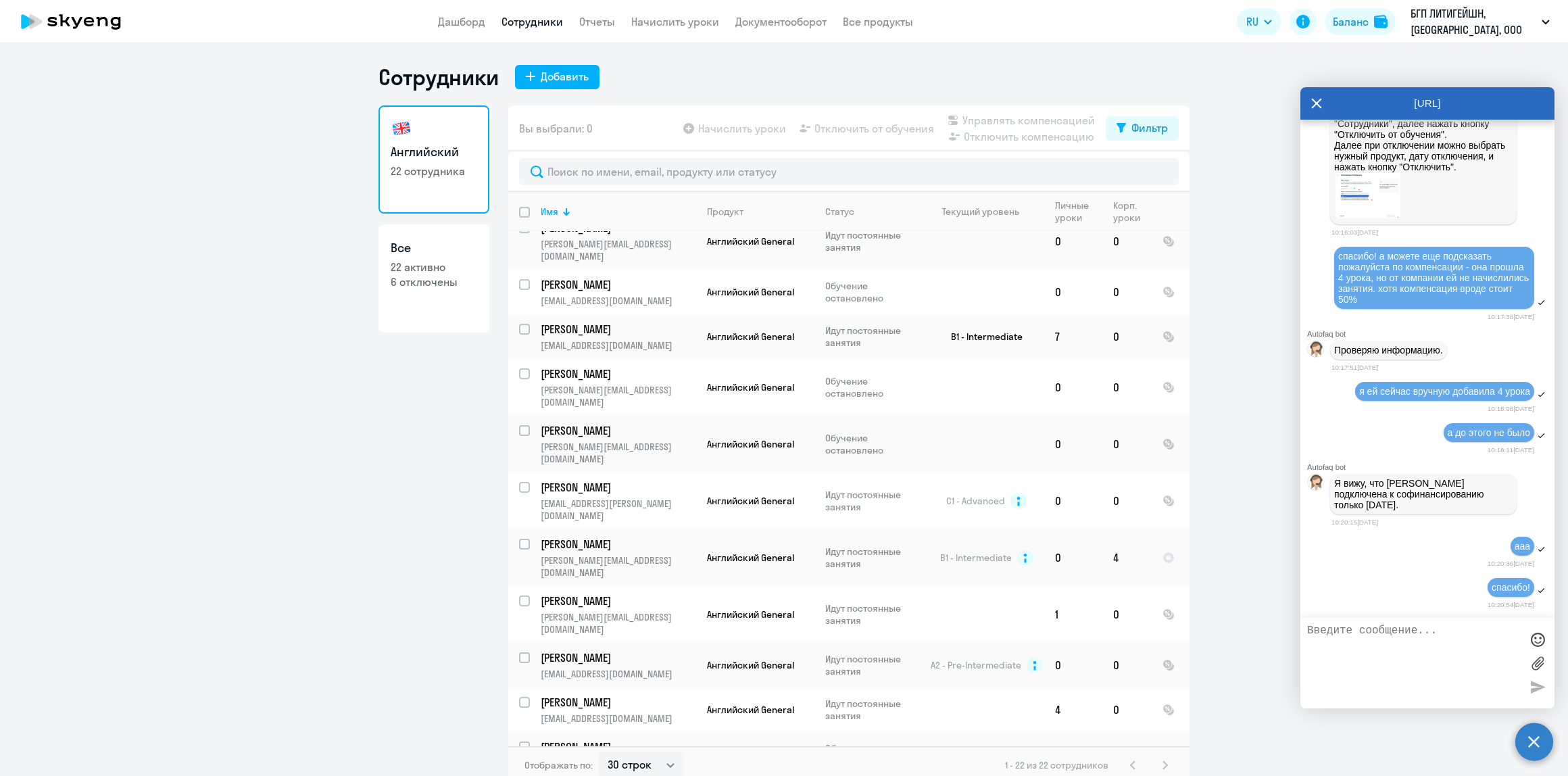
scroll to position [5413, 0]
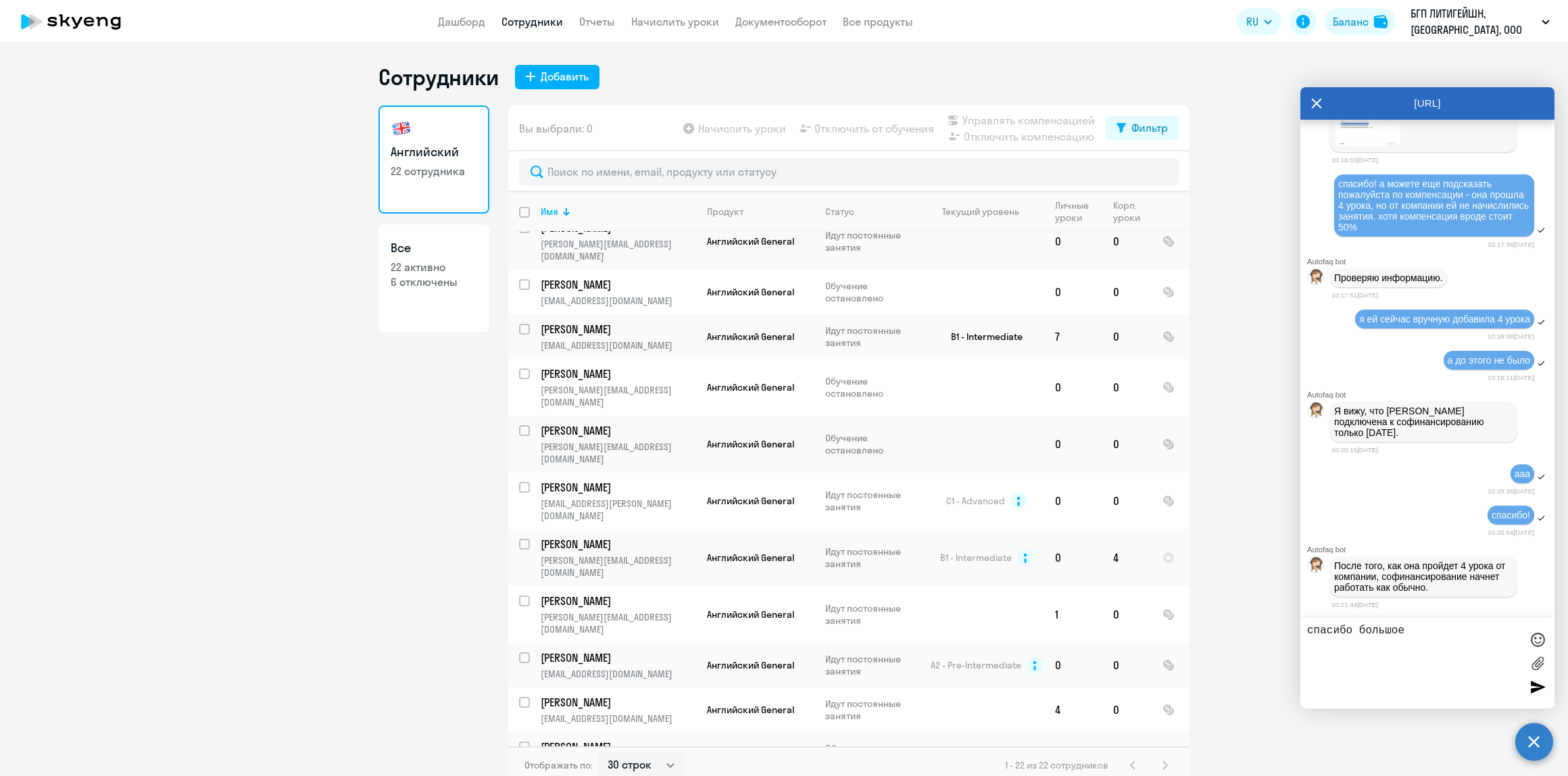
type textarea "спасибо большое!"
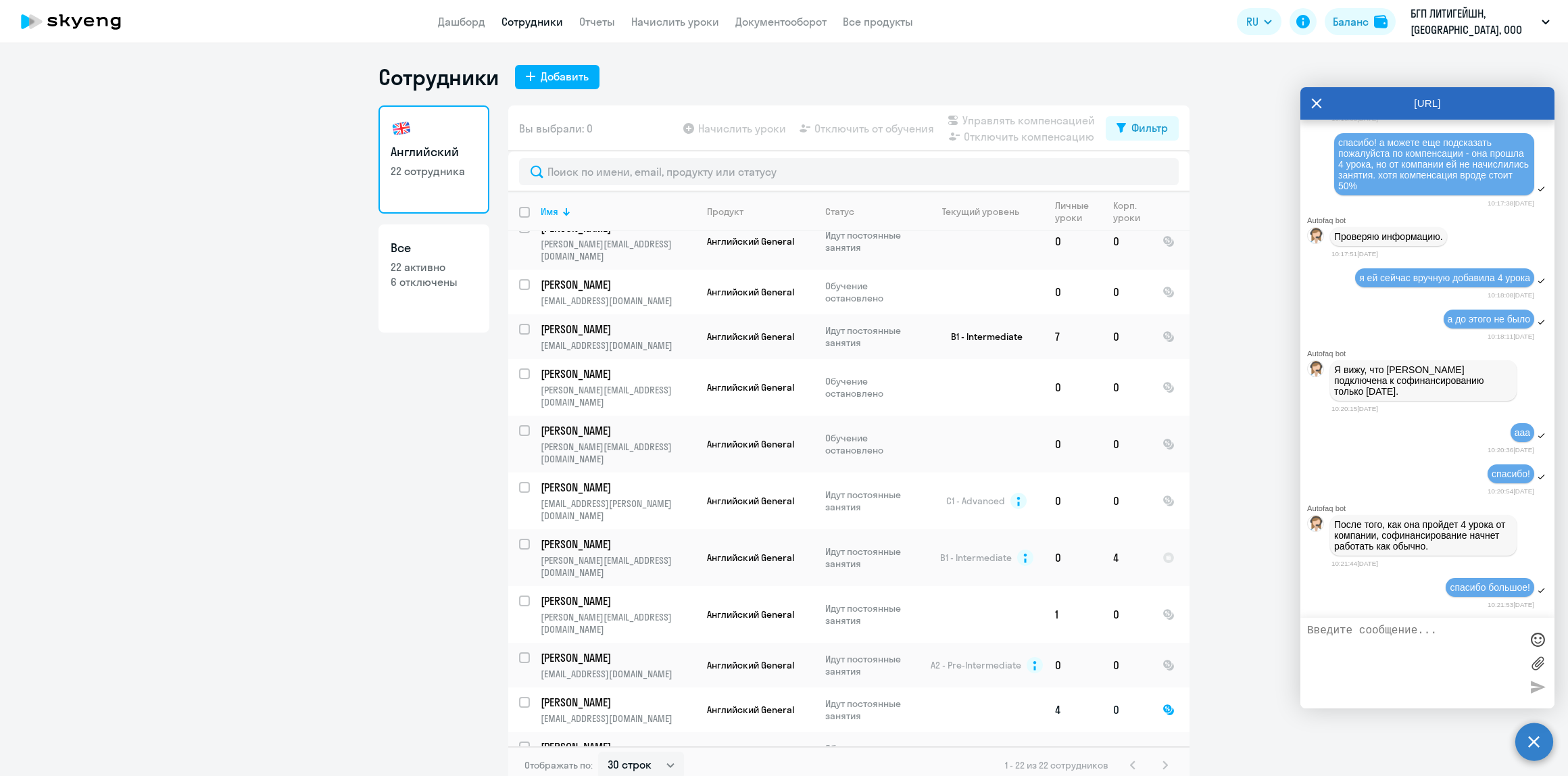
scroll to position [5545, 0]
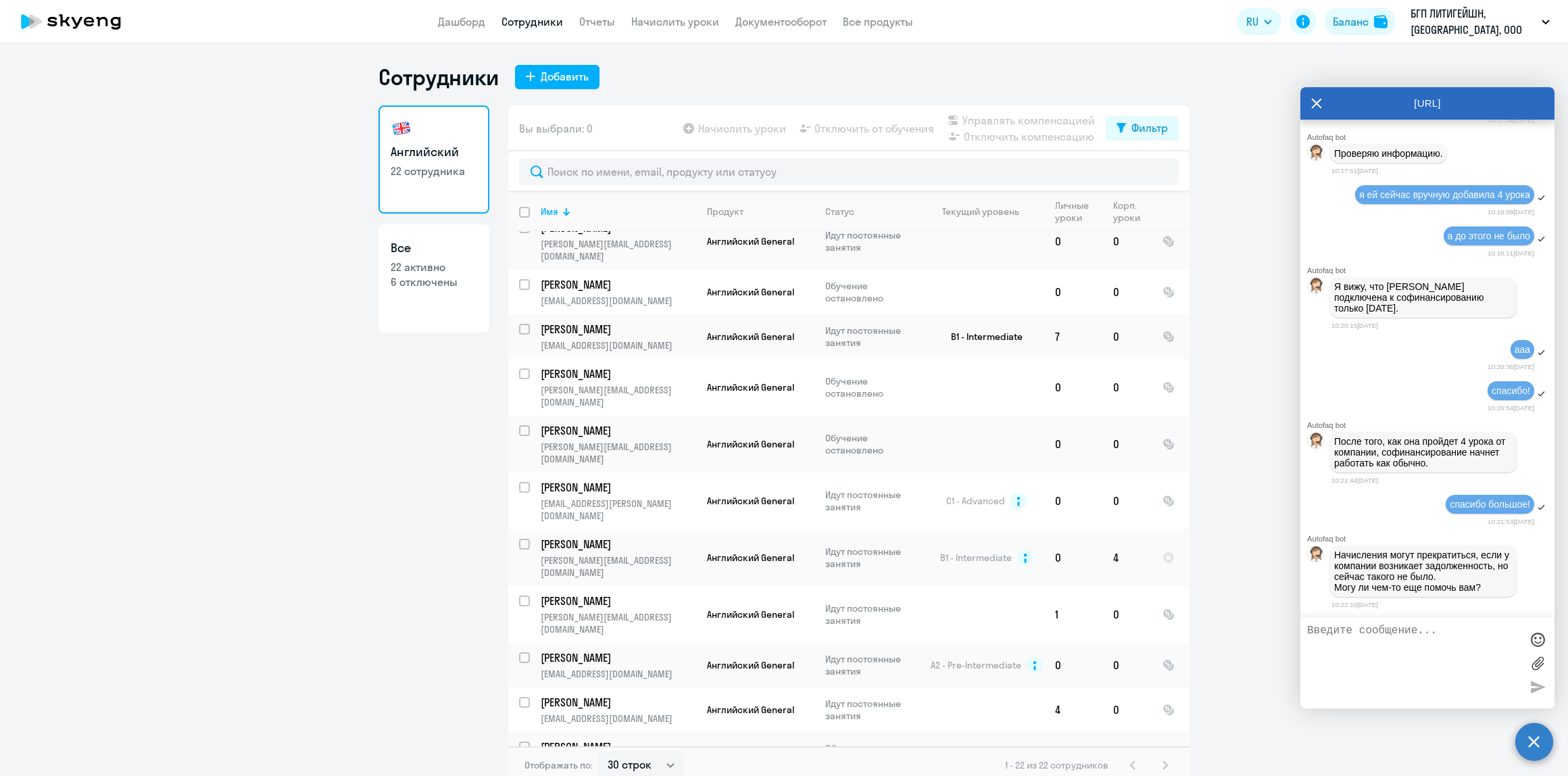
click at [1362, 629] on textarea at bounding box center [1414, 663] width 213 height 77
type textarea "а еще подскажите пожалуйста - в месяц 4 занятия от фирмы - это календарный меся…"
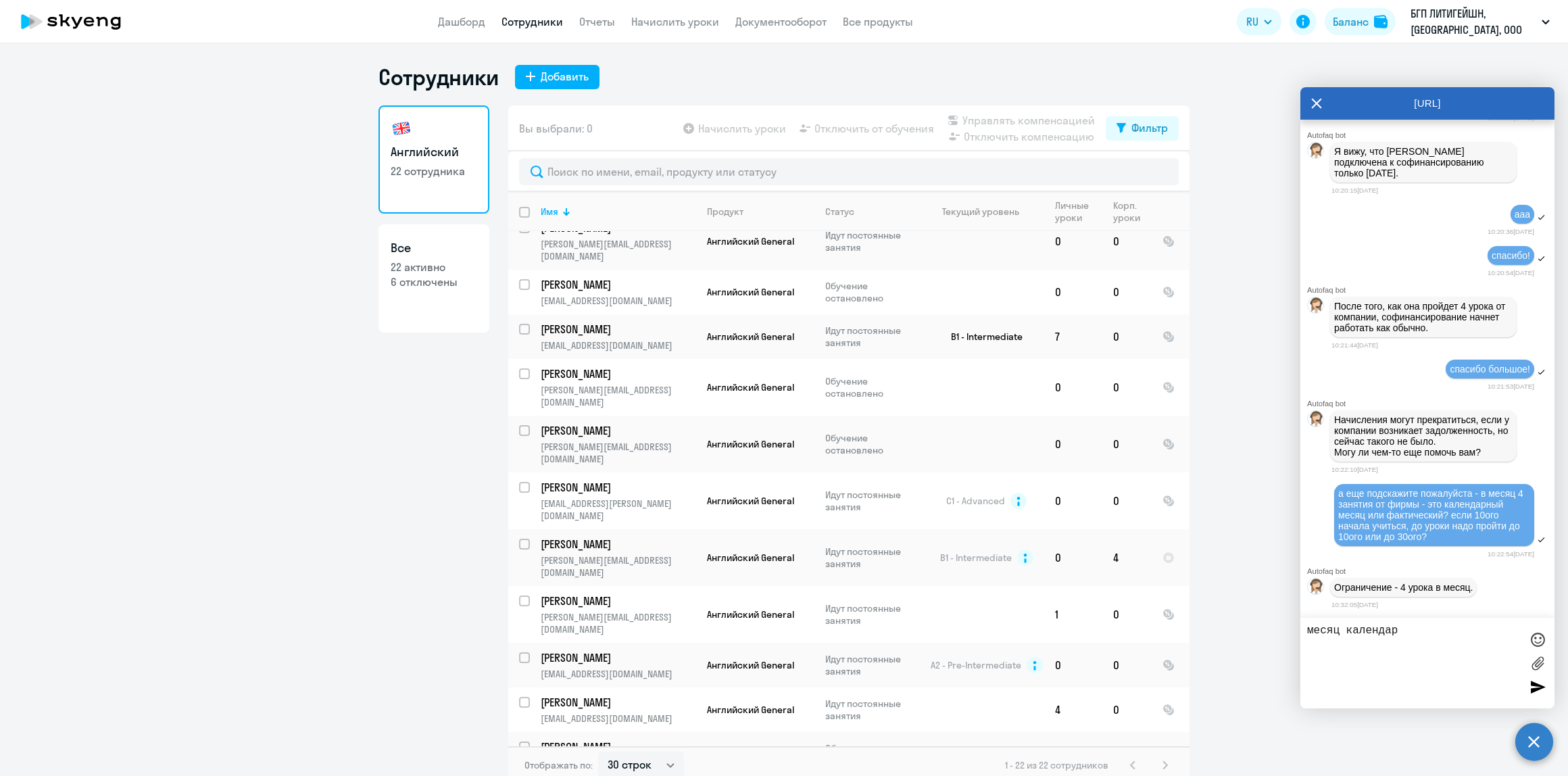
scroll to position [5728, 0]
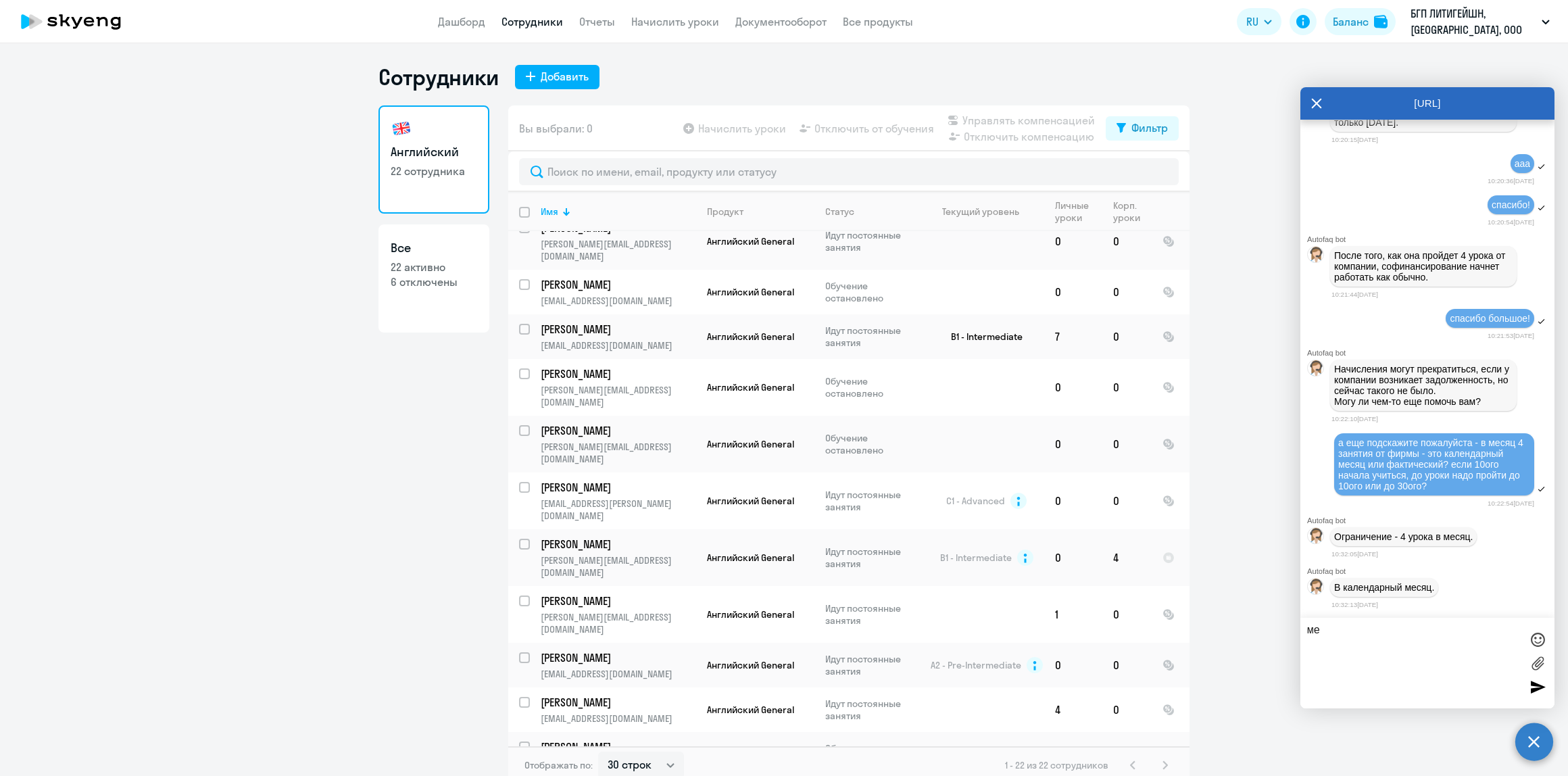
type textarea "м"
type textarea "ч"
type textarea "то есть если начала учиться 10ого числа, то 30ого обнулятся уроки?"
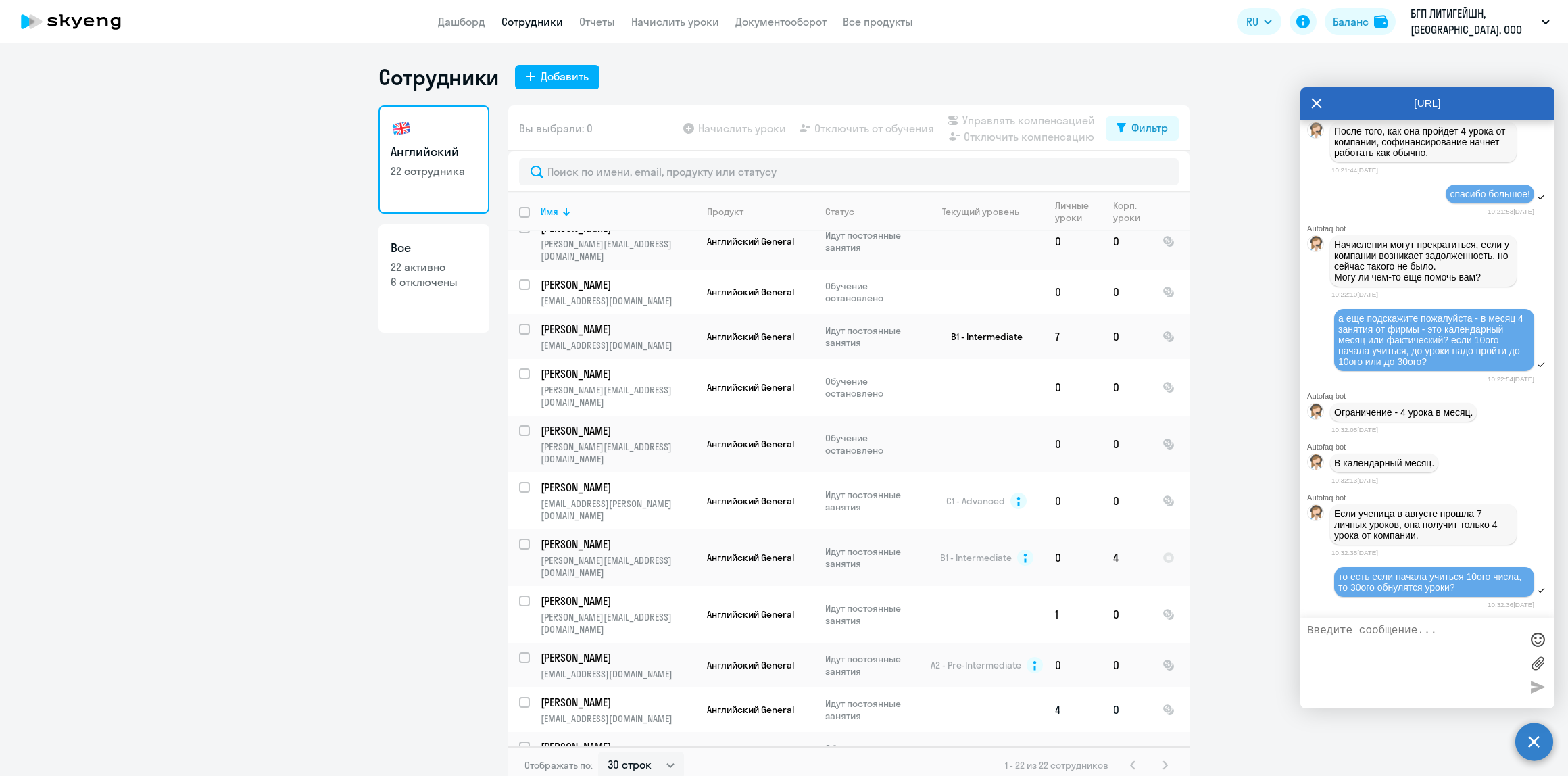
scroll to position [5941, 0]
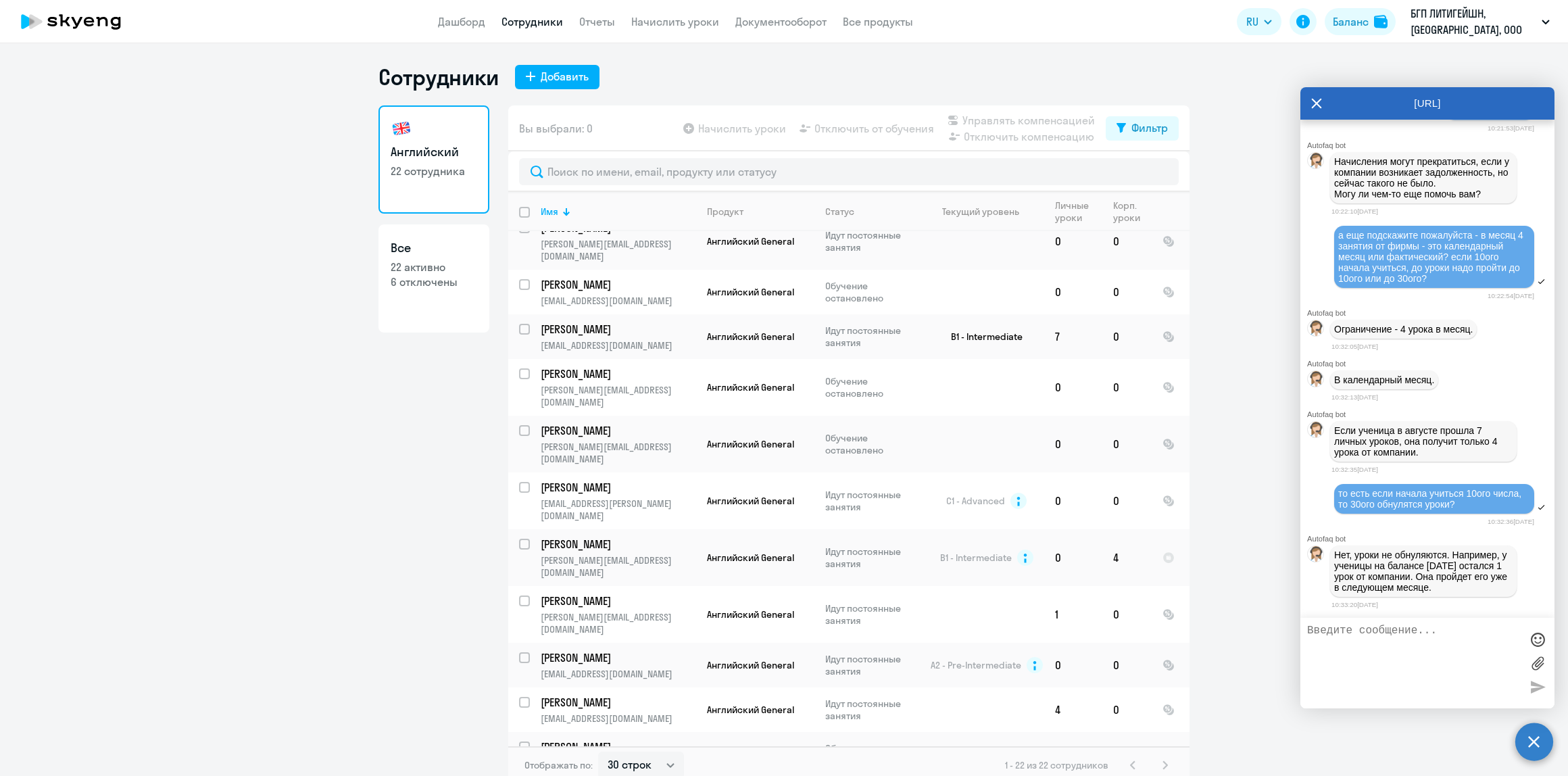
click at [1437, 687] on textarea at bounding box center [1414, 663] width 213 height 77
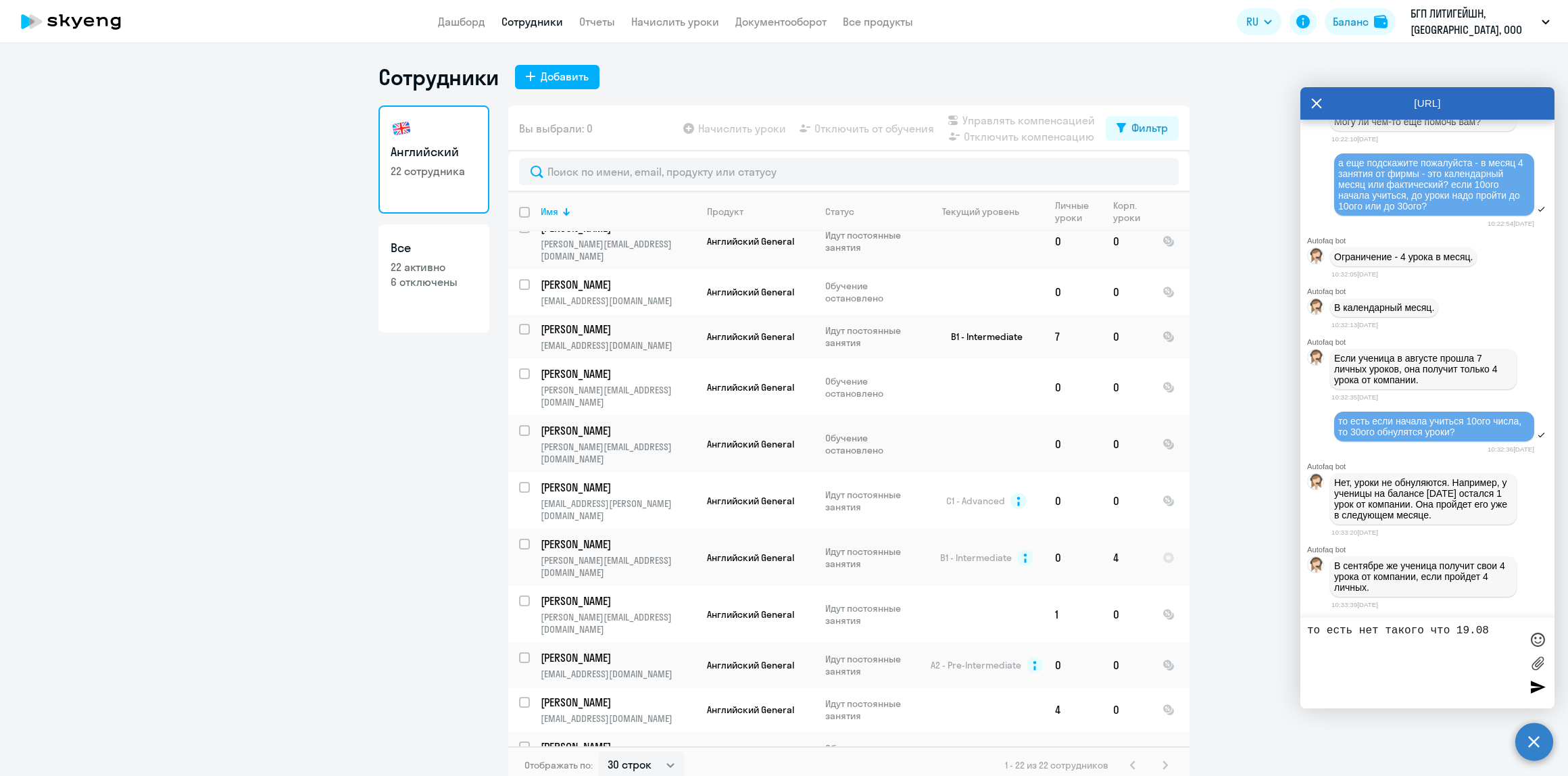
scroll to position [6072, 0]
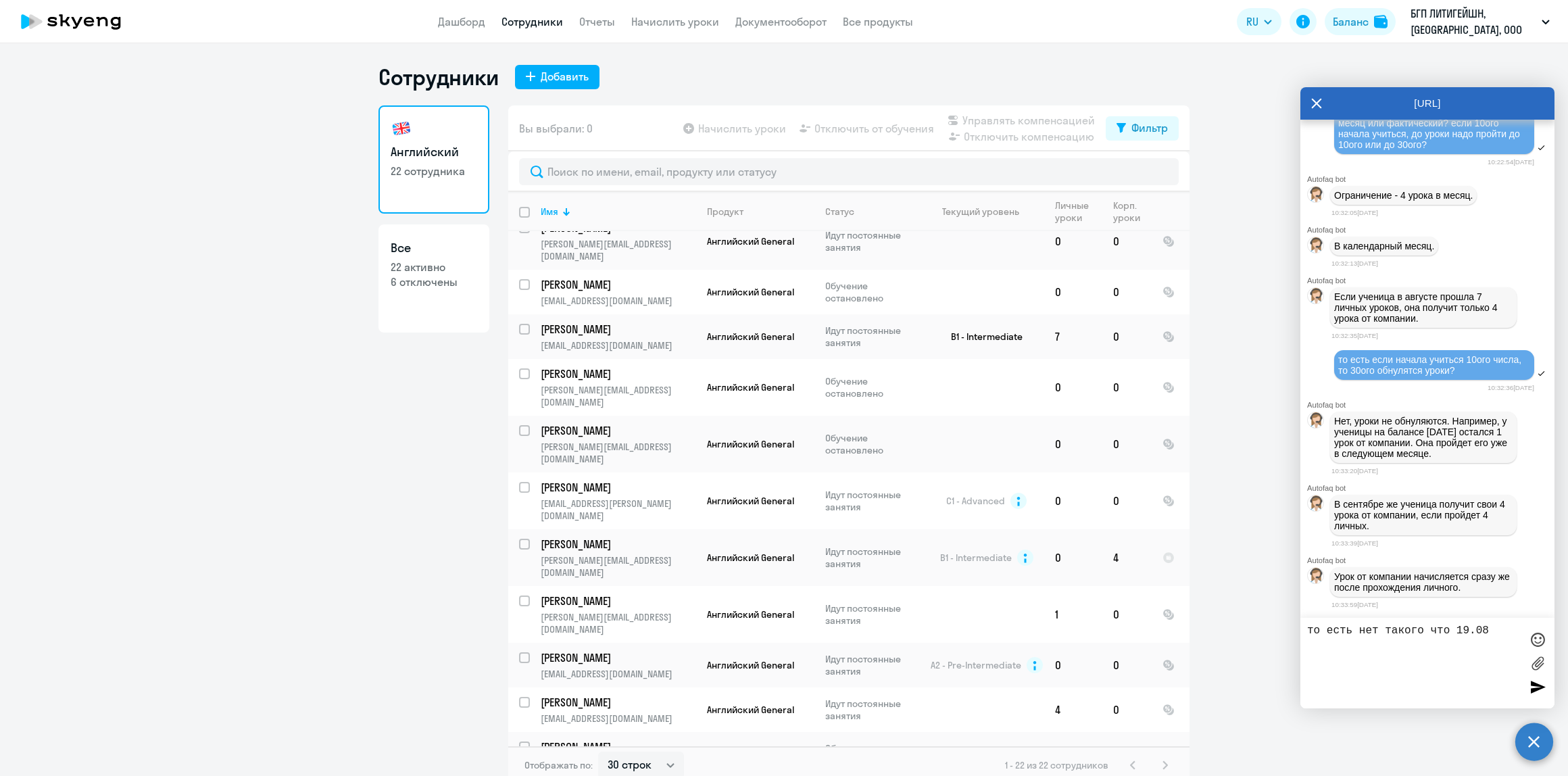
type textarea "то есть нет такого что 19.08"
type textarea "а ну отлично. спасибо!"
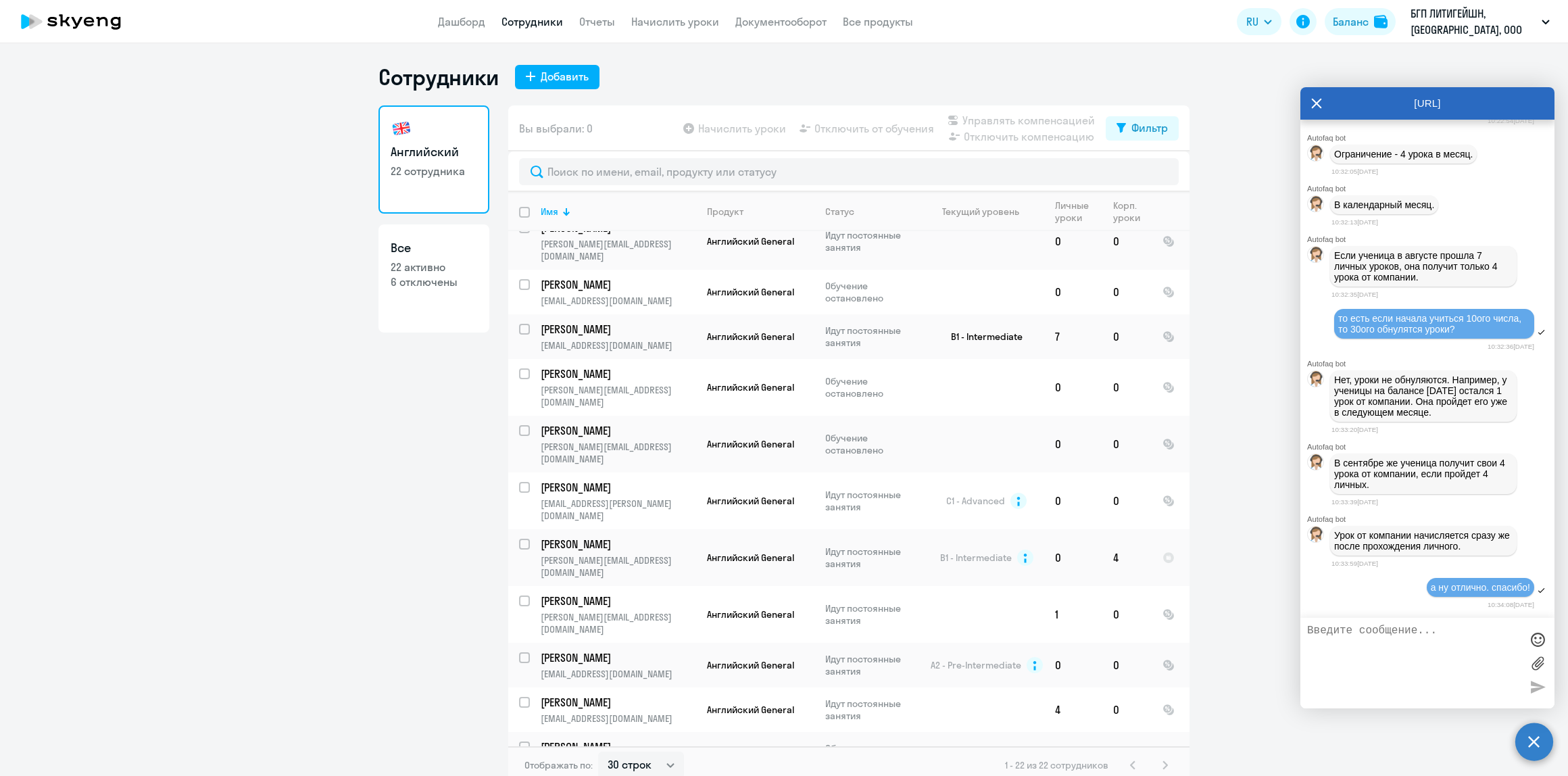
scroll to position [6113, 0]
click at [259, 521] on ng-component "Сотрудники Добавить Английский 22 сотрудника Все 22 активно 6 отключены Вы выбр…" at bounding box center [784, 424] width 1568 height 721
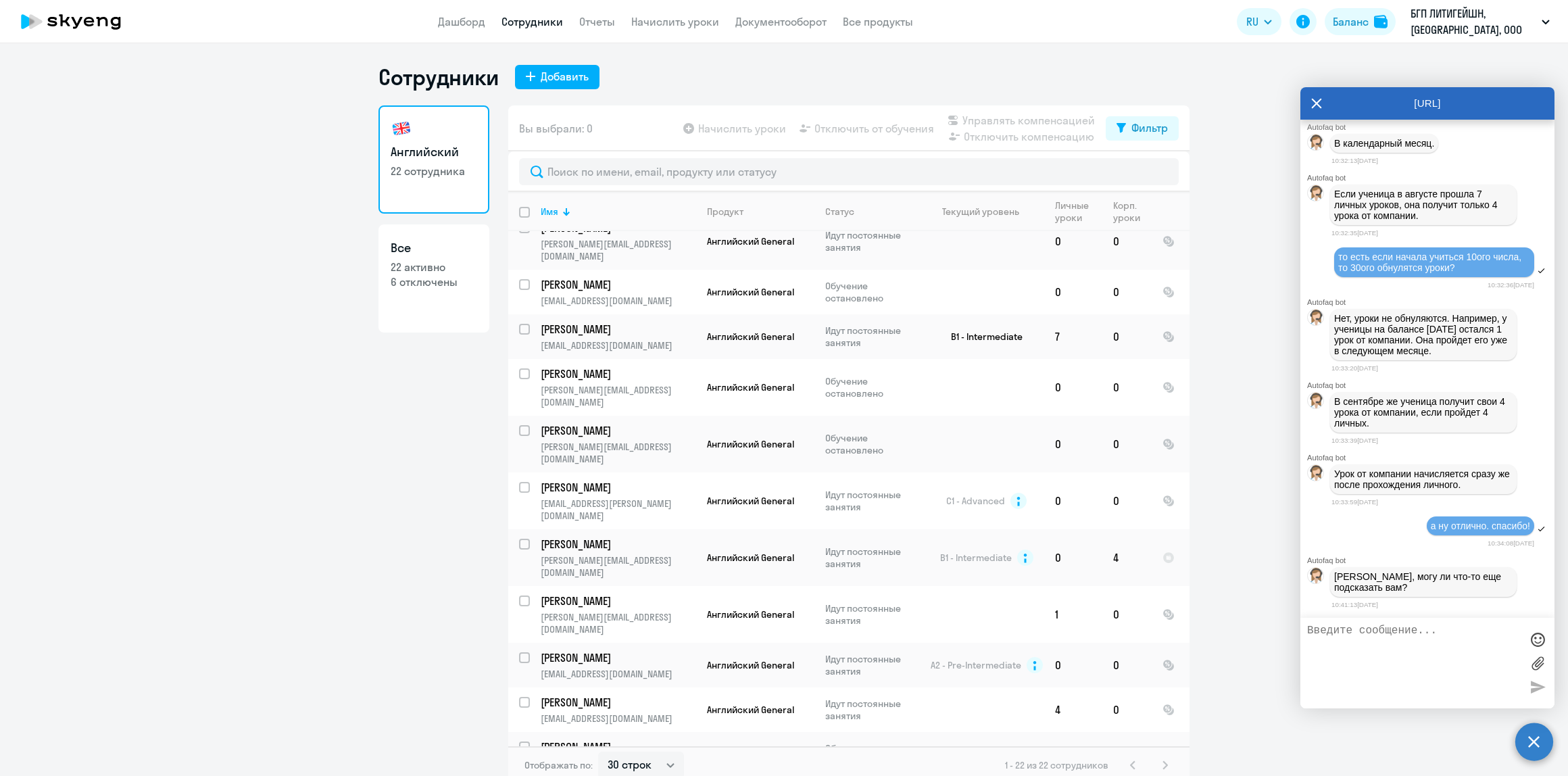
scroll to position [6173, 0]
click at [1373, 658] on textarea at bounding box center [1414, 663] width 213 height 77
type textarea "нет спасибо"
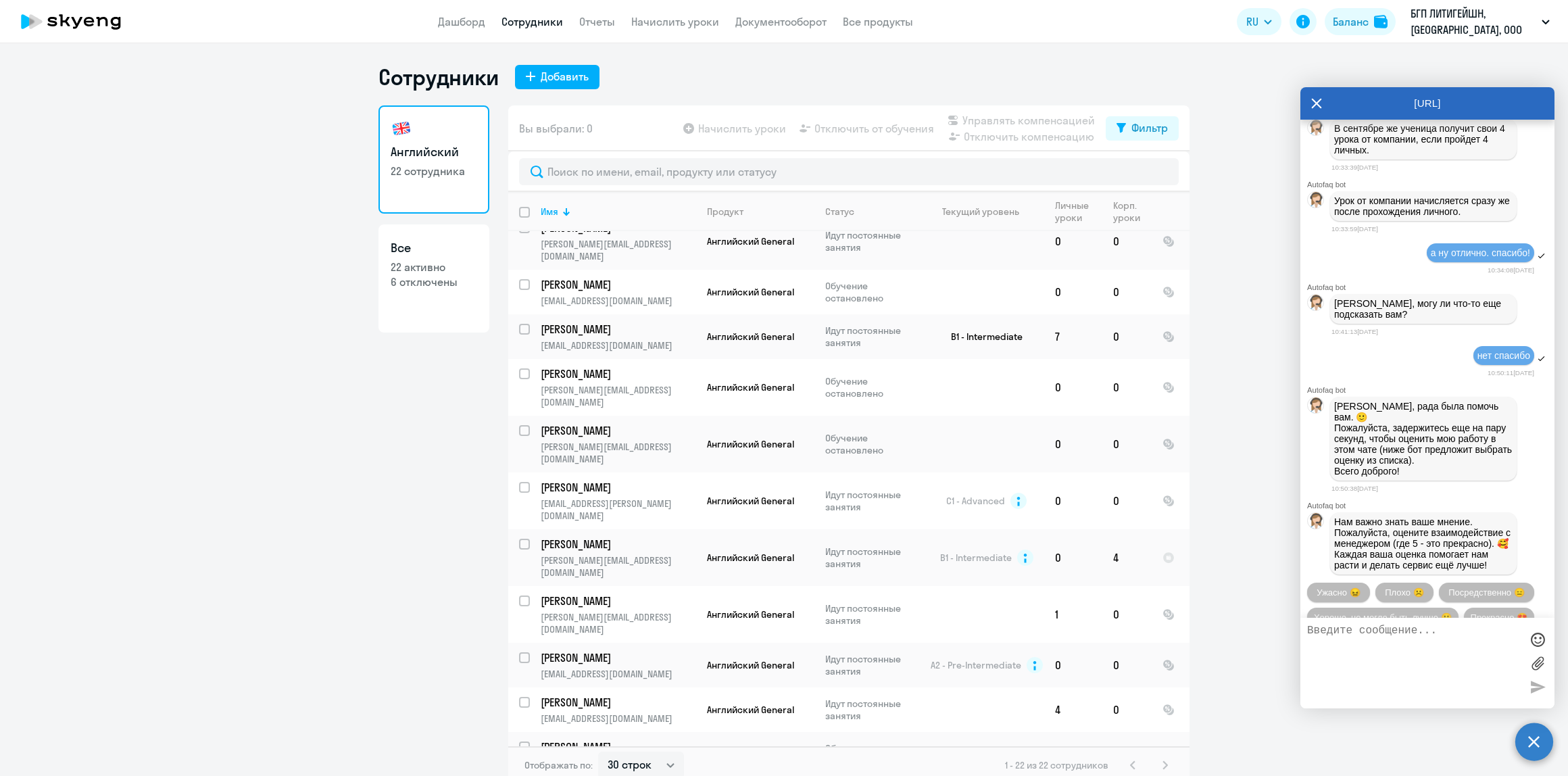
scroll to position [6518, 0]
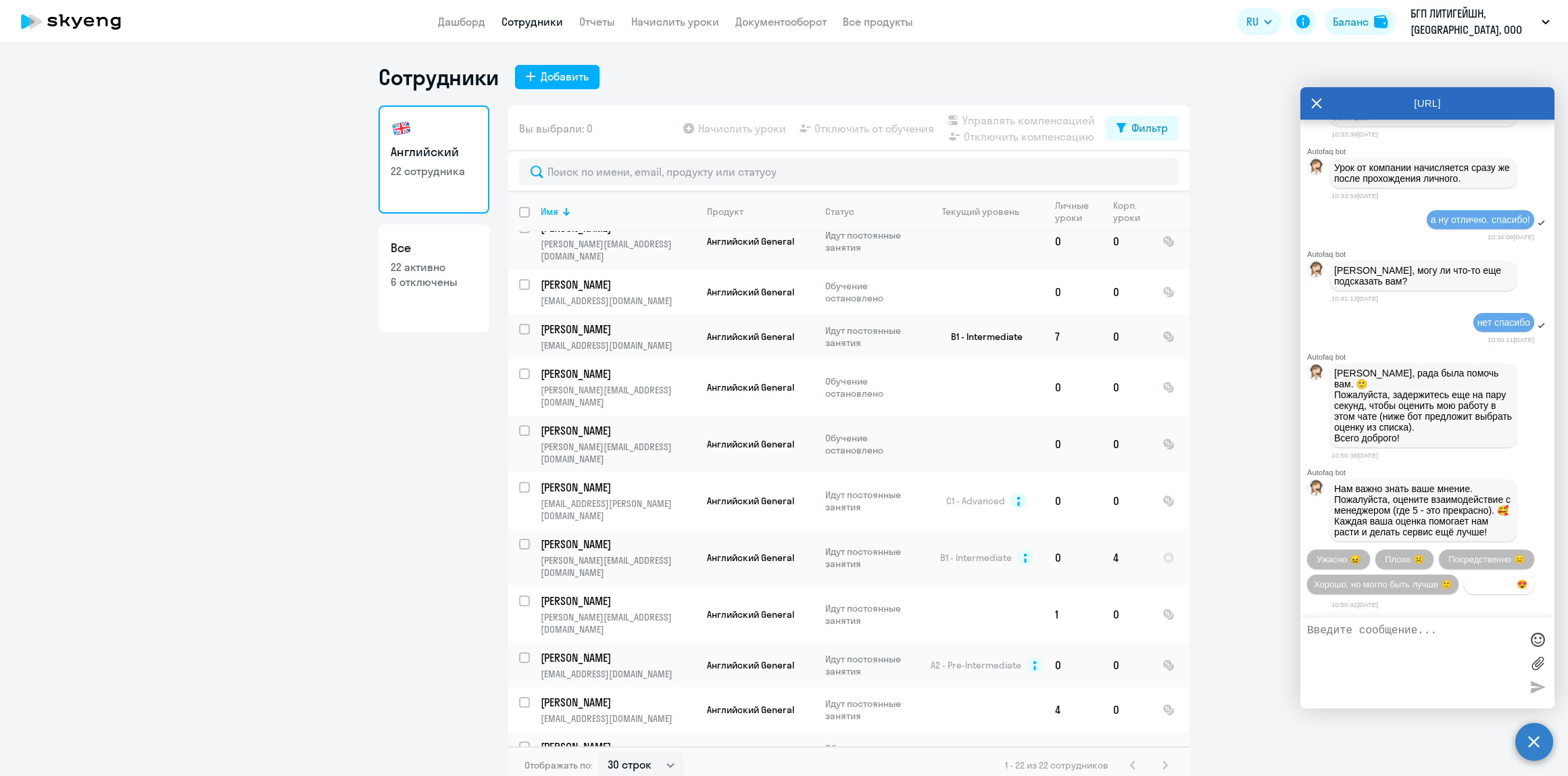
click at [1485, 590] on button "Прекрасно 😍" at bounding box center [1499, 584] width 70 height 20
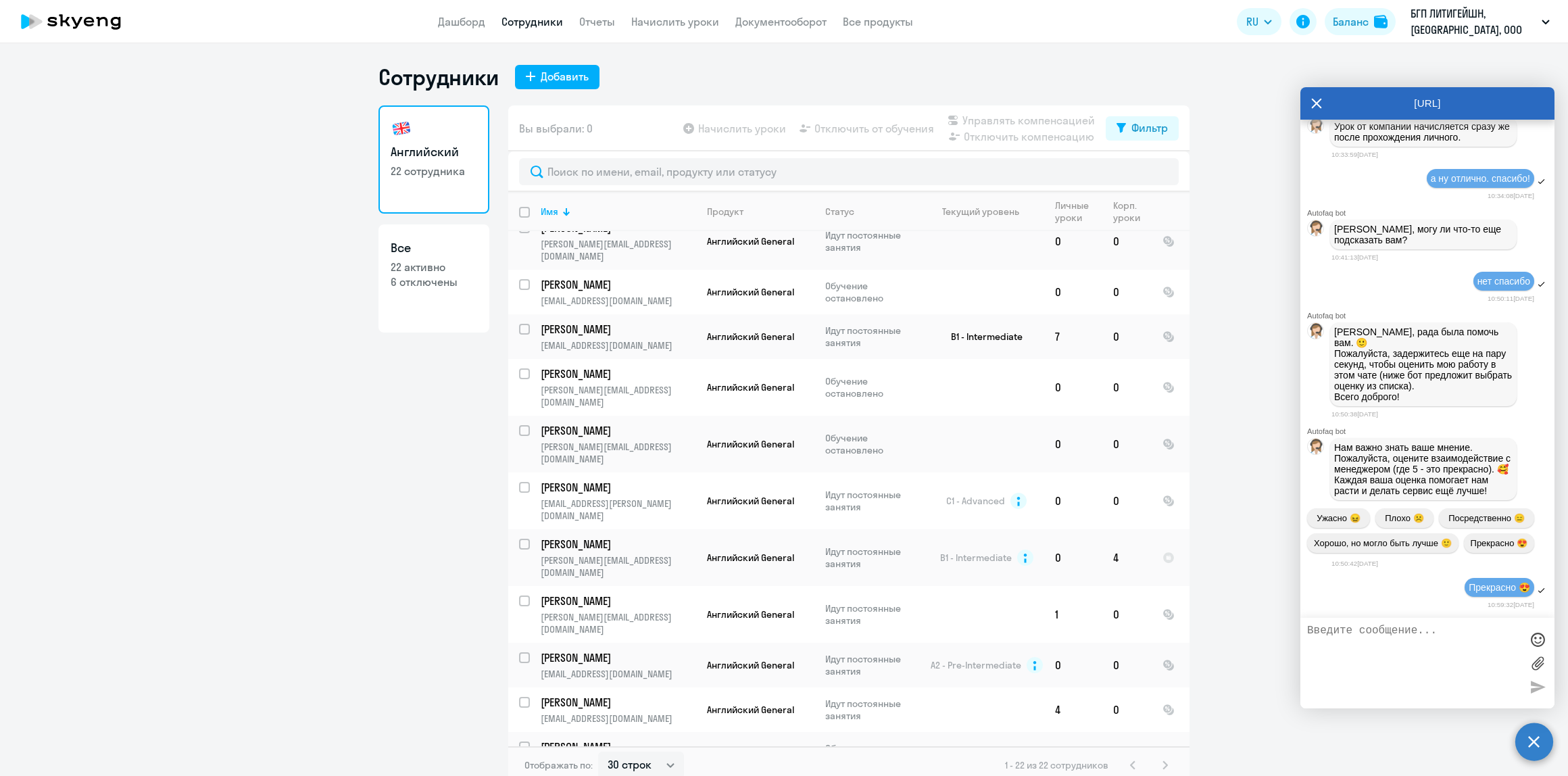
scroll to position [6653, 0]
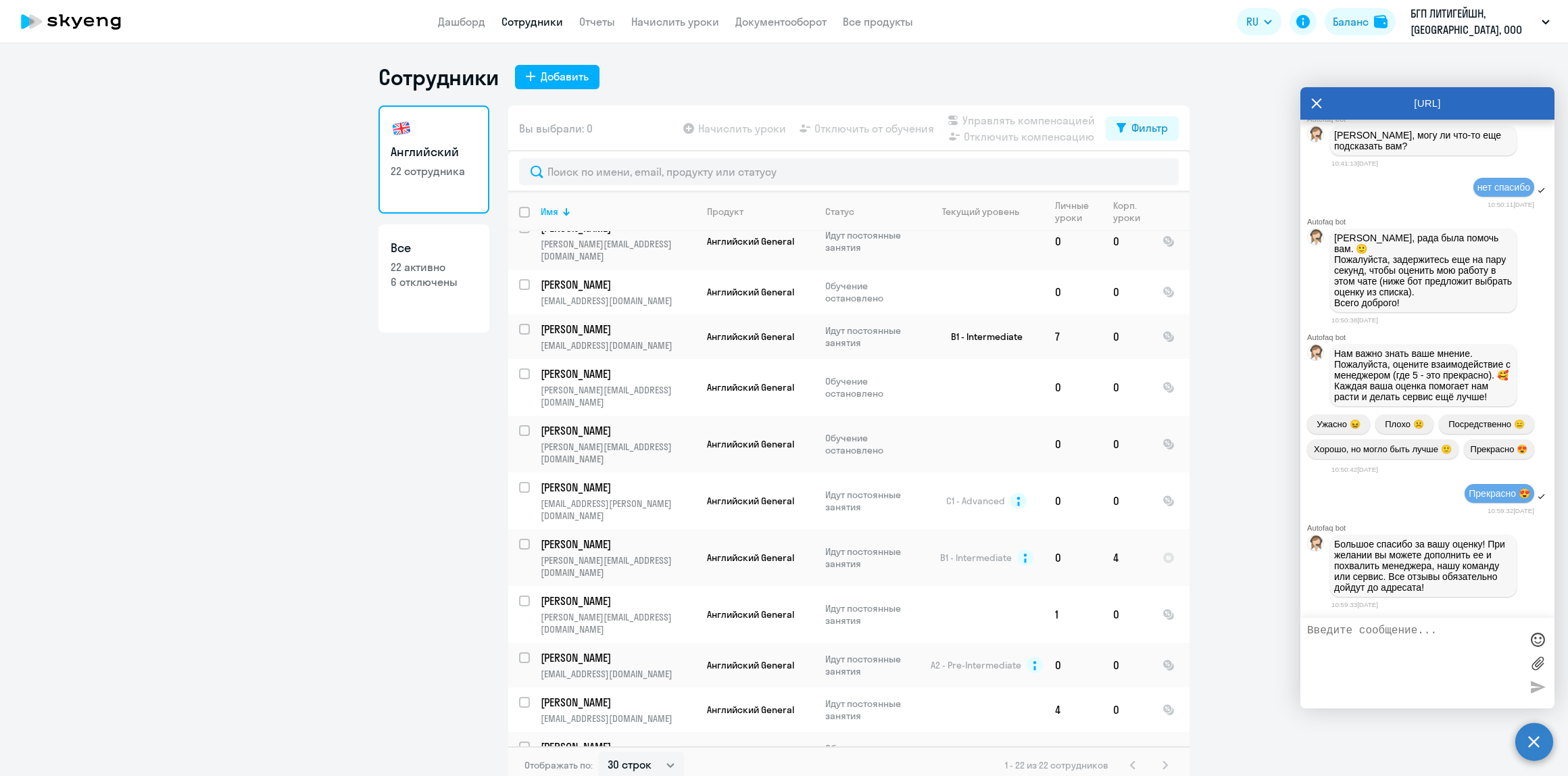
click at [99, 435] on ng-component "Сотрудники Добавить Английский 22 сотрудника Все 22 активно 6 отключены Вы выбр…" at bounding box center [784, 424] width 1568 height 721
